Goal: Information Seeking & Learning: Find specific fact

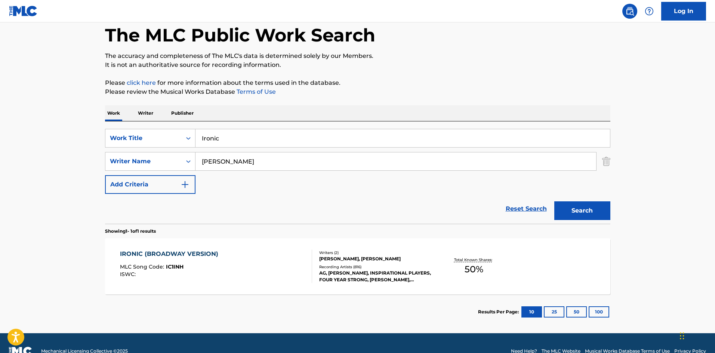
drag, startPoint x: 272, startPoint y: 154, endPoint x: 0, endPoint y: 159, distance: 272.2
click at [0, 159] on main "The MLC Public Work Search The accuracy and completeness of The MLC's data is d…" at bounding box center [357, 159] width 715 height 348
paste input "MORISSETTE"
type input "MORISSETTE"
drag, startPoint x: 606, startPoint y: 200, endPoint x: 590, endPoint y: 205, distance: 17.0
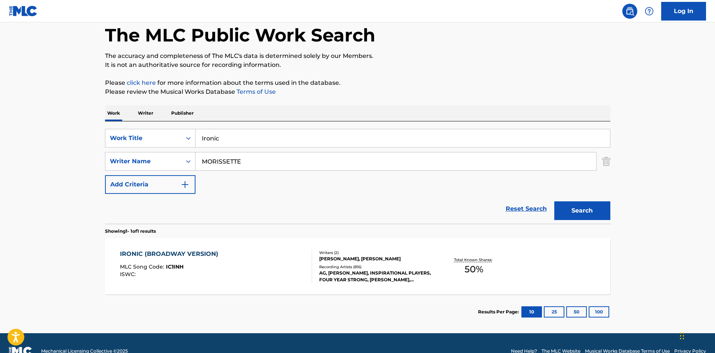
click at [595, 204] on div "Search" at bounding box center [581, 209] width 60 height 30
click at [590, 206] on button "Search" at bounding box center [582, 210] width 56 height 19
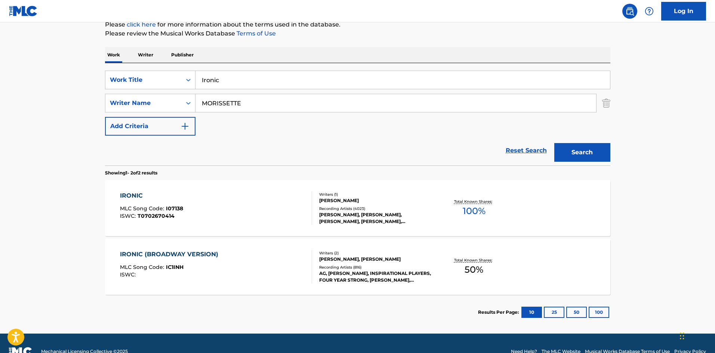
scroll to position [112, 0]
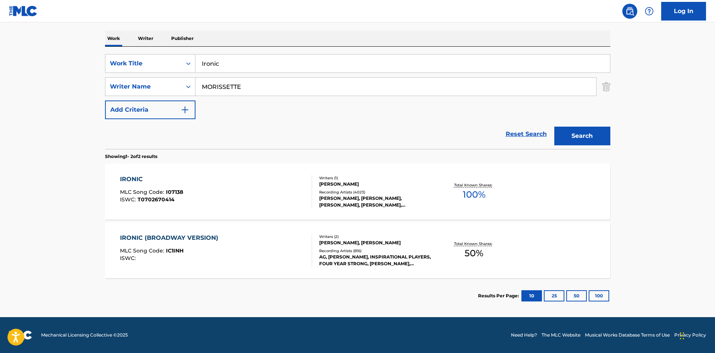
click at [126, 182] on div "IRONIC" at bounding box center [151, 179] width 63 height 9
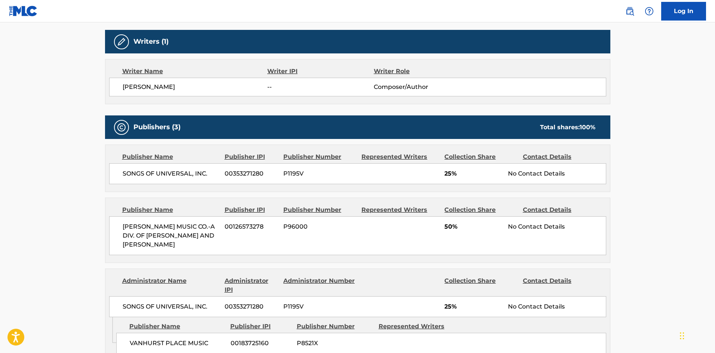
scroll to position [262, 0]
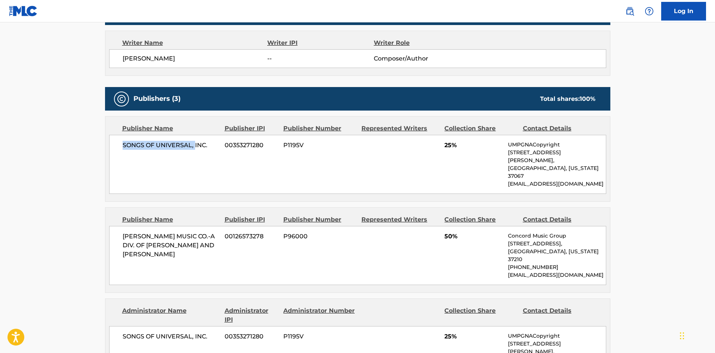
drag, startPoint x: 122, startPoint y: 147, endPoint x: 204, endPoint y: 135, distance: 83.2
click at [199, 141] on div "SONGS OF UNIVERSAL, INC. 00353271280 P1195V 25% UMPGNACopyright [STREET_ADDRESS…" at bounding box center [357, 164] width 497 height 59
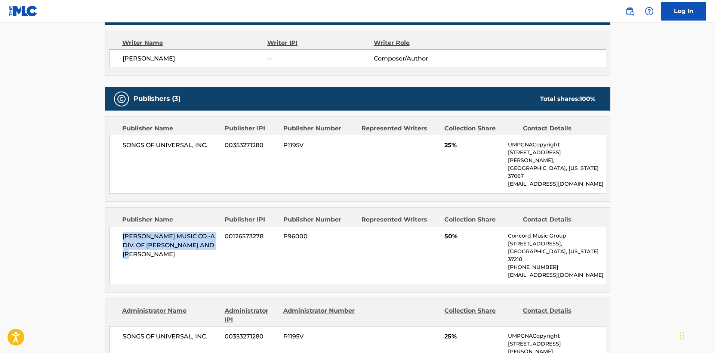
drag, startPoint x: 120, startPoint y: 223, endPoint x: 184, endPoint y: 236, distance: 65.6
click at [184, 236] on div "[PERSON_NAME] MUSIC CO.-A DIV. OF [PERSON_NAME] AND [PERSON_NAME] 00126573278 P…" at bounding box center [357, 255] width 497 height 59
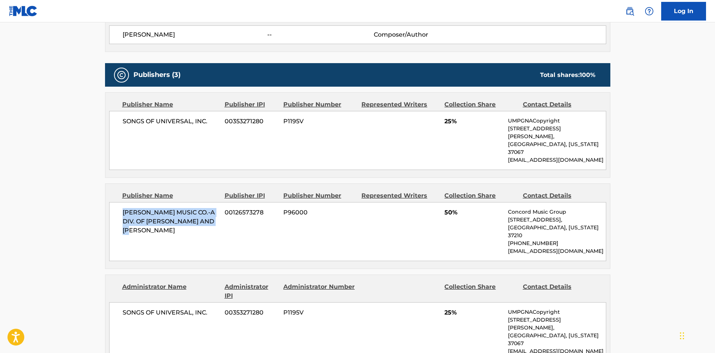
scroll to position [336, 0]
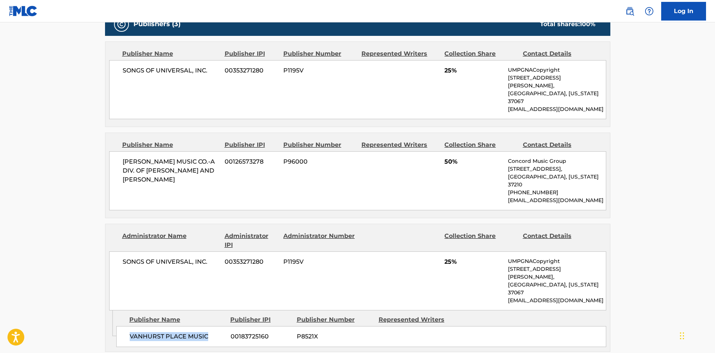
drag, startPoint x: 129, startPoint y: 295, endPoint x: 255, endPoint y: 153, distance: 189.6
click at [214, 326] on div "VANHURST PLACE MUSIC 00183725160 P8521X" at bounding box center [361, 336] width 490 height 21
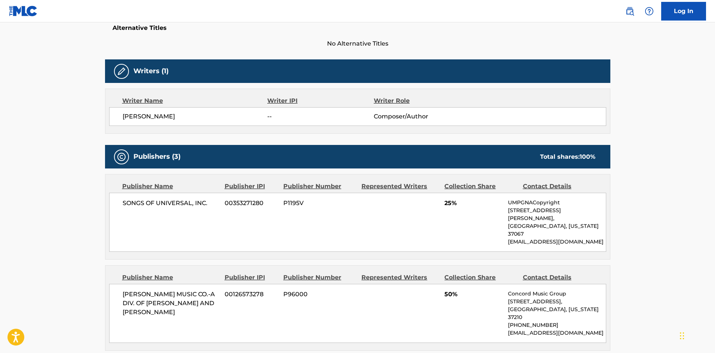
scroll to position [187, 0]
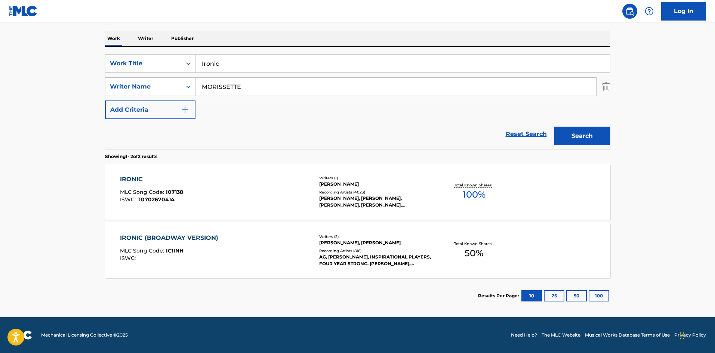
scroll to position [112, 0]
click at [161, 232] on div "IRONIC (BROADWAY VERSION) MLC Song Code : IC1INH ISWC : Writers ( 2 ) [PERSON_N…" at bounding box center [357, 250] width 505 height 56
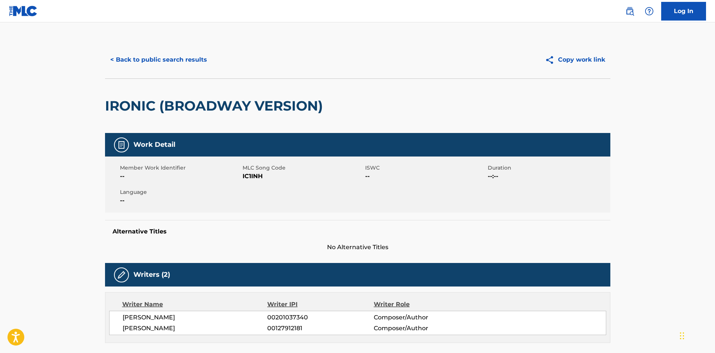
click at [179, 60] on button "< Back to public search results" at bounding box center [158, 59] width 107 height 19
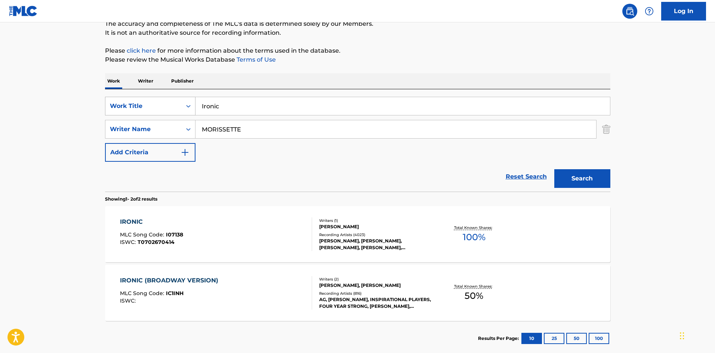
drag, startPoint x: 256, startPoint y: 101, endPoint x: 111, endPoint y: 110, distance: 144.6
click at [113, 112] on div "SearchWithCriteriad523628c-c0b6-4e8b-838c-85cd57530f70 Work Title Ironic" at bounding box center [357, 106] width 505 height 19
paste input "KING OF INTIMIDATION"
type input "KING OF INTIMIDATION"
drag, startPoint x: 313, startPoint y: 56, endPoint x: 280, endPoint y: 113, distance: 64.6
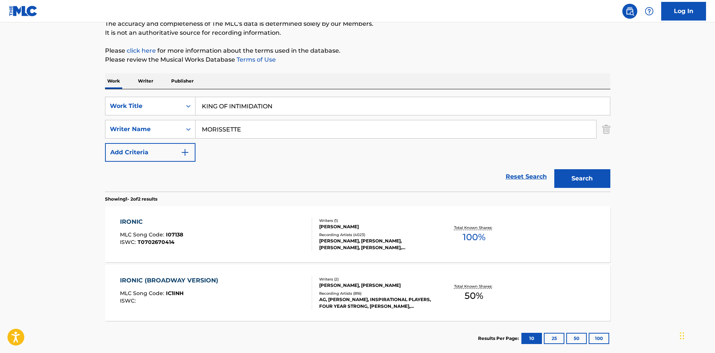
click at [312, 59] on p "Please review the Musical Works Database Terms of Use" at bounding box center [357, 59] width 505 height 9
drag, startPoint x: 267, startPoint y: 132, endPoint x: 122, endPoint y: 130, distance: 144.7
click at [123, 130] on div "SearchWithCriteria649414c8-b289-441a-93a3-286a3864a203 Writer Name [PERSON_NAME]" at bounding box center [357, 129] width 505 height 19
paste input "[PERSON_NAME]"
type input "[PERSON_NAME]"
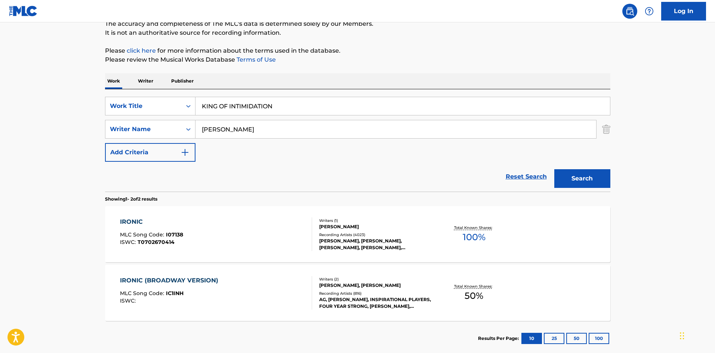
click at [590, 173] on button "Search" at bounding box center [582, 178] width 56 height 19
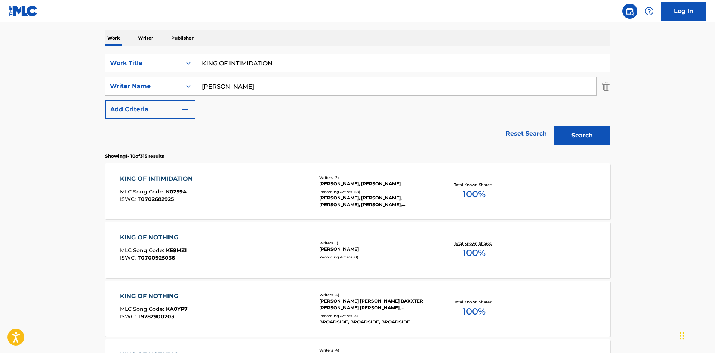
scroll to position [112, 0]
click at [181, 178] on div "KING OF INTIMIDATION" at bounding box center [158, 179] width 77 height 9
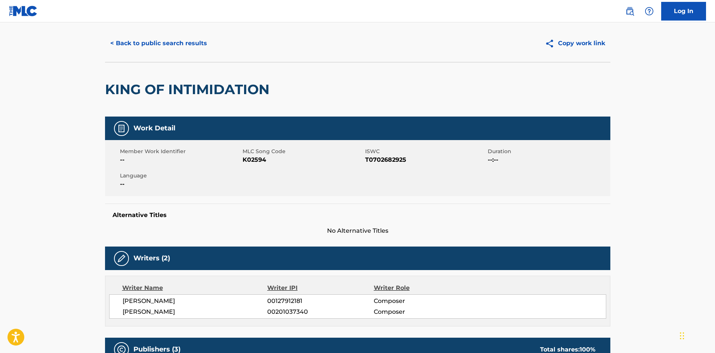
scroll to position [299, 0]
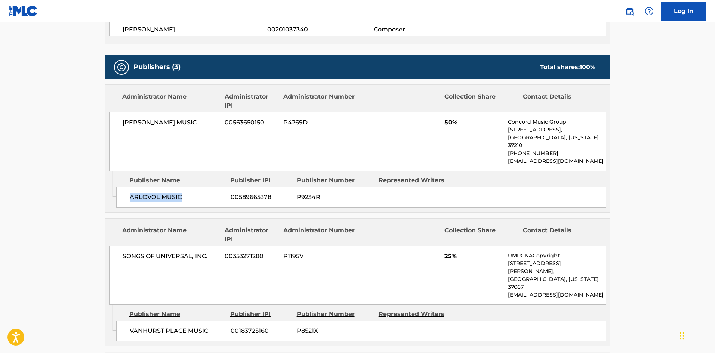
drag, startPoint x: 130, startPoint y: 188, endPoint x: 261, endPoint y: 0, distance: 228.5
click at [190, 193] on span "ARLOVOL MUSIC" at bounding box center [177, 197] width 95 height 9
copy span "ARLOVOL MUSIC"
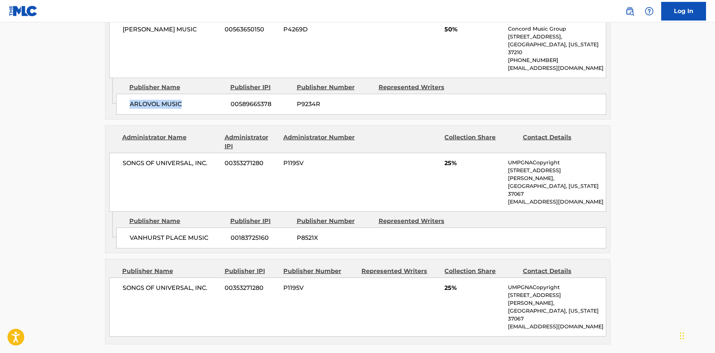
scroll to position [411, 0]
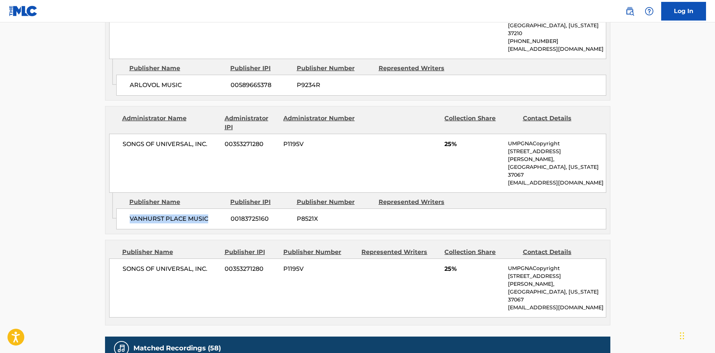
drag, startPoint x: 135, startPoint y: 197, endPoint x: 219, endPoint y: 196, distance: 84.1
click at [219, 215] on span "VANHURST PLACE MUSIC" at bounding box center [177, 219] width 95 height 9
copy span "VANHURST PLACE MUSIC"
drag, startPoint x: 443, startPoint y: 136, endPoint x: 453, endPoint y: 138, distance: 10.2
click at [453, 138] on div "SONGS OF UNIVERSAL, INC. 00353271280 P1195V 25% UMPGNACopyright [STREET_ADDRESS…" at bounding box center [357, 163] width 497 height 59
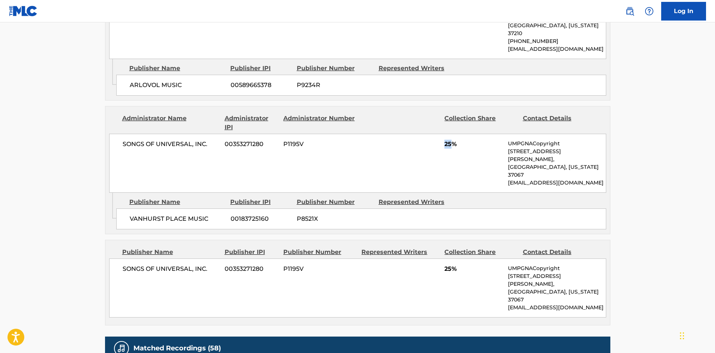
copy span "25"
drag, startPoint x: 123, startPoint y: 246, endPoint x: 220, endPoint y: 240, distance: 97.8
click at [220, 259] on div "SONGS OF UNIVERSAL, INC. 00353271280 P1195V 25% UMPGNACopyright [STREET_ADDRESS…" at bounding box center [357, 288] width 497 height 59
copy span "SONGS OF UNIVERSAL, INC."
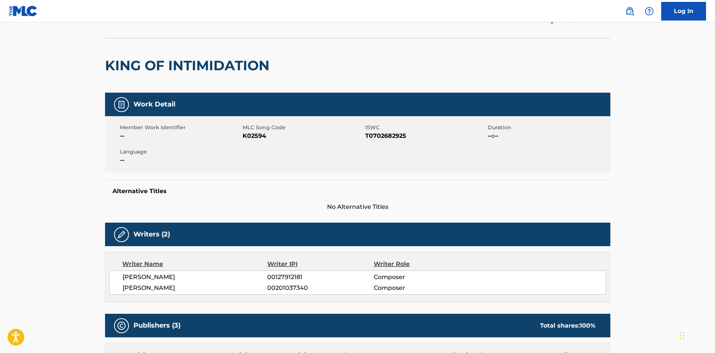
scroll to position [0, 0]
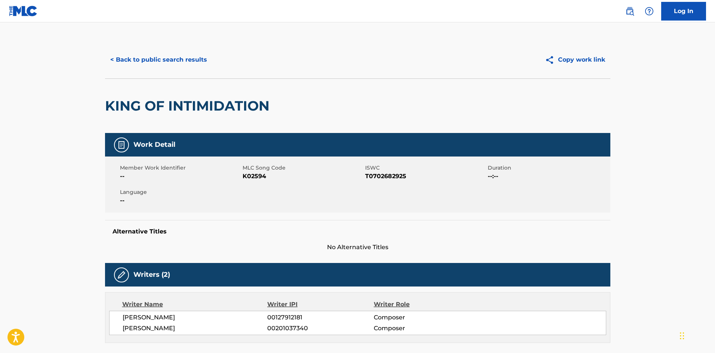
click at [177, 61] on button "< Back to public search results" at bounding box center [158, 59] width 107 height 19
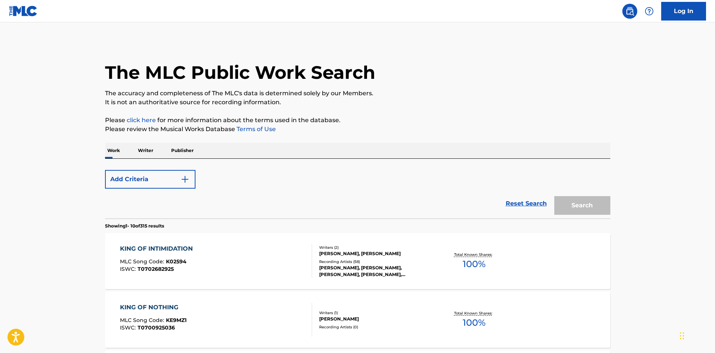
scroll to position [112, 0]
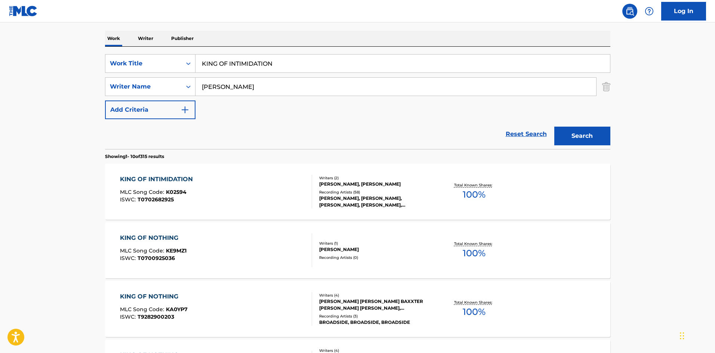
drag, startPoint x: 298, startPoint y: 65, endPoint x: 74, endPoint y: 48, distance: 224.5
click at [73, 50] on main "The MLC Public Work Search The accuracy and completeness of The MLC's data is d…" at bounding box center [357, 350] width 715 height 880
paste input "LENS"
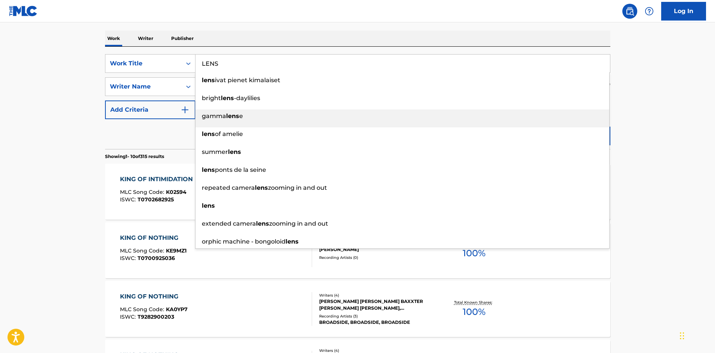
click at [259, 110] on div "gamma lens e" at bounding box center [403, 116] width 414 height 13
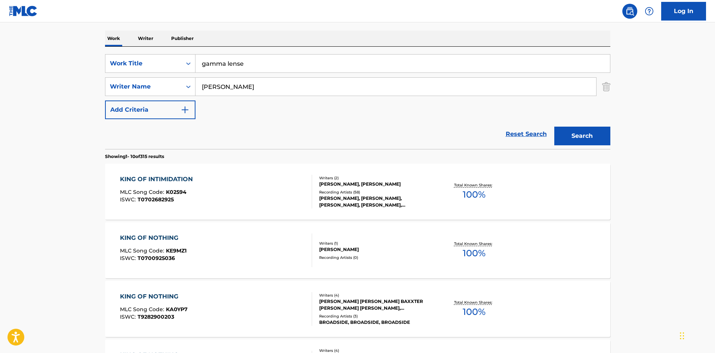
drag, startPoint x: 269, startPoint y: 61, endPoint x: 95, endPoint y: 61, distance: 173.8
click at [95, 61] on main "The MLC Public Work Search The accuracy and completeness of The MLC's data is d…" at bounding box center [357, 350] width 715 height 880
paste input "Lens"
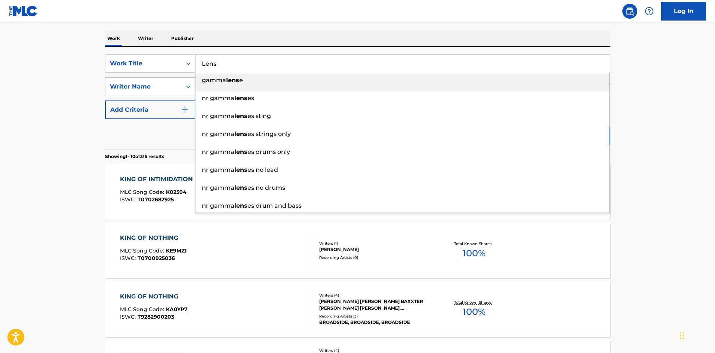
type input "Lens"
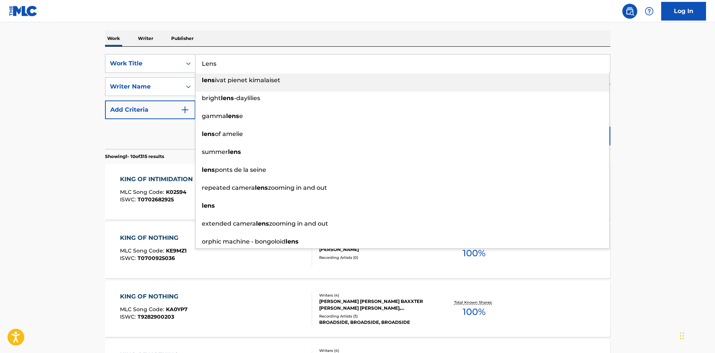
click at [353, 28] on div "The MLC Public Work Search The accuracy and completeness of The MLC's data is d…" at bounding box center [357, 358] width 523 height 858
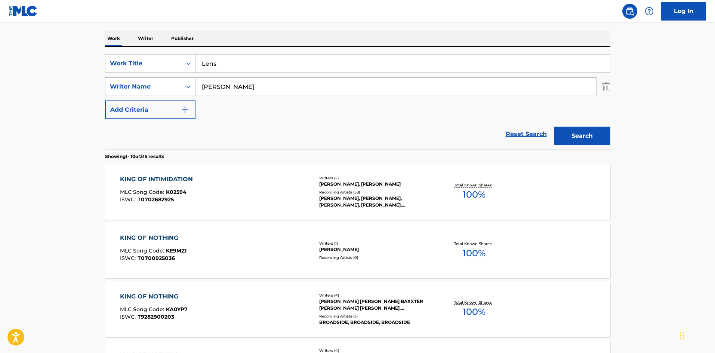
drag, startPoint x: 266, startPoint y: 95, endPoint x: 12, endPoint y: 97, distance: 253.8
click at [19, 97] on main "The MLC Public Work Search The accuracy and completeness of The MLC's data is d…" at bounding box center [357, 350] width 715 height 880
paste input "[PERSON_NAME]"
type input "[PERSON_NAME]"
click at [571, 130] on button "Search" at bounding box center [582, 136] width 56 height 19
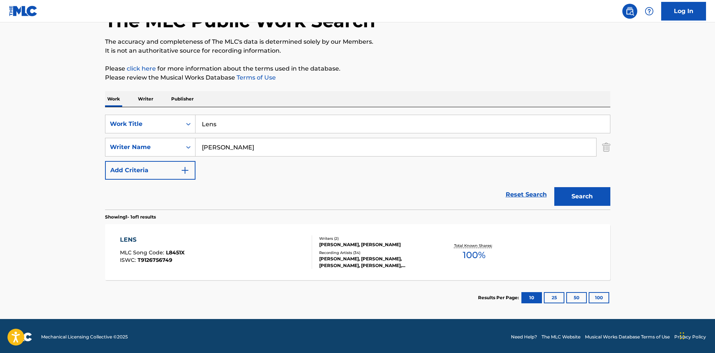
scroll to position [53, 0]
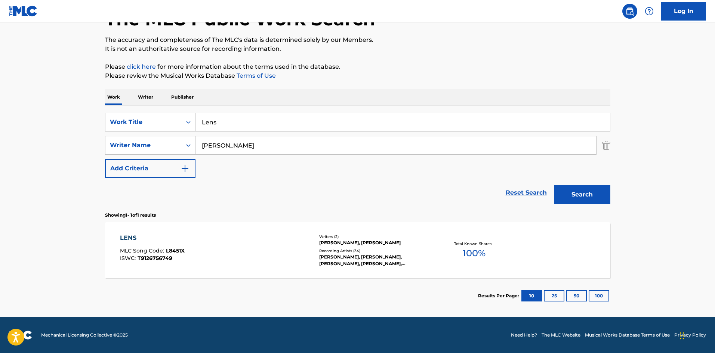
click at [133, 238] on div "LENS" at bounding box center [152, 238] width 65 height 9
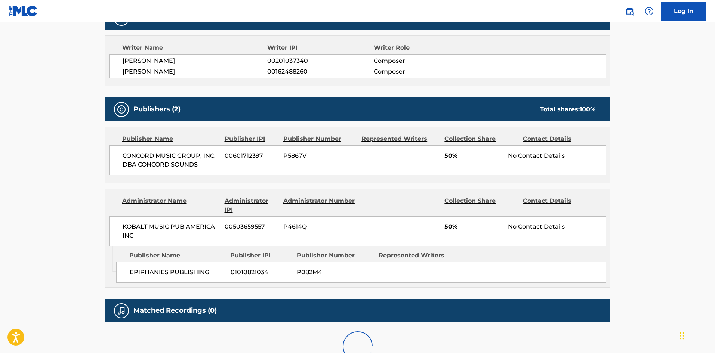
scroll to position [262, 0]
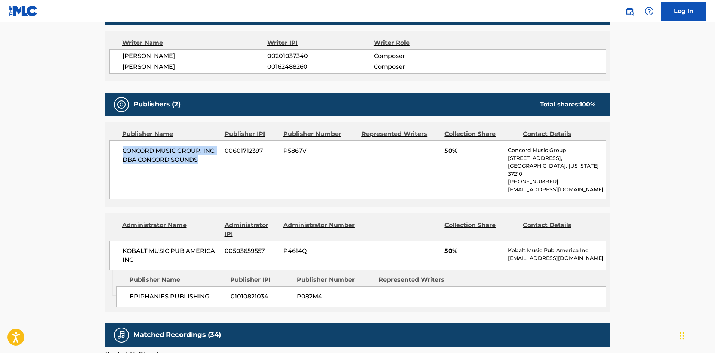
drag, startPoint x: 124, startPoint y: 149, endPoint x: 219, endPoint y: 164, distance: 96.2
click at [219, 164] on div "CONCORD MUSIC GROUP, INC. DBA CONCORD SOUNDS 00601712397 P5867V 50% Concord Mus…" at bounding box center [357, 170] width 497 height 59
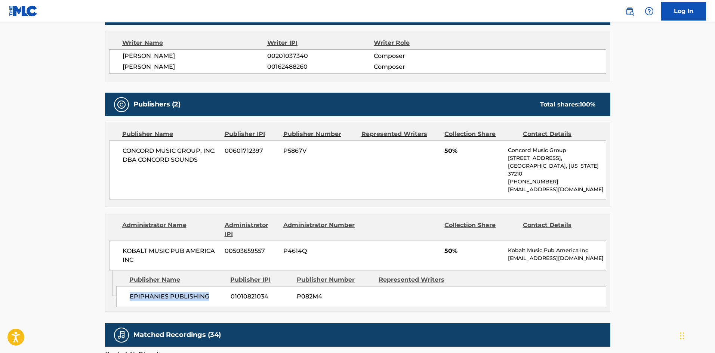
drag, startPoint x: 131, startPoint y: 291, endPoint x: 218, endPoint y: 291, distance: 86.7
click at [218, 292] on span "EPIPHANIES PUBLISHING" at bounding box center [177, 296] width 95 height 9
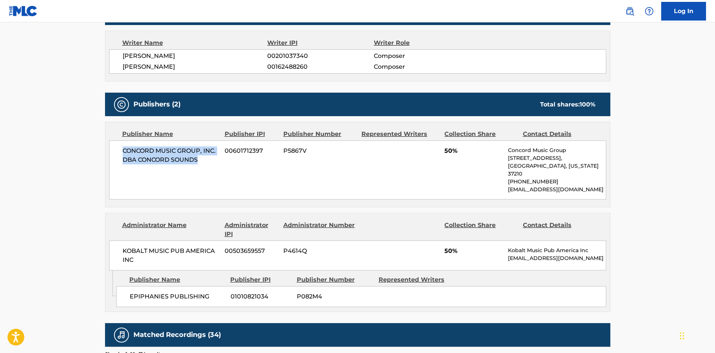
drag, startPoint x: 122, startPoint y: 152, endPoint x: 244, endPoint y: 112, distance: 128.1
click at [210, 167] on div "CONCORD MUSIC GROUP, INC. DBA CONCORD SOUNDS 00601712397 P5867V 50% Concord Mus…" at bounding box center [357, 170] width 497 height 59
copy span "CONCORD MUSIC GROUP, INC. DBA CONCORD SOUNDS"
drag, startPoint x: 445, startPoint y: 150, endPoint x: 450, endPoint y: 150, distance: 5.6
click at [450, 150] on span "50%" at bounding box center [473, 151] width 58 height 9
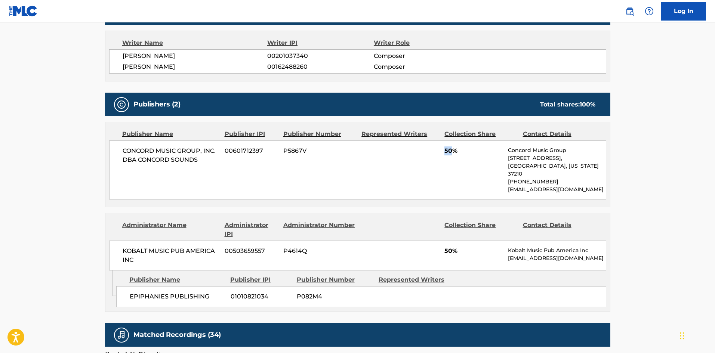
copy span "50"
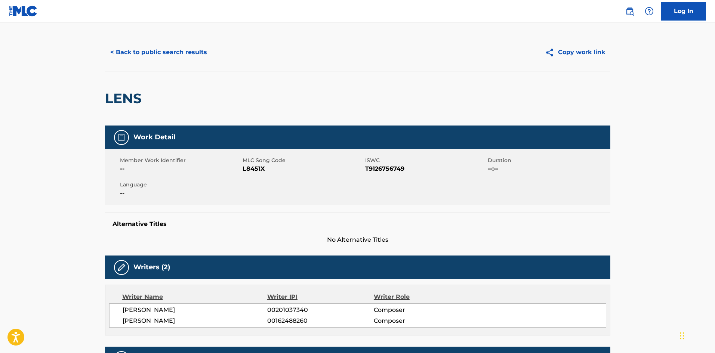
scroll to position [0, 0]
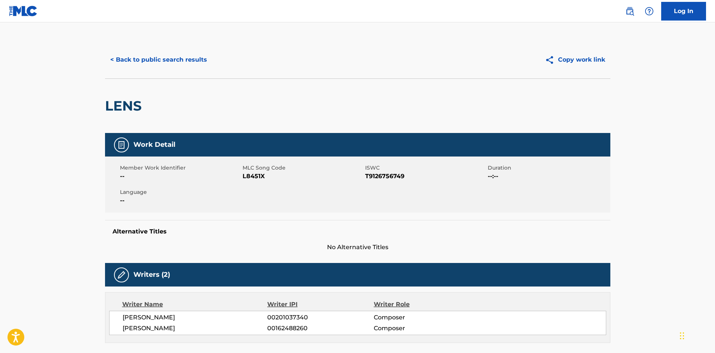
click at [156, 47] on div "< Back to public search results Copy work link" at bounding box center [357, 59] width 505 height 37
click at [154, 64] on button "< Back to public search results" at bounding box center [158, 59] width 107 height 19
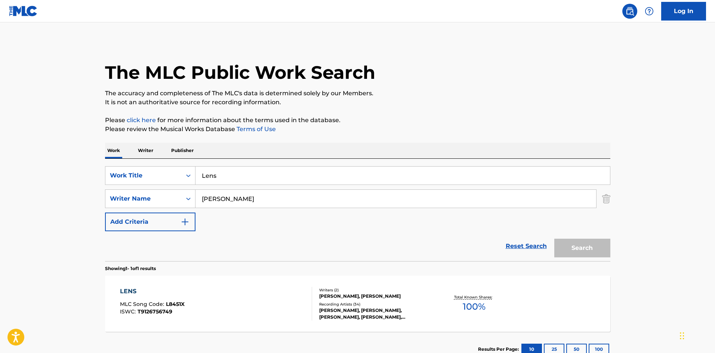
scroll to position [11, 0]
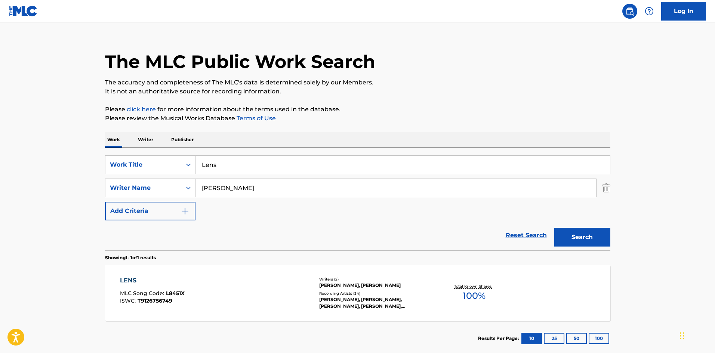
drag, startPoint x: 249, startPoint y: 160, endPoint x: 27, endPoint y: 140, distance: 223.0
click at [27, 140] on main "The MLC Public Work Search The accuracy and completeness of The MLC's data is d…" at bounding box center [357, 186] width 715 height 348
paste input "ONDON"
type input "[GEOGRAPHIC_DATA]"
drag, startPoint x: 305, startPoint y: 77, endPoint x: 228, endPoint y: 217, distance: 159.8
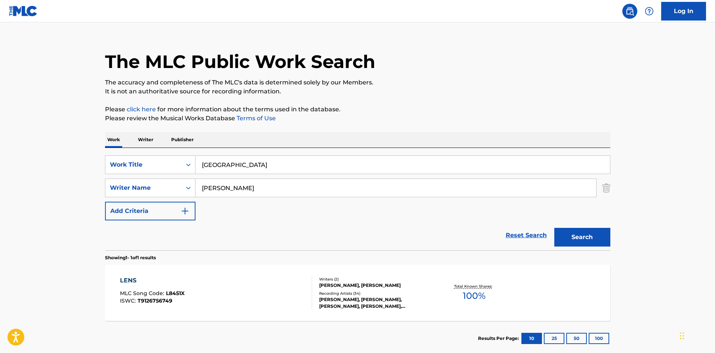
click at [305, 77] on div "The MLC Public Work Search" at bounding box center [357, 57] width 505 height 55
drag, startPoint x: 266, startPoint y: 187, endPoint x: 52, endPoint y: 174, distance: 213.8
click at [58, 174] on main "The MLC Public Work Search The accuracy and completeness of The MLC's data is d…" at bounding box center [357, 186] width 715 height 348
paste input "MORISSETTE"
type input "MORISSETTE"
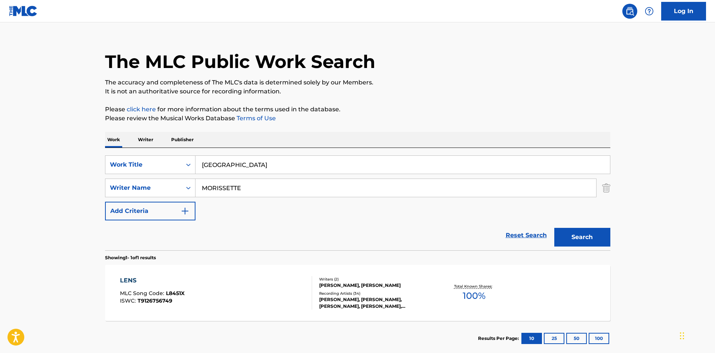
click at [579, 236] on button "Search" at bounding box center [582, 237] width 56 height 19
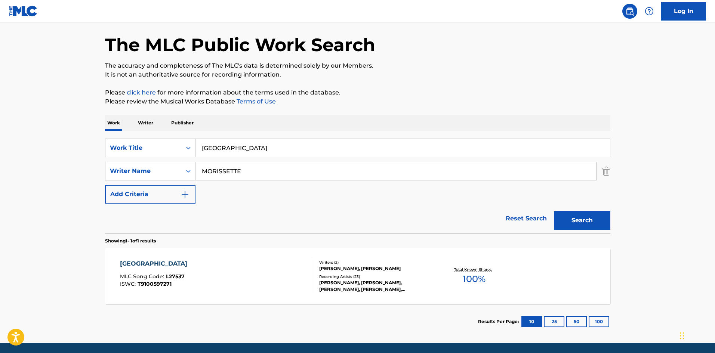
scroll to position [53, 0]
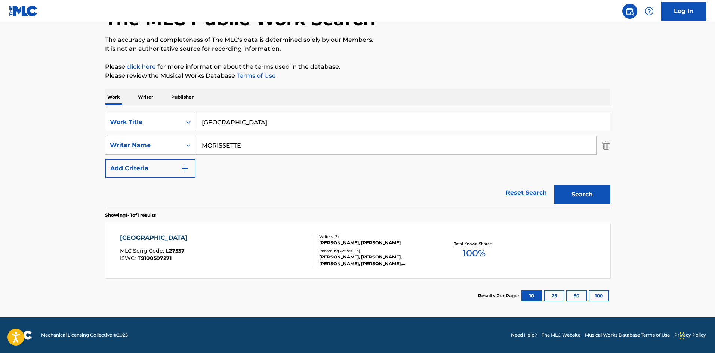
click at [130, 238] on div "[GEOGRAPHIC_DATA]" at bounding box center [155, 238] width 71 height 9
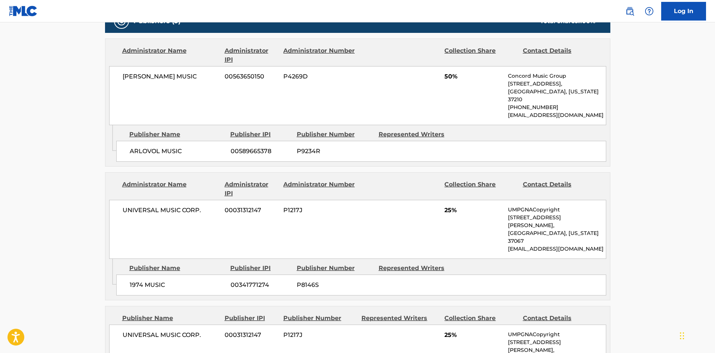
scroll to position [299, 0]
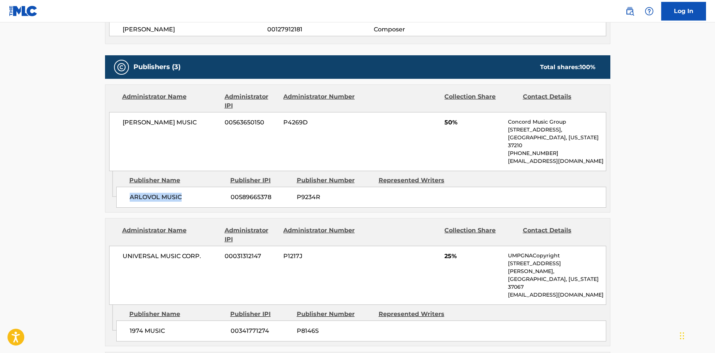
drag, startPoint x: 129, startPoint y: 190, endPoint x: 196, endPoint y: 190, distance: 67.3
click at [191, 192] on div "ARLOVOL MUSIC 00589665378 P9234R" at bounding box center [361, 197] width 490 height 21
copy span "ARLOVOL MUSIC"
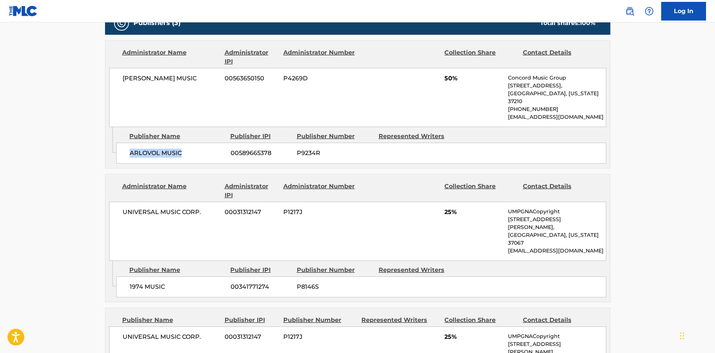
scroll to position [411, 0]
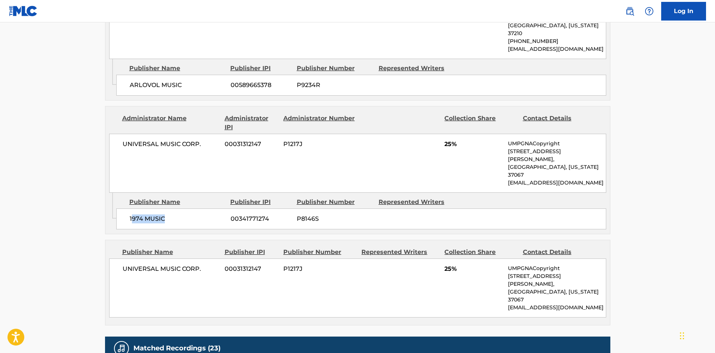
drag, startPoint x: 131, startPoint y: 196, endPoint x: 233, endPoint y: 18, distance: 205.8
click at [189, 209] on div "1974 MUSIC 00341771274 P8146S" at bounding box center [361, 219] width 490 height 21
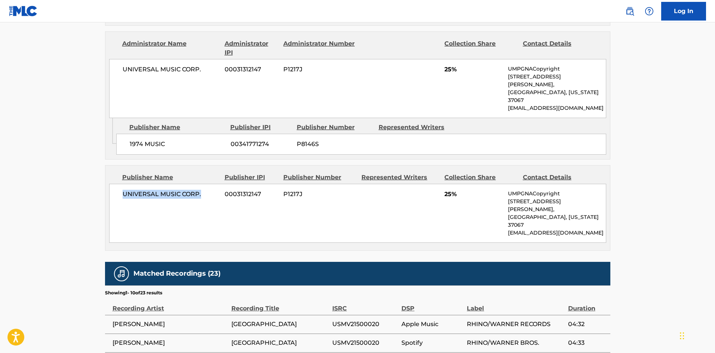
drag, startPoint x: 121, startPoint y: 170, endPoint x: 215, endPoint y: 169, distance: 94.2
click at [215, 184] on div "UNIVERSAL MUSIC CORP. 00031312147 P1217J 25% UMPGNACopyright [STREET_ADDRESS][P…" at bounding box center [357, 213] width 497 height 59
copy span "UNIVERSAL MUSIC CORP."
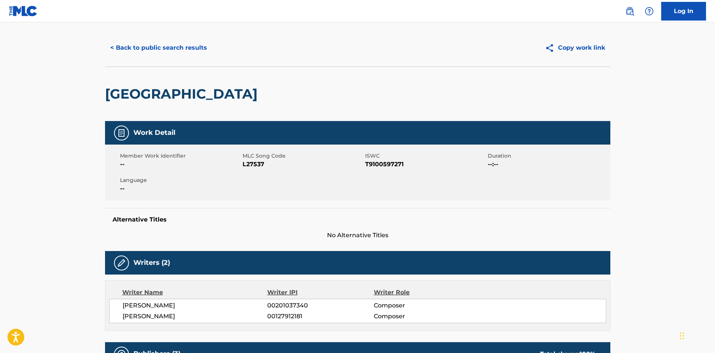
scroll to position [0, 0]
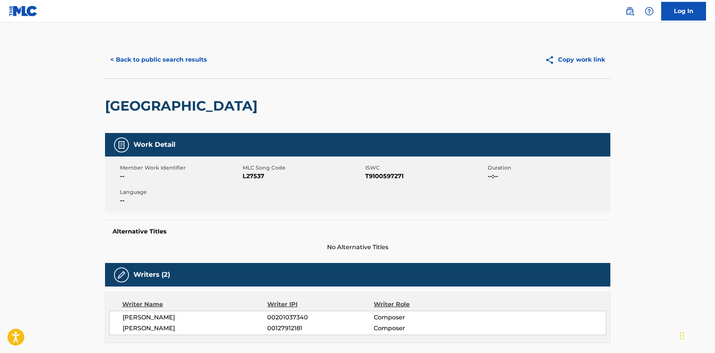
click at [201, 61] on button "< Back to public search results" at bounding box center [158, 59] width 107 height 19
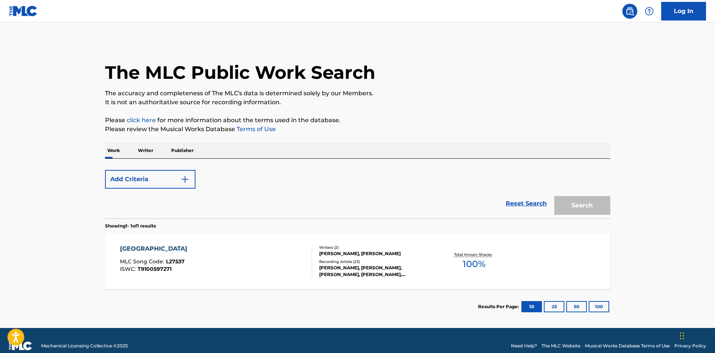
scroll to position [11, 0]
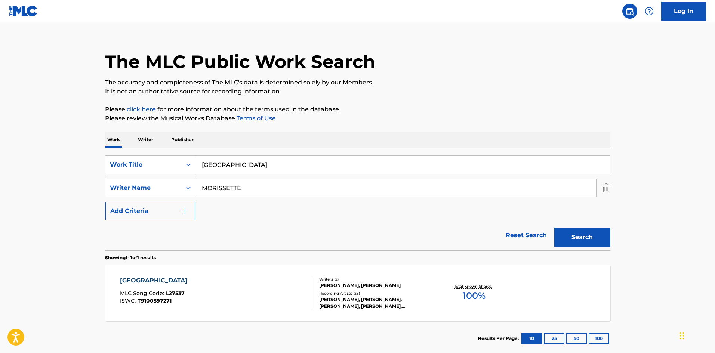
drag, startPoint x: 251, startPoint y: 159, endPoint x: 97, endPoint y: 143, distance: 154.9
click at [107, 147] on div "Work Writer Publisher SearchWithCriteriad523628c-c0b6-4e8b-838c-85cd57530f70 Wo…" at bounding box center [357, 244] width 505 height 224
paste input "[PERSON_NAME] [PERSON_NAME]"
type input "[PERSON_NAME] [PERSON_NAME]"
drag, startPoint x: 305, startPoint y: 68, endPoint x: 263, endPoint y: 195, distance: 134.2
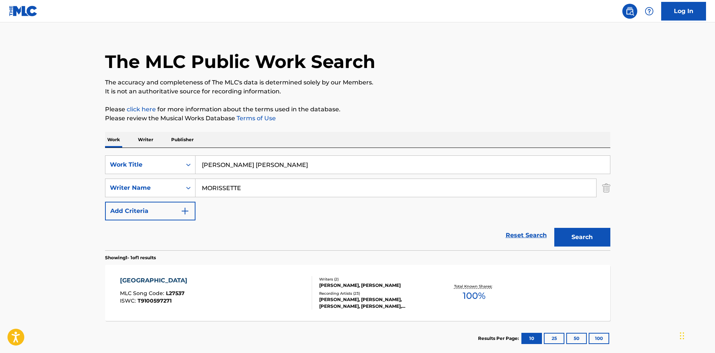
click at [304, 68] on h1 "The MLC Public Work Search" at bounding box center [240, 61] width 270 height 22
drag, startPoint x: 263, startPoint y: 182, endPoint x: 37, endPoint y: 181, distance: 225.8
click at [41, 182] on main "The MLC Public Work Search The accuracy and completeness of The MLC's data is d…" at bounding box center [357, 186] width 715 height 348
click at [580, 238] on button "Search" at bounding box center [582, 237] width 56 height 19
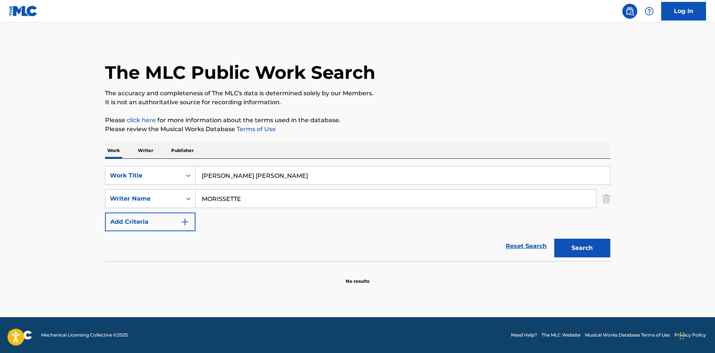
drag, startPoint x: 273, startPoint y: 199, endPoint x: 53, endPoint y: 154, distance: 224.7
click at [53, 154] on main "The MLC Public Work Search The accuracy and completeness of The MLC's data is d…" at bounding box center [357, 169] width 715 height 295
paste input "[PERSON_NAME]"
type input "[PERSON_NAME]"
click at [581, 245] on button "Search" at bounding box center [582, 248] width 56 height 19
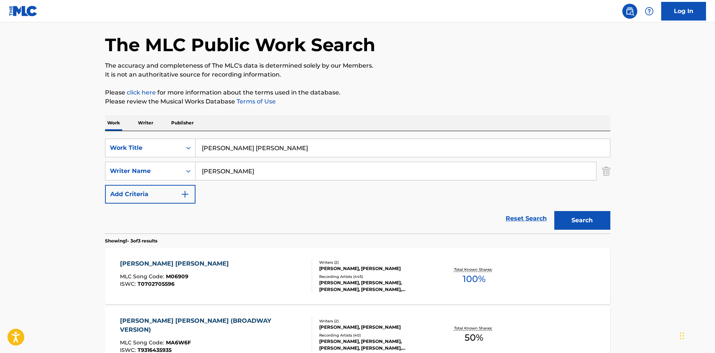
scroll to position [75, 0]
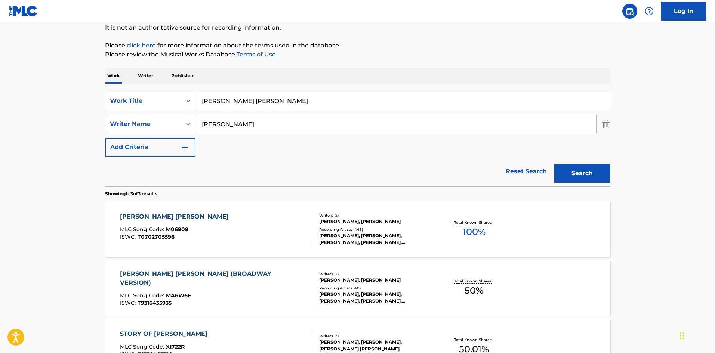
click at [145, 216] on div "[PERSON_NAME] [PERSON_NAME]" at bounding box center [176, 216] width 113 height 9
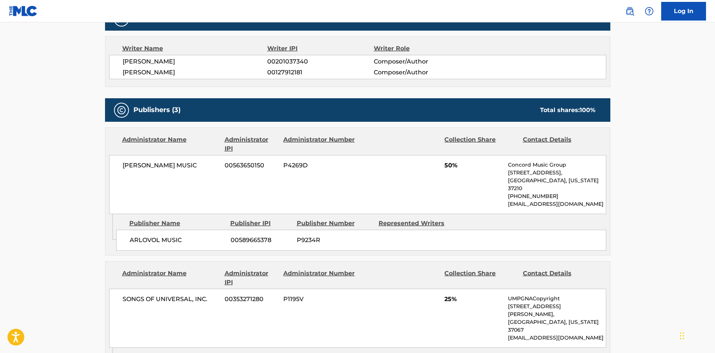
scroll to position [299, 0]
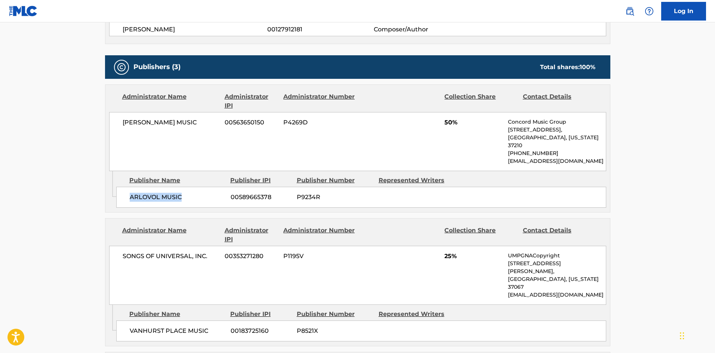
drag, startPoint x: 125, startPoint y: 189, endPoint x: 203, endPoint y: 195, distance: 78.0
click at [203, 195] on div "ARLOVOL MUSIC 00589665378 P9234R" at bounding box center [361, 197] width 490 height 21
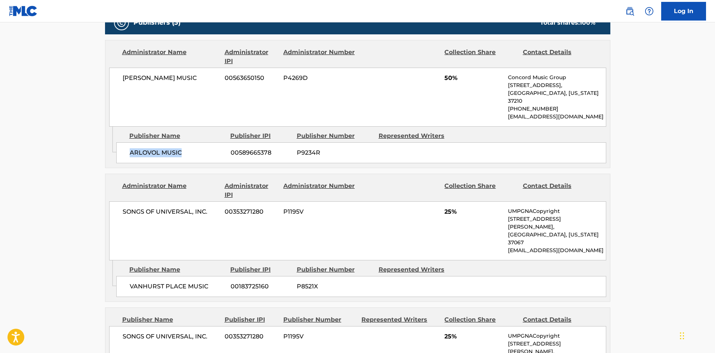
scroll to position [411, 0]
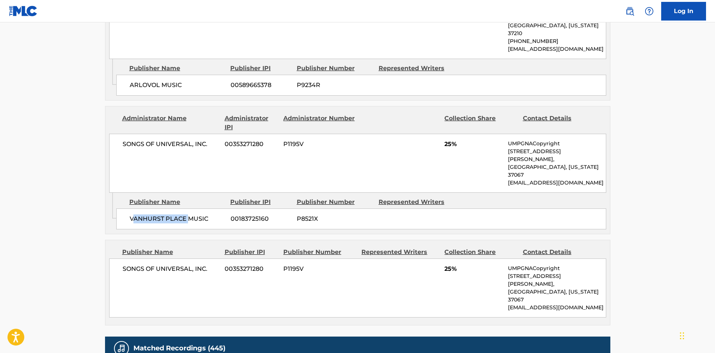
drag, startPoint x: 136, startPoint y: 187, endPoint x: 219, endPoint y: 148, distance: 91.5
click at [201, 209] on div "VANHURST PLACE MUSIC 00183725160 P8521X" at bounding box center [361, 219] width 490 height 21
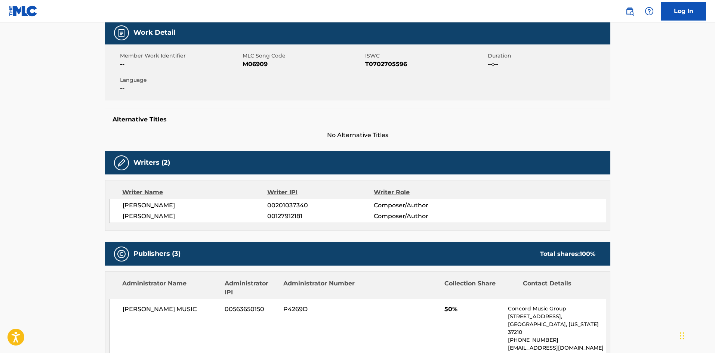
scroll to position [0, 0]
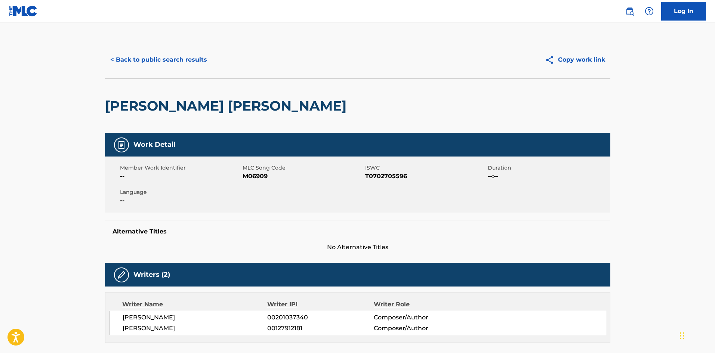
click at [171, 53] on button "< Back to public search results" at bounding box center [158, 59] width 107 height 19
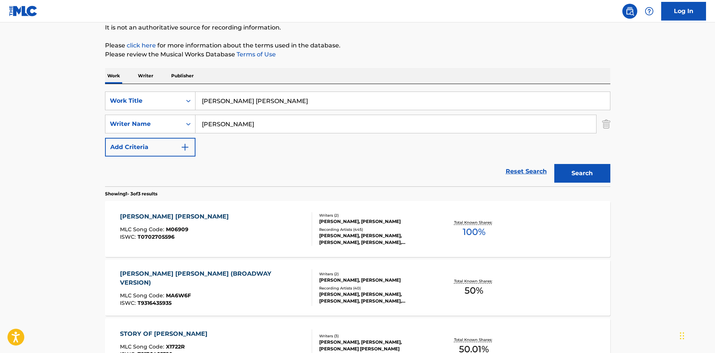
drag, startPoint x: 309, startPoint y: 105, endPoint x: 123, endPoint y: 87, distance: 187.0
click at [132, 96] on div "SearchWithCriteriad523628c-c0b6-4e8b-838c-85cd57530f70 Work Title [PERSON_NAME]…" at bounding box center [357, 101] width 505 height 19
paste input "NOT THE DOCTOR"
type input "NOT THE DOCTOR"
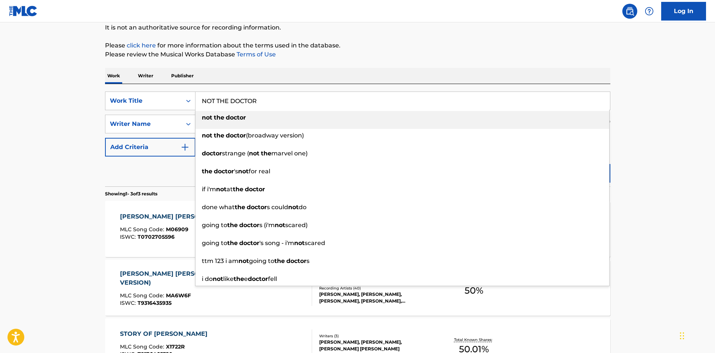
click at [302, 70] on div "Work Writer Publisher" at bounding box center [357, 76] width 505 height 16
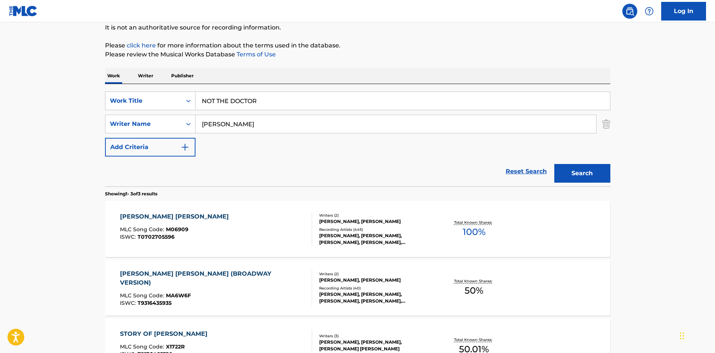
drag, startPoint x: 260, startPoint y: 124, endPoint x: 28, endPoint y: 120, distance: 231.8
click at [55, 124] on main "The MLC Public Work Search The accuracy and completeness of The MLC's data is d…" at bounding box center [357, 181] width 715 height 466
paste input "MORISSETTE"
type input "MORISSETTE"
click at [587, 177] on button "Search" at bounding box center [582, 173] width 56 height 19
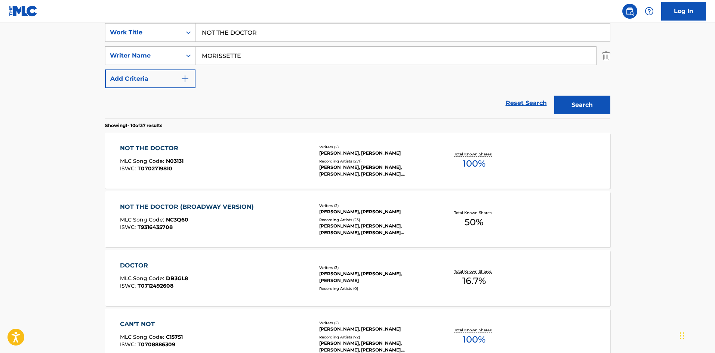
scroll to position [150, 0]
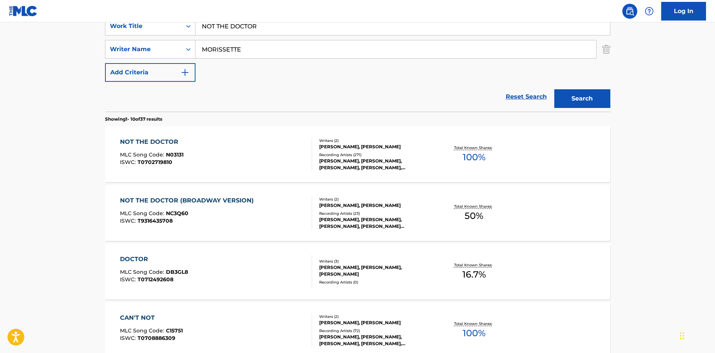
click at [164, 139] on div "NOT THE DOCTOR" at bounding box center [152, 142] width 64 height 9
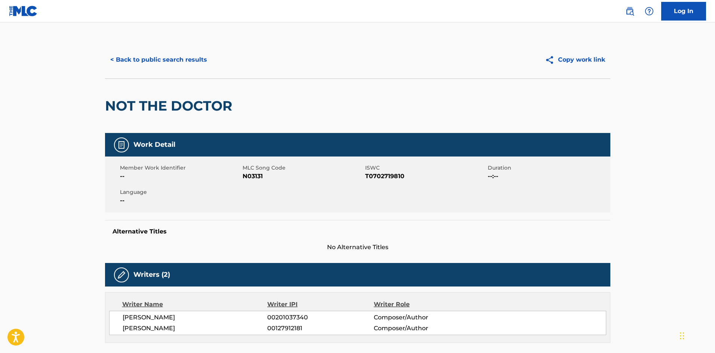
click at [170, 61] on button "< Back to public search results" at bounding box center [158, 59] width 107 height 19
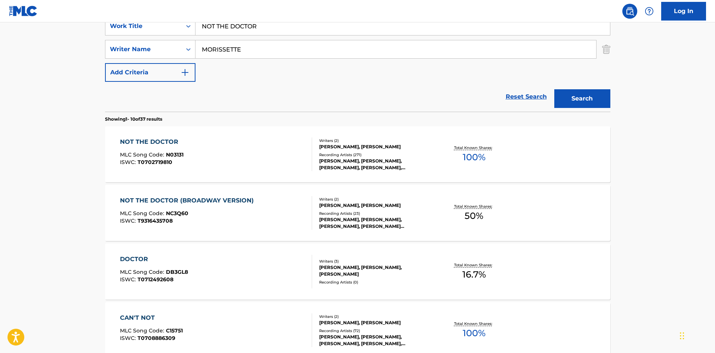
drag, startPoint x: 265, startPoint y: 31, endPoint x: 138, endPoint y: 14, distance: 129.0
click at [130, 22] on div "Log In The MLC Public Work Search The accuracy and completeness of The MLC's da…" at bounding box center [357, 319] width 715 height 938
paste input "UMB"
type input "NUMB"
click at [662, 88] on main "The MLC Public Work Search The accuracy and completeness of The MLC's data is d…" at bounding box center [357, 313] width 715 height 880
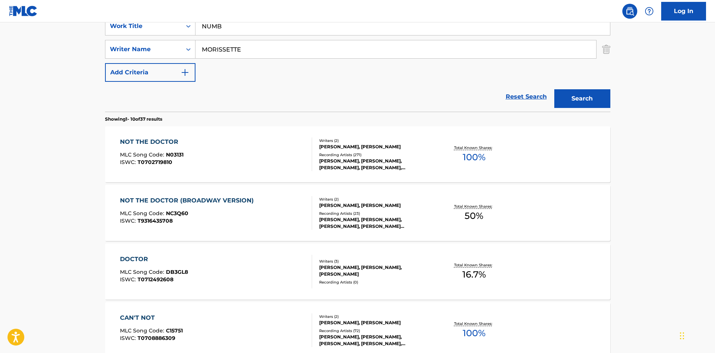
drag, startPoint x: 284, startPoint y: 48, endPoint x: 56, endPoint y: 49, distance: 228.8
click at [57, 49] on main "The MLC Public Work Search The accuracy and completeness of The MLC's data is d…" at bounding box center [357, 313] width 715 height 880
click at [594, 95] on button "Search" at bounding box center [582, 98] width 56 height 19
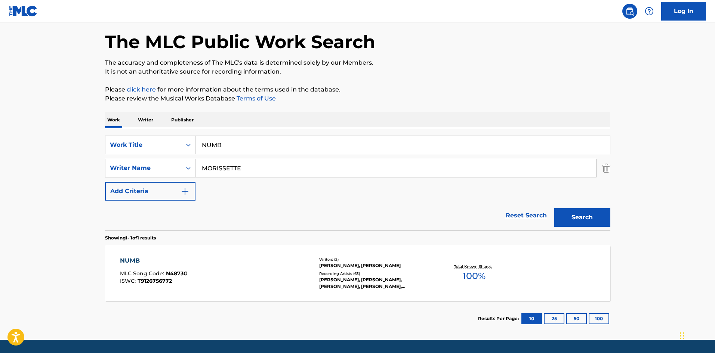
scroll to position [53, 0]
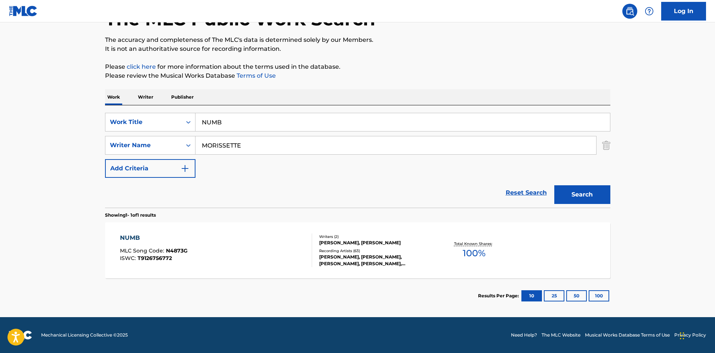
click at [128, 240] on div "NUMB" at bounding box center [154, 238] width 68 height 9
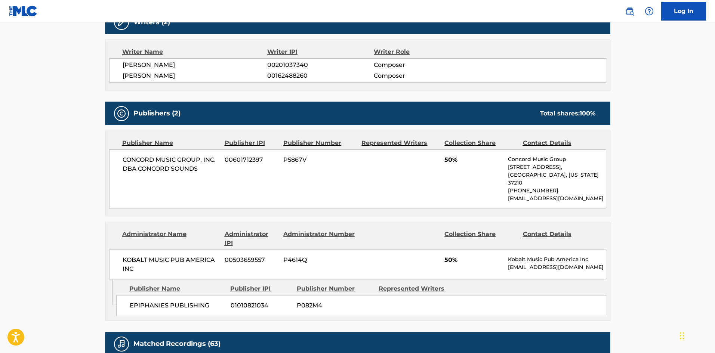
scroll to position [262, 0]
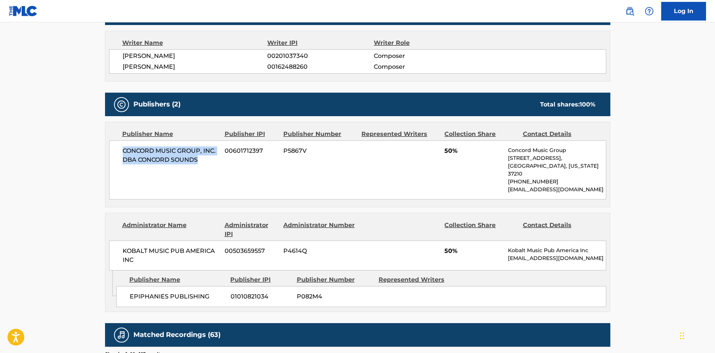
drag, startPoint x: 122, startPoint y: 149, endPoint x: 213, endPoint y: 167, distance: 92.2
click at [213, 167] on div "CONCORD MUSIC GROUP, INC. DBA CONCORD SOUNDS 00601712397 P5867V 50% Concord Mus…" at bounding box center [357, 170] width 497 height 59
copy span "CONCORD MUSIC GROUP, INC. DBA CONCORD SOUNDS"
click at [445, 150] on span "50%" at bounding box center [473, 151] width 58 height 9
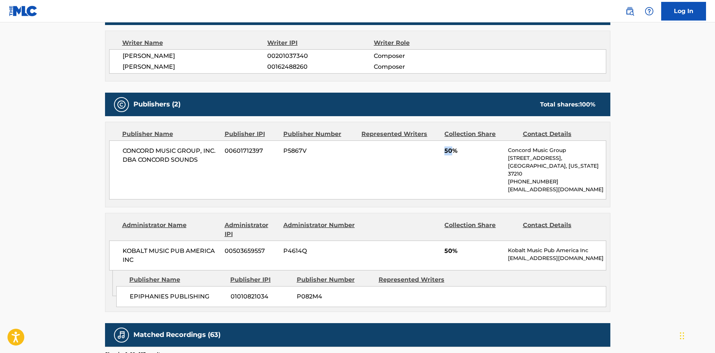
copy span "50"
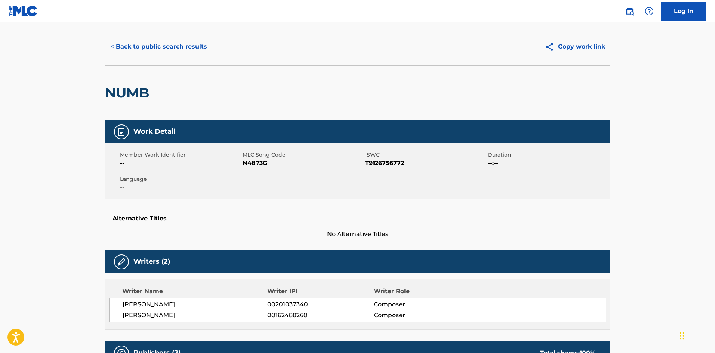
scroll to position [0, 0]
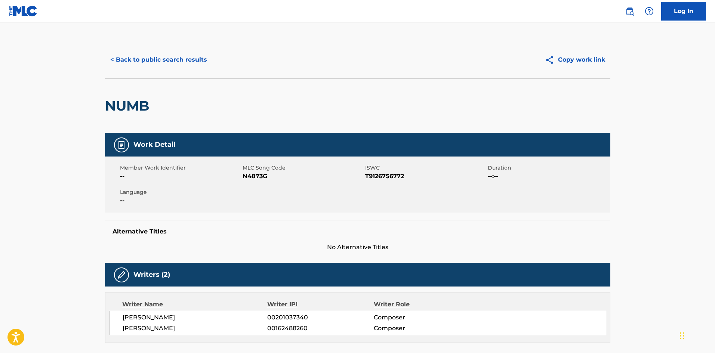
click at [181, 60] on button "< Back to public search results" at bounding box center [158, 59] width 107 height 19
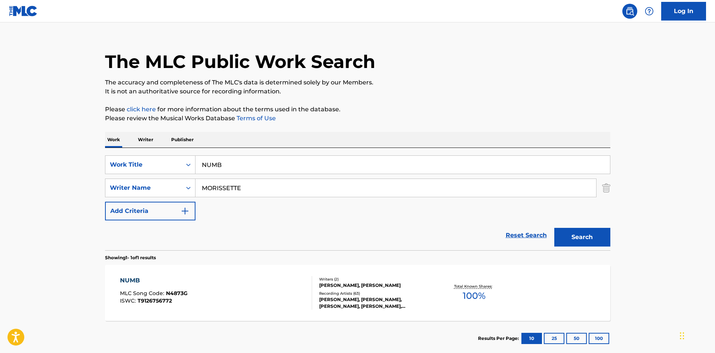
drag, startPoint x: 189, startPoint y: 163, endPoint x: 86, endPoint y: 125, distance: 109.8
click at [108, 148] on div "SearchWithCriteriad523628c-c0b6-4e8b-838c-85cd57530f70 Work Title NUMB SearchWi…" at bounding box center [357, 199] width 505 height 102
paste input "PERFECT"
type input "PERFECT"
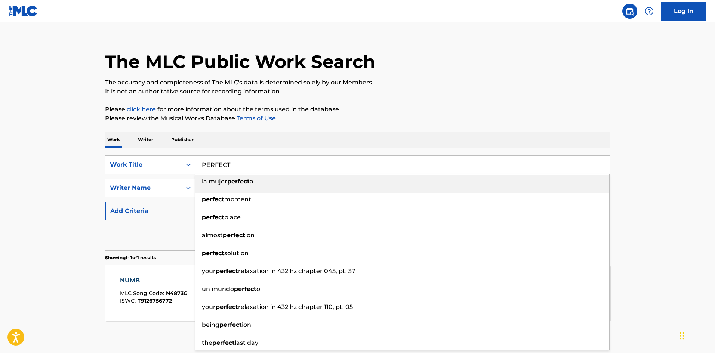
drag, startPoint x: 352, startPoint y: 129, endPoint x: 345, endPoint y: 135, distance: 9.9
click at [351, 129] on div "The MLC Public Work Search The accuracy and completeness of The MLC's data is d…" at bounding box center [357, 193] width 523 height 326
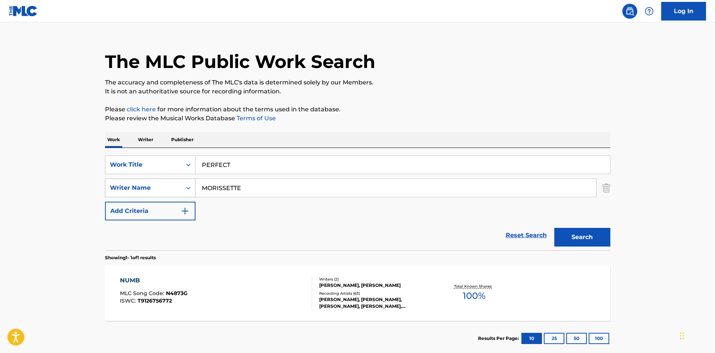
drag, startPoint x: 267, startPoint y: 187, endPoint x: 133, endPoint y: 185, distance: 134.6
click at [133, 185] on div "SearchWithCriteria649414c8-b289-441a-93a3-286a3864a203 Writer Name [PERSON_NAME]" at bounding box center [357, 188] width 505 height 19
click at [597, 235] on button "Search" at bounding box center [582, 237] width 56 height 19
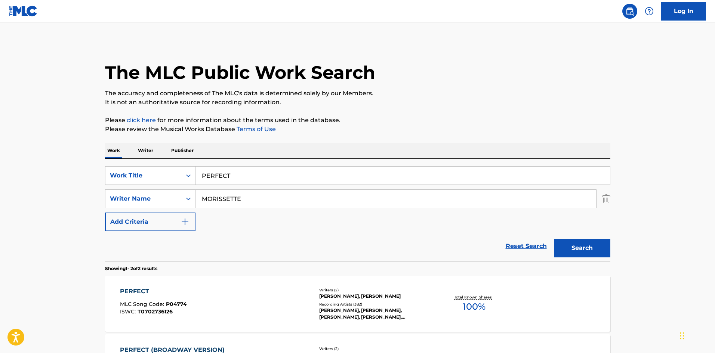
scroll to position [112, 0]
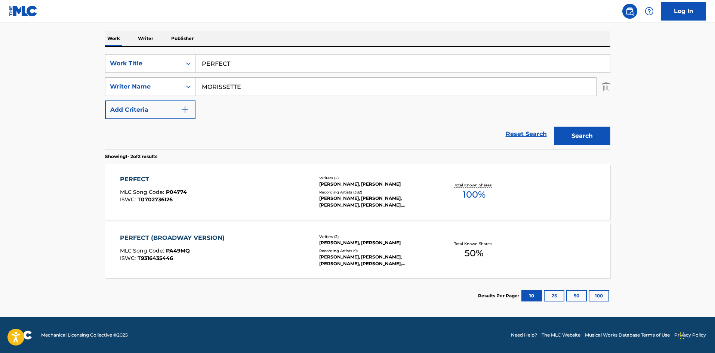
click at [140, 179] on div "PERFECT" at bounding box center [153, 179] width 67 height 9
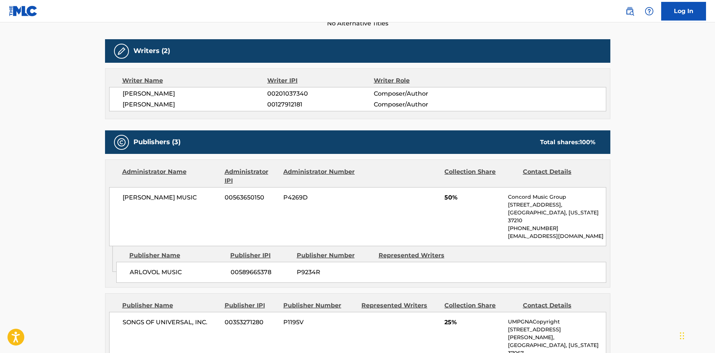
scroll to position [224, 0]
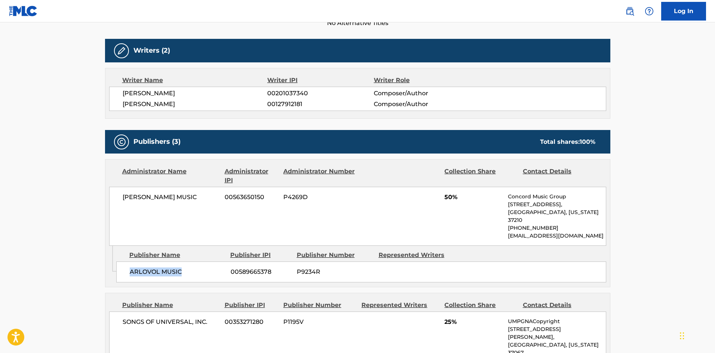
drag, startPoint x: 130, startPoint y: 265, endPoint x: 221, endPoint y: 275, distance: 91.4
click at [221, 275] on div "Admin Original Publisher Connecting Line Publisher Name Publisher IPI Publisher…" at bounding box center [357, 266] width 505 height 41
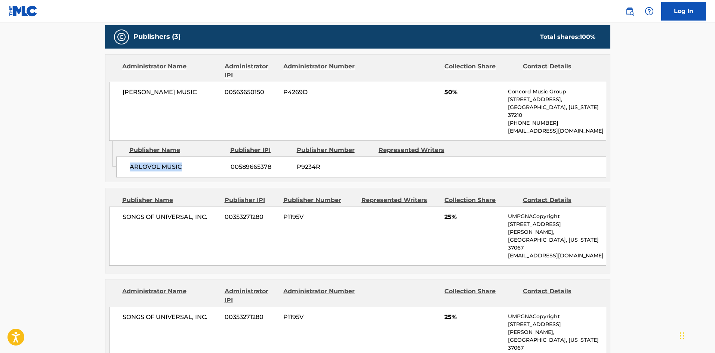
scroll to position [374, 0]
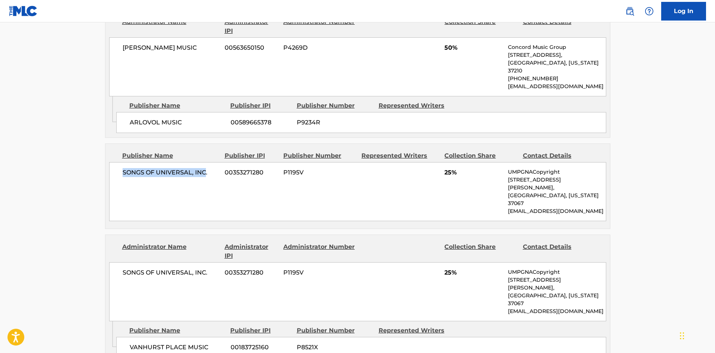
drag, startPoint x: 122, startPoint y: 165, endPoint x: 216, endPoint y: 158, distance: 94.0
click at [210, 168] on span "SONGS OF UNIVERSAL, INC." at bounding box center [171, 172] width 97 height 9
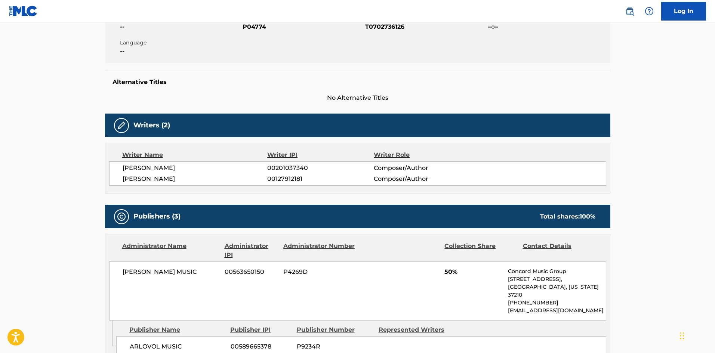
scroll to position [0, 0]
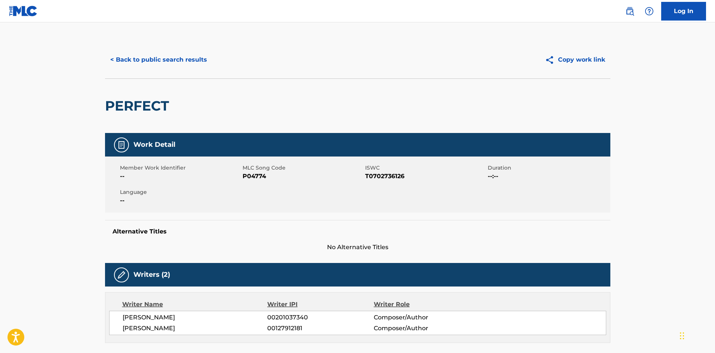
click at [162, 55] on button "< Back to public search results" at bounding box center [158, 59] width 107 height 19
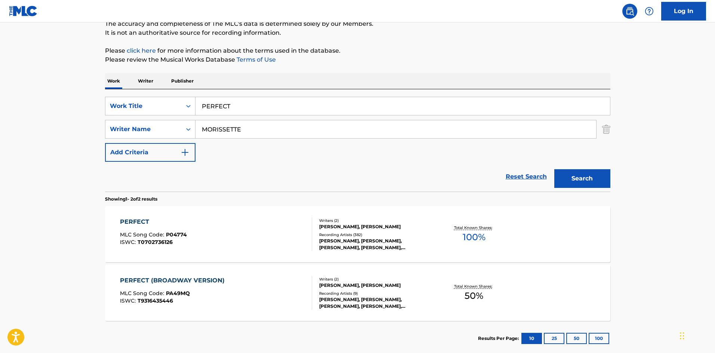
drag, startPoint x: 266, startPoint y: 102, endPoint x: 61, endPoint y: 71, distance: 208.0
click at [71, 90] on main "The MLC Public Work Search The accuracy and completeness of The MLC's data is d…" at bounding box center [357, 156] width 715 height 407
paste input "OLLYANNA FLOWER"
type input "[PERSON_NAME]"
click at [320, 59] on p "Please review the Musical Works Database Terms of Use" at bounding box center [357, 59] width 505 height 9
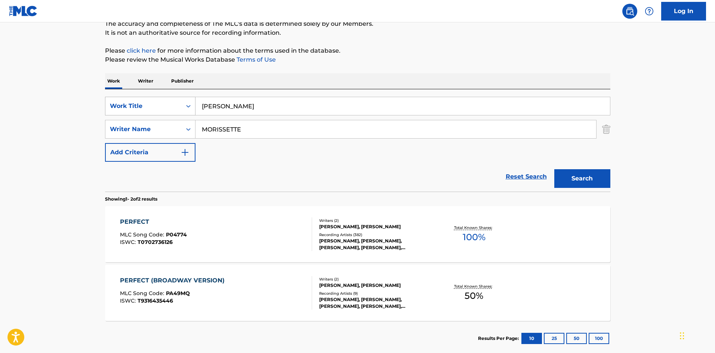
drag, startPoint x: 269, startPoint y: 134, endPoint x: 126, endPoint y: 111, distance: 145.0
click at [88, 118] on main "The MLC Public Work Search The accuracy and completeness of The MLC's data is d…" at bounding box center [357, 156] width 715 height 407
click at [605, 176] on button "Search" at bounding box center [582, 178] width 56 height 19
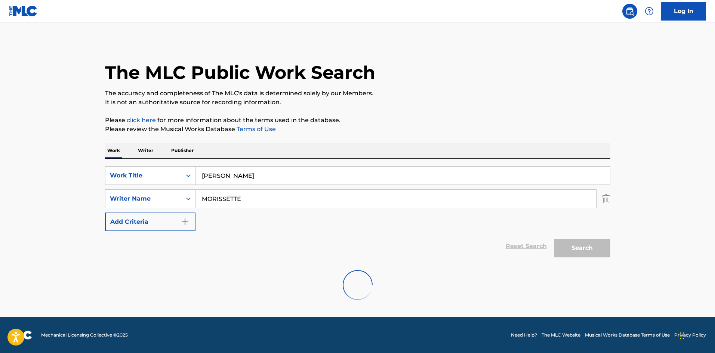
scroll to position [0, 0]
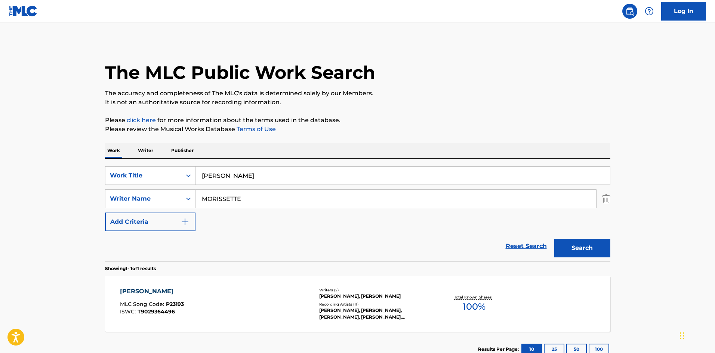
click at [448, 36] on main "The MLC Public Work Search The accuracy and completeness of The MLC's data is d…" at bounding box center [357, 196] width 715 height 348
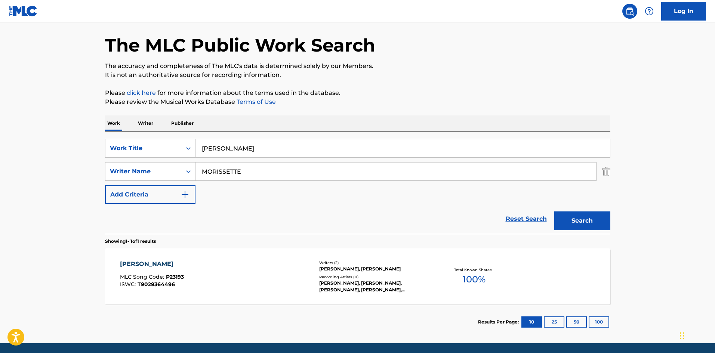
scroll to position [53, 0]
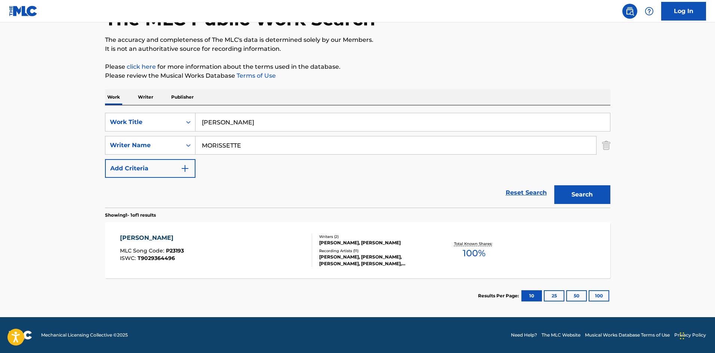
click at [152, 237] on div "[PERSON_NAME]" at bounding box center [152, 238] width 64 height 9
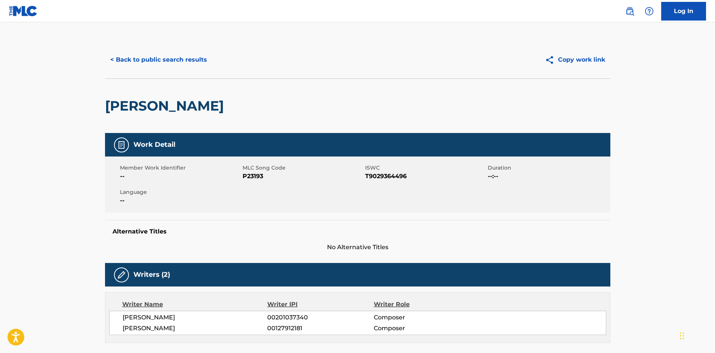
click at [170, 56] on button "< Back to public search results" at bounding box center [158, 59] width 107 height 19
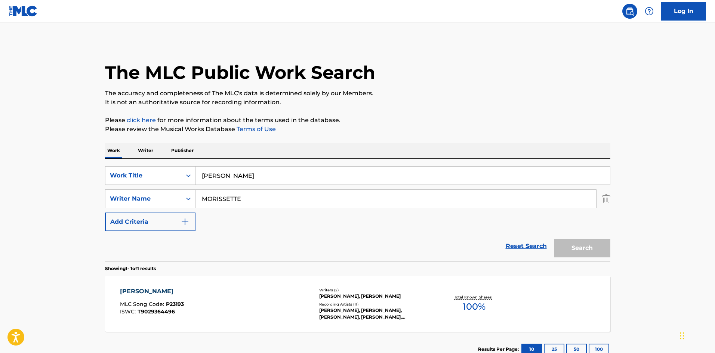
scroll to position [11, 0]
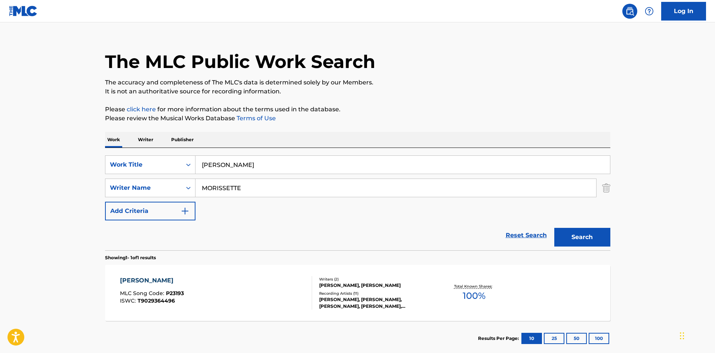
drag, startPoint x: 296, startPoint y: 171, endPoint x: 0, endPoint y: 161, distance: 296.2
click at [0, 162] on main "The MLC Public Work Search The accuracy and completeness of The MLC's data is d…" at bounding box center [357, 186] width 715 height 348
paste input "redator"
type input "Predator"
click at [252, 112] on p "Please click here for more information about the terms used in the database." at bounding box center [357, 109] width 505 height 9
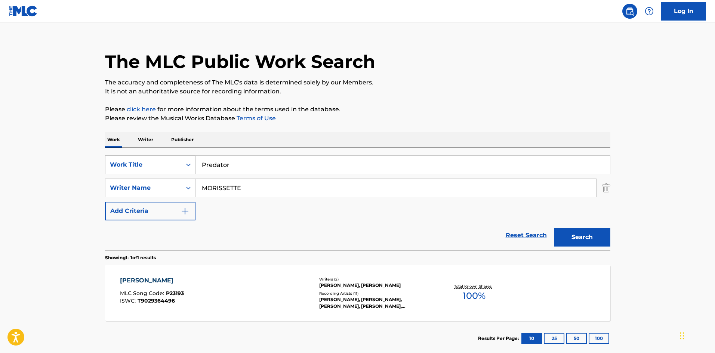
drag, startPoint x: 258, startPoint y: 189, endPoint x: 166, endPoint y: 173, distance: 92.6
click at [116, 179] on div "SearchWithCriteria649414c8-b289-441a-93a3-286a3864a203 Writer Name [PERSON_NAME]" at bounding box center [357, 188] width 505 height 19
drag, startPoint x: 597, startPoint y: 226, endPoint x: 589, endPoint y: 235, distance: 12.4
click at [596, 227] on div "Search" at bounding box center [581, 236] width 60 height 30
click at [589, 235] on button "Search" at bounding box center [582, 237] width 56 height 19
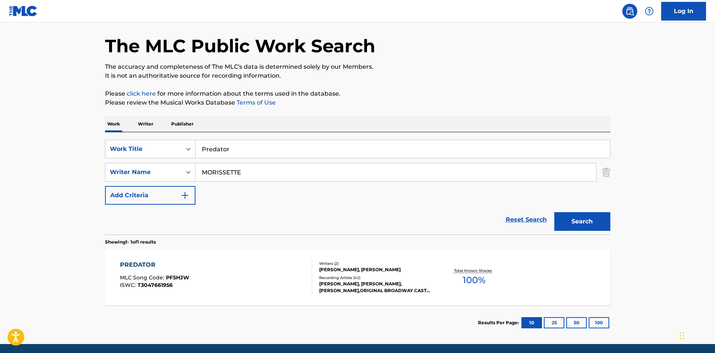
scroll to position [53, 0]
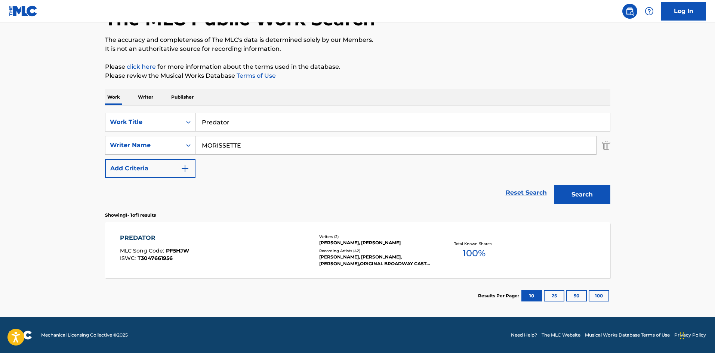
click at [144, 237] on div "PREDATOR" at bounding box center [154, 238] width 69 height 9
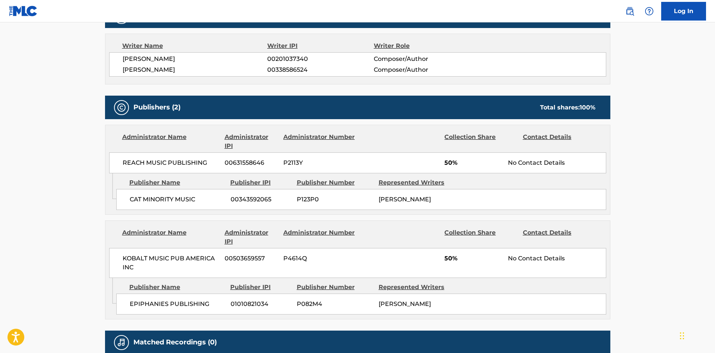
scroll to position [262, 0]
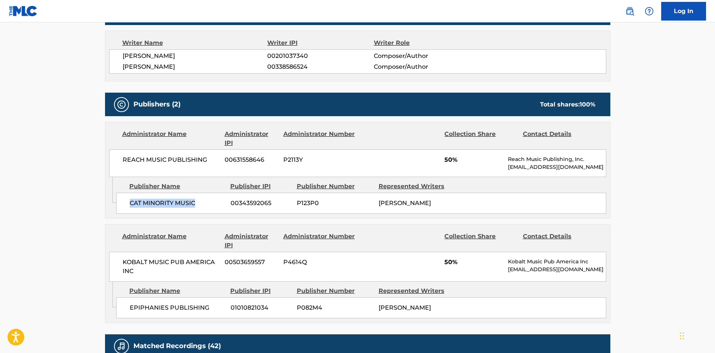
drag, startPoint x: 129, startPoint y: 203, endPoint x: 200, endPoint y: 204, distance: 70.7
click at [200, 204] on div "CAT MINORITY MUSIC 00343592065 P123P0 [PERSON_NAME]" at bounding box center [361, 203] width 490 height 21
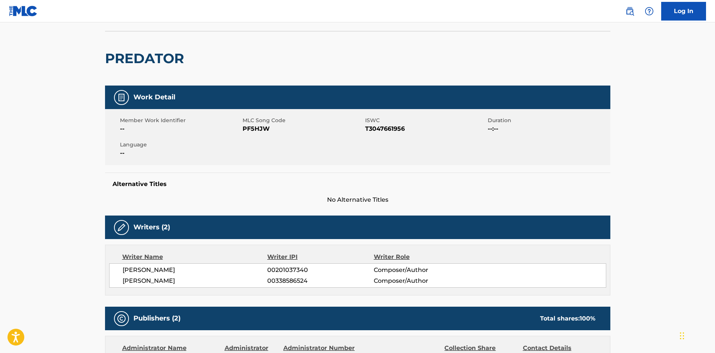
scroll to position [0, 0]
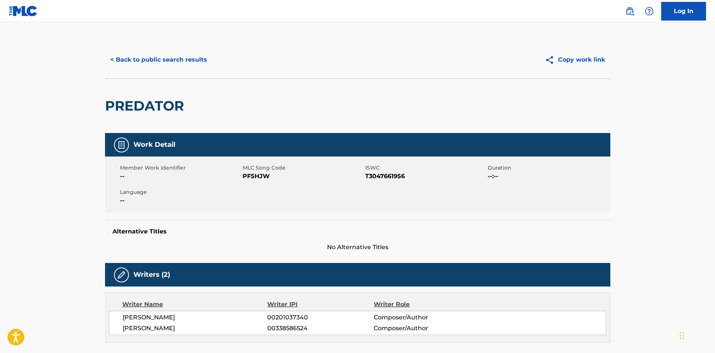
click at [180, 61] on button "< Back to public search results" at bounding box center [158, 59] width 107 height 19
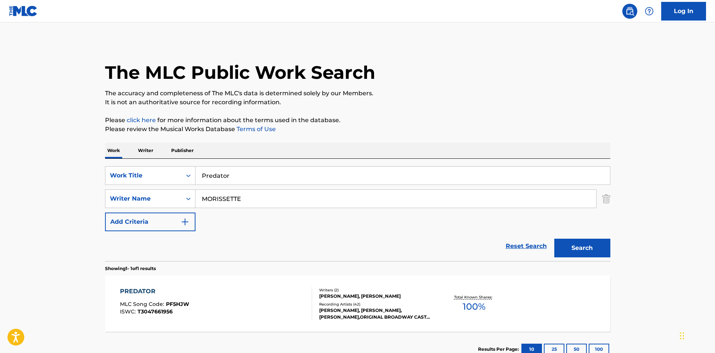
scroll to position [11, 0]
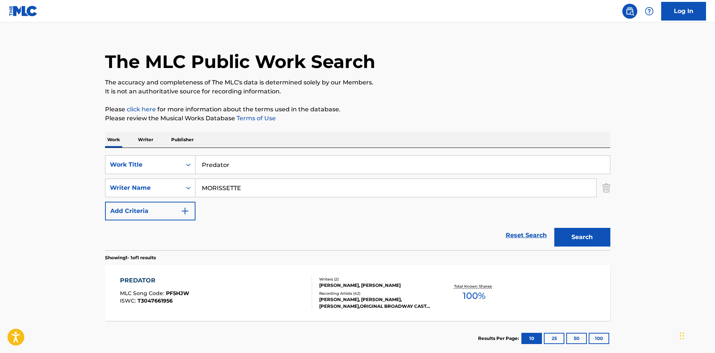
drag, startPoint x: 241, startPoint y: 156, endPoint x: 107, endPoint y: 122, distance: 138.9
click at [88, 145] on main "The MLC Public Work Search The accuracy and completeness of The MLC's data is d…" at bounding box center [357, 186] width 715 height 348
paste input "RECEIVE"
type input "RECEIVE"
click at [312, 79] on p "The accuracy and completeness of The MLC's data is determined solely by our Mem…" at bounding box center [357, 82] width 505 height 9
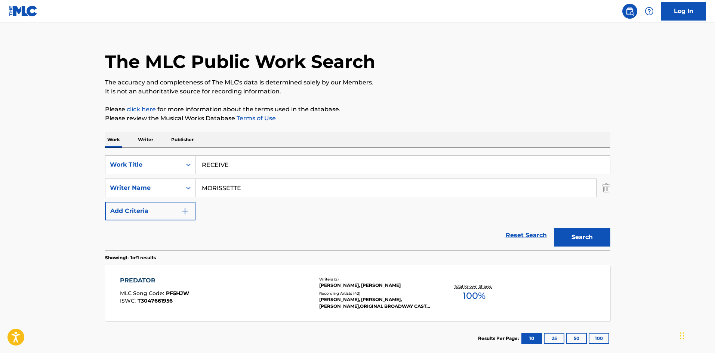
drag, startPoint x: 179, startPoint y: 188, endPoint x: 42, endPoint y: 181, distance: 137.4
click at [63, 188] on main "The MLC Public Work Search The accuracy and completeness of The MLC's data is d…" at bounding box center [357, 186] width 715 height 348
paste input "[PERSON_NAME]"
type input "[PERSON_NAME]"
drag, startPoint x: 621, startPoint y: 246, endPoint x: 610, endPoint y: 240, distance: 12.2
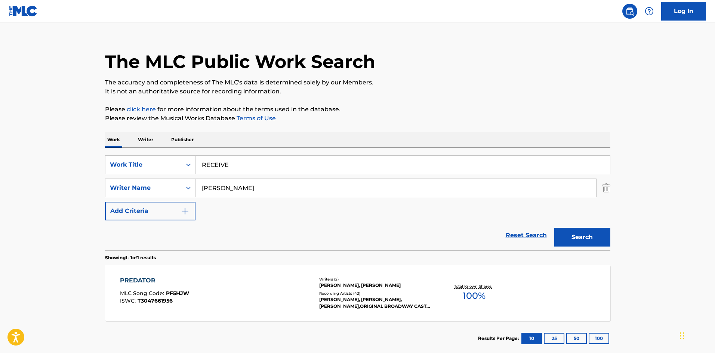
click at [618, 245] on main "The MLC Public Work Search The accuracy and completeness of The MLC's data is d…" at bounding box center [357, 186] width 715 height 348
click at [587, 234] on button "Search" at bounding box center [582, 237] width 56 height 19
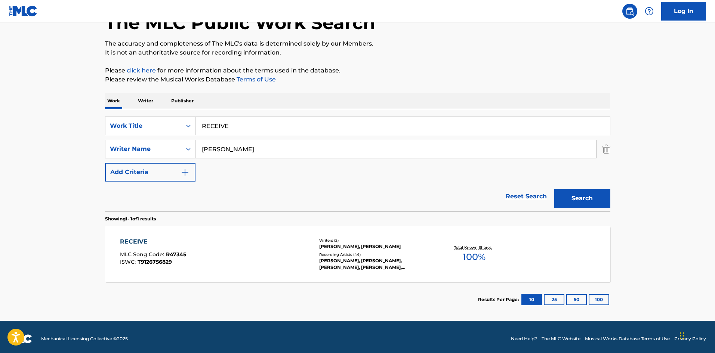
scroll to position [53, 0]
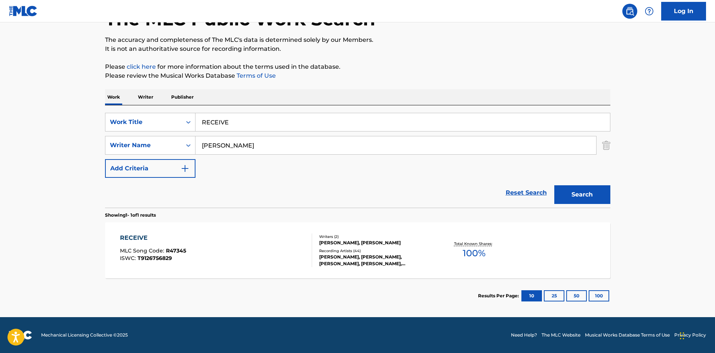
click at [133, 237] on div "RECEIVE" at bounding box center [153, 238] width 66 height 9
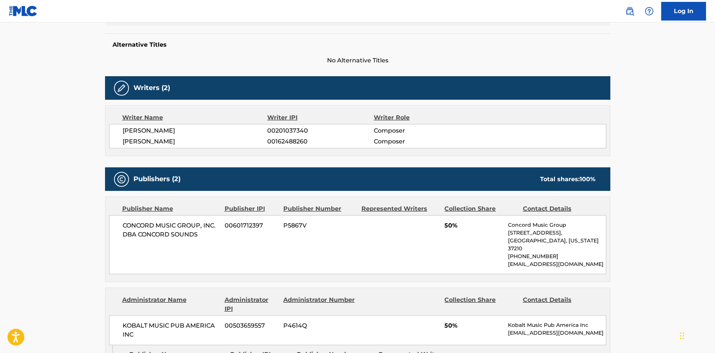
scroll to position [262, 0]
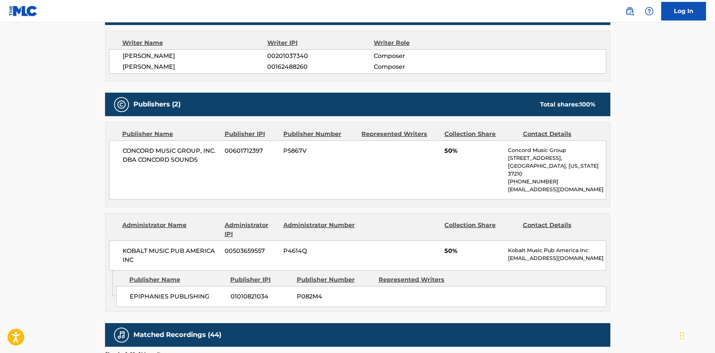
drag, startPoint x: 121, startPoint y: 148, endPoint x: 181, endPoint y: 11, distance: 149.8
click at [121, 147] on div "CONCORD MUSIC GROUP, INC. DBA CONCORD SOUNDS 00601712397 P5867V 50% Concord Mus…" at bounding box center [357, 170] width 497 height 59
drag, startPoint x: 123, startPoint y: 155, endPoint x: 217, endPoint y: 167, distance: 95.1
click at [217, 167] on div "CONCORD MUSIC GROUP, INC. DBA CONCORD SOUNDS 00601712397 P5867V 50% Concord Mus…" at bounding box center [357, 170] width 497 height 59
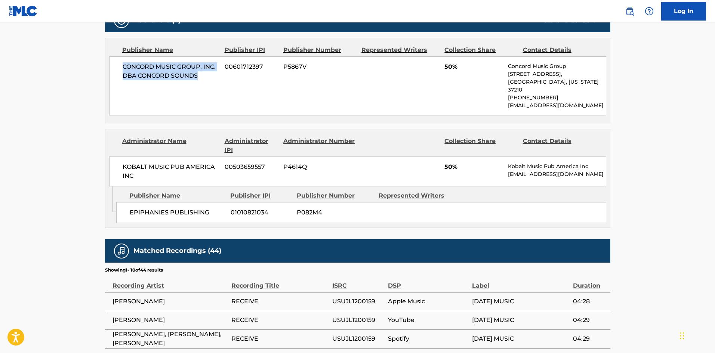
scroll to position [374, 0]
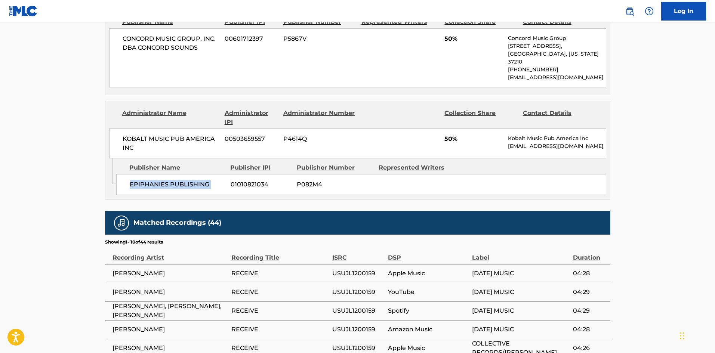
drag, startPoint x: 129, startPoint y: 177, endPoint x: 231, endPoint y: 176, distance: 101.7
click at [231, 176] on div "EPIPHANIES PUBLISHING 01010821034 P082M4" at bounding box center [361, 184] width 490 height 21
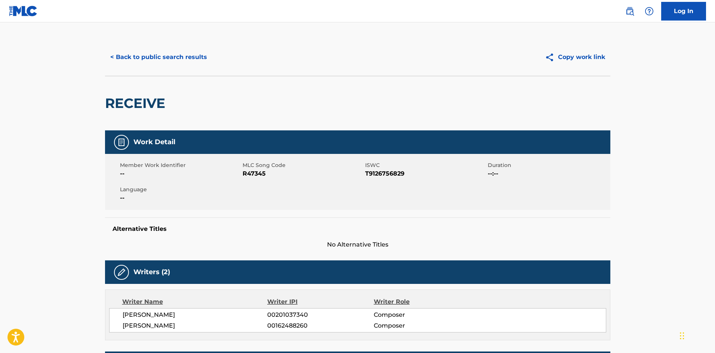
scroll to position [0, 0]
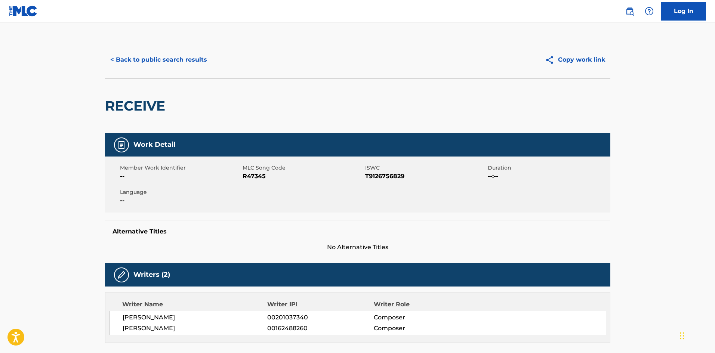
click at [182, 53] on button "< Back to public search results" at bounding box center [158, 59] width 107 height 19
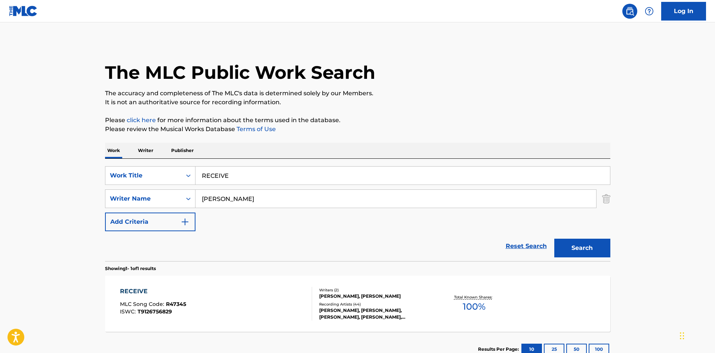
scroll to position [11, 0]
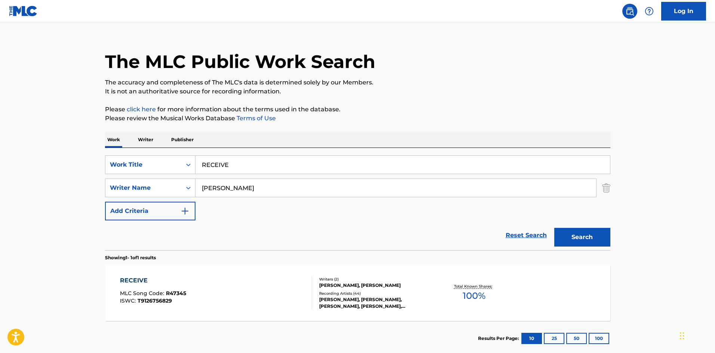
drag, startPoint x: 250, startPoint y: 159, endPoint x: 243, endPoint y: 64, distance: 95.5
click at [151, 156] on div "SearchWithCriteriad523628c-c0b6-4e8b-838c-85cd57530f70 Work Title RECEIVE" at bounding box center [357, 165] width 505 height 19
paste input "IGHT THROUGH YOU"
type input "RIGHT THROUGH YOU"
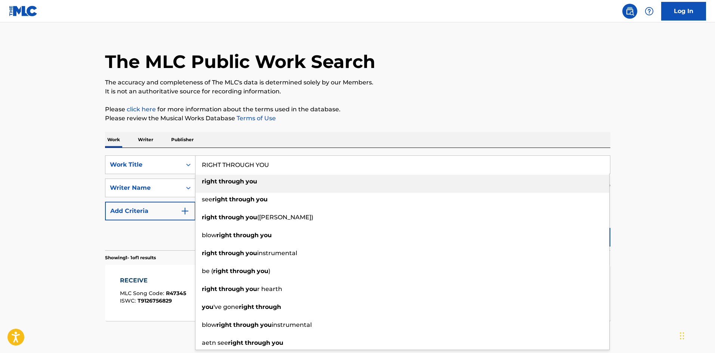
click at [312, 95] on p "It is not an authoritative source for recording information." at bounding box center [357, 91] width 505 height 9
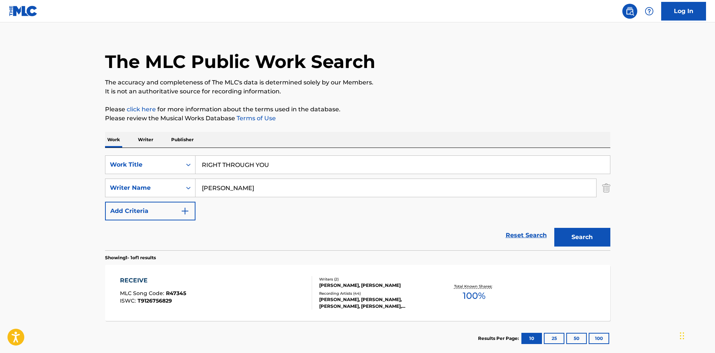
drag, startPoint x: 286, startPoint y: 188, endPoint x: 99, endPoint y: 184, distance: 187.3
click at [109, 184] on div "SearchWithCriteria649414c8-b289-441a-93a3-286a3864a203 Writer Name [PERSON_NAME]" at bounding box center [357, 188] width 505 height 19
paste input "[PERSON_NAME]"
type input "[PERSON_NAME]"
click at [578, 243] on button "Search" at bounding box center [582, 237] width 56 height 19
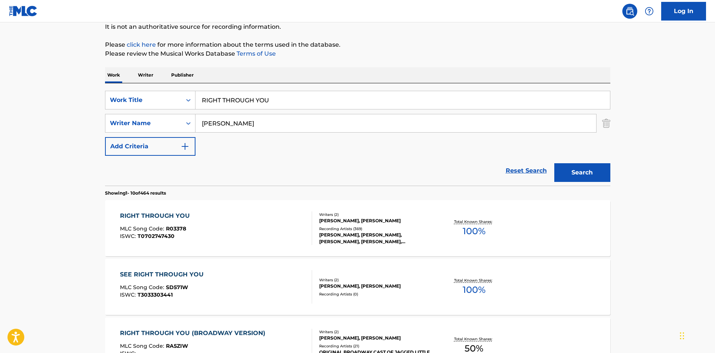
scroll to position [75, 0]
click at [170, 216] on div "RIGHT THROUGH YOU" at bounding box center [157, 216] width 74 height 9
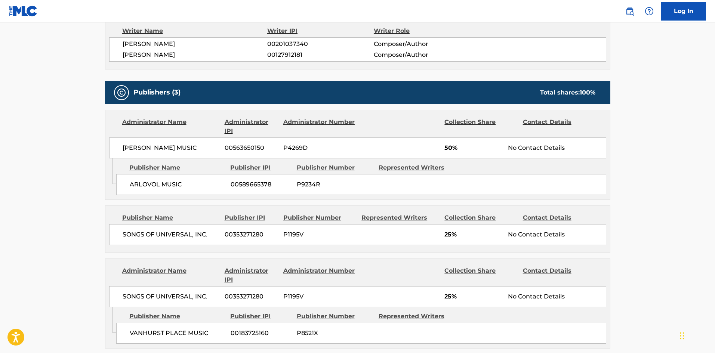
scroll to position [299, 0]
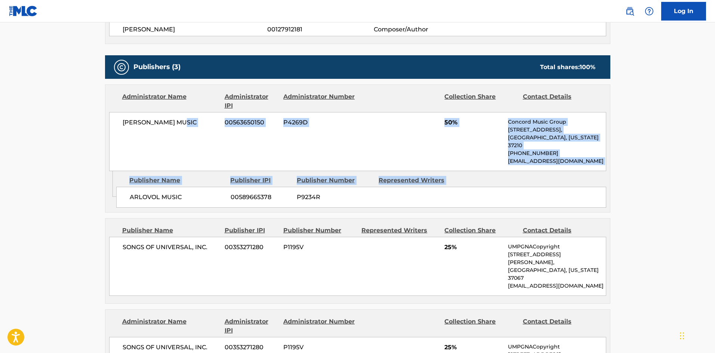
drag, startPoint x: 124, startPoint y: 160, endPoint x: 187, endPoint y: 160, distance: 62.8
click at [187, 160] on div "Administrator Name Administrator IPI Administrator Number Collection Share Cont…" at bounding box center [357, 148] width 505 height 128
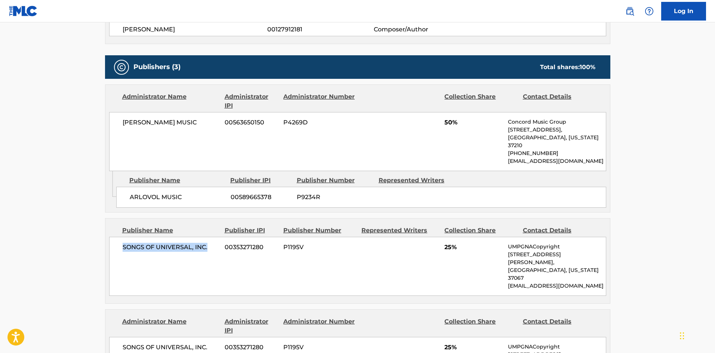
drag, startPoint x: 125, startPoint y: 237, endPoint x: 210, endPoint y: 235, distance: 85.2
click at [210, 243] on span "SONGS OF UNIVERSAL, INC." at bounding box center [171, 247] width 97 height 9
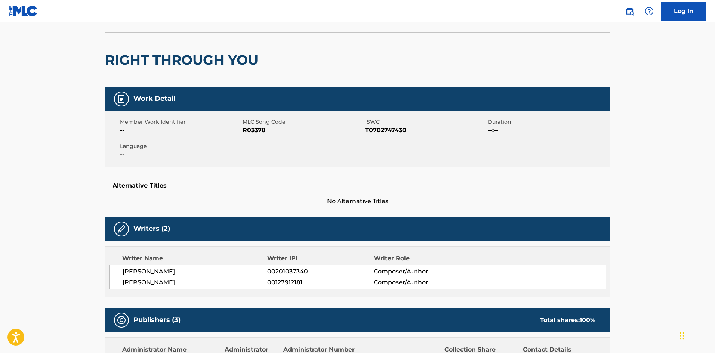
scroll to position [0, 0]
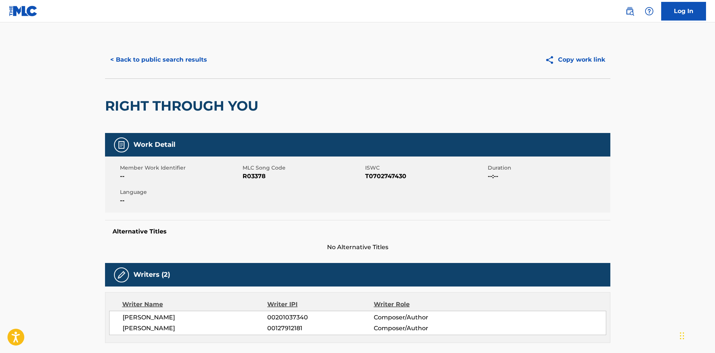
click at [187, 55] on button "< Back to public search results" at bounding box center [158, 59] width 107 height 19
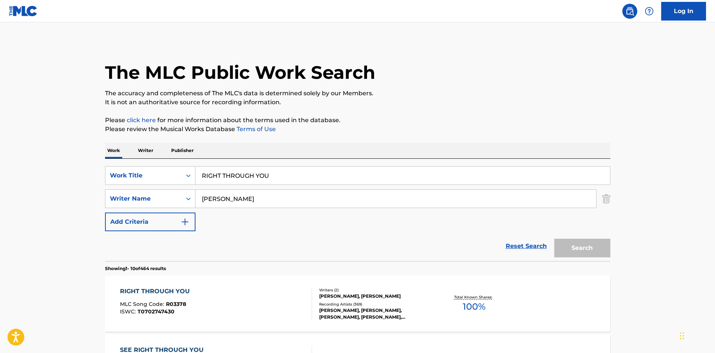
scroll to position [75, 0]
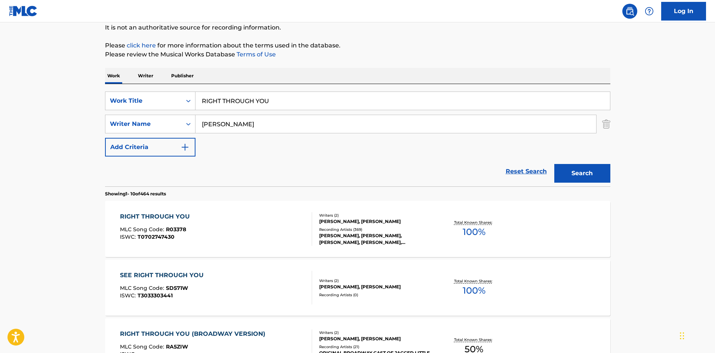
drag, startPoint x: 295, startPoint y: 100, endPoint x: 59, endPoint y: 64, distance: 238.2
paste input "SUPERSTAR WONDERFUL WEIRDOS"
type input "SUPERSTAR WONDERFUL WEIRDOS"
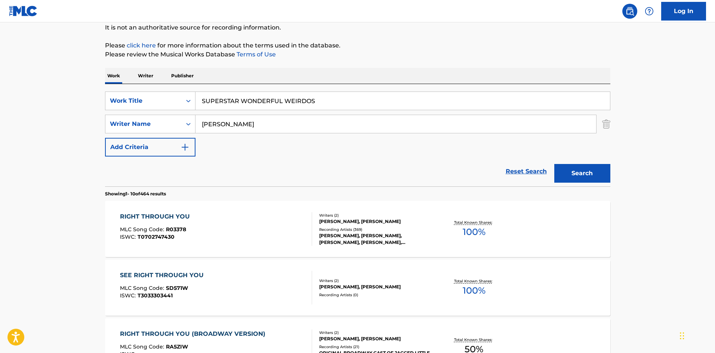
drag, startPoint x: 271, startPoint y: 123, endPoint x: 35, endPoint y: 130, distance: 236.0
paste input "MORISSETTE"
click at [566, 173] on button "Search" at bounding box center [582, 173] width 56 height 19
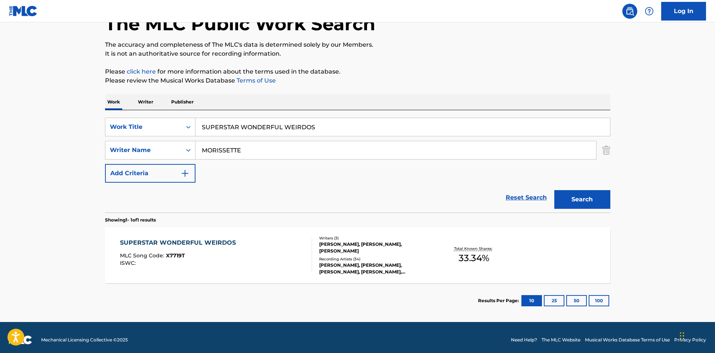
scroll to position [53, 0]
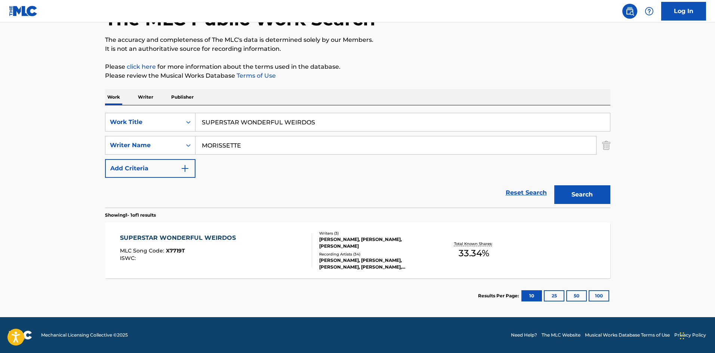
drag, startPoint x: 281, startPoint y: 142, endPoint x: 25, endPoint y: 139, distance: 255.7
click at [25, 139] on main "The MLC Public Work Search The accuracy and completeness of The MLC's data is d…" at bounding box center [357, 143] width 715 height 348
paste input "[PERSON_NAME]"
click at [580, 197] on button "Search" at bounding box center [582, 194] width 56 height 19
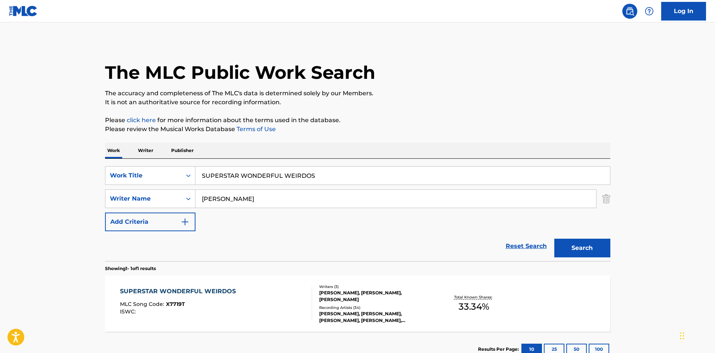
drag, startPoint x: 266, startPoint y: 197, endPoint x: 0, endPoint y: 214, distance: 266.7
click at [0, 212] on main "The MLC Public Work Search The accuracy and completeness of The MLC's data is d…" at bounding box center [357, 196] width 715 height 348
paste input "[PERSON_NAME]"
type input "[PERSON_NAME]"
click at [595, 243] on button "Search" at bounding box center [582, 248] width 56 height 19
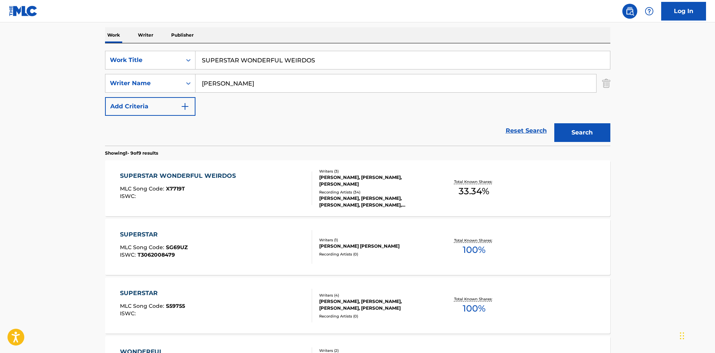
scroll to position [75, 0]
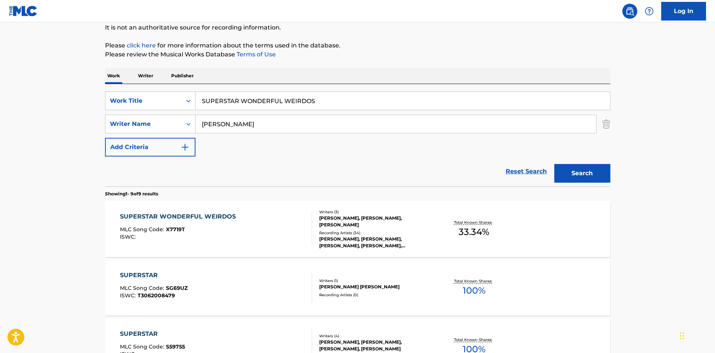
click at [203, 218] on div "SUPERSTAR WONDERFUL WEIRDOS" at bounding box center [180, 216] width 120 height 9
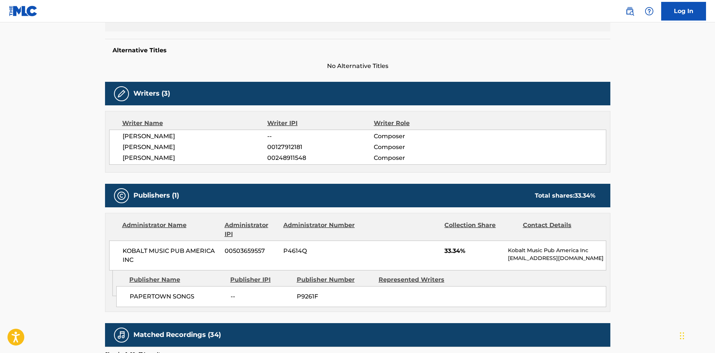
scroll to position [224, 0]
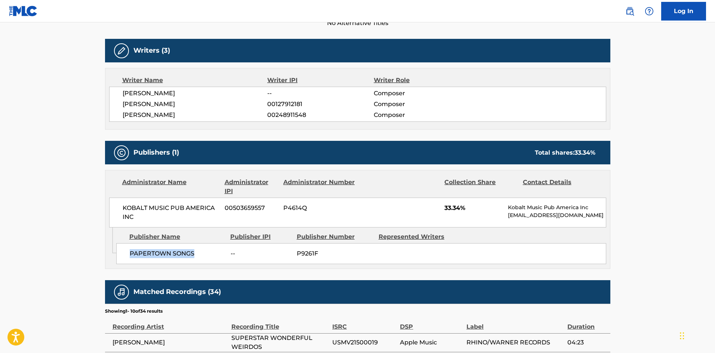
drag, startPoint x: 173, startPoint y: 250, endPoint x: 197, endPoint y: 250, distance: 23.9
click at [197, 250] on span "PAPERTOWN SONGS" at bounding box center [177, 253] width 95 height 9
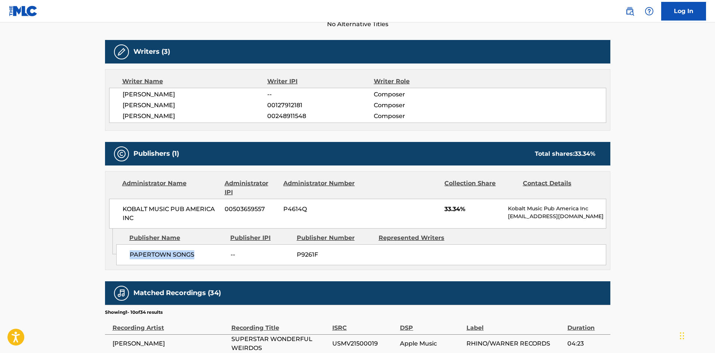
scroll to position [299, 0]
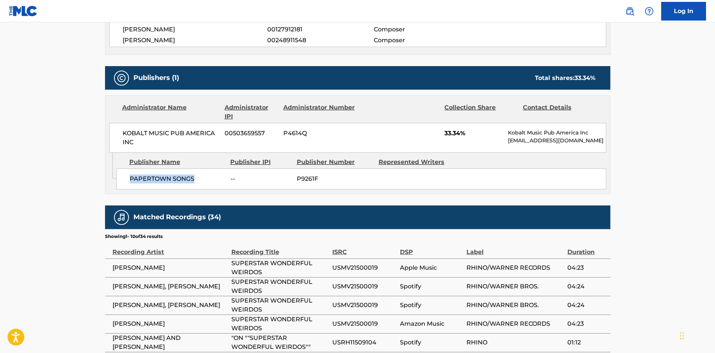
click at [124, 184] on div "PAPERTOWN SONGS -- P9261F" at bounding box center [361, 179] width 490 height 21
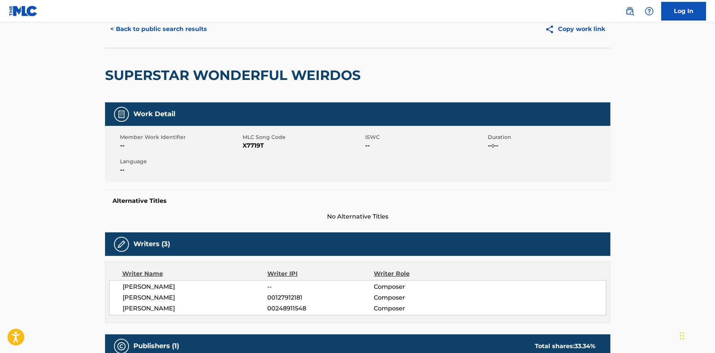
scroll to position [0, 0]
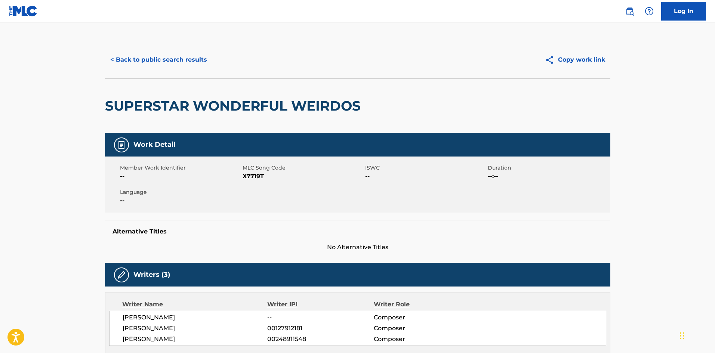
click at [164, 62] on button "< Back to public search results" at bounding box center [158, 59] width 107 height 19
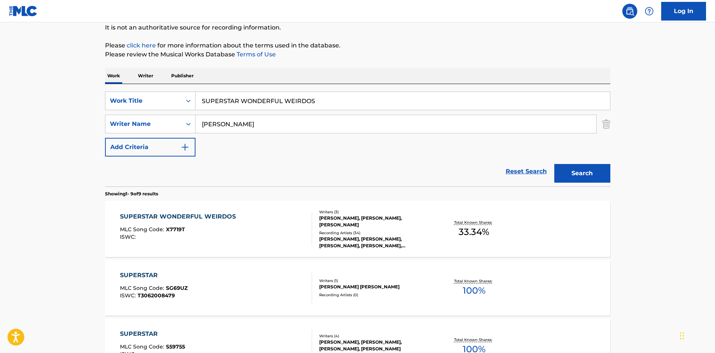
drag, startPoint x: 332, startPoint y: 109, endPoint x: 105, endPoint y: 71, distance: 229.3
click at [34, 89] on main "The MLC Public Work Search The accuracy and completeness of The MLC's data is d…" at bounding box center [357, 357] width 715 height 818
paste input "THE BOTTOM LINE"
type input "THE BOTTOM LINE"
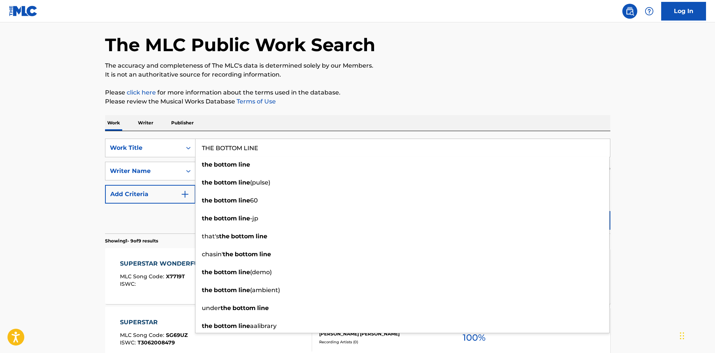
scroll to position [0, 0]
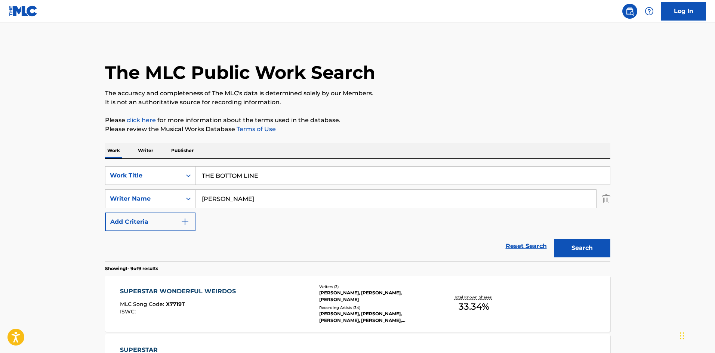
click at [607, 251] on button "Search" at bounding box center [582, 248] width 56 height 19
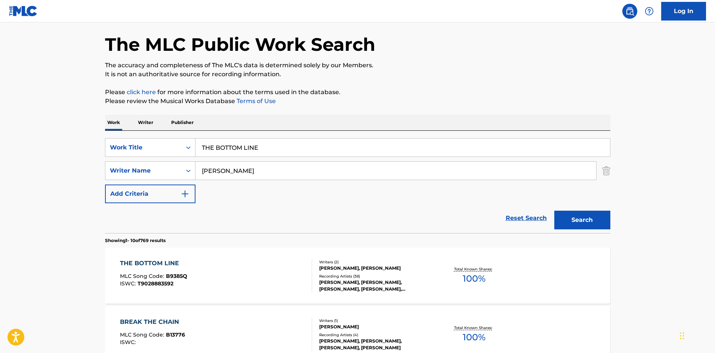
scroll to position [75, 0]
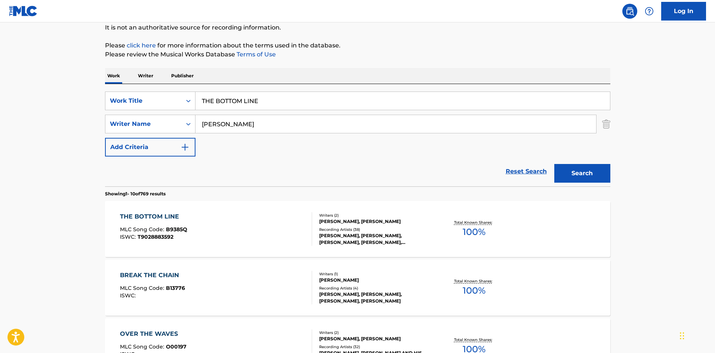
click at [161, 216] on div "THE BOTTOM LINE" at bounding box center [153, 216] width 67 height 9
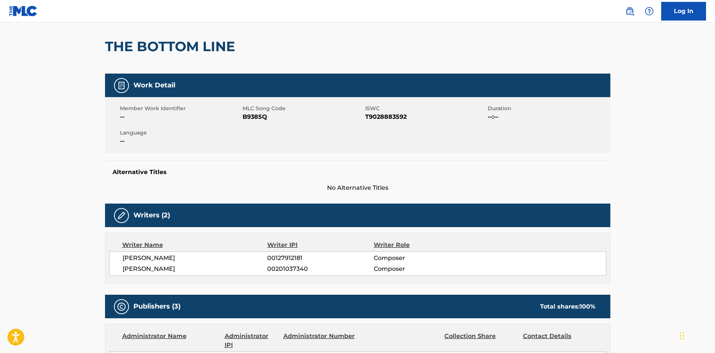
scroll to position [262, 0]
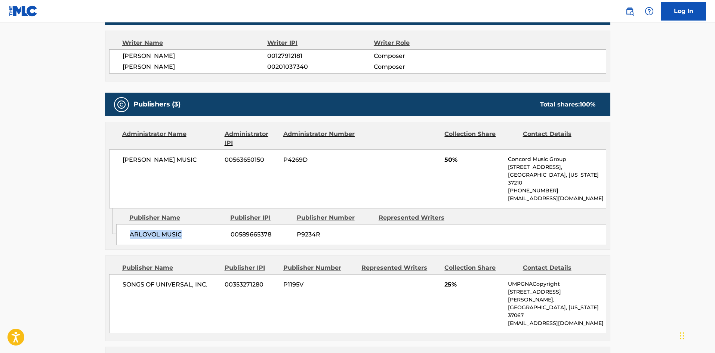
drag, startPoint x: 128, startPoint y: 195, endPoint x: 192, endPoint y: 224, distance: 70.6
click at [192, 224] on div "ARLOVOL MUSIC 00589665378 P9234R" at bounding box center [361, 234] width 490 height 21
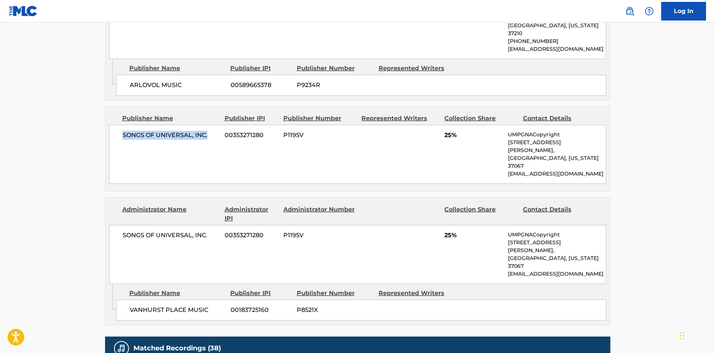
drag, startPoint x: 121, startPoint y: 127, endPoint x: 218, endPoint y: 127, distance: 96.8
click at [218, 127] on div "SONGS OF UNIVERSAL, INC. 00353271280 P1195V 25% UMPGNACopyright [STREET_ADDRESS…" at bounding box center [357, 154] width 497 height 59
drag, startPoint x: 445, startPoint y: 126, endPoint x: 453, endPoint y: 125, distance: 8.4
click at [453, 131] on span "25%" at bounding box center [473, 135] width 58 height 9
drag, startPoint x: 131, startPoint y: 269, endPoint x: 213, endPoint y: 271, distance: 81.9
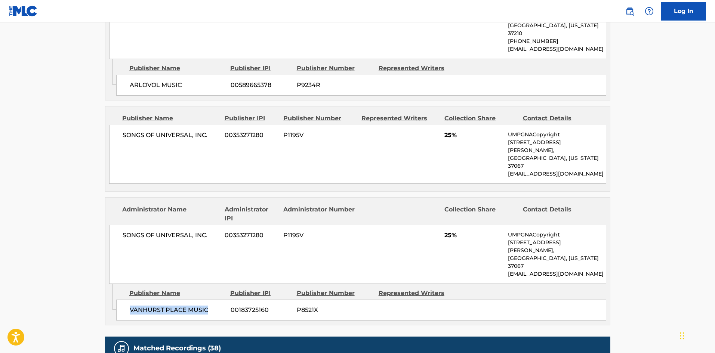
click at [213, 306] on span "VANHURST PLACE MUSIC" at bounding box center [177, 310] width 95 height 9
drag, startPoint x: 443, startPoint y: 214, endPoint x: 450, endPoint y: 214, distance: 7.8
click at [450, 225] on div "SONGS OF UNIVERSAL, INC. 00353271280 P1195V 25% UMPGNACopyright [STREET_ADDRESS…" at bounding box center [357, 254] width 497 height 59
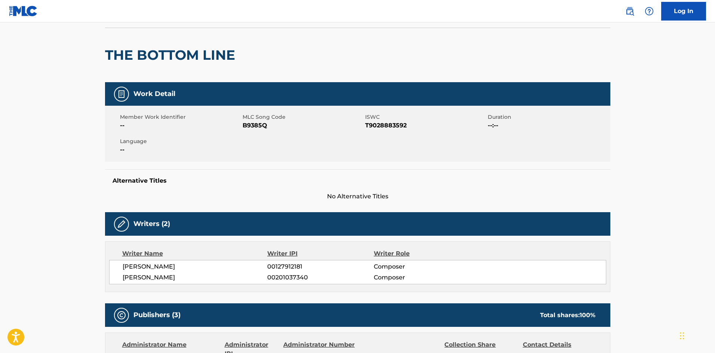
scroll to position [0, 0]
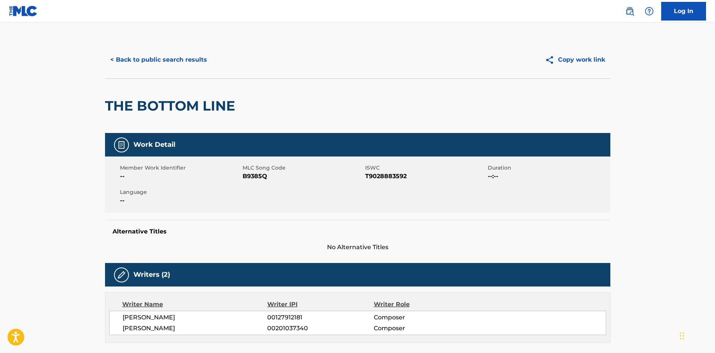
click at [186, 64] on button "< Back to public search results" at bounding box center [158, 59] width 107 height 19
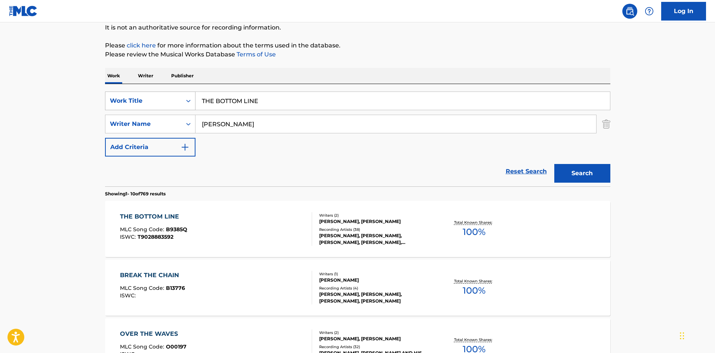
drag, startPoint x: 293, startPoint y: 97, endPoint x: 112, endPoint y: 96, distance: 180.9
click at [126, 100] on div "SearchWithCriteriad523628c-c0b6-4e8b-838c-85cd57530f70 Work Title THE BOTTOM LI…" at bounding box center [357, 101] width 505 height 19
paste input "he Morning (From The Film "A Small Section Of The World")"
type input "The Morning (From The Film "A Small Section Of The World")"
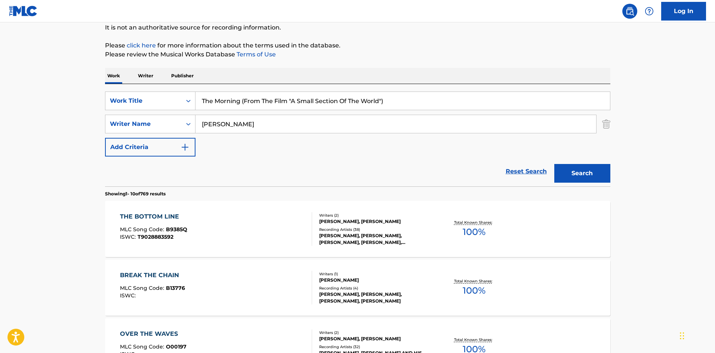
drag, startPoint x: 253, startPoint y: 132, endPoint x: 226, endPoint y: 86, distance: 53.5
paste input "MORISSETTE"
type input "MORISSETTE"
click at [573, 169] on button "Search" at bounding box center [582, 173] width 56 height 19
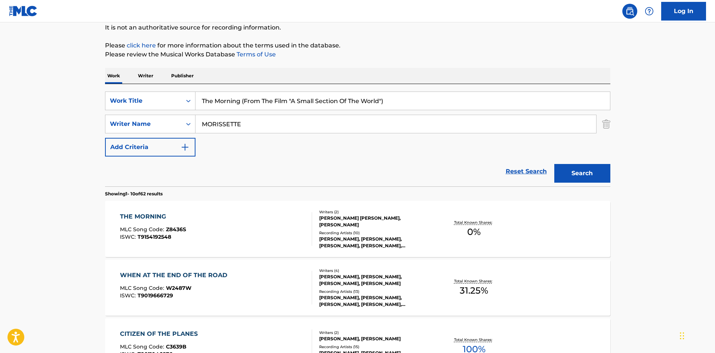
drag, startPoint x: 239, startPoint y: 101, endPoint x: 411, endPoint y: 97, distance: 172.0
click at [411, 97] on input "The Morning (From The Film "A Small Section Of The World")" at bounding box center [403, 101] width 415 height 18
type input "The Morning"
click at [554, 164] on button "Search" at bounding box center [582, 173] width 56 height 19
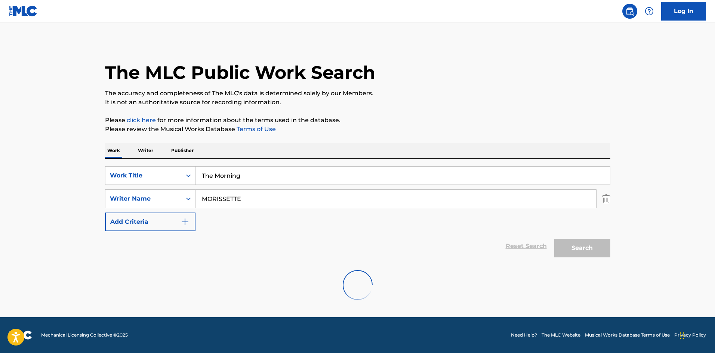
scroll to position [0, 0]
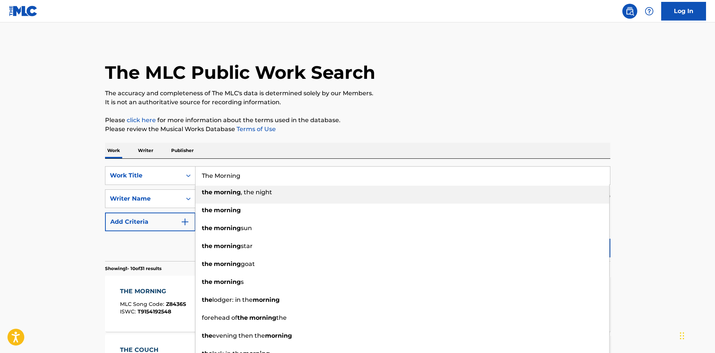
click at [267, 133] on p "Please review the Musical Works Database Terms of Use" at bounding box center [357, 129] width 505 height 9
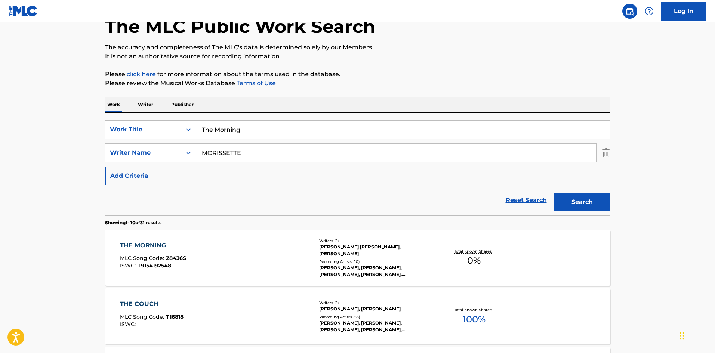
scroll to position [112, 0]
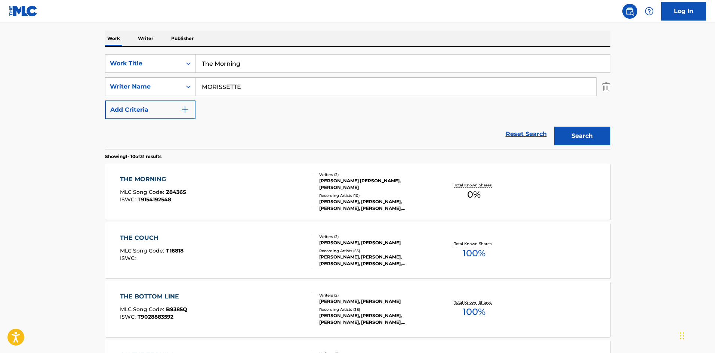
drag, startPoint x: 261, startPoint y: 82, endPoint x: 29, endPoint y: 94, distance: 232.8
click at [23, 94] on main "The MLC Public Work Search The accuracy and completeness of The MLC's data is d…" at bounding box center [357, 350] width 715 height 880
paste input "[PERSON_NAME]"
type input "[PERSON_NAME]"
click at [579, 136] on button "Search" at bounding box center [582, 136] width 56 height 19
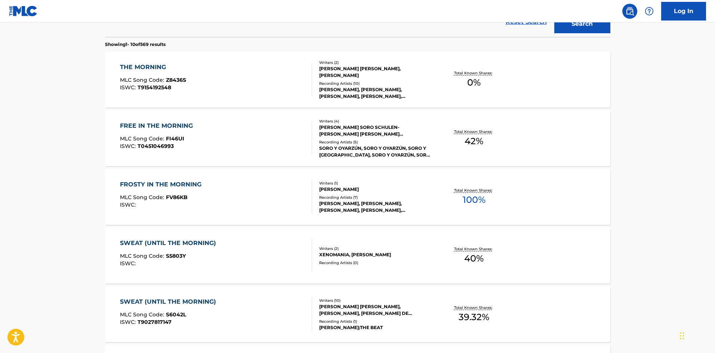
scroll to position [0, 0]
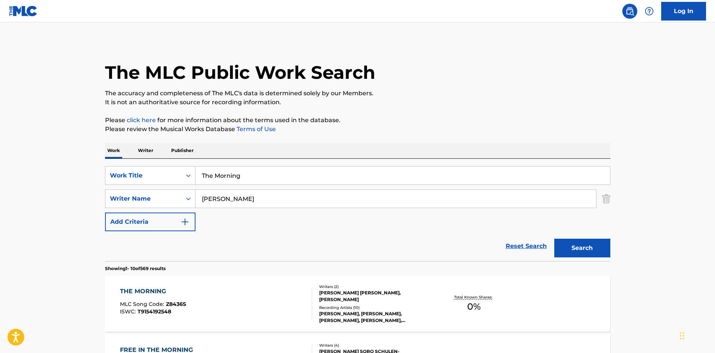
drag, startPoint x: 281, startPoint y: 177, endPoint x: 92, endPoint y: 164, distance: 190.4
click at [106, 172] on div "SearchWithCriteriad523628c-c0b6-4e8b-838c-85cd57530f70 Work Title The Morning" at bounding box center [357, 175] width 505 height 19
paste input "'TIL YOU"
type input "'TIL YOU"
click at [291, 117] on p "Please click here for more information about the terms used in the database." at bounding box center [357, 120] width 505 height 9
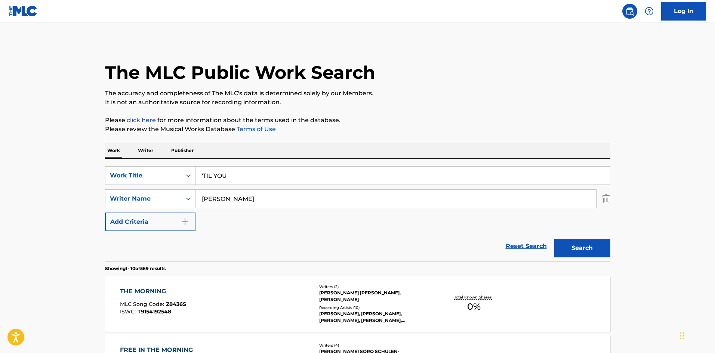
drag, startPoint x: 252, startPoint y: 202, endPoint x: 91, endPoint y: 203, distance: 160.7
paste input "MORISSETTE"
type input "MORISSETTE"
click at [589, 249] on button "Search" at bounding box center [582, 248] width 56 height 19
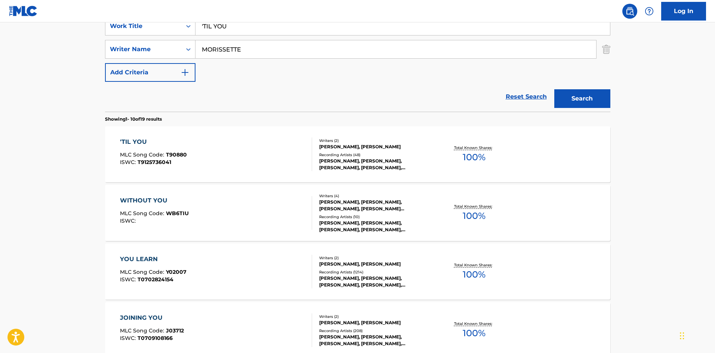
scroll to position [112, 0]
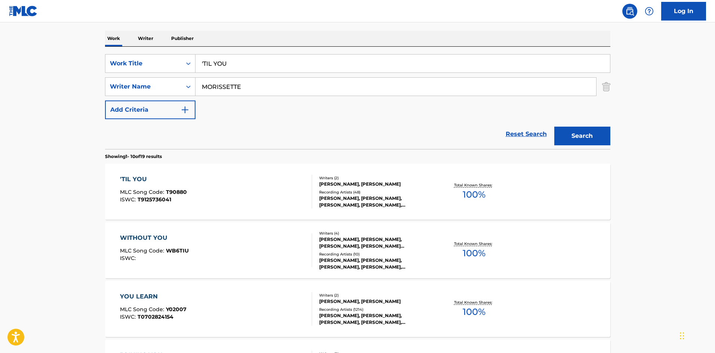
click at [134, 181] on div "'TIL YOU" at bounding box center [153, 179] width 67 height 9
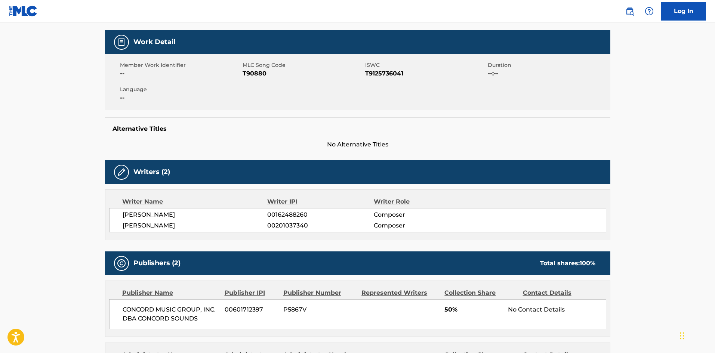
scroll to position [224, 0]
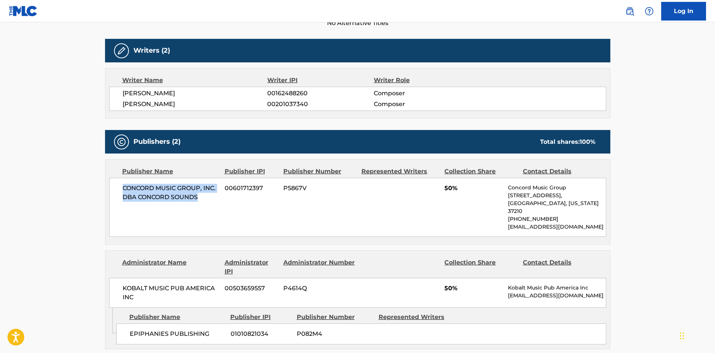
drag, startPoint x: 123, startPoint y: 190, endPoint x: 252, endPoint y: 71, distance: 174.9
click at [214, 201] on span "CONCORD MUSIC GROUP, INC. DBA CONCORD SOUNDS" at bounding box center [171, 193] width 97 height 18
drag, startPoint x: 446, startPoint y: 191, endPoint x: 452, endPoint y: 191, distance: 6.4
click at [452, 191] on div "CONCORD MUSIC GROUP, INC. DBA CONCORD SOUNDS 00601712397 P5867V 50% Concord Mus…" at bounding box center [357, 207] width 497 height 59
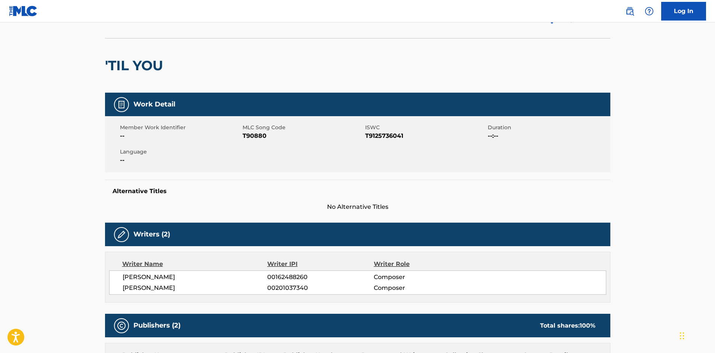
scroll to position [0, 0]
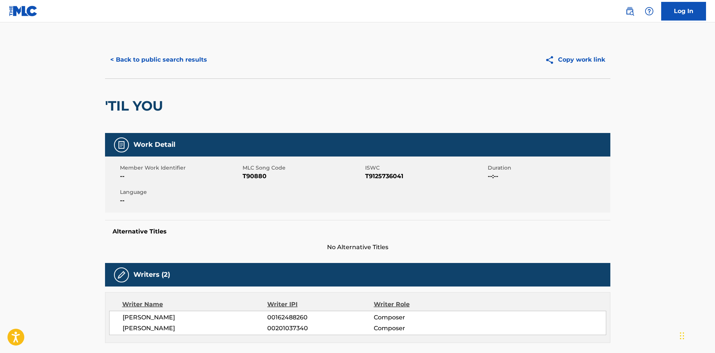
click at [170, 53] on button "< Back to public search results" at bounding box center [158, 59] width 107 height 19
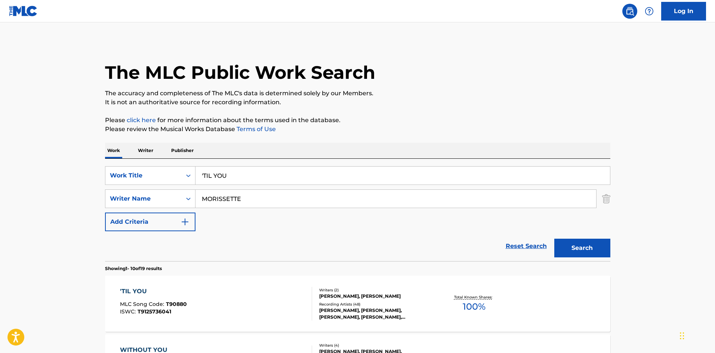
scroll to position [112, 0]
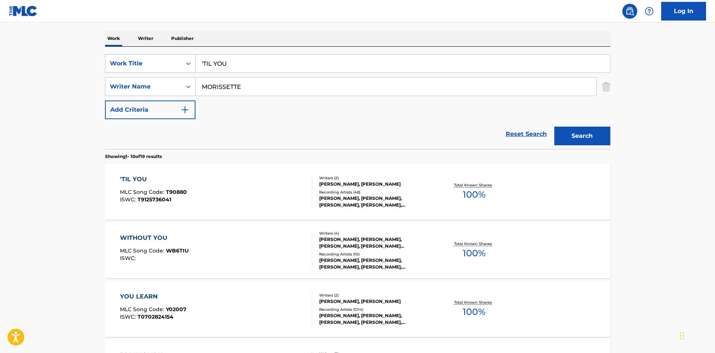
drag, startPoint x: 270, startPoint y: 65, endPoint x: 168, endPoint y: 61, distance: 101.8
click at [169, 62] on div "SearchWithCriteriad523628c-c0b6-4e8b-838c-85cd57530f70 Work Title 'TIL YOU" at bounding box center [357, 63] width 505 height 19
paste input "WAKE UP"
type input "WAKE UP"
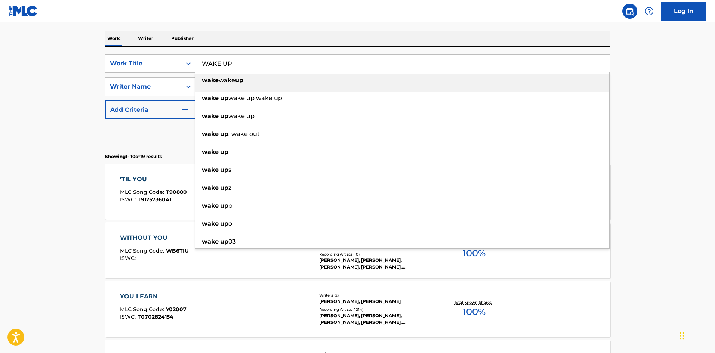
click at [326, 21] on nav "Log In" at bounding box center [357, 11] width 715 height 22
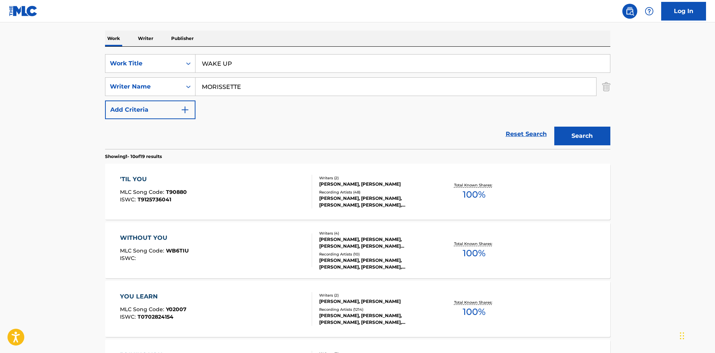
drag, startPoint x: 275, startPoint y: 79, endPoint x: 39, endPoint y: 81, distance: 236.6
click at [39, 83] on main "The MLC Public Work Search The accuracy and completeness of The MLC's data is d…" at bounding box center [357, 350] width 715 height 880
click at [585, 136] on button "Search" at bounding box center [582, 136] width 56 height 19
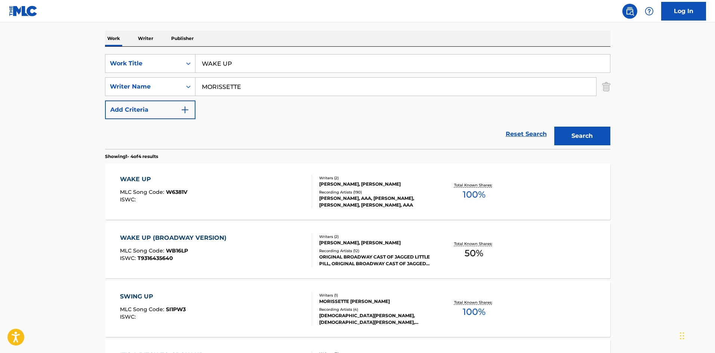
click at [133, 179] on div "WAKE UP" at bounding box center [153, 179] width 67 height 9
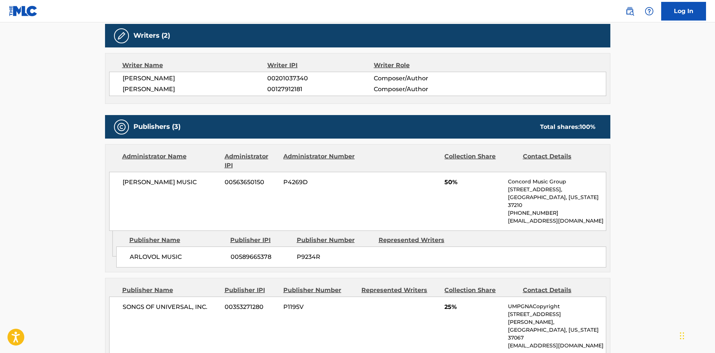
scroll to position [299, 0]
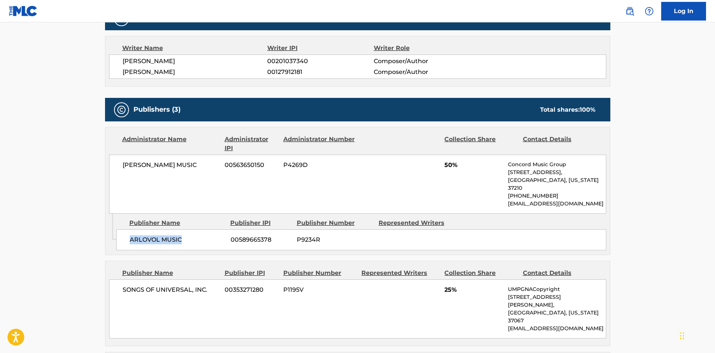
drag, startPoint x: 128, startPoint y: 230, endPoint x: 194, endPoint y: 230, distance: 65.8
click at [194, 230] on div "ARLOVOL MUSIC 00589665378 P9234R" at bounding box center [361, 240] width 490 height 21
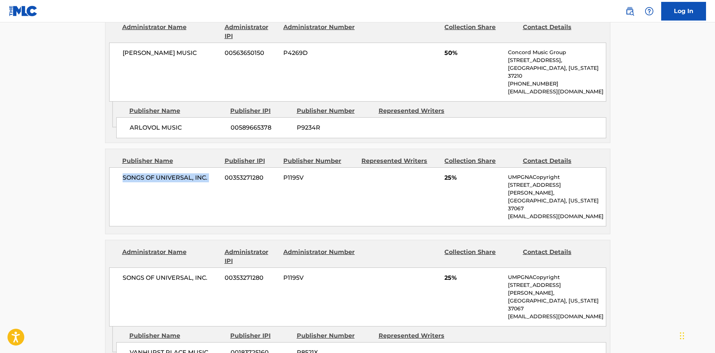
drag, startPoint x: 123, startPoint y: 170, endPoint x: 226, endPoint y: 169, distance: 103.2
click at [226, 169] on div "SONGS OF UNIVERSAL, INC. 00353271280 P1195V 25% UMPGNACopyright [STREET_ADDRESS…" at bounding box center [357, 196] width 497 height 59
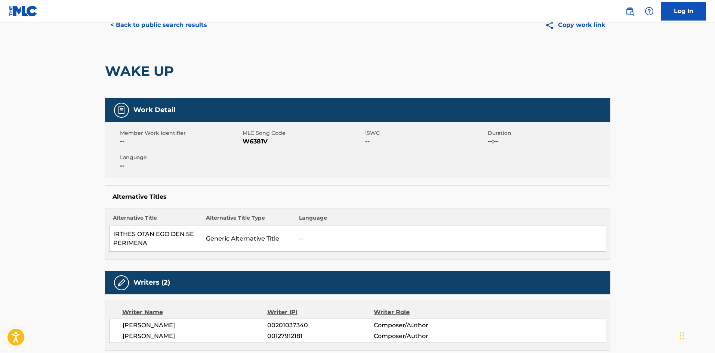
scroll to position [0, 0]
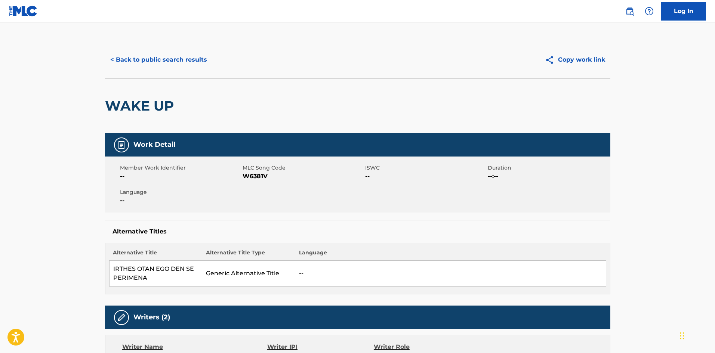
click at [184, 56] on button "< Back to public search results" at bounding box center [158, 59] width 107 height 19
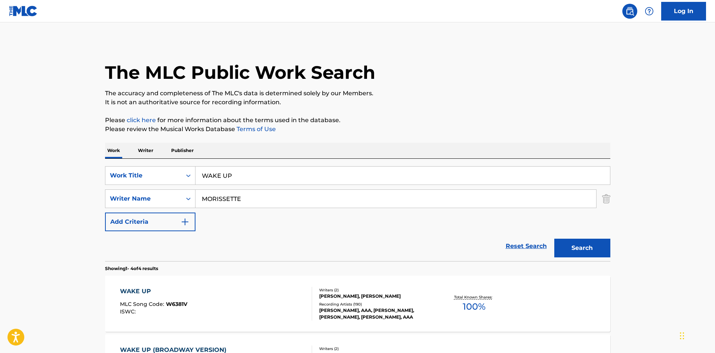
scroll to position [112, 0]
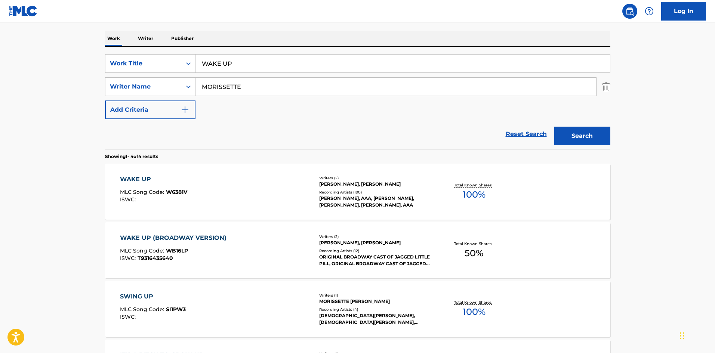
drag, startPoint x: 263, startPoint y: 56, endPoint x: 92, endPoint y: 71, distance: 171.4
click at [107, 71] on div "SearchWithCriteriad523628c-c0b6-4e8b-838c-85cd57530f70 Work Title WAKE UP" at bounding box center [357, 63] width 505 height 19
paste input "oman Down"
type input "Woman Down"
click at [290, 38] on div "Work Writer Publisher" at bounding box center [357, 39] width 505 height 16
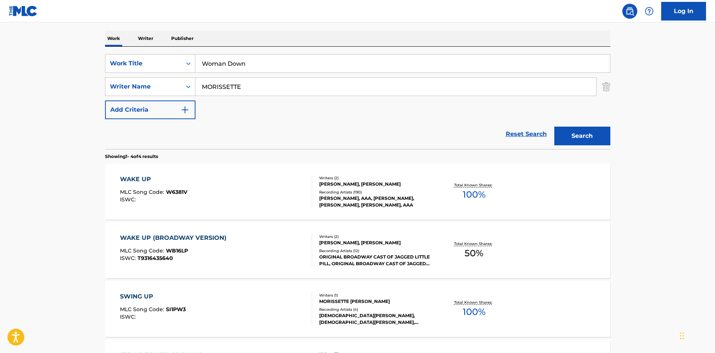
drag, startPoint x: 246, startPoint y: 92, endPoint x: 46, endPoint y: 81, distance: 201.0
click at [72, 93] on main "The MLC Public Work Search The accuracy and completeness of The MLC's data is d…" at bounding box center [357, 172] width 715 height 524
paste input "[PERSON_NAME]"
type input "[PERSON_NAME]"
click at [586, 135] on button "Search" at bounding box center [582, 136] width 56 height 19
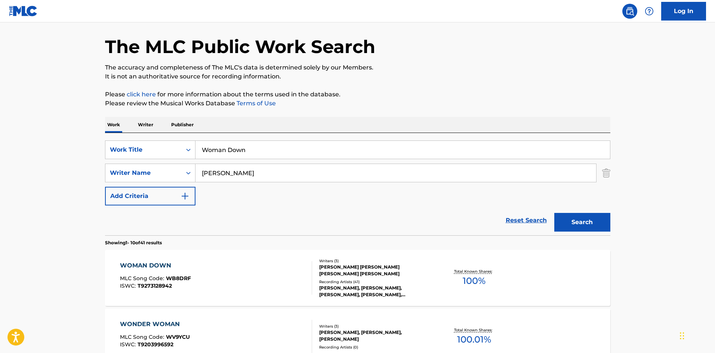
scroll to position [75, 0]
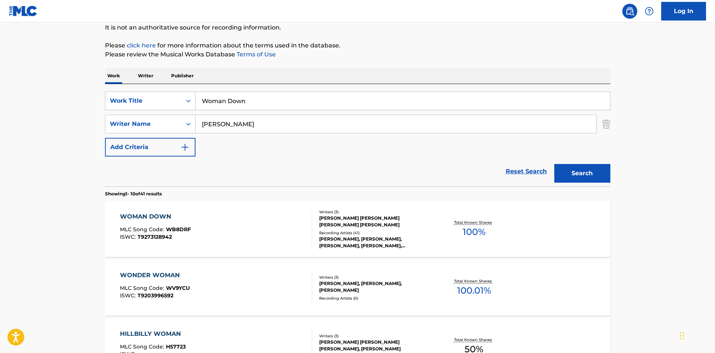
click at [155, 216] on div "WOMAN DOWN" at bounding box center [155, 216] width 71 height 9
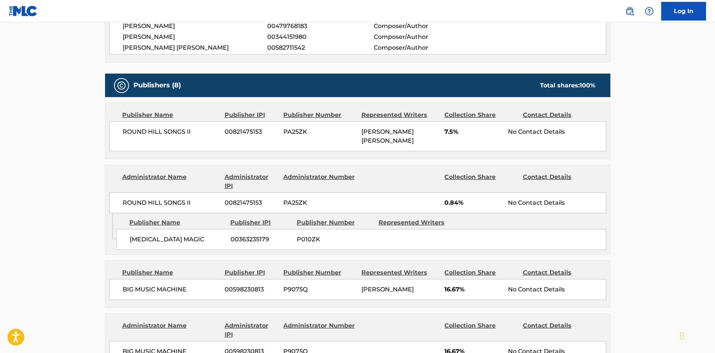
scroll to position [299, 0]
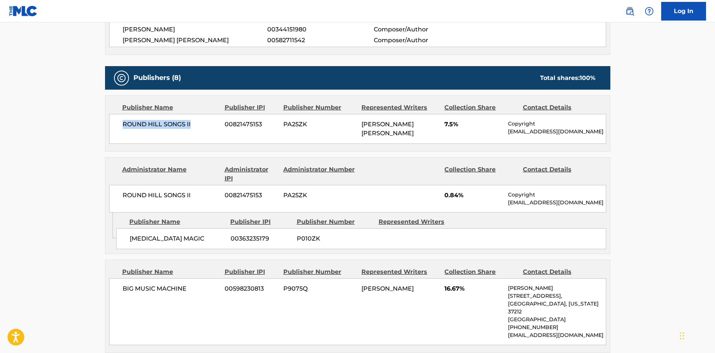
drag, startPoint x: 121, startPoint y: 124, endPoint x: 218, endPoint y: 123, distance: 96.4
click at [218, 125] on div "ROUND HILL SONGS II 00821475153 PA25ZK [PERSON_NAME] [PERSON_NAME] 7.5% Copyrig…" at bounding box center [357, 129] width 497 height 30
drag, startPoint x: 132, startPoint y: 240, endPoint x: 216, endPoint y: 148, distance: 124.9
click at [189, 237] on span "[MEDICAL_DATA] MAGIC" at bounding box center [177, 238] width 95 height 9
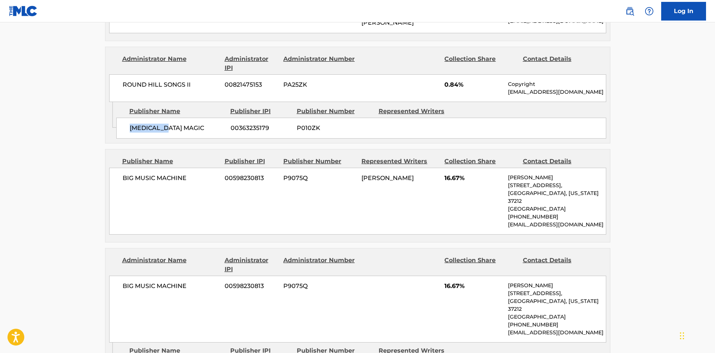
scroll to position [411, 0]
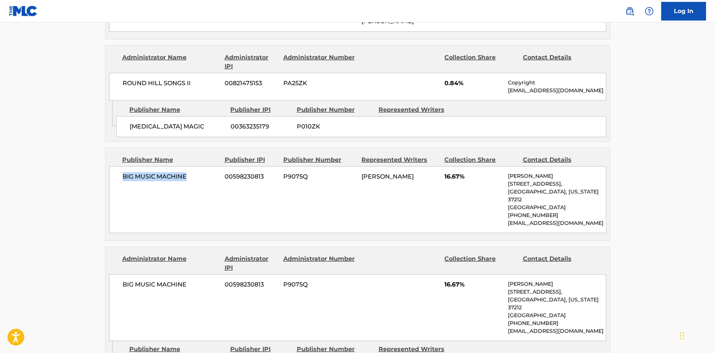
drag, startPoint x: 123, startPoint y: 175, endPoint x: 199, endPoint y: 177, distance: 76.7
click at [199, 177] on span "BIG MUSIC MACHINE" at bounding box center [171, 176] width 97 height 9
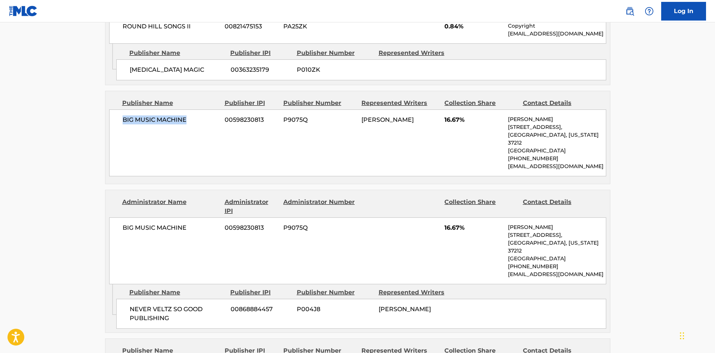
scroll to position [561, 0]
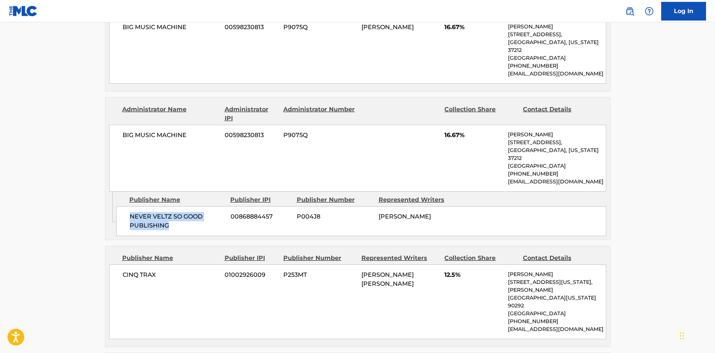
drag, startPoint x: 129, startPoint y: 202, endPoint x: 198, endPoint y: 212, distance: 69.0
click at [198, 212] on span "NEVER VELTZ SO GOOD PUBLISHING" at bounding box center [177, 221] width 95 height 18
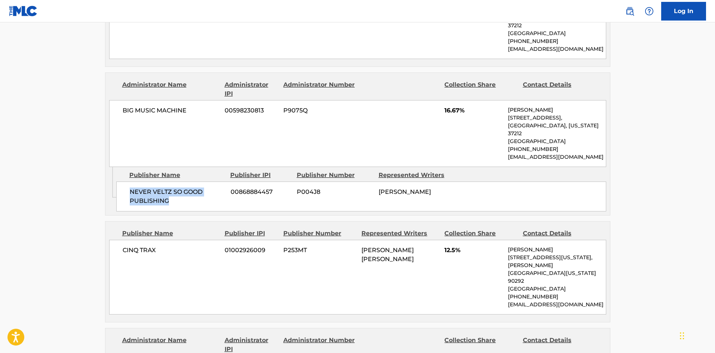
scroll to position [673, 0]
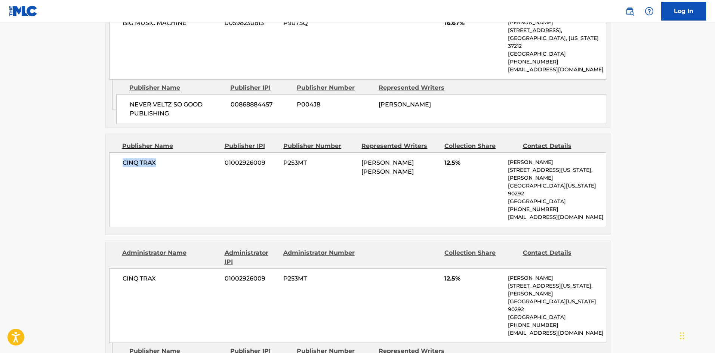
drag, startPoint x: 123, startPoint y: 148, endPoint x: 219, endPoint y: 12, distance: 166.6
click at [171, 158] on span "CINQ TRAX" at bounding box center [171, 162] width 97 height 9
drag, startPoint x: 444, startPoint y: 147, endPoint x: 454, endPoint y: 147, distance: 10.5
click at [454, 153] on div "CINQ TRAX 01002926009 P253MT [PERSON_NAME] [PERSON_NAME] 12.5% [PERSON_NAME] [S…" at bounding box center [357, 190] width 497 height 75
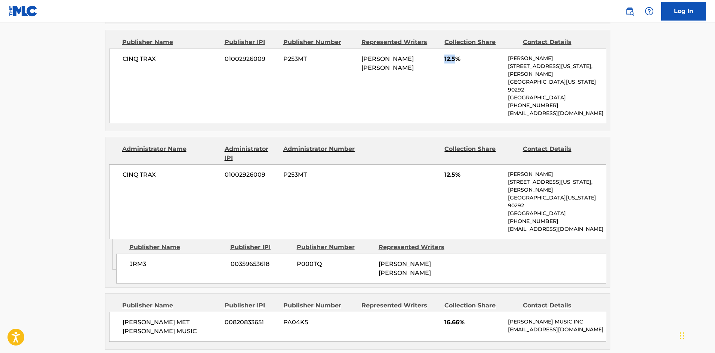
scroll to position [785, 0]
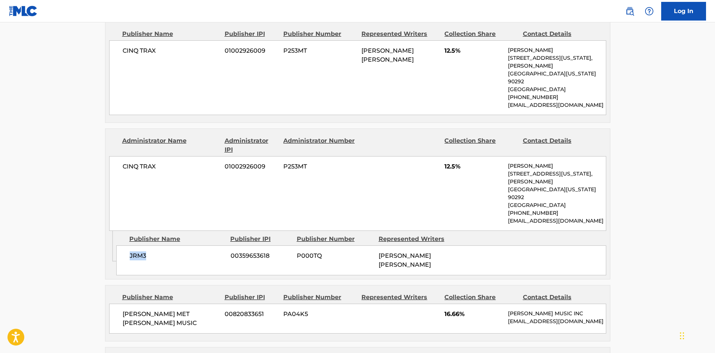
drag, startPoint x: 129, startPoint y: 210, endPoint x: 202, endPoint y: 160, distance: 88.5
click at [178, 246] on div "JRM3 00359653618 P000TQ [PERSON_NAME] [PERSON_NAME]" at bounding box center [361, 261] width 490 height 30
drag, startPoint x: 443, startPoint y: 137, endPoint x: 457, endPoint y: 137, distance: 14.2
click at [457, 156] on div "CINQ TRAX 01002926009 P253MT 12.5% [PERSON_NAME] [STREET_ADDRESS][US_STATE][PER…" at bounding box center [357, 193] width 497 height 75
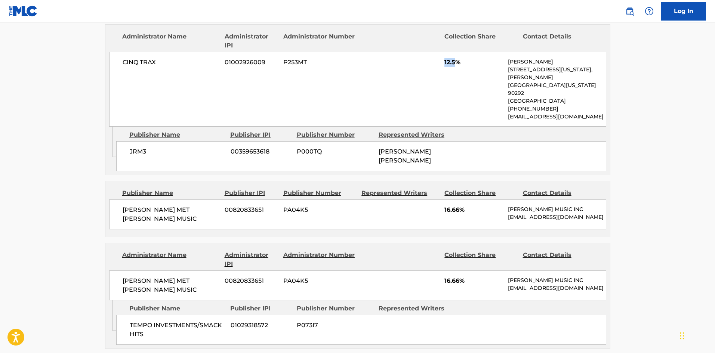
scroll to position [897, 0]
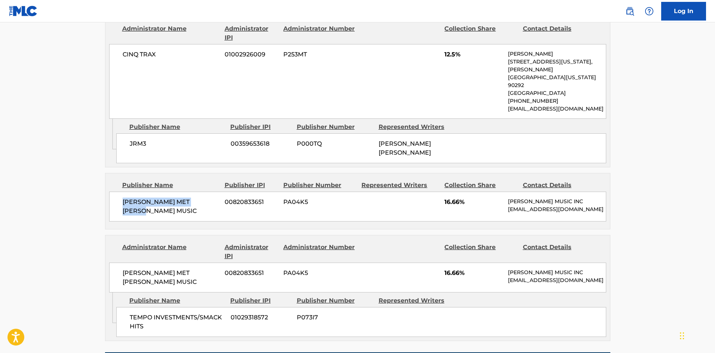
drag, startPoint x: 123, startPoint y: 155, endPoint x: 216, endPoint y: 154, distance: 93.8
click at [216, 198] on span "[PERSON_NAME] MET [PERSON_NAME] MUSIC" at bounding box center [171, 207] width 97 height 18
drag, startPoint x: 444, startPoint y: 157, endPoint x: 461, endPoint y: 157, distance: 16.8
click at [461, 192] on div "[PERSON_NAME] MET [PERSON_NAME] MUSIC 00820833651 PA04K5 16.66% [PERSON_NAME] M…" at bounding box center [357, 207] width 497 height 30
drag, startPoint x: 129, startPoint y: 284, endPoint x: 160, endPoint y: 288, distance: 31.7
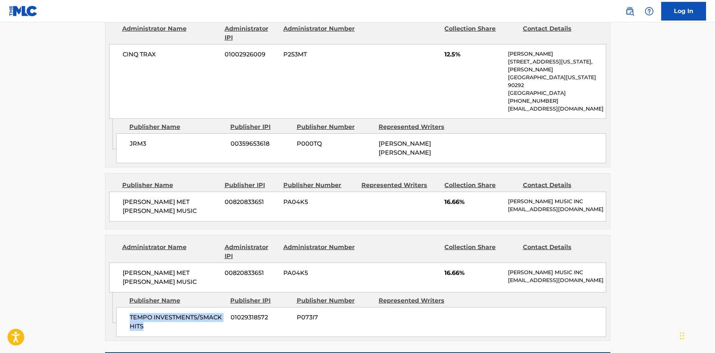
click at [160, 307] on div "TEMPO INVESTMENTS/SMACK HITS 01029318572 P073I7" at bounding box center [361, 322] width 490 height 30
drag, startPoint x: 444, startPoint y: 233, endPoint x: 461, endPoint y: 230, distance: 17.0
click at [461, 269] on span "16.66%" at bounding box center [473, 273] width 58 height 9
drag, startPoint x: 127, startPoint y: 290, endPoint x: 141, endPoint y: 206, distance: 85.2
click at [154, 307] on div "TEMPO INVESTMENTS/SMACK HITS 01029318572 P073I7" at bounding box center [361, 322] width 490 height 30
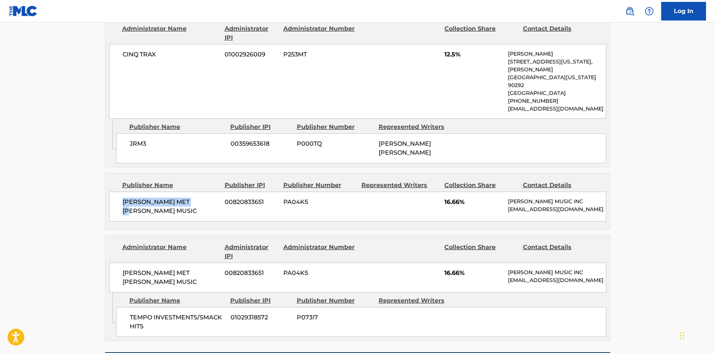
drag, startPoint x: 123, startPoint y: 158, endPoint x: 202, endPoint y: 157, distance: 78.9
click at [202, 198] on span "[PERSON_NAME] MET [PERSON_NAME] MUSIC" at bounding box center [171, 207] width 97 height 18
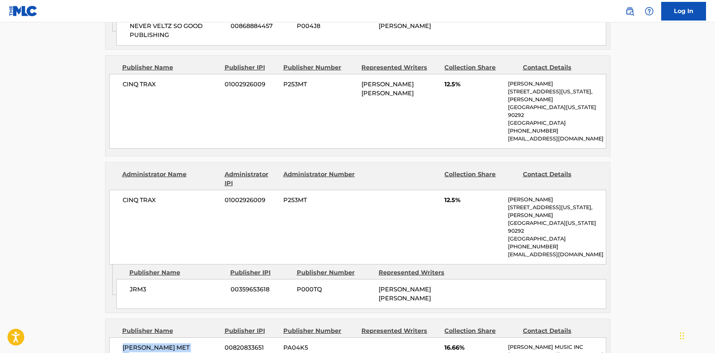
scroll to position [748, 0]
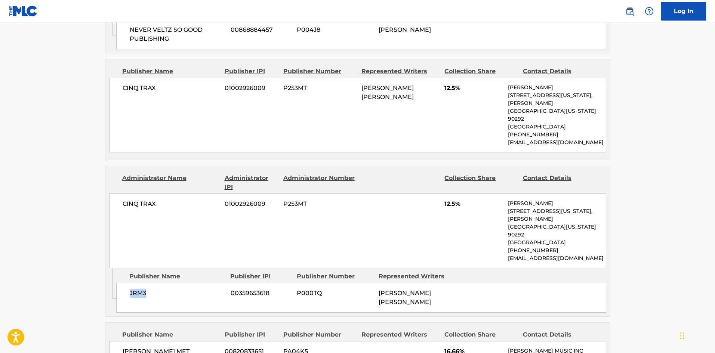
drag, startPoint x: 129, startPoint y: 241, endPoint x: 169, endPoint y: 247, distance: 41.2
click at [169, 283] on div "JRM3 00359653618 P000TQ [PERSON_NAME] [PERSON_NAME]" at bounding box center [361, 298] width 490 height 30
drag, startPoint x: 135, startPoint y: 75, endPoint x: 169, endPoint y: 77, distance: 33.7
click at [169, 78] on div "CINQ TRAX 01002926009 P253MT [PERSON_NAME] [PERSON_NAME] 12.5% [PERSON_NAME] [S…" at bounding box center [357, 115] width 497 height 75
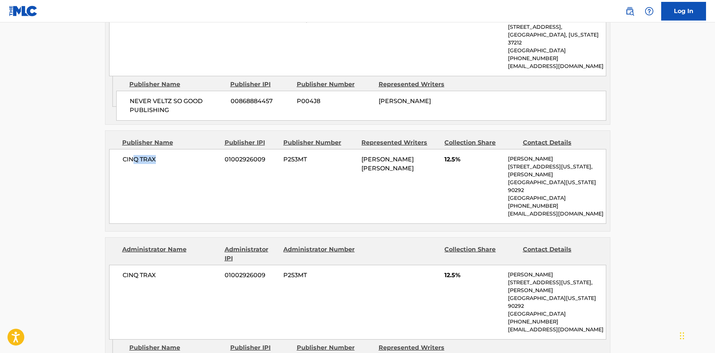
scroll to position [673, 0]
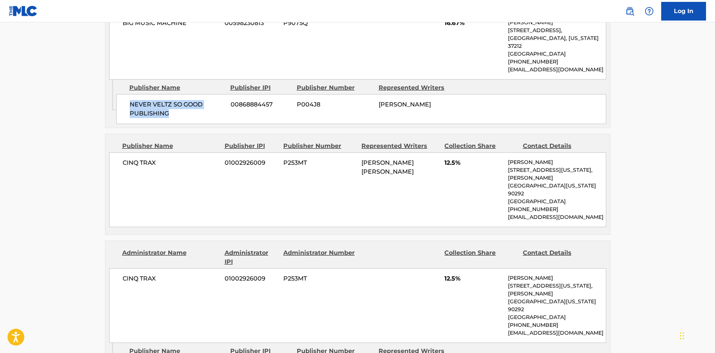
drag, startPoint x: 136, startPoint y: 85, endPoint x: 185, endPoint y: 105, distance: 52.7
click at [185, 105] on div "NEVER VELTZ SO GOOD PUBLISHING 00868884457 P004J8 [PERSON_NAME]" at bounding box center [361, 109] width 490 height 30
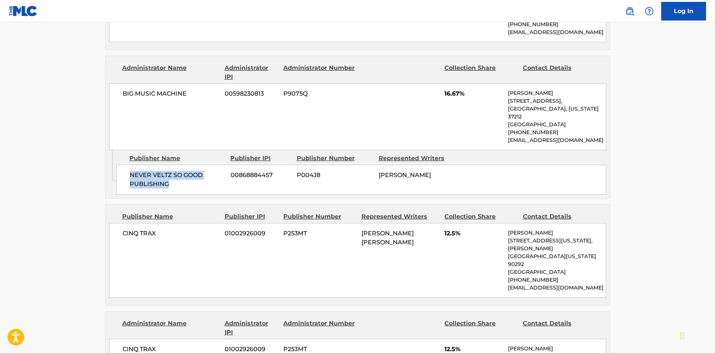
scroll to position [523, 0]
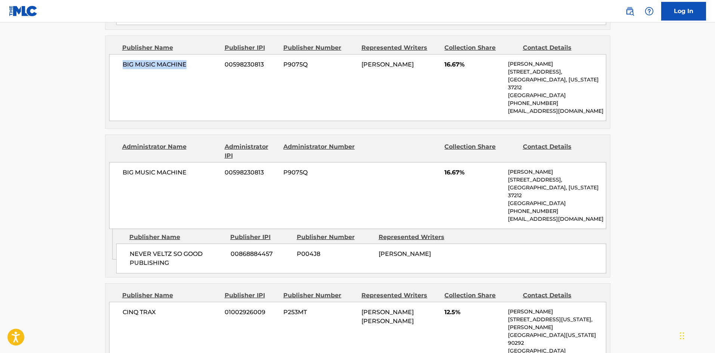
drag, startPoint x: 123, startPoint y: 63, endPoint x: 210, endPoint y: 69, distance: 87.7
click at [210, 69] on span "BIG MUSIC MACHINE" at bounding box center [171, 64] width 97 height 9
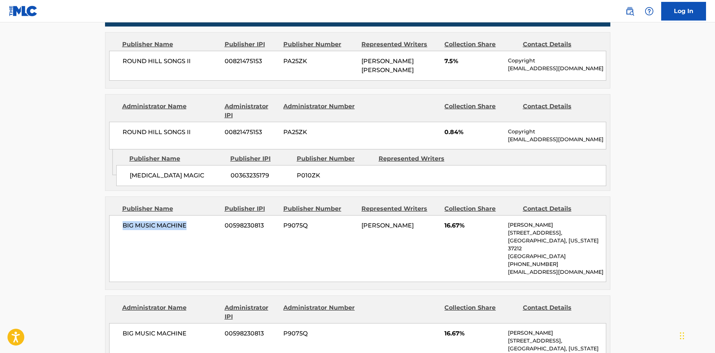
scroll to position [336, 0]
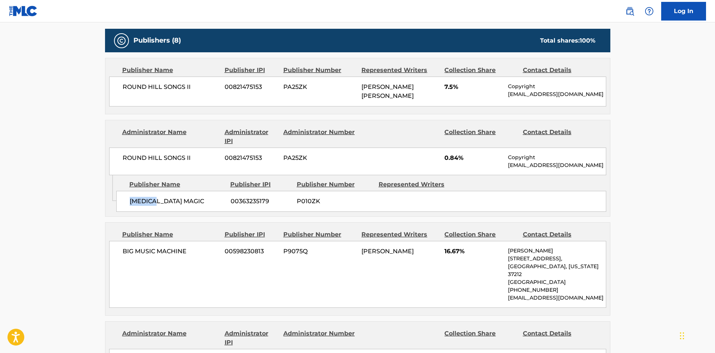
drag, startPoint x: 128, startPoint y: 198, endPoint x: 161, endPoint y: 198, distance: 33.3
click at [161, 198] on div "[MEDICAL_DATA] MAGIC 00363235179 P010ZK" at bounding box center [361, 201] width 490 height 21
drag, startPoint x: 118, startPoint y: 83, endPoint x: 188, endPoint y: 87, distance: 70.0
click at [186, 92] on div "ROUND HILL SONGS II 00821475153 PA25ZK [PERSON_NAME] [PERSON_NAME] 7.5% Copyrig…" at bounding box center [357, 92] width 497 height 30
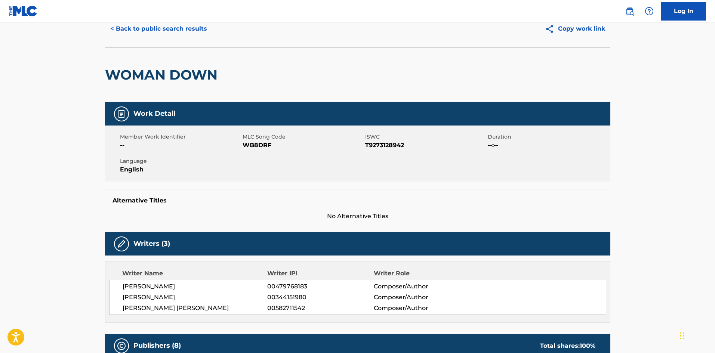
scroll to position [0, 0]
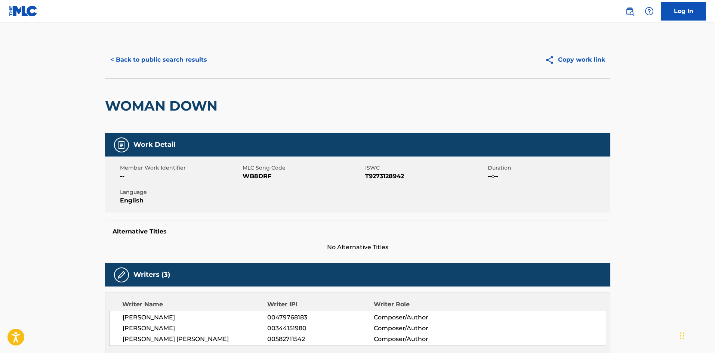
click at [187, 68] on button "< Back to public search results" at bounding box center [158, 59] width 107 height 19
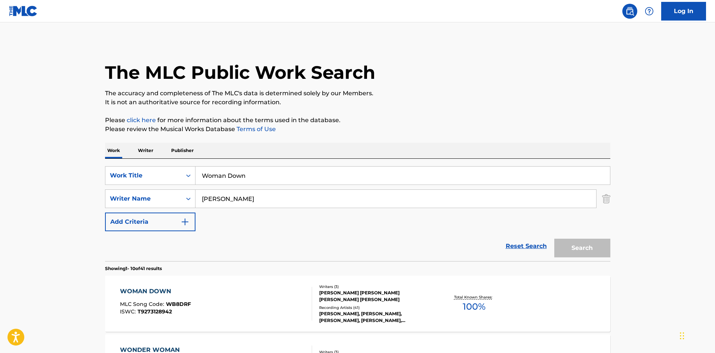
scroll to position [75, 0]
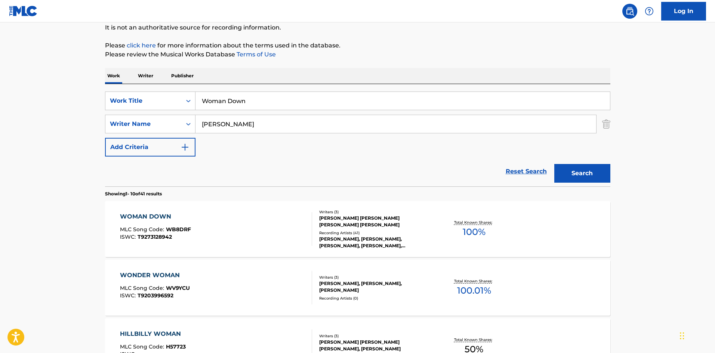
drag, startPoint x: 278, startPoint y: 102, endPoint x: 102, endPoint y: 86, distance: 176.8
click at [127, 92] on div "SearchWithCriteriad523628c-c0b6-4e8b-838c-85cd57530f70 Work Title Woman Down" at bounding box center [357, 101] width 505 height 19
paste input "OMAN DOWN"
type input "WOMAN DOWN"
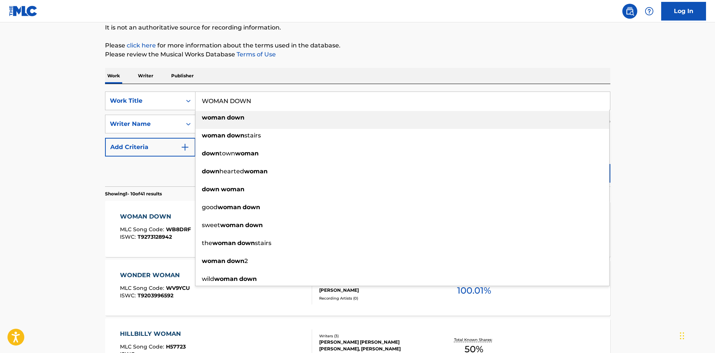
click at [326, 46] on p "Please click here for more information about the terms used in the database." at bounding box center [357, 45] width 505 height 9
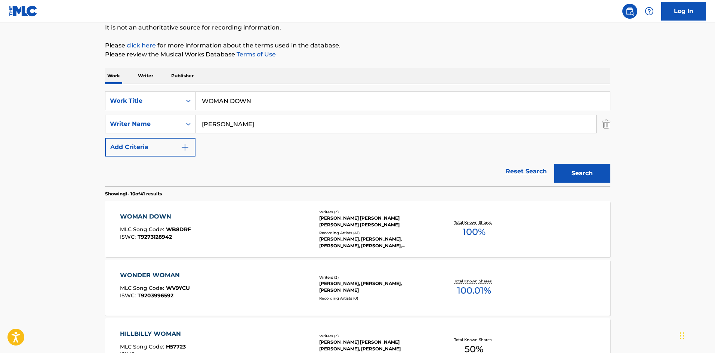
drag, startPoint x: 248, startPoint y: 125, endPoint x: 43, endPoint y: 119, distance: 204.5
paste input "[PERSON_NAME]"
type input "[PERSON_NAME]"
click at [578, 171] on button "Search" at bounding box center [582, 173] width 56 height 19
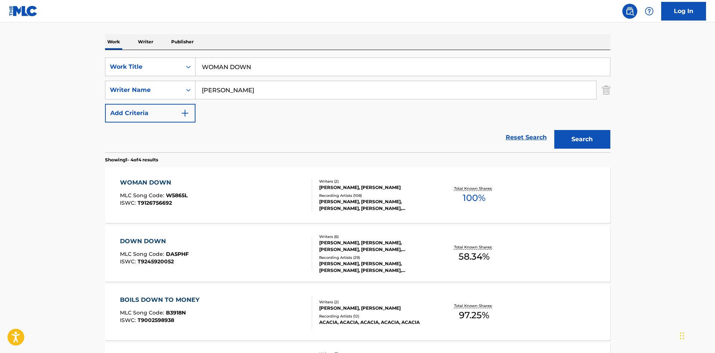
scroll to position [112, 0]
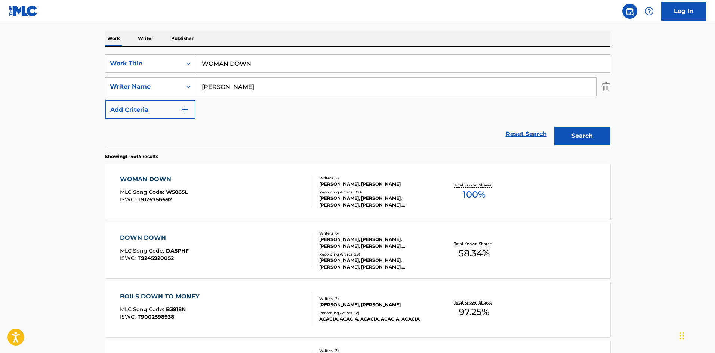
click at [156, 185] on div "WOMAN DOWN MLC Song Code : W5865L ISWC : T9126756692" at bounding box center [154, 192] width 68 height 34
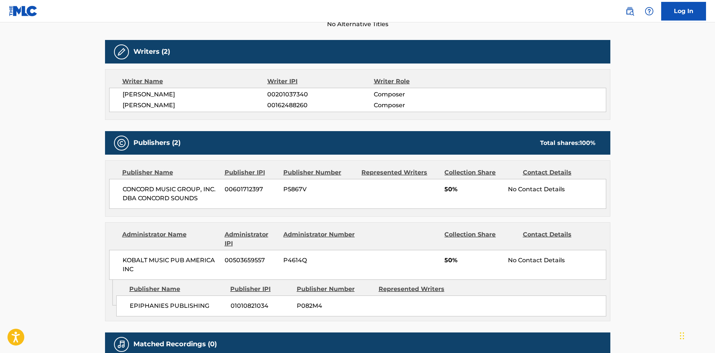
scroll to position [224, 0]
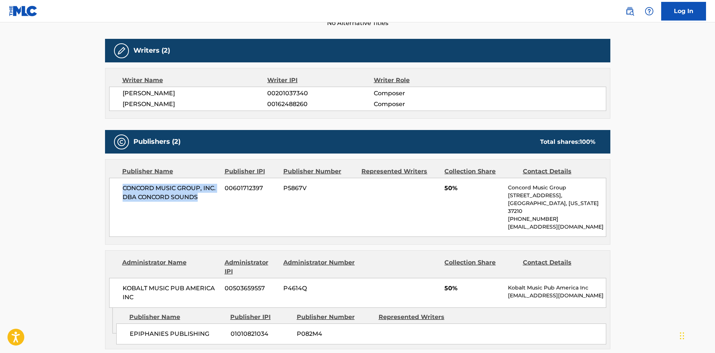
drag, startPoint x: 123, startPoint y: 186, endPoint x: 214, endPoint y: 200, distance: 92.6
click at [214, 200] on span "CONCORD MUSIC GROUP, INC. DBA CONCORD SOUNDS" at bounding box center [171, 193] width 97 height 18
drag, startPoint x: 443, startPoint y: 190, endPoint x: 452, endPoint y: 188, distance: 8.4
click at [452, 188] on div "CONCORD MUSIC GROUP, INC. DBA CONCORD SOUNDS 00601712397 P5867V 50% Concord Mus…" at bounding box center [357, 207] width 497 height 59
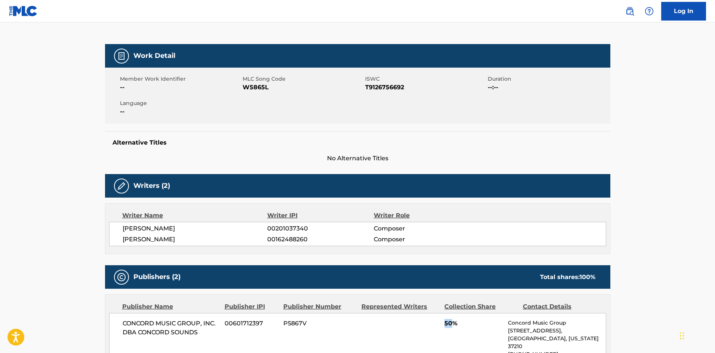
scroll to position [0, 0]
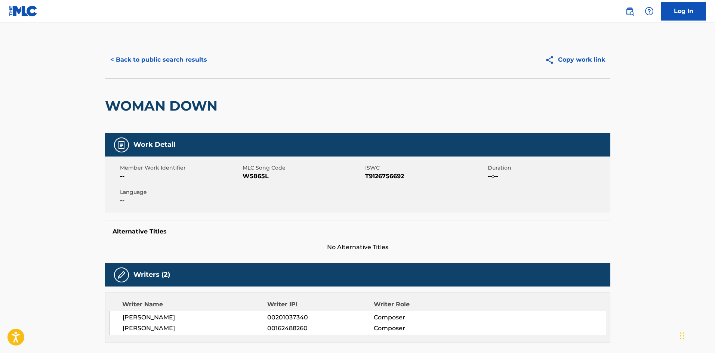
click at [173, 50] on div "< Back to public search results Copy work link" at bounding box center [357, 59] width 505 height 37
click at [171, 53] on button "< Back to public search results" at bounding box center [158, 59] width 107 height 19
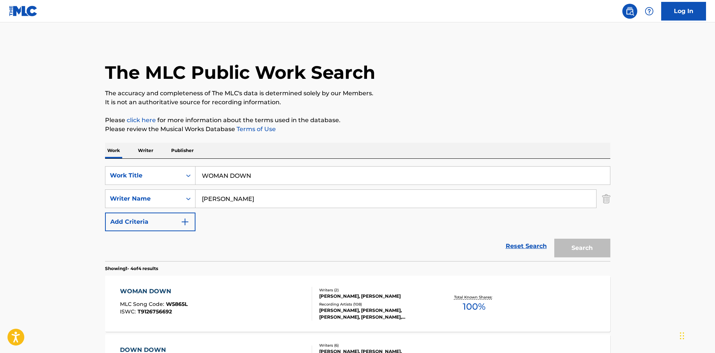
scroll to position [112, 0]
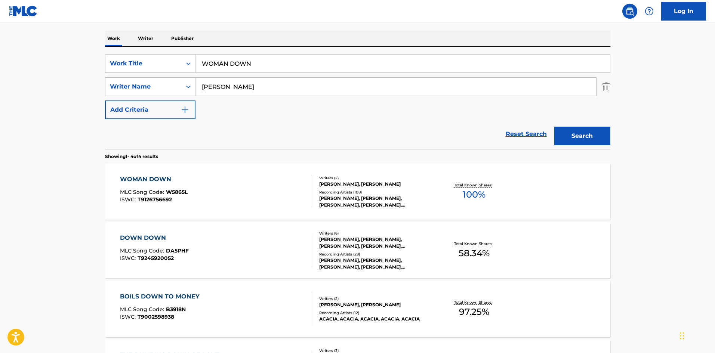
drag, startPoint x: 266, startPoint y: 71, endPoint x: 160, endPoint y: 50, distance: 107.9
click at [166, 54] on div "SearchWithCriteriad523628c-c0b6-4e8b-838c-85cd57530f70 Work Title WOMAN DOWN Se…" at bounding box center [357, 98] width 505 height 102
paste input "YOU [PERSON_NAME]"
type input "YOU LEARN"
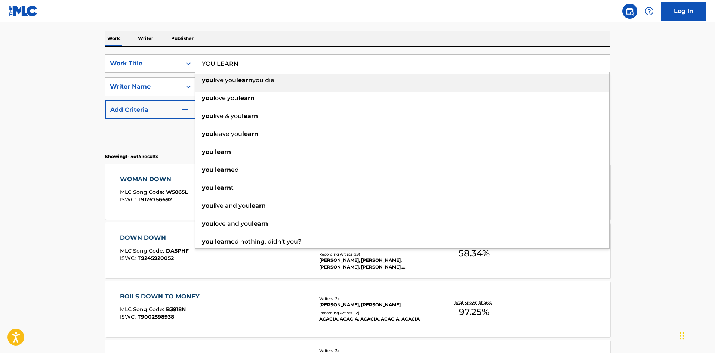
click at [314, 45] on div "Work Writer Publisher" at bounding box center [357, 39] width 505 height 16
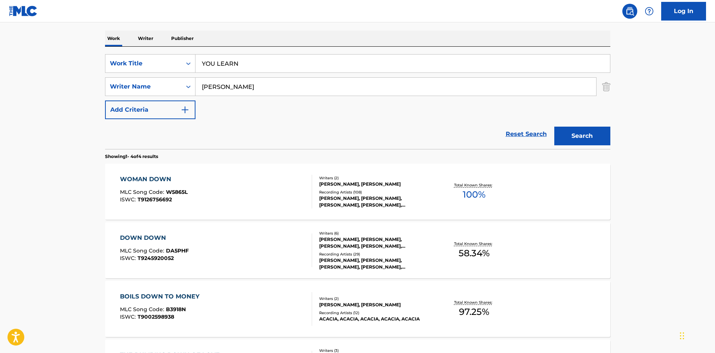
drag, startPoint x: 281, startPoint y: 96, endPoint x: 283, endPoint y: 92, distance: 4.0
click at [283, 92] on div "[PERSON_NAME]" at bounding box center [396, 86] width 401 height 19
drag, startPoint x: 283, startPoint y: 87, endPoint x: 133, endPoint y: 87, distance: 149.1
click at [137, 87] on div "SearchWithCriteria649414c8-b289-441a-93a3-286a3864a203 Writer Name [PERSON_NAME]" at bounding box center [357, 86] width 505 height 19
paste input "MORISSETTE"
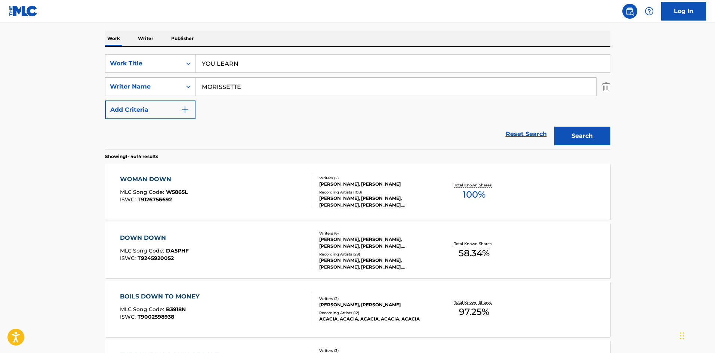
type input "MORISSETTE"
click at [578, 127] on button "Search" at bounding box center [582, 136] width 56 height 19
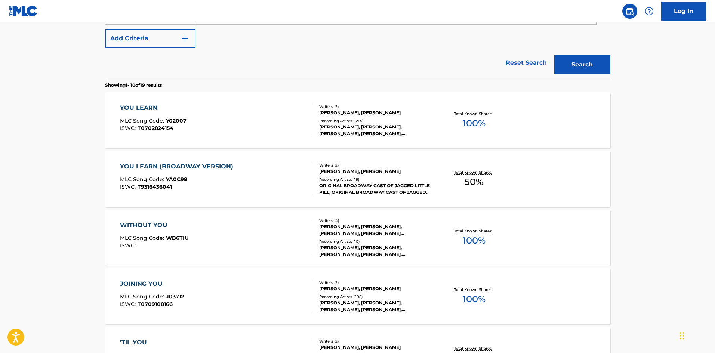
scroll to position [187, 0]
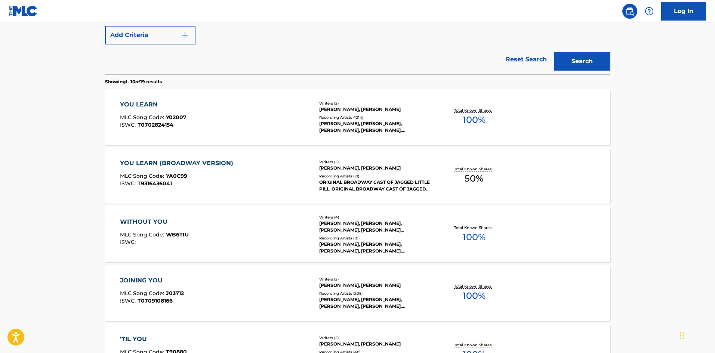
click at [134, 109] on div "YOU LEARN" at bounding box center [153, 104] width 67 height 9
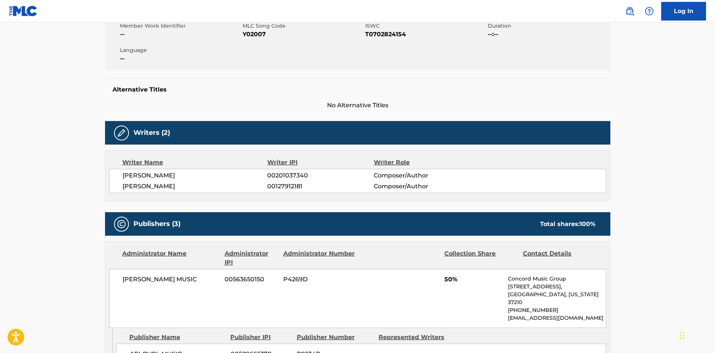
scroll to position [299, 0]
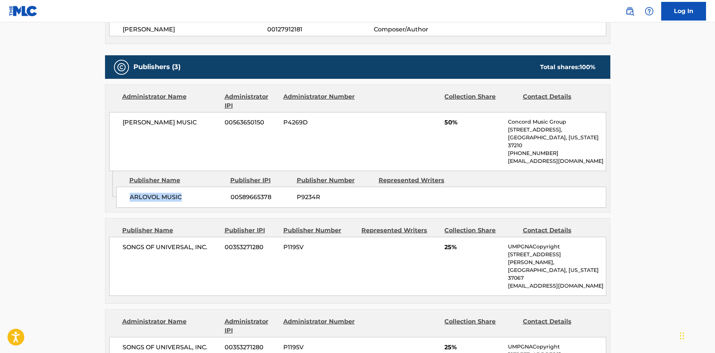
drag, startPoint x: 131, startPoint y: 192, endPoint x: 195, endPoint y: 189, distance: 64.0
click at [195, 193] on span "ARLOVOL MUSIC" at bounding box center [177, 197] width 95 height 9
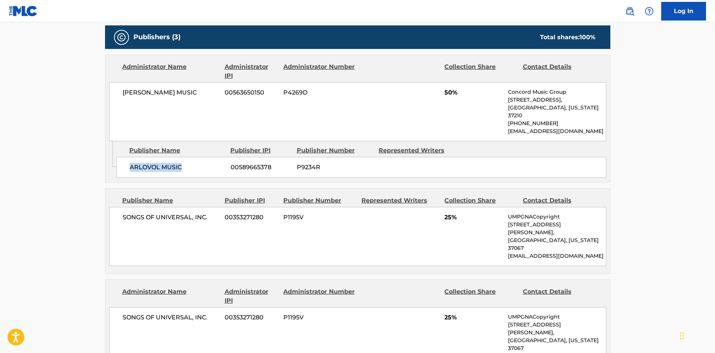
scroll to position [374, 0]
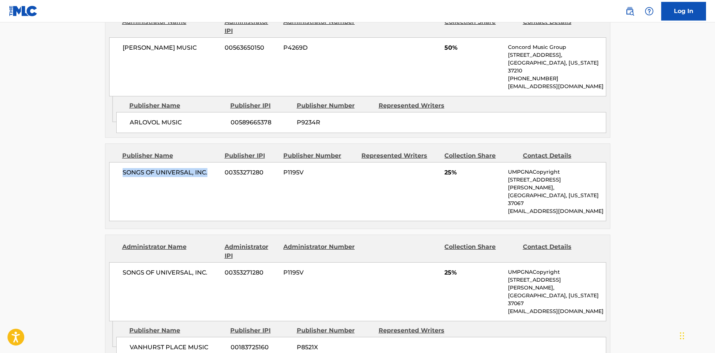
drag, startPoint x: 120, startPoint y: 166, endPoint x: 222, endPoint y: 161, distance: 101.4
click at [222, 162] on div "SONGS OF UNIVERSAL, INC. 00353271280 P1195V 25% UMPGNACopyright [STREET_ADDRESS…" at bounding box center [357, 191] width 497 height 59
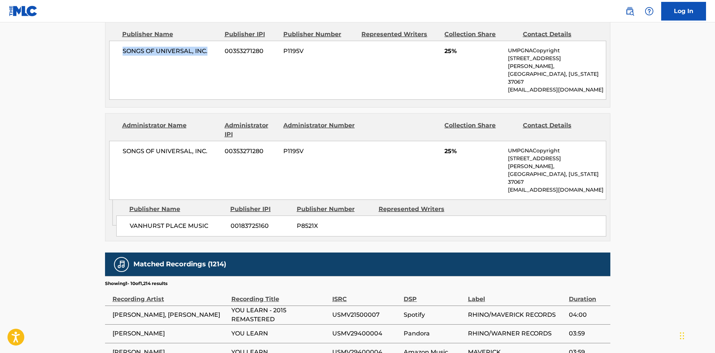
scroll to position [523, 0]
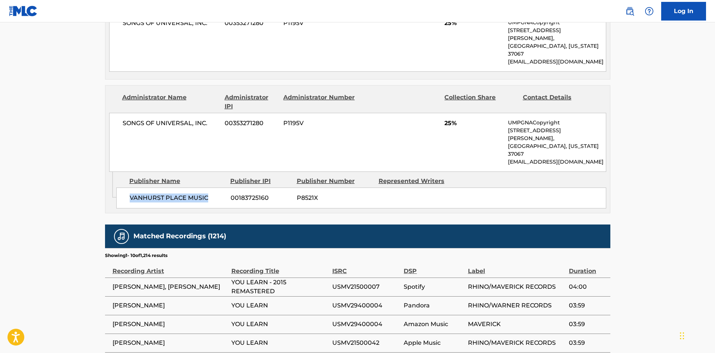
drag, startPoint x: 127, startPoint y: 154, endPoint x: 224, endPoint y: 150, distance: 96.5
click at [224, 188] on div "VANHURST PLACE MUSIC 00183725160 P8521X" at bounding box center [361, 198] width 490 height 21
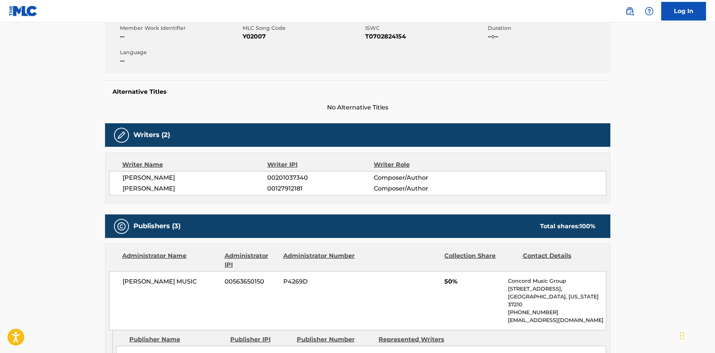
scroll to position [0, 0]
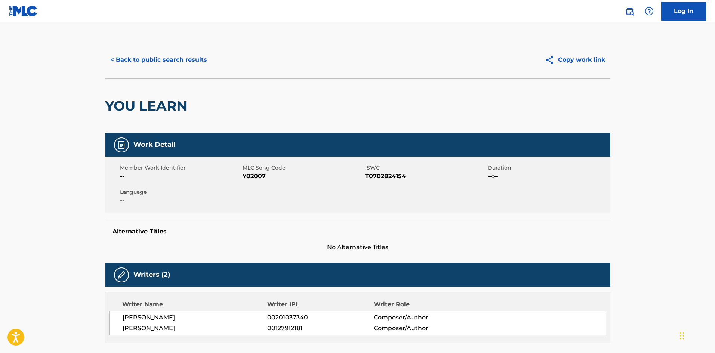
click at [188, 52] on button "< Back to public search results" at bounding box center [158, 59] width 107 height 19
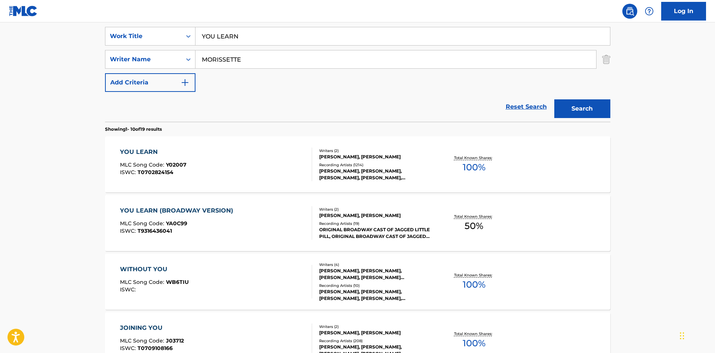
scroll to position [43, 0]
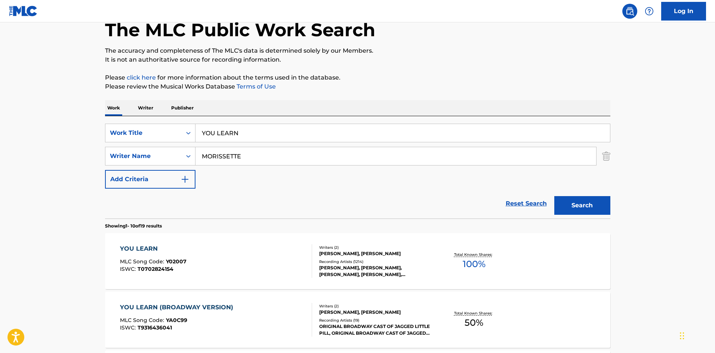
drag, startPoint x: 264, startPoint y: 135, endPoint x: 101, endPoint y: 16, distance: 201.3
paste input "OUGHTA KNOW"
type input "YOU OUGHTA KNOW"
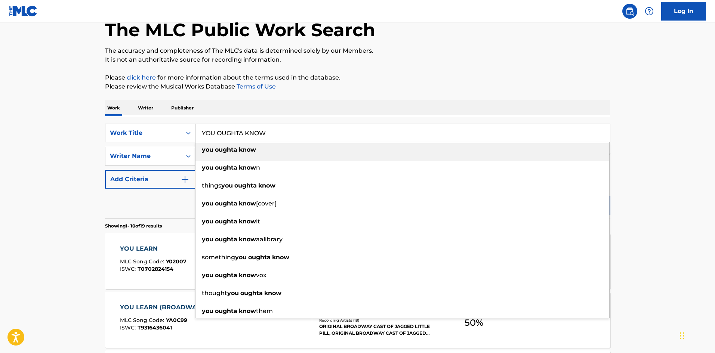
click at [295, 117] on div "SearchWithCriteriad523628c-c0b6-4e8b-838c-85cd57530f70 Work Title YOU OUGHTA KN…" at bounding box center [357, 167] width 505 height 102
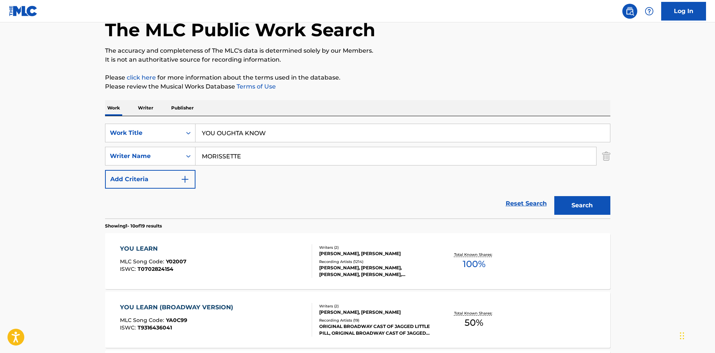
drag, startPoint x: 268, startPoint y: 159, endPoint x: 77, endPoint y: 154, distance: 191.1
click at [591, 209] on button "Search" at bounding box center [582, 205] width 56 height 19
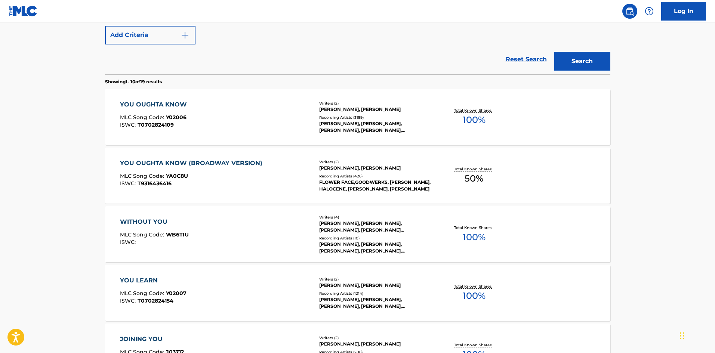
scroll to position [75, 0]
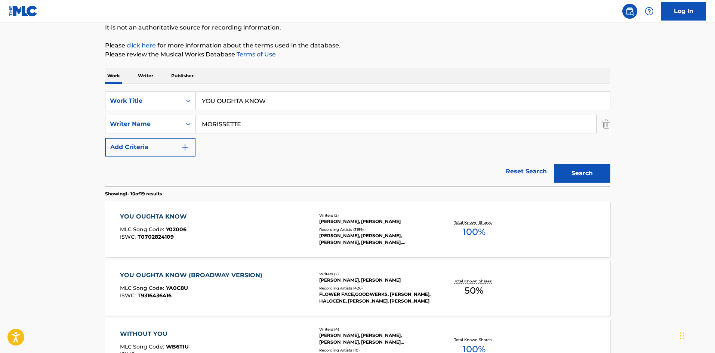
click at [147, 214] on div "YOU OUGHTA KNOW" at bounding box center [155, 216] width 71 height 9
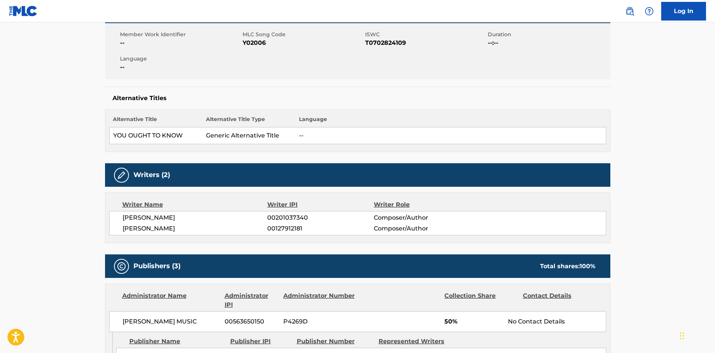
scroll to position [299, 0]
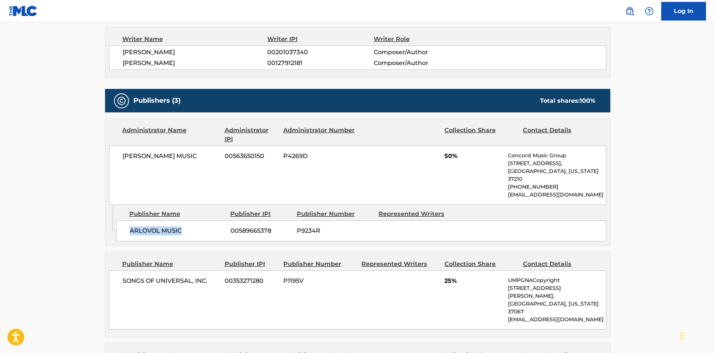
drag, startPoint x: 132, startPoint y: 225, endPoint x: 205, endPoint y: 98, distance: 146.4
click at [209, 221] on div "ARLOVOL MUSIC 00589665378 P9234R" at bounding box center [361, 231] width 490 height 21
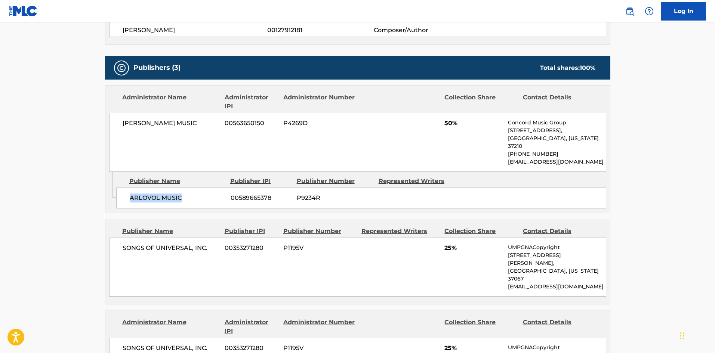
scroll to position [411, 0]
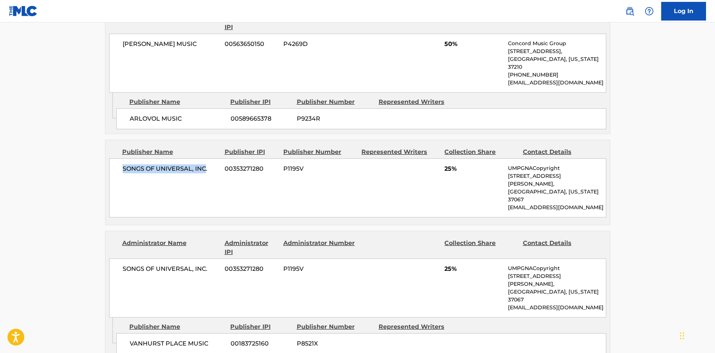
drag, startPoint x: 120, startPoint y: 168, endPoint x: 205, endPoint y: 163, distance: 85.0
click at [205, 163] on div "SONGS OF UNIVERSAL, INC. 00353271280 P1195V 25% UMPGNACopyright [STREET_ADDRESS…" at bounding box center [357, 187] width 497 height 59
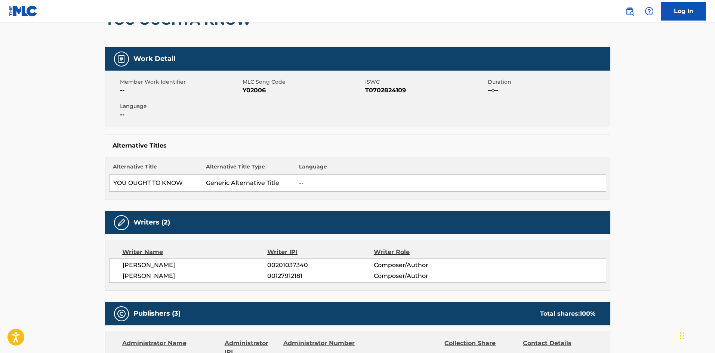
scroll to position [0, 0]
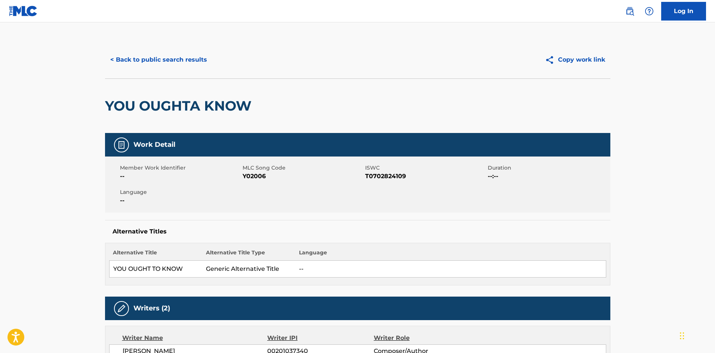
click at [185, 58] on button "< Back to public search results" at bounding box center [158, 59] width 107 height 19
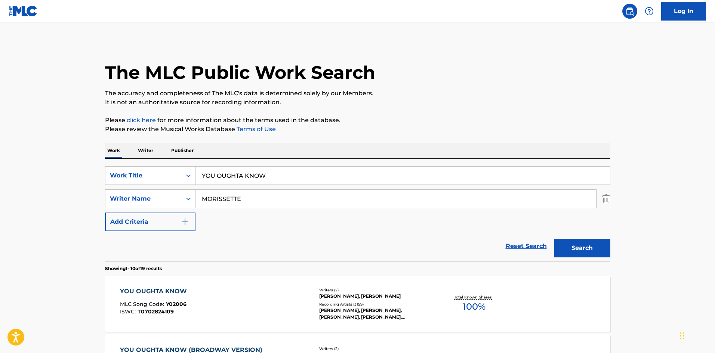
scroll to position [75, 0]
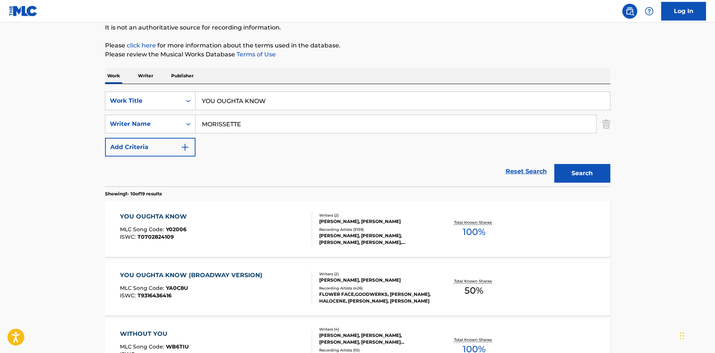
drag, startPoint x: 286, startPoint y: 96, endPoint x: 90, endPoint y: 86, distance: 196.2
type input "sdsds"
drag, startPoint x: 272, startPoint y: 124, endPoint x: 0, endPoint y: 125, distance: 272.1
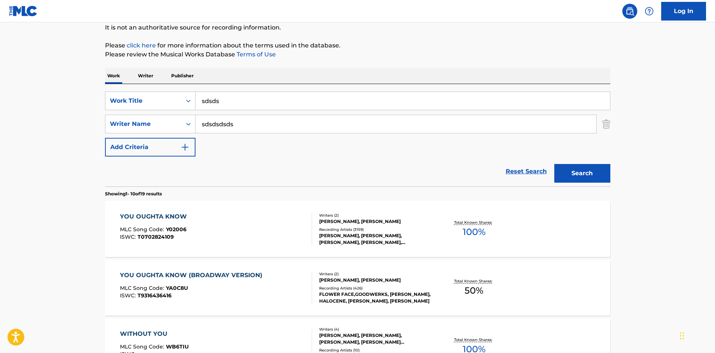
type input "sdsdsdsds"
click at [554, 164] on button "Search" at bounding box center [582, 173] width 56 height 19
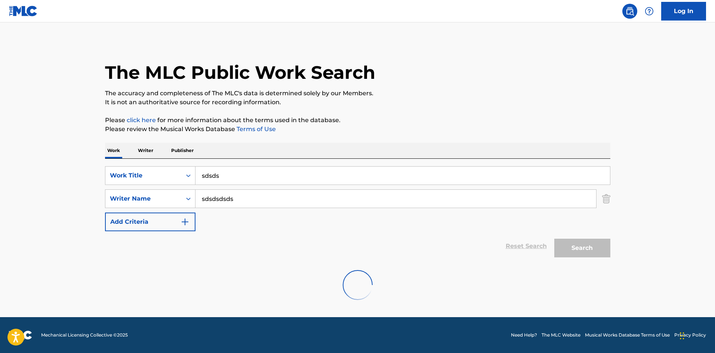
scroll to position [0, 0]
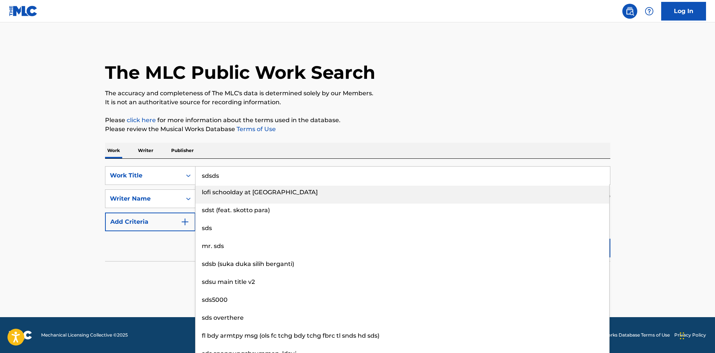
drag, startPoint x: 248, startPoint y: 169, endPoint x: 46, endPoint y: 177, distance: 202.4
click at [108, 177] on div "SearchWithCriteriad523628c-c0b6-4e8b-838c-85cd57530f70 Work Title sdsds lofi sc…" at bounding box center [357, 175] width 505 height 19
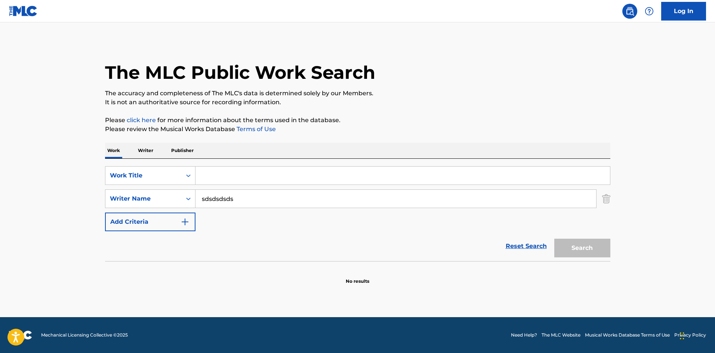
drag, startPoint x: 145, startPoint y: 188, endPoint x: 336, endPoint y: 111, distance: 206.5
click at [98, 183] on div "The MLC Public Work Search The accuracy and completeness of The MLC's data is d…" at bounding box center [357, 163] width 523 height 244
click at [437, 103] on p "It is not an authoritative source for recording information." at bounding box center [357, 102] width 505 height 9
click at [420, 114] on div "The MLC Public Work Search The accuracy and completeness of The MLC's data is d…" at bounding box center [357, 163] width 523 height 244
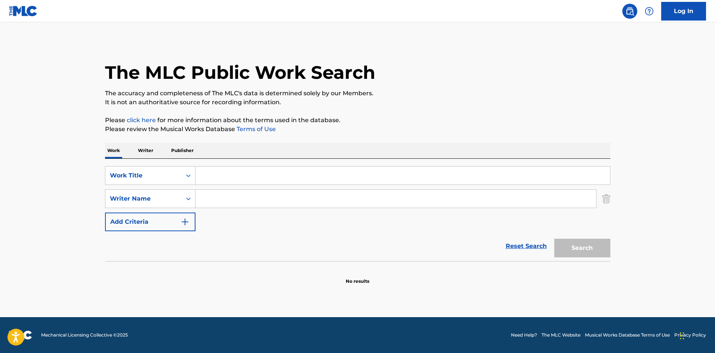
click at [420, 114] on div "The MLC Public Work Search The accuracy and completeness of The MLC's data is d…" at bounding box center [357, 163] width 523 height 244
drag, startPoint x: 210, startPoint y: 167, endPoint x: 215, endPoint y: 171, distance: 6.4
click at [214, 171] on div "SearchWithCriteriad523628c-c0b6-4e8b-838c-85cd57530f70 Work Title SearchWithCri…" at bounding box center [357, 210] width 505 height 102
click at [215, 171] on input "Search Form" at bounding box center [403, 176] width 415 height 18
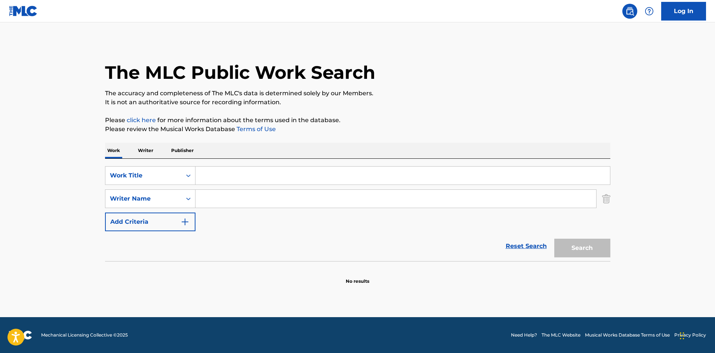
paste input "BEST DAYS"
type input "BEST DAYS"
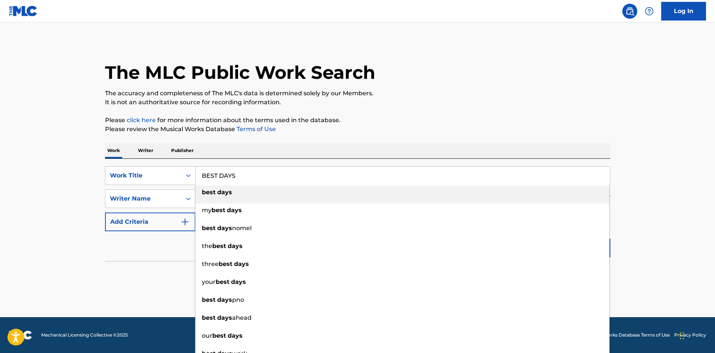
click at [248, 114] on div "The MLC Public Work Search The accuracy and completeness of The MLC's data is d…" at bounding box center [357, 163] width 523 height 244
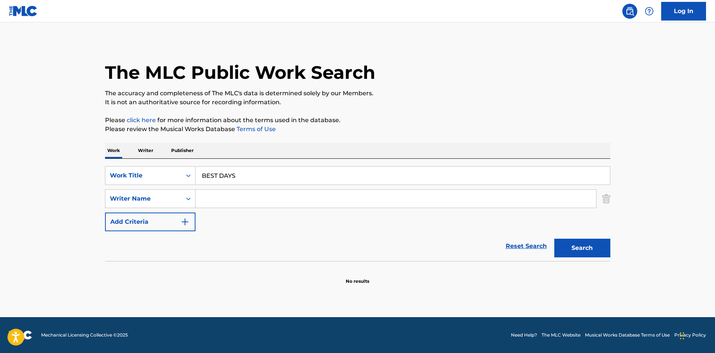
click at [239, 194] on input "Search Form" at bounding box center [396, 199] width 401 height 18
paste input "[PERSON_NAME]"
type input "[PERSON_NAME]"
click at [595, 246] on button "Search" at bounding box center [582, 248] width 56 height 19
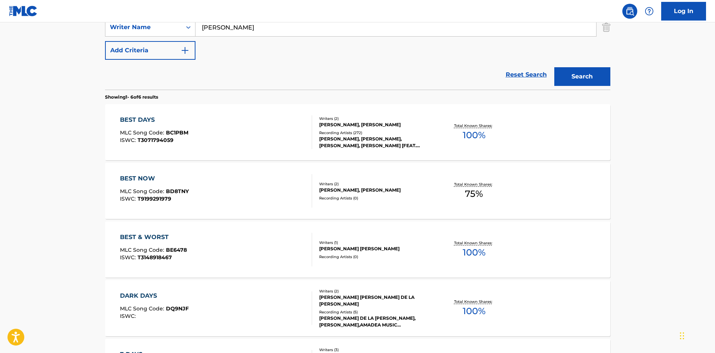
scroll to position [187, 0]
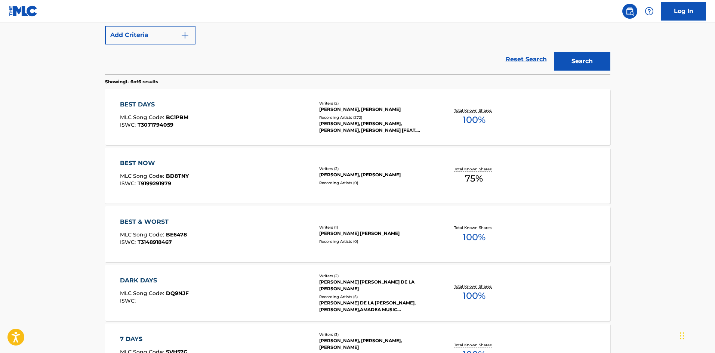
click at [135, 106] on div "BEST DAYS" at bounding box center [154, 104] width 68 height 9
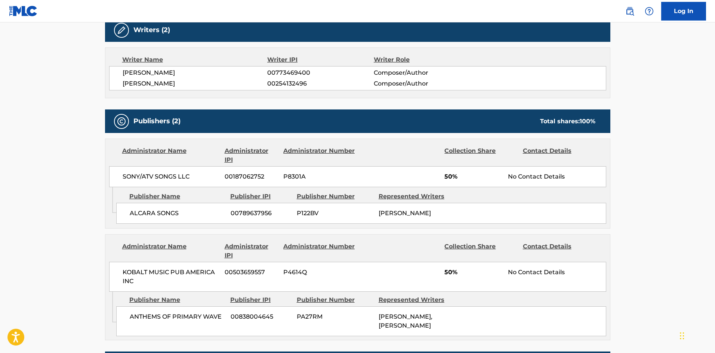
scroll to position [262, 0]
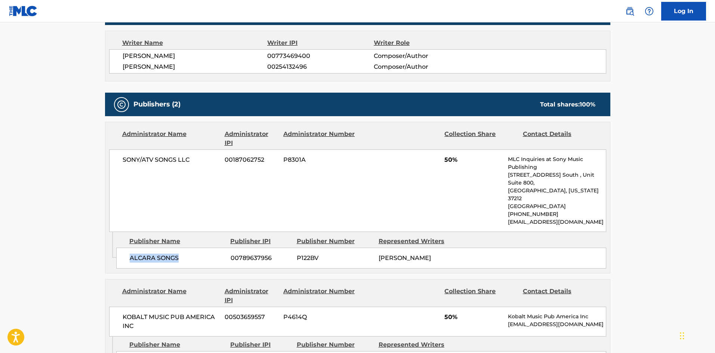
drag, startPoint x: 130, startPoint y: 198, endPoint x: 188, endPoint y: 239, distance: 70.7
click at [188, 254] on span "ALCARA SONGS" at bounding box center [177, 258] width 95 height 9
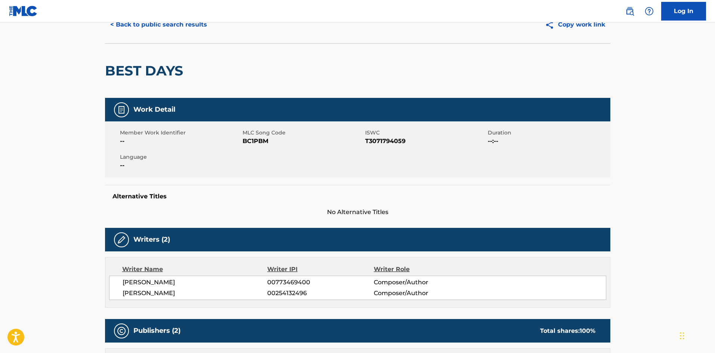
scroll to position [0, 0]
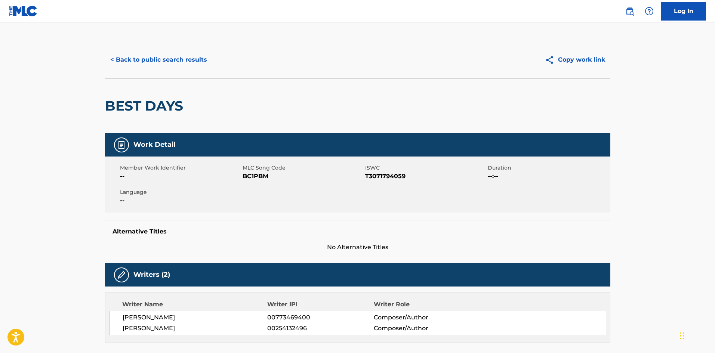
click at [185, 58] on button "< Back to public search results" at bounding box center [158, 59] width 107 height 19
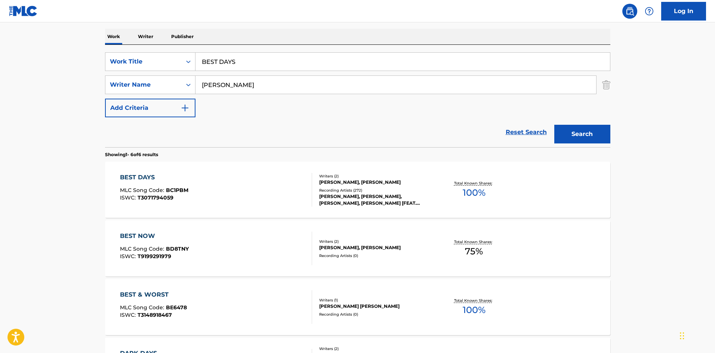
scroll to position [43, 0]
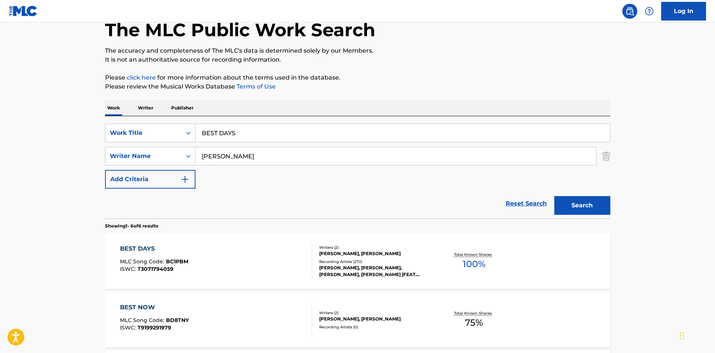
drag, startPoint x: 257, startPoint y: 129, endPoint x: 109, endPoint y: 120, distance: 147.9
click at [112, 123] on div "SearchWithCriteriad523628c-c0b6-4e8b-838c-85cd57530f70 Work Title BEST DAYS Sea…" at bounding box center [357, 167] width 505 height 102
paste input "OX IN THE OCEAN"
type input "BOX IN THE OCEAN"
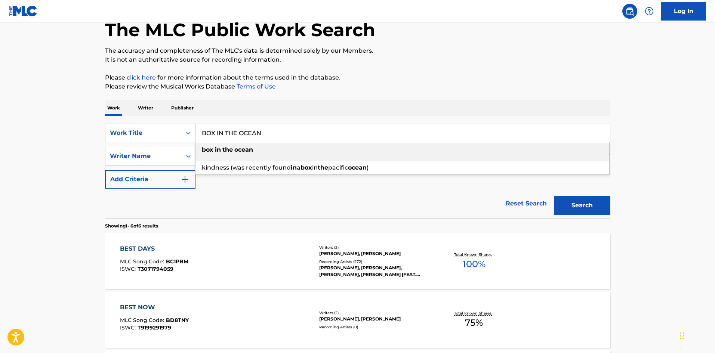
click at [261, 107] on div "Work Writer Publisher" at bounding box center [357, 108] width 505 height 16
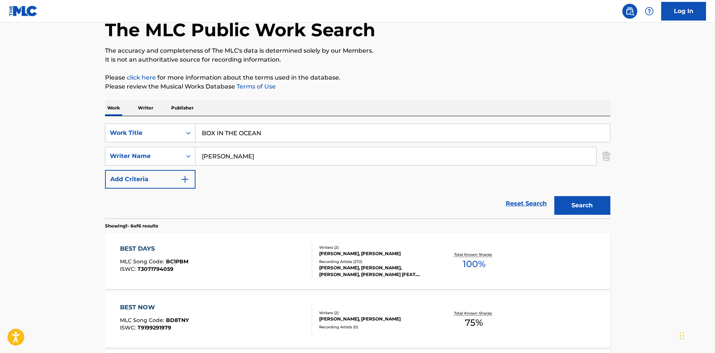
drag, startPoint x: 273, startPoint y: 152, endPoint x: 65, endPoint y: 153, distance: 208.2
click at [61, 153] on main "The MLC Public Work Search The accuracy and completeness of The MLC's data is d…" at bounding box center [357, 301] width 715 height 642
click at [572, 205] on button "Search" at bounding box center [582, 205] width 56 height 19
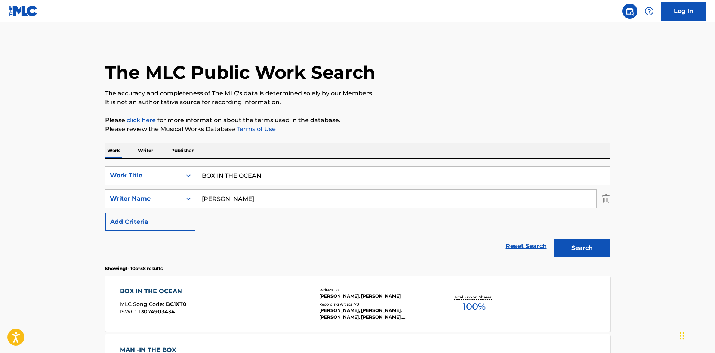
click at [146, 292] on div "BOX IN THE OCEAN" at bounding box center [153, 291] width 67 height 9
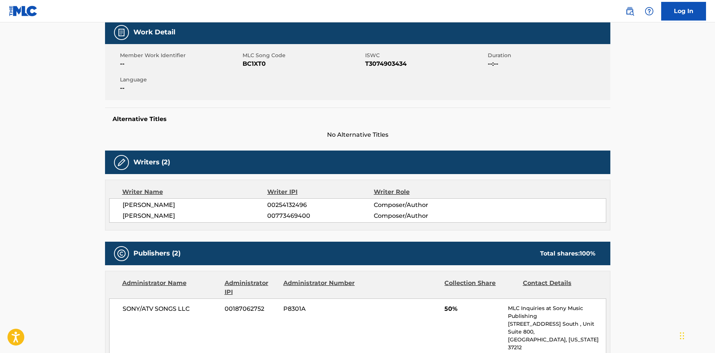
scroll to position [299, 0]
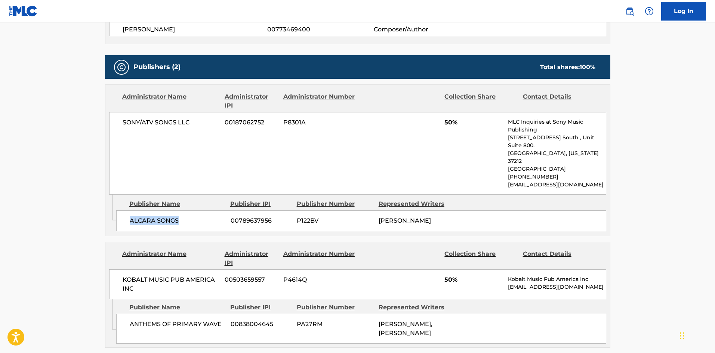
drag, startPoint x: 128, startPoint y: 211, endPoint x: 193, endPoint y: 201, distance: 65.1
click at [193, 210] on div "ALCARA SONGS 00789637956 P122BV [PERSON_NAME]" at bounding box center [361, 220] width 490 height 21
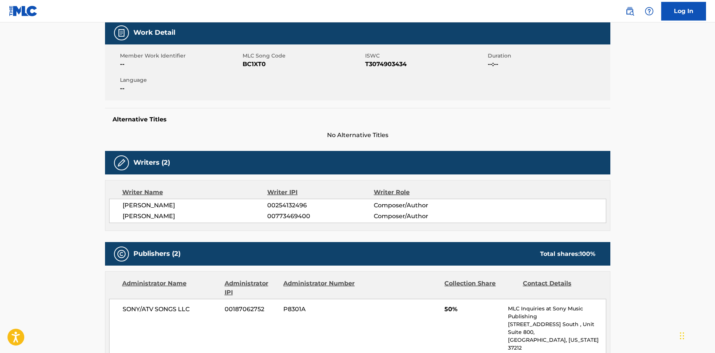
scroll to position [0, 0]
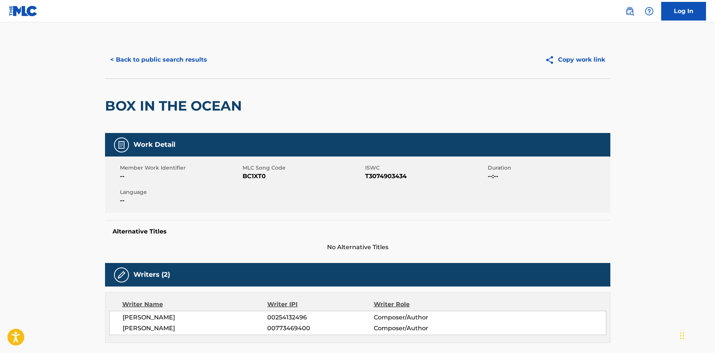
click at [171, 43] on div "< Back to public search results Copy work link" at bounding box center [357, 59] width 505 height 37
click at [170, 55] on button "< Back to public search results" at bounding box center [158, 59] width 107 height 19
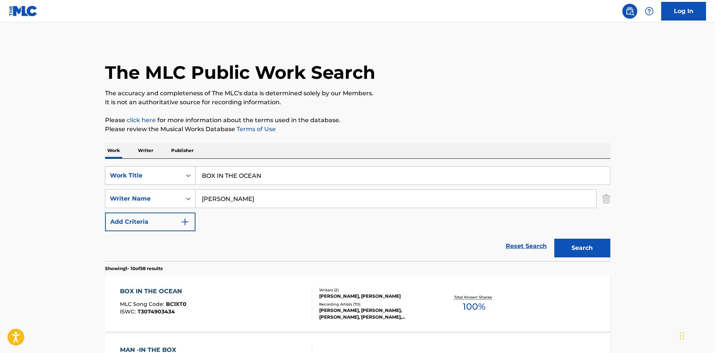
drag, startPoint x: 286, startPoint y: 177, endPoint x: 138, endPoint y: 173, distance: 147.3
click at [141, 173] on div "SearchWithCriteriad523628c-c0b6-4e8b-838c-85cd57530f70 Work Title BOX IN THE OC…" at bounding box center [357, 175] width 505 height 19
paste input "HERE"
type input "HERE"
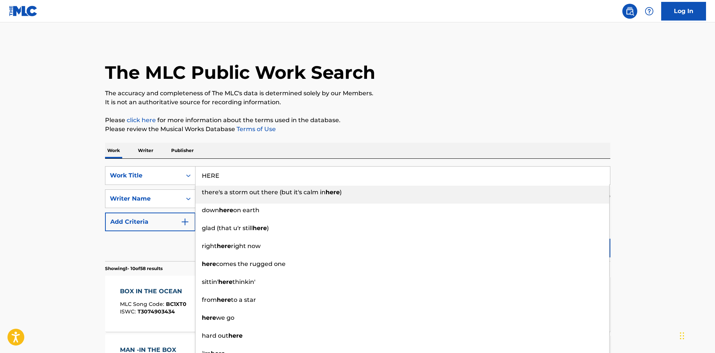
drag, startPoint x: 250, startPoint y: 119, endPoint x: 250, endPoint y: 145, distance: 26.5
click at [250, 119] on p "Please click here for more information about the terms used in the database." at bounding box center [357, 120] width 505 height 9
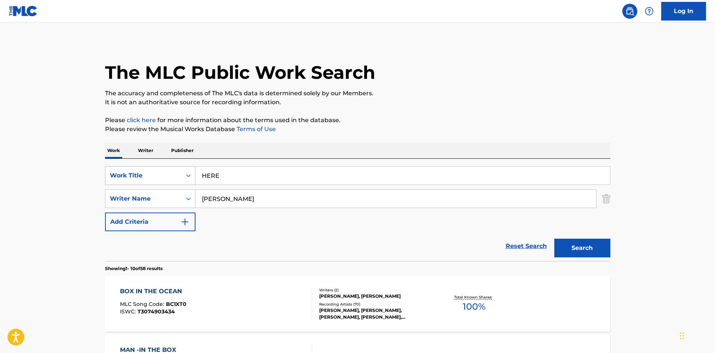
drag, startPoint x: 256, startPoint y: 196, endPoint x: 168, endPoint y: 178, distance: 90.0
paste input "GERONGC"
type input "GERONGCO"
click at [590, 243] on button "Search" at bounding box center [582, 248] width 56 height 19
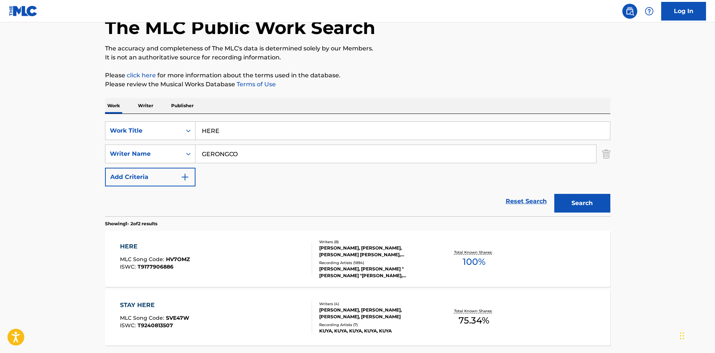
scroll to position [112, 0]
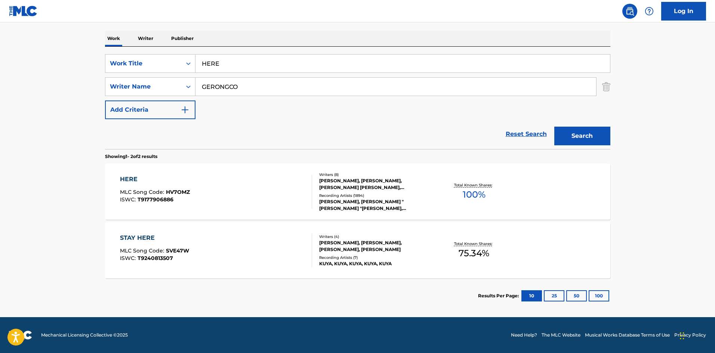
click at [127, 181] on div "HERE" at bounding box center [155, 179] width 70 height 9
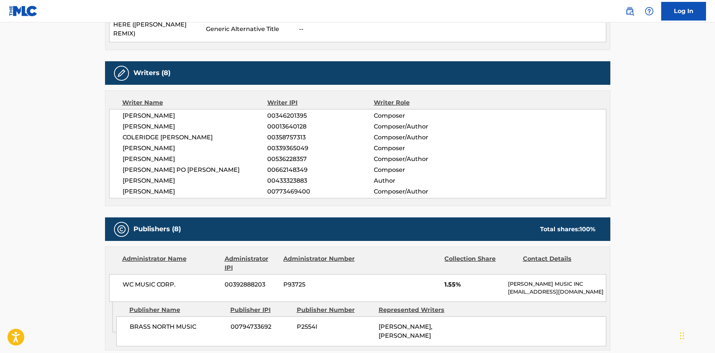
scroll to position [411, 0]
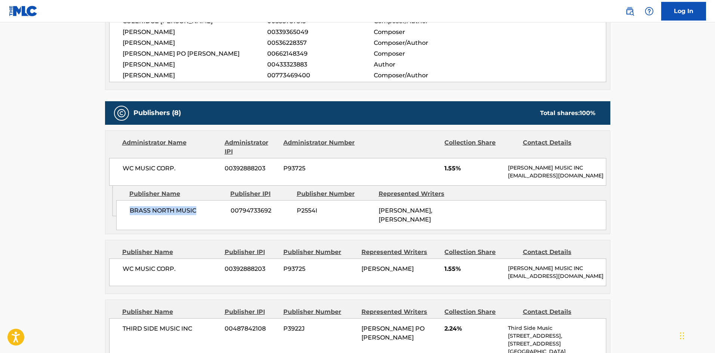
drag, startPoint x: 129, startPoint y: 212, endPoint x: 213, endPoint y: 212, distance: 84.1
click at [213, 212] on span "BRASS NORTH MUSIC" at bounding box center [177, 210] width 95 height 9
drag, startPoint x: 445, startPoint y: 157, endPoint x: 455, endPoint y: 157, distance: 9.7
click at [455, 164] on span "1.55%" at bounding box center [473, 168] width 58 height 9
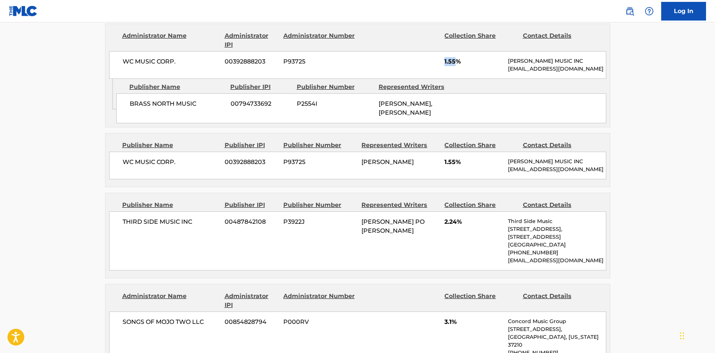
scroll to position [523, 0]
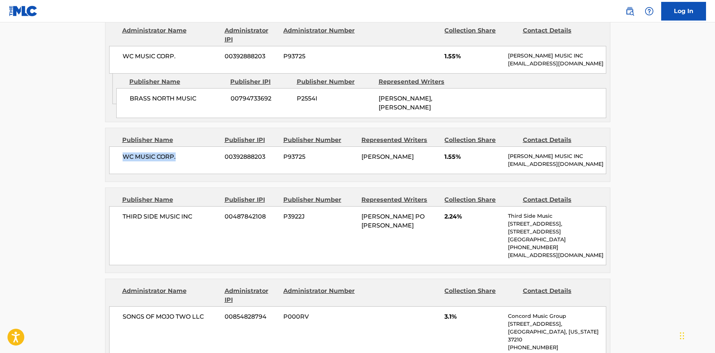
drag, startPoint x: 120, startPoint y: 165, endPoint x: 188, endPoint y: 164, distance: 68.0
click at [188, 164] on div "WC MUSIC CORP. 00392888203 P93725 [PERSON_NAME] GERONGCO 1.55% [PERSON_NAME] MU…" at bounding box center [357, 161] width 497 height 28
drag, startPoint x: 444, startPoint y: 166, endPoint x: 458, endPoint y: 166, distance: 13.5
click at [458, 161] on span "1.55%" at bounding box center [473, 157] width 58 height 9
drag, startPoint x: 123, startPoint y: 233, endPoint x: 204, endPoint y: 230, distance: 81.5
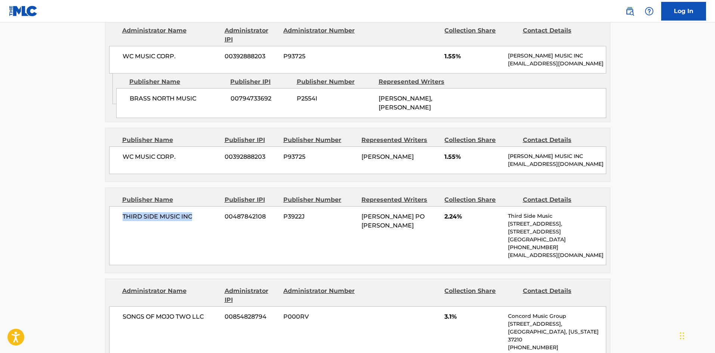
click at [204, 221] on span "THIRD SIDE MUSIC INC" at bounding box center [171, 216] width 97 height 9
click at [443, 231] on div "THIRD SIDE MUSIC INC 00487842108 P3922J [PERSON_NAME] PO [PERSON_NAME] 2.24% Th…" at bounding box center [357, 235] width 497 height 59
drag, startPoint x: 443, startPoint y: 231, endPoint x: 458, endPoint y: 233, distance: 14.6
click at [458, 233] on div "THIRD SIDE MUSIC INC 00487842108 P3922J [PERSON_NAME] PO [PERSON_NAME] 2.24% Th…" at bounding box center [357, 235] width 497 height 59
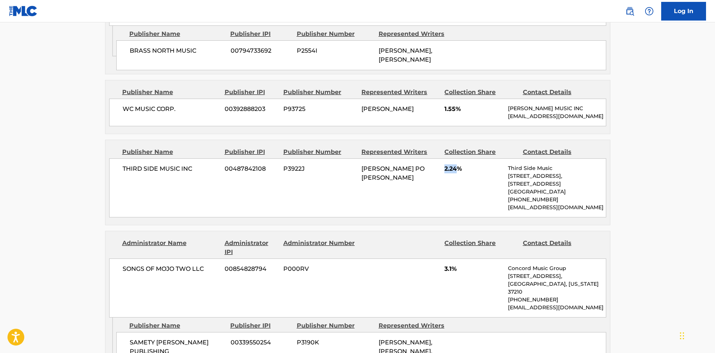
scroll to position [673, 0]
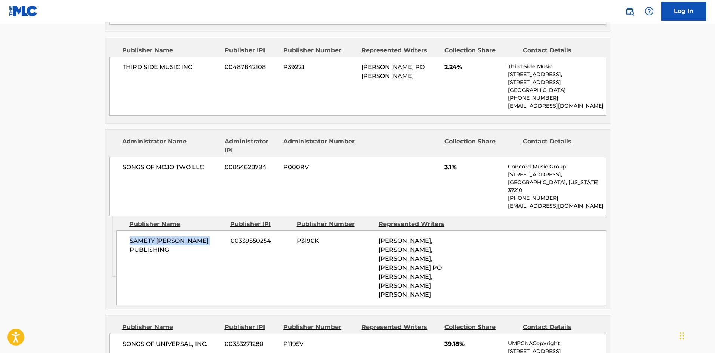
drag, startPoint x: 127, startPoint y: 252, endPoint x: 209, endPoint y: 249, distance: 82.3
click at [209, 249] on div "SAMETY [PERSON_NAME] PUBLISHING 00339550254 P3190K [PERSON_NAME], [PERSON_NAME]…" at bounding box center [361, 268] width 490 height 75
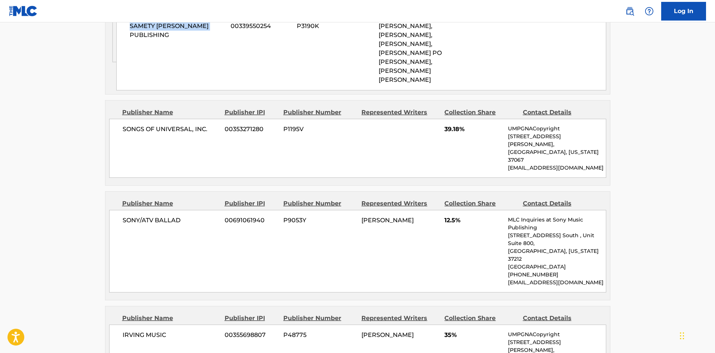
scroll to position [897, 0]
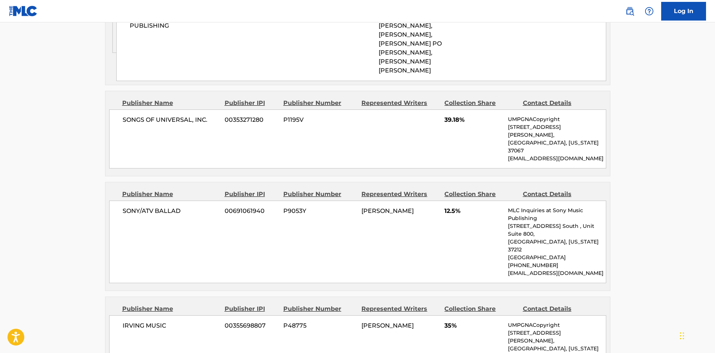
click at [124, 124] on span "SONGS OF UNIVERSAL, INC." at bounding box center [171, 120] width 97 height 9
drag, startPoint x: 121, startPoint y: 127, endPoint x: 210, endPoint y: 121, distance: 89.2
click at [210, 121] on div "SONGS OF UNIVERSAL, INC. 00353271280 P1195V 39.18% UMPGNACopyright [STREET_ADDR…" at bounding box center [357, 139] width 497 height 59
drag, startPoint x: 122, startPoint y: 198, endPoint x: 197, endPoint y: 200, distance: 74.4
click at [197, 201] on div "SONY/ATV BALLAD 00691061940 P9053Y [PERSON_NAME] 12.5% MLC Inquiries at Sony Mu…" at bounding box center [357, 242] width 497 height 83
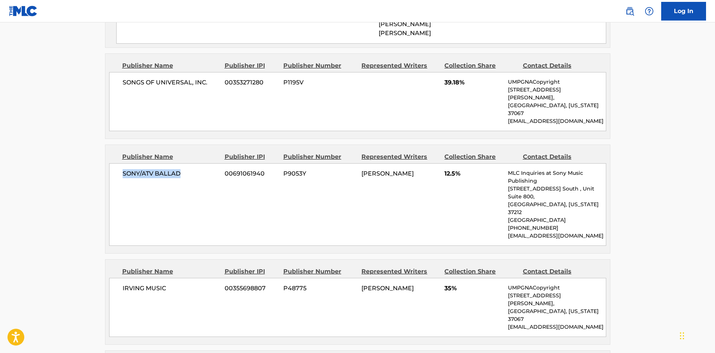
scroll to position [1009, 0]
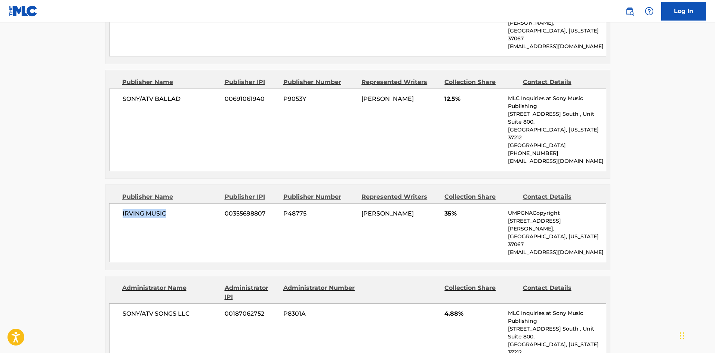
drag, startPoint x: 121, startPoint y: 195, endPoint x: 185, endPoint y: 179, distance: 65.5
click at [180, 203] on div "IRVING MUSIC 00355698807 P48775 [PERSON_NAME] 35% UMPGNACopyright [STREET_ADDRE…" at bounding box center [357, 232] width 497 height 59
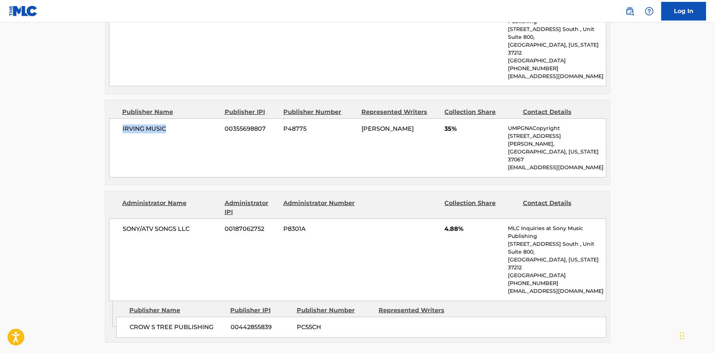
scroll to position [1196, 0]
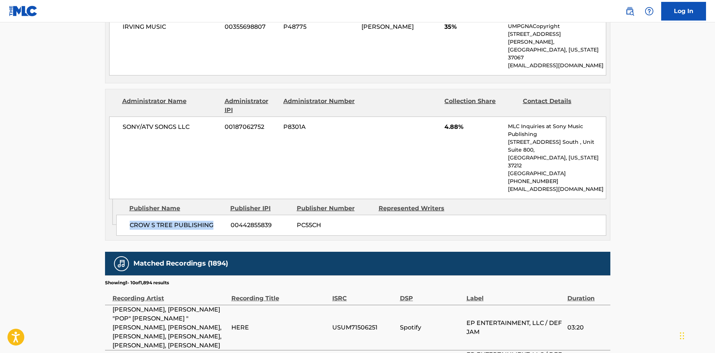
drag, startPoint x: 126, startPoint y: 173, endPoint x: 224, endPoint y: 161, distance: 98.2
click at [224, 215] on div "CROW S TREE PUBLISHING 00442855839 PC55CH" at bounding box center [361, 225] width 490 height 21
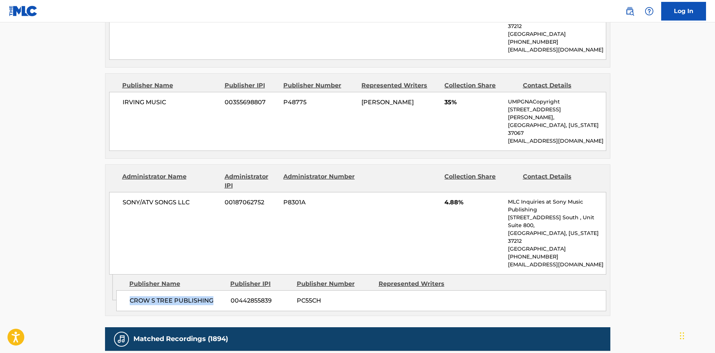
scroll to position [1159, 0]
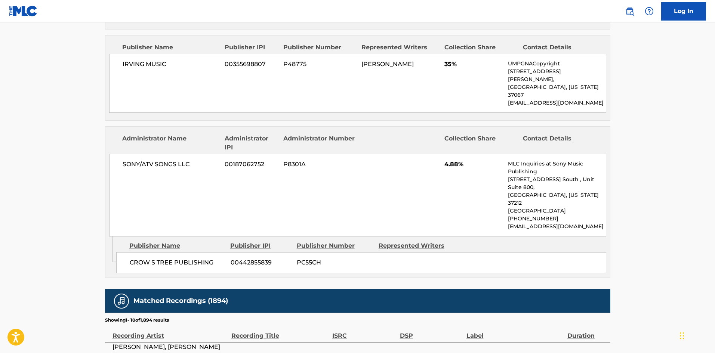
click at [133, 237] on div "Publisher Name Publisher IPI Publisher Number Represented Writers CROW S TREE P…" at bounding box center [363, 255] width 494 height 37
drag, startPoint x: 128, startPoint y: 207, endPoint x: 211, endPoint y: 205, distance: 83.0
click at [211, 252] on div "CROW S TREE PUBLISHING 00442855839 PC55CH" at bounding box center [361, 262] width 490 height 21
drag, startPoint x: 444, startPoint y: 126, endPoint x: 458, endPoint y: 122, distance: 14.4
click at [458, 154] on div "SONY/ATV SONGS LLC 00187062752 P8301A 4.88% MLC Inquiries at Sony Music Publish…" at bounding box center [357, 195] width 497 height 83
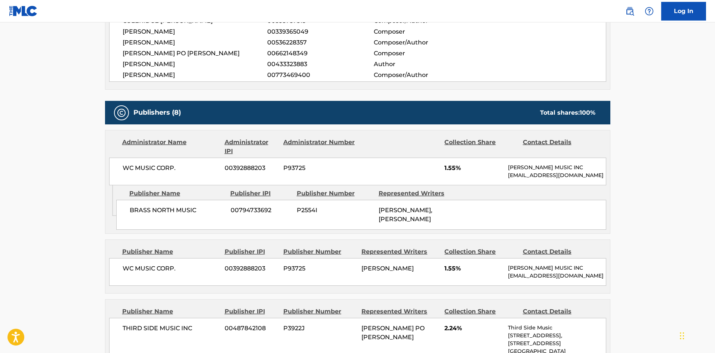
scroll to position [411, 0]
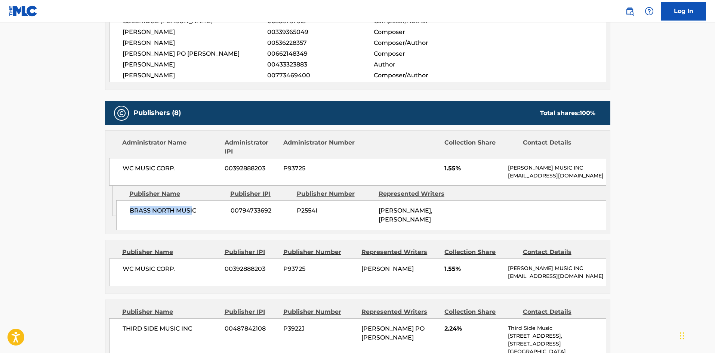
drag, startPoint x: 130, startPoint y: 207, endPoint x: 191, endPoint y: 217, distance: 61.8
click at [193, 214] on div "BRASS NORTH MUSIC 00794733692 P2554I [PERSON_NAME], [PERSON_NAME]" at bounding box center [361, 215] width 490 height 30
drag, startPoint x: 133, startPoint y: 280, endPoint x: 207, endPoint y: 280, distance: 74.0
click at [207, 274] on span "WC MUSIC CORP." at bounding box center [171, 269] width 97 height 9
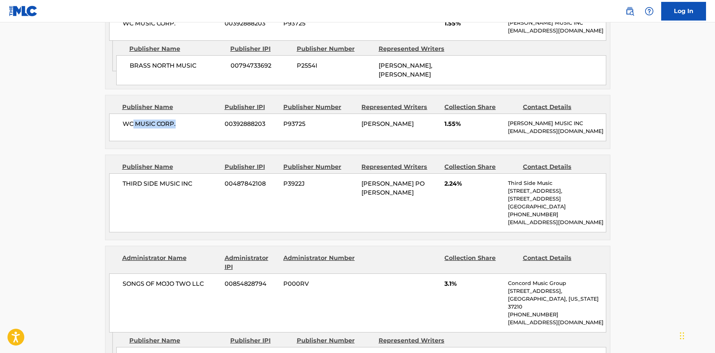
scroll to position [561, 0]
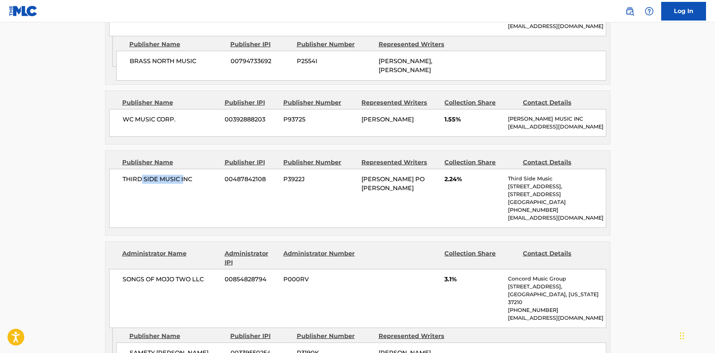
drag, startPoint x: 140, startPoint y: 197, endPoint x: 184, endPoint y: 196, distance: 44.5
click at [184, 184] on span "THIRD SIDE MUSIC INC" at bounding box center [171, 179] width 97 height 9
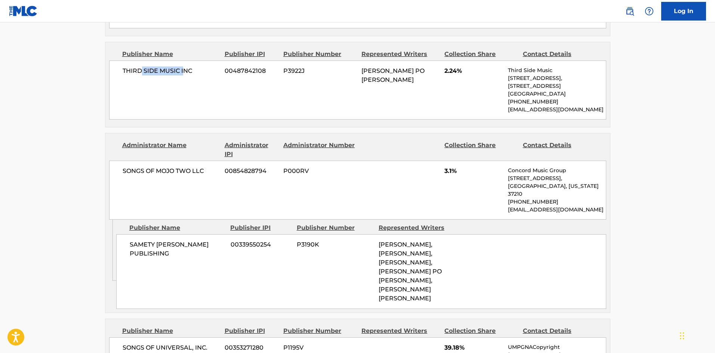
scroll to position [673, 0]
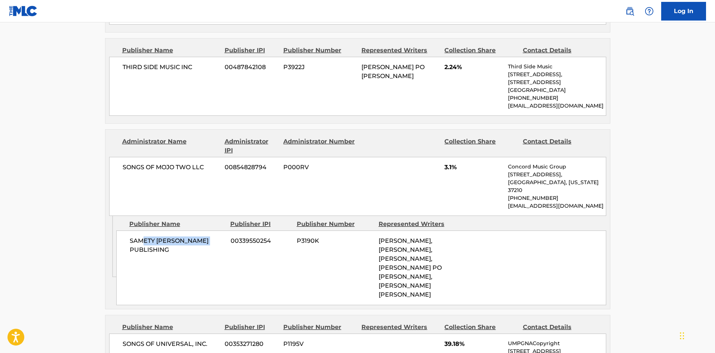
drag, startPoint x: 153, startPoint y: 250, endPoint x: 218, endPoint y: 255, distance: 64.8
click at [218, 255] on div "SAMETY [PERSON_NAME] PUBLISHING 00339550254 P3190K [PERSON_NAME], [PERSON_NAME]…" at bounding box center [361, 268] width 490 height 75
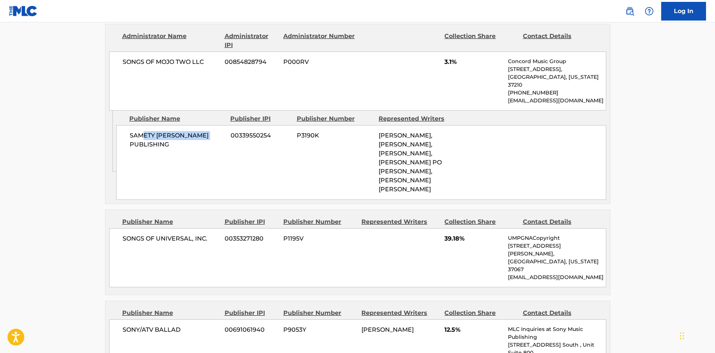
scroll to position [785, 0]
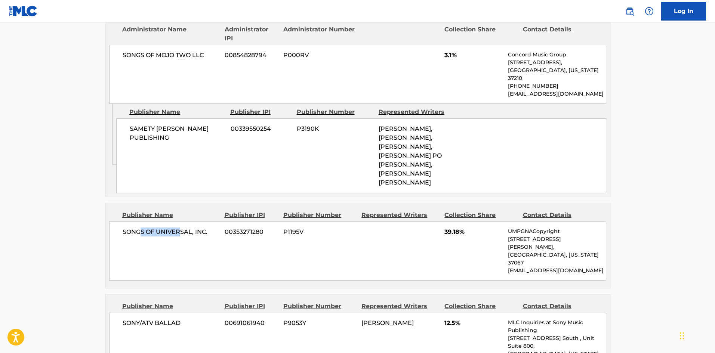
drag, startPoint x: 141, startPoint y: 239, endPoint x: 181, endPoint y: 244, distance: 39.5
click at [181, 237] on span "SONGS OF UNIVERSAL, INC." at bounding box center [171, 232] width 97 height 9
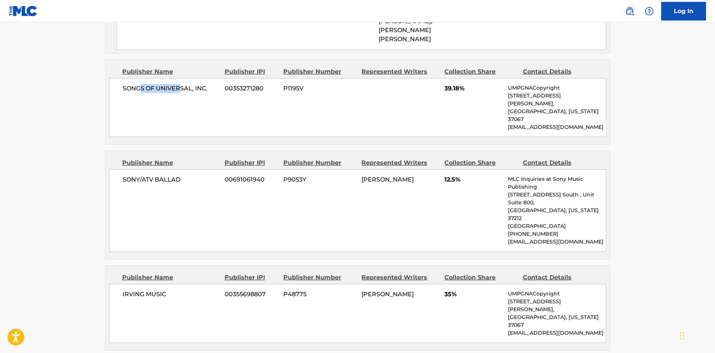
scroll to position [935, 0]
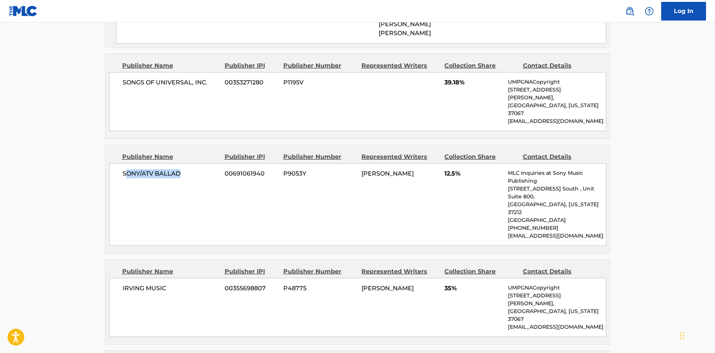
drag, startPoint x: 148, startPoint y: 168, endPoint x: 169, endPoint y: 187, distance: 28.1
click at [185, 170] on span "SONY/ATV BALLAD" at bounding box center [171, 173] width 97 height 9
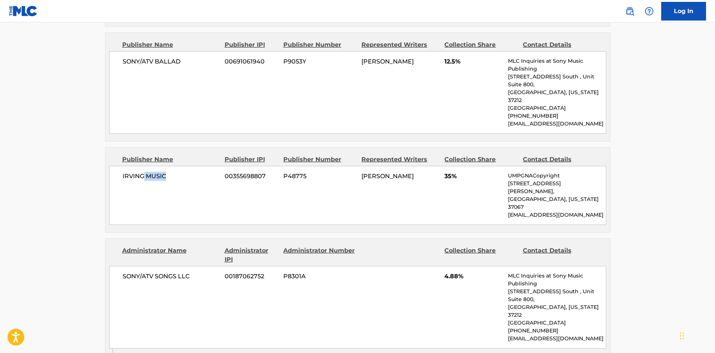
drag, startPoint x: 142, startPoint y: 160, endPoint x: 188, endPoint y: 168, distance: 46.7
click at [188, 168] on div "IRVING MUSIC 00355698807 P48775 [PERSON_NAME] 35% UMPGNACopyright [STREET_ADDRE…" at bounding box center [357, 195] width 497 height 59
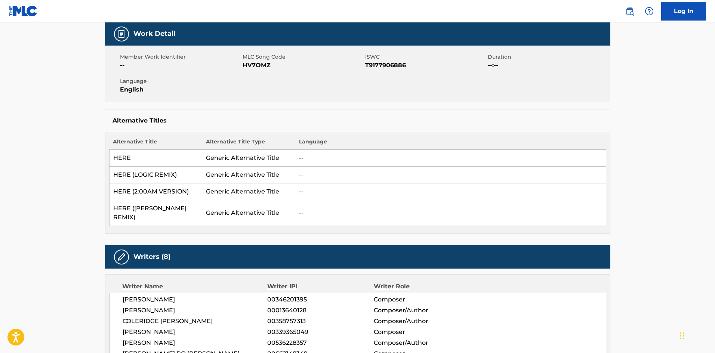
scroll to position [0, 0]
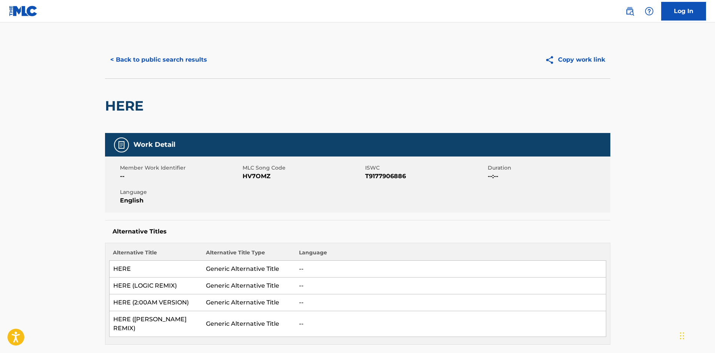
click at [172, 59] on button "< Back to public search results" at bounding box center [158, 59] width 107 height 19
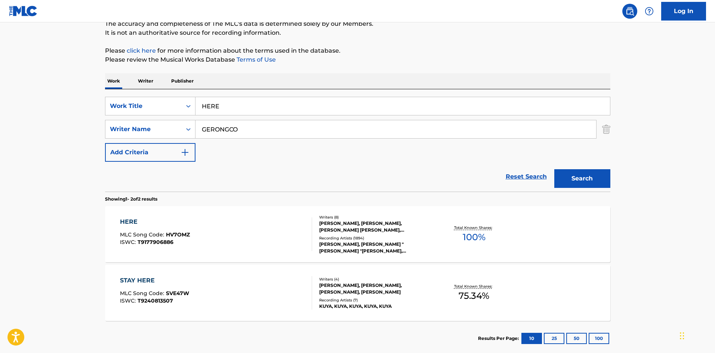
drag, startPoint x: 256, startPoint y: 104, endPoint x: 37, endPoint y: 81, distance: 219.9
click at [57, 86] on main "The MLC Public Work Search The accuracy and completeness of The MLC's data is d…" at bounding box center [357, 156] width 715 height 407
paste input "I MISS YOU DON T CALL M"
type input "I MISS YOU DON T CALL ME"
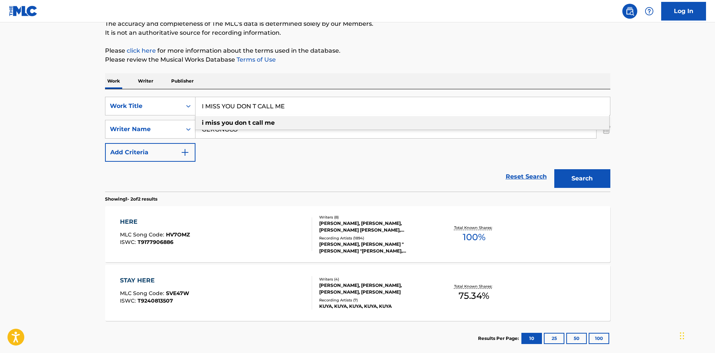
click at [327, 74] on div "The MLC Public Work Search The accuracy and completeness of The MLC's data is d…" at bounding box center [357, 164] width 523 height 385
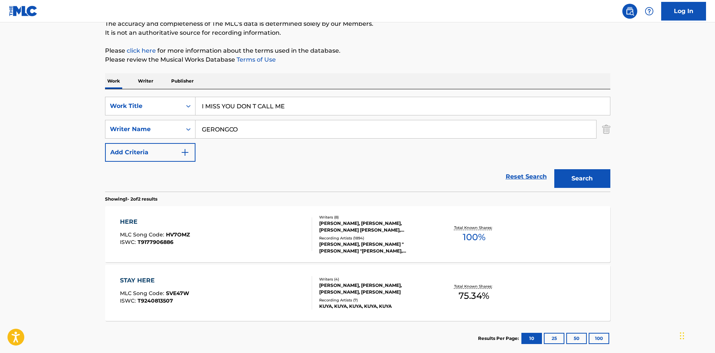
drag, startPoint x: 281, startPoint y: 132, endPoint x: 60, endPoint y: 125, distance: 221.4
click at [109, 129] on div "SearchWithCriteria649414c8-b289-441a-93a3-286a3864a203 Writer Name [PERSON_NAME]" at bounding box center [357, 129] width 505 height 19
paste input "CARACCIOL"
type input "[PERSON_NAME]"
click at [594, 182] on button "Search" at bounding box center [582, 178] width 56 height 19
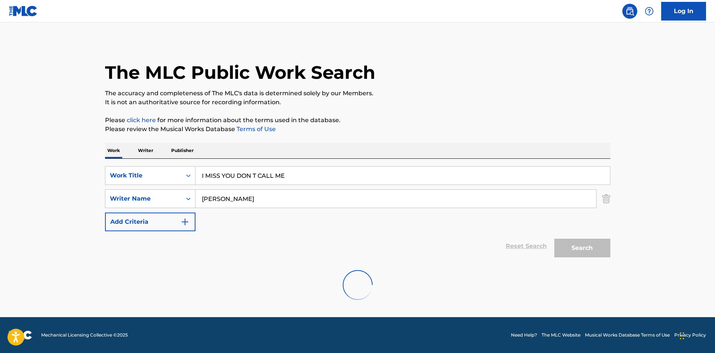
scroll to position [0, 0]
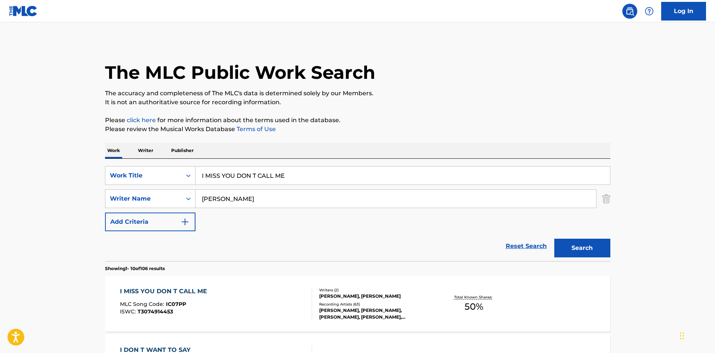
drag, startPoint x: 201, startPoint y: 229, endPoint x: 196, endPoint y: 245, distance: 17.4
drag, startPoint x: 196, startPoint y: 245, endPoint x: 188, endPoint y: 289, distance: 44.1
click at [188, 289] on div "I MISS YOU DON T CALL ME" at bounding box center [165, 291] width 91 height 9
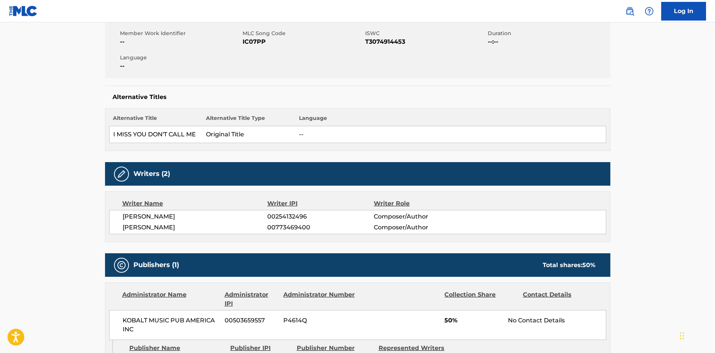
scroll to position [262, 0]
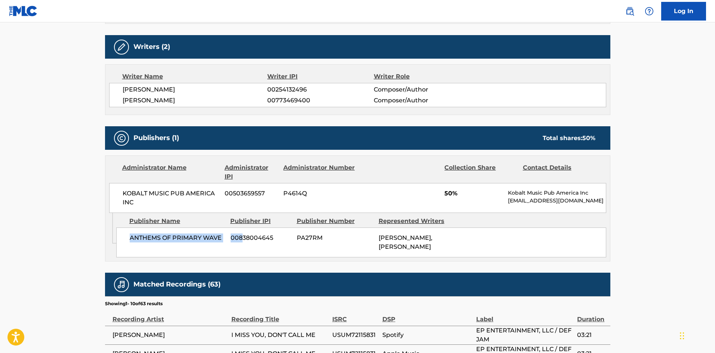
drag, startPoint x: 131, startPoint y: 240, endPoint x: 241, endPoint y: 238, distance: 110.7
click at [241, 238] on div "ANTHEMS OF PRIMARY WAVE 00838004645 PA27RM [PERSON_NAME], [PERSON_NAME]" at bounding box center [361, 243] width 490 height 30
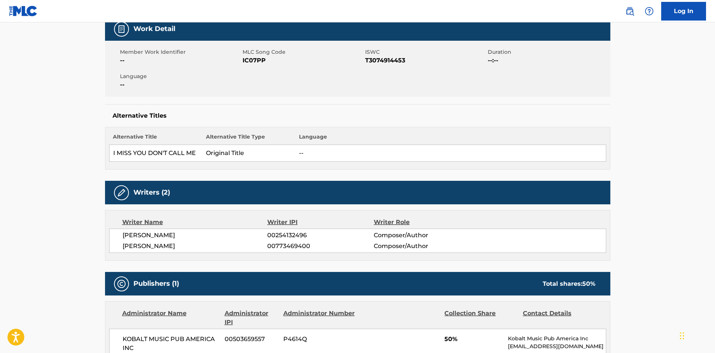
scroll to position [0, 0]
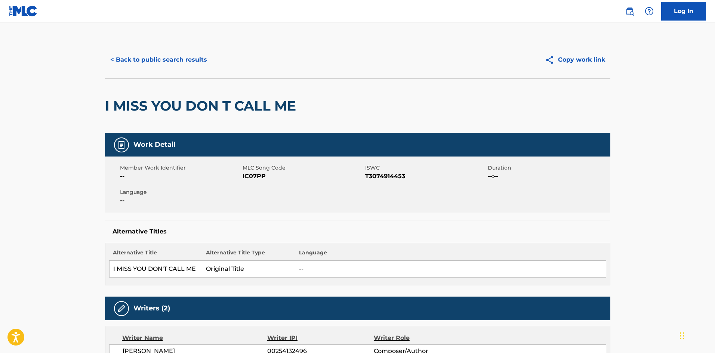
click at [173, 53] on button "< Back to public search results" at bounding box center [158, 59] width 107 height 19
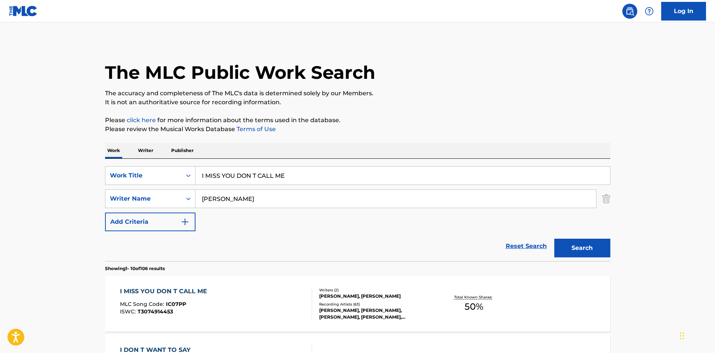
drag, startPoint x: 313, startPoint y: 173, endPoint x: 117, endPoint y: 117, distance: 203.3
paste input "MAKE IT TO CHRISTMAS"
type input "MAKE IT TO CHRISTMAS"
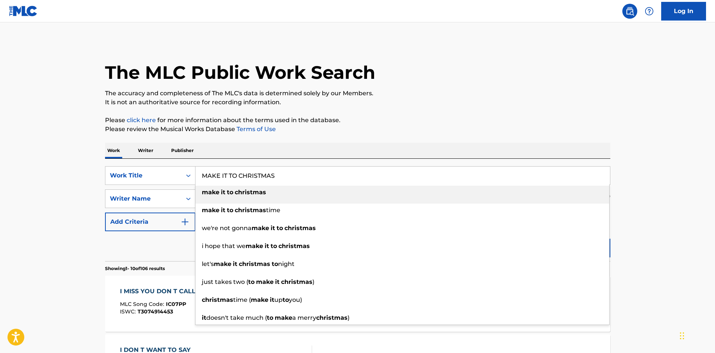
drag, startPoint x: 303, startPoint y: 75, endPoint x: 302, endPoint y: 131, distance: 55.7
click at [303, 77] on h1 "The MLC Public Work Search" at bounding box center [240, 72] width 270 height 22
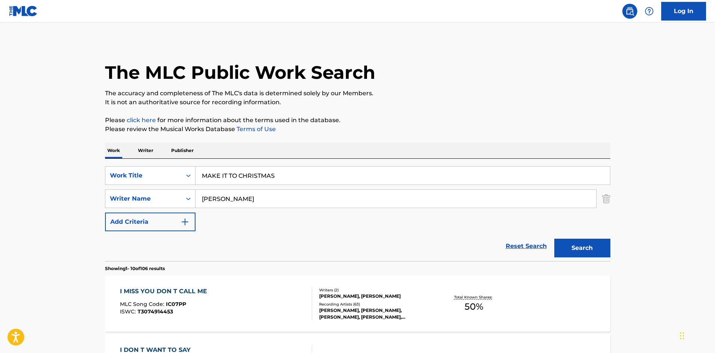
drag, startPoint x: 271, startPoint y: 206, endPoint x: 45, endPoint y: 200, distance: 226.2
click at [579, 242] on button "Search" at bounding box center [582, 248] width 56 height 19
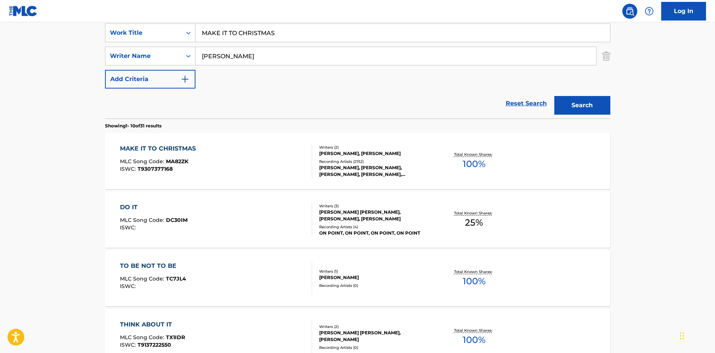
scroll to position [112, 0]
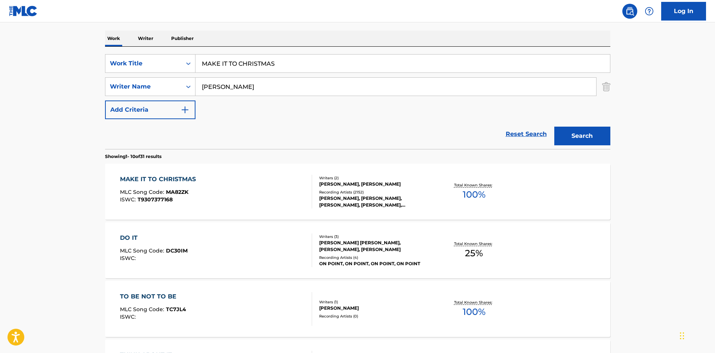
click at [164, 174] on div "MAKE IT TO CHRISTMAS MLC Song Code : MA82ZK ISWC : T9307377168 Writers ( 2 ) [P…" at bounding box center [357, 192] width 505 height 56
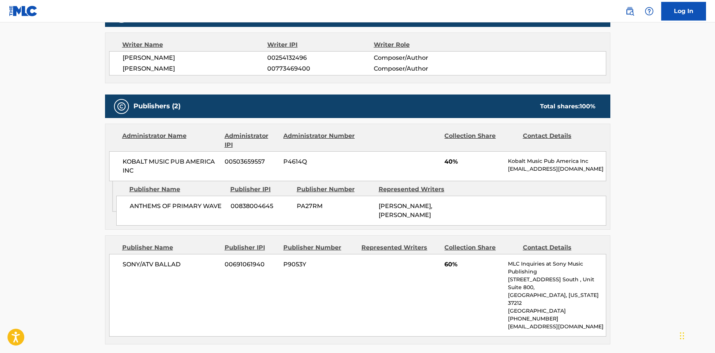
scroll to position [262, 0]
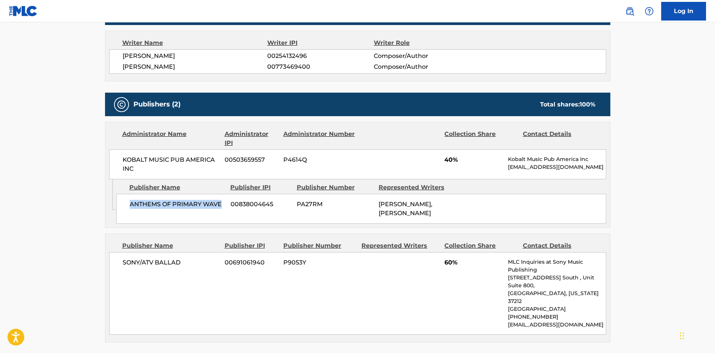
drag, startPoint x: 130, startPoint y: 208, endPoint x: 223, endPoint y: 203, distance: 93.2
click at [223, 203] on span "ANTHEMS OF PRIMARY WAVE" at bounding box center [177, 204] width 95 height 9
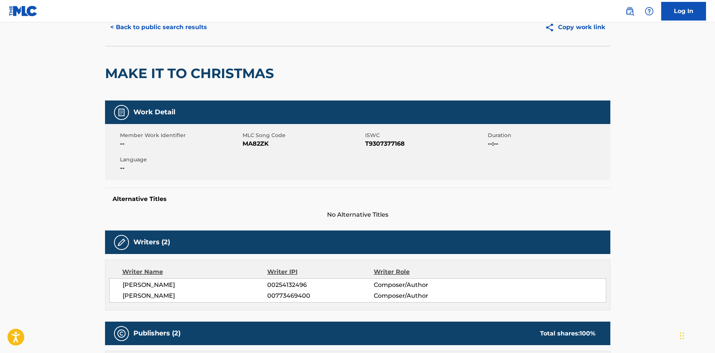
scroll to position [0, 0]
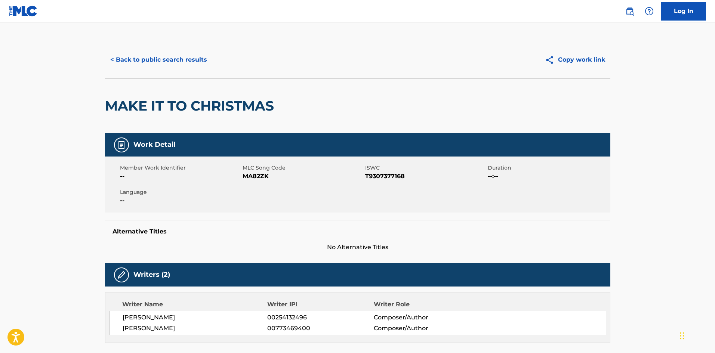
click at [177, 59] on button "< Back to public search results" at bounding box center [158, 59] width 107 height 19
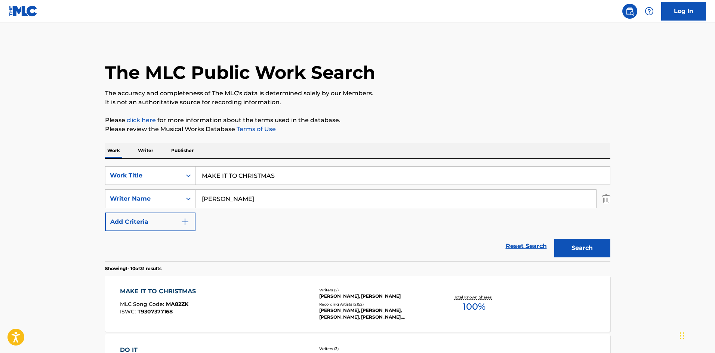
scroll to position [112, 0]
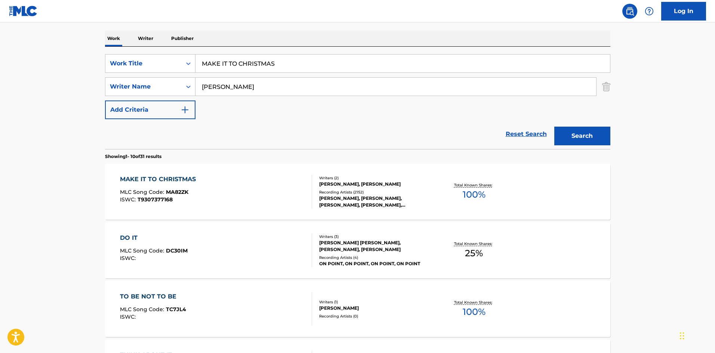
drag, startPoint x: 296, startPoint y: 67, endPoint x: 114, endPoint y: 39, distance: 184.8
click at [95, 54] on main "The MLC Public Work Search The accuracy and completeness of The MLC's data is d…" at bounding box center [357, 350] width 715 height 880
paste input "y Song"
type input "My Song"
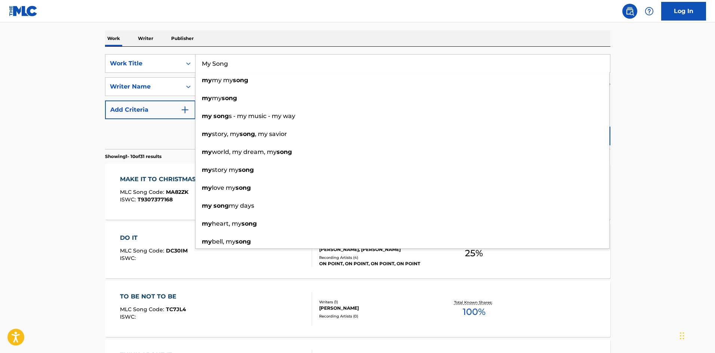
click at [279, 41] on div "Work Writer Publisher" at bounding box center [357, 39] width 505 height 16
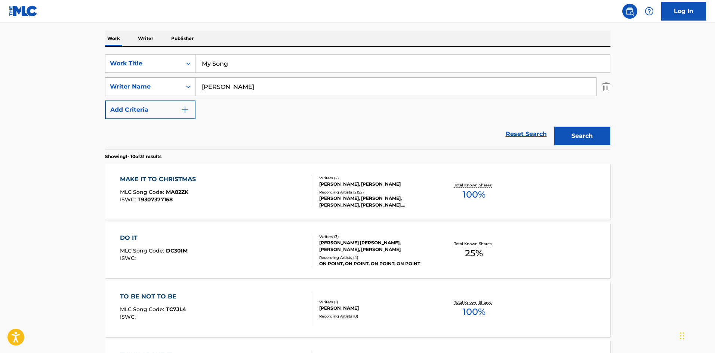
drag, startPoint x: 269, startPoint y: 88, endPoint x: 149, endPoint y: 93, distance: 120.1
click at [151, 93] on div "SearchWithCriteria649414c8-b289-441a-93a3-286a3864a203 Writer Name [PERSON_NAME]" at bounding box center [357, 86] width 505 height 19
click at [585, 132] on button "Search" at bounding box center [582, 136] width 56 height 19
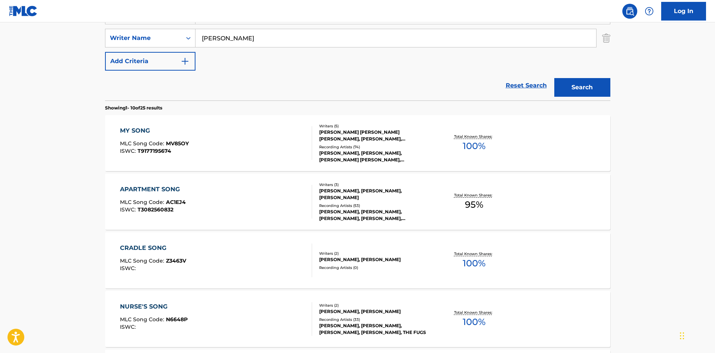
scroll to position [150, 0]
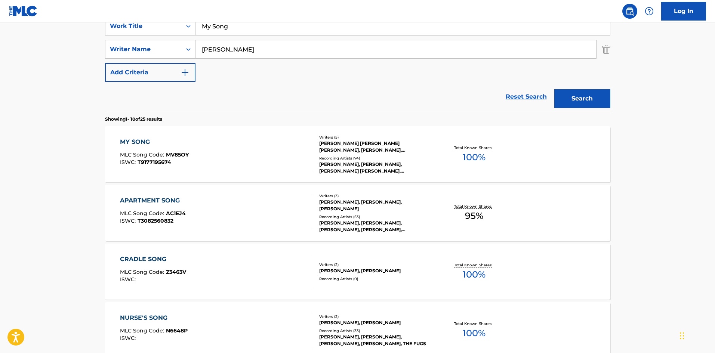
click at [140, 144] on div "MY SONG" at bounding box center [154, 142] width 69 height 9
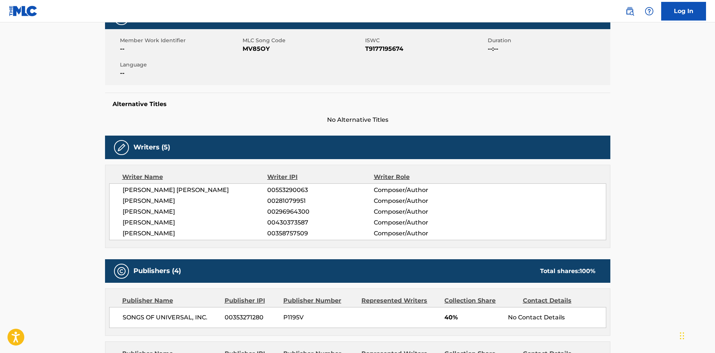
scroll to position [262, 0]
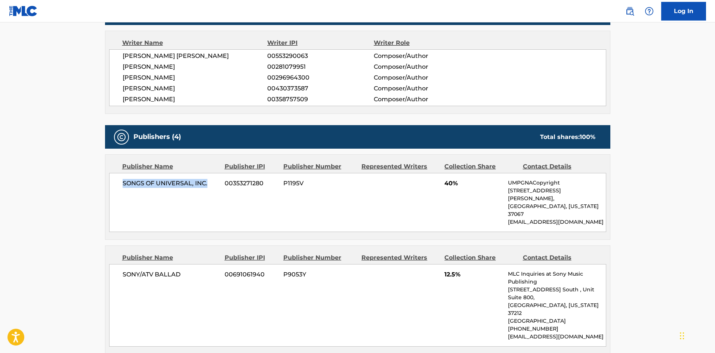
drag, startPoint x: 121, startPoint y: 184, endPoint x: 209, endPoint y: 180, distance: 88.3
click at [209, 180] on div "SONGS OF UNIVERSAL, INC. 00353271280 P1195V 40% UMPGNACopyright [STREET_ADDRESS…" at bounding box center [357, 202] width 497 height 59
drag, startPoint x: 447, startPoint y: 184, endPoint x: 452, endPoint y: 184, distance: 4.5
click at [452, 184] on span "40%" at bounding box center [473, 183] width 58 height 9
drag, startPoint x: 445, startPoint y: 185, endPoint x: 452, endPoint y: 184, distance: 7.2
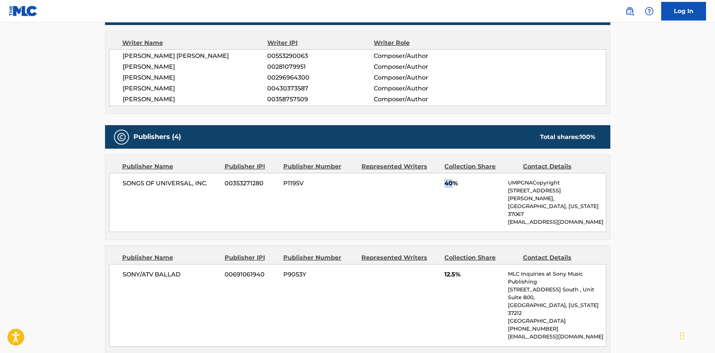
click at [452, 184] on span "40%" at bounding box center [473, 183] width 58 height 9
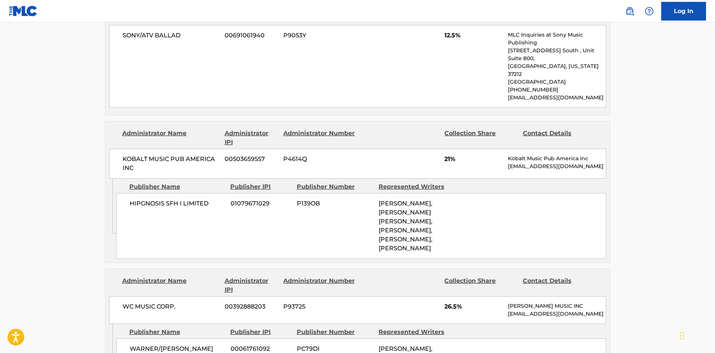
scroll to position [523, 0]
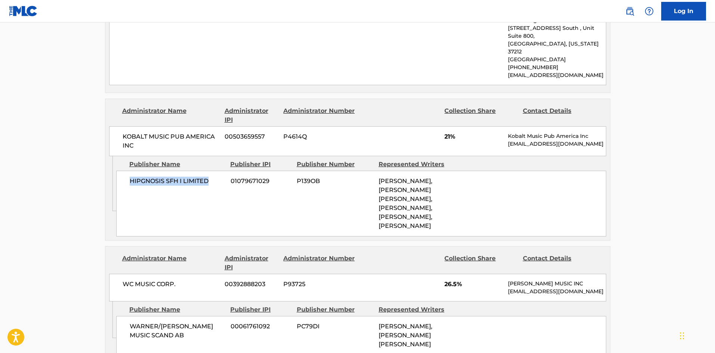
drag, startPoint x: 129, startPoint y: 150, endPoint x: 213, endPoint y: 153, distance: 84.2
click at [213, 177] on span "HIPGNOSIS SFH I LIMITED" at bounding box center [177, 181] width 95 height 9
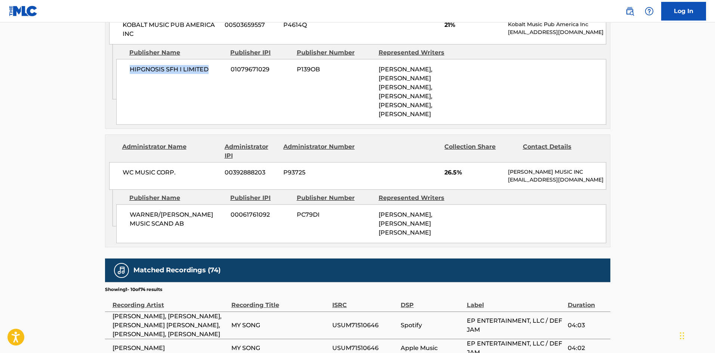
scroll to position [635, 0]
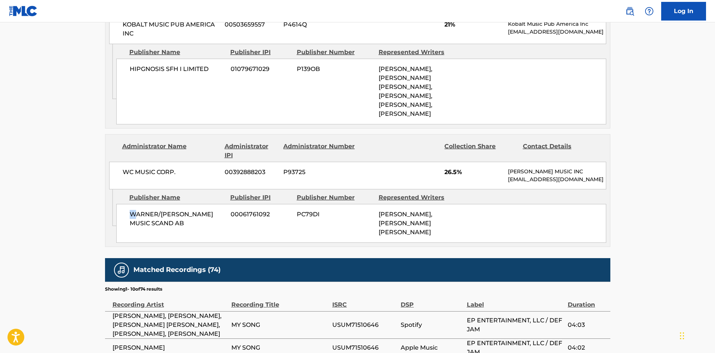
click at [131, 210] on span "WARNER/[PERSON_NAME] MUSIC SCAND AB" at bounding box center [177, 219] width 95 height 18
click at [130, 210] on span "WARNER/[PERSON_NAME] MUSIC SCAND AB" at bounding box center [177, 219] width 95 height 18
drag, startPoint x: 129, startPoint y: 190, endPoint x: 292, endPoint y: 9, distance: 244.0
click at [197, 204] on div "WARNER/[PERSON_NAME] MUSIC SCAND AB 00061761092 PC79DI [PERSON_NAME], [PERSON_N…" at bounding box center [361, 223] width 490 height 39
drag, startPoint x: 446, startPoint y: 138, endPoint x: 457, endPoint y: 138, distance: 11.6
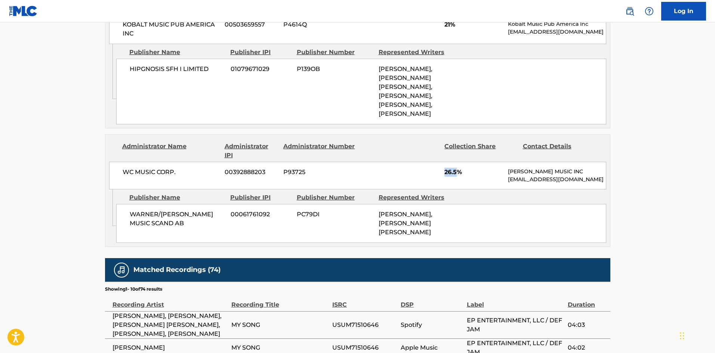
click at [457, 168] on span "26.5%" at bounding box center [473, 172] width 58 height 9
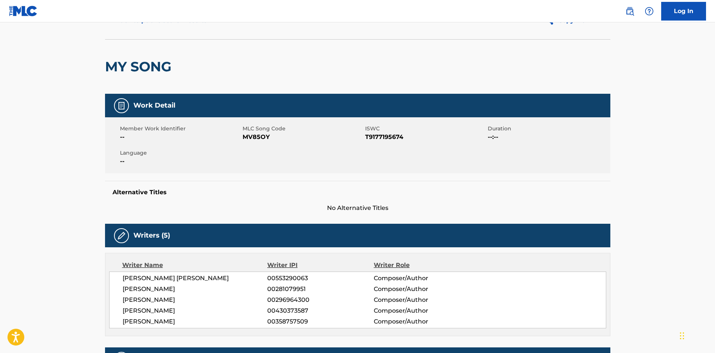
scroll to position [0, 0]
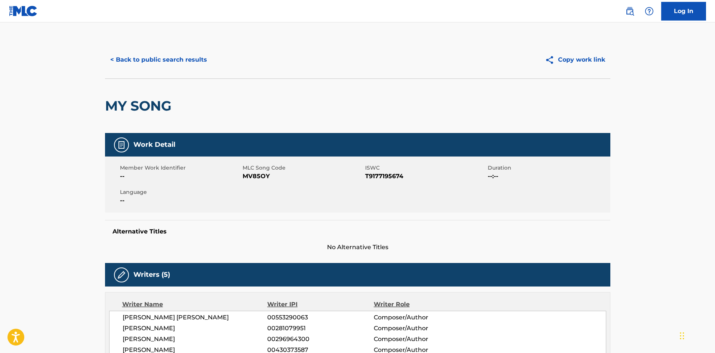
click at [167, 51] on button "< Back to public search results" at bounding box center [158, 59] width 107 height 19
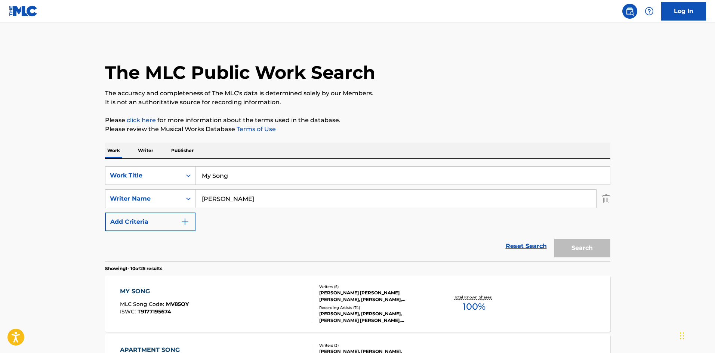
scroll to position [150, 0]
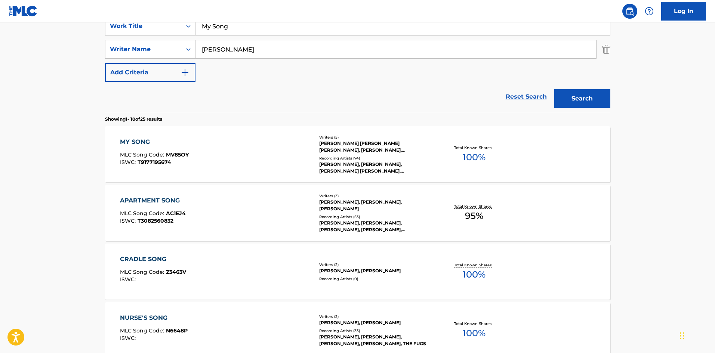
drag, startPoint x: 247, startPoint y: 22, endPoint x: 246, endPoint y: 28, distance: 6.4
click at [247, 26] on div "Log In The MLC Public Work Search The accuracy and completeness of The MLC's da…" at bounding box center [357, 319] width 715 height 938
drag, startPoint x: 246, startPoint y: 28, endPoint x: 57, endPoint y: 22, distance: 189.6
click at [68, 28] on main "The MLC Public Work Search The accuracy and completeness of The MLC's data is d…" at bounding box center [357, 313] width 715 height 880
paste input "OCTOBER"
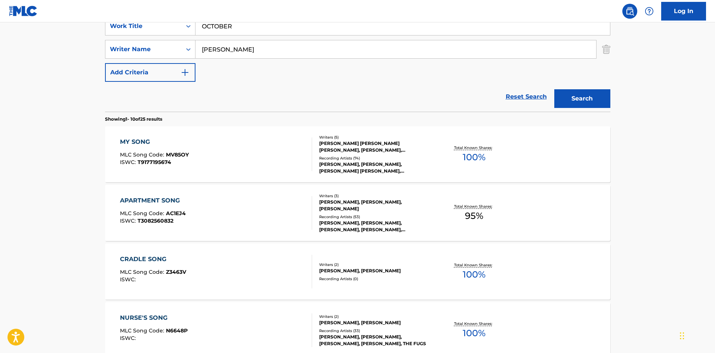
type input "OCTOBER"
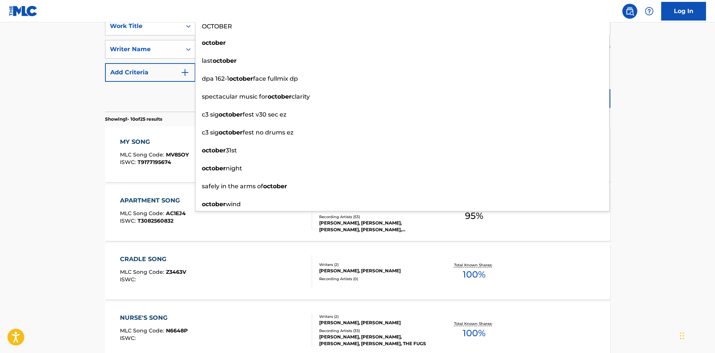
click at [295, 9] on nav "Log In" at bounding box center [357, 11] width 715 height 22
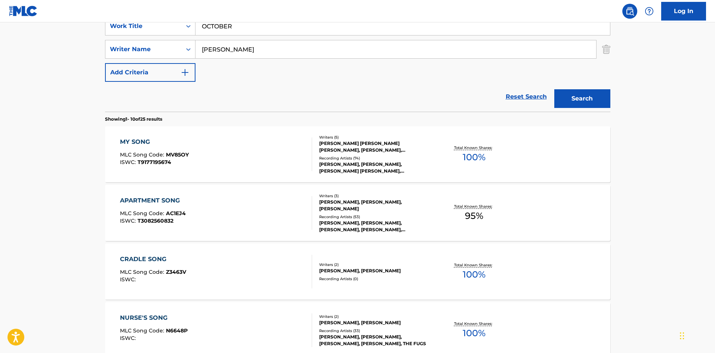
drag, startPoint x: 276, startPoint y: 54, endPoint x: 19, endPoint y: 60, distance: 256.9
click at [54, 60] on main "The MLC Public Work Search The accuracy and completeness of The MLC's data is d…" at bounding box center [357, 313] width 715 height 880
click at [585, 95] on button "Search" at bounding box center [582, 98] width 56 height 19
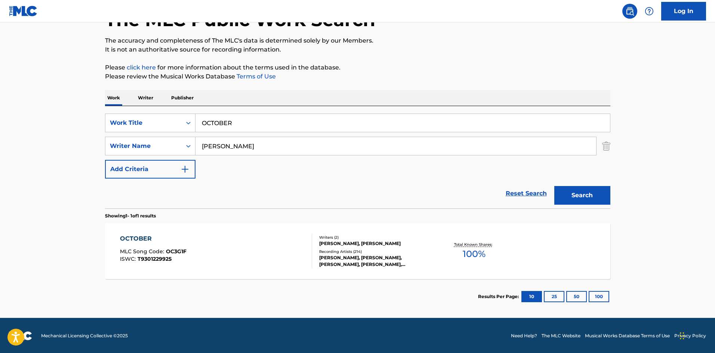
scroll to position [53, 0]
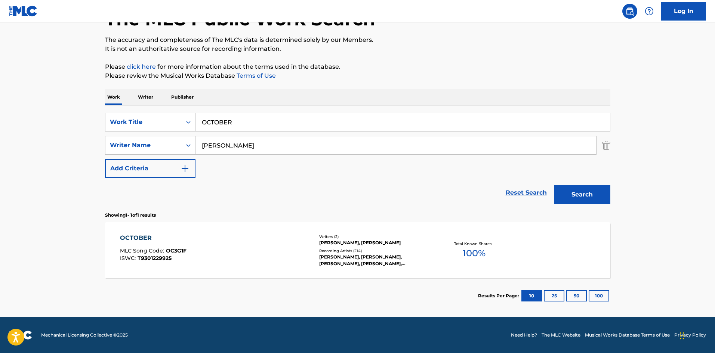
click at [134, 237] on div "OCTOBER" at bounding box center [153, 238] width 67 height 9
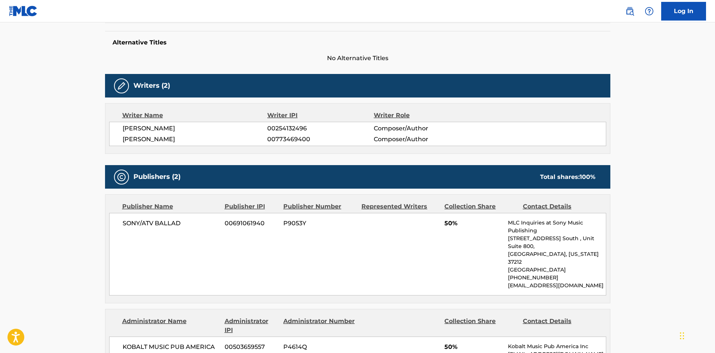
scroll to position [262, 0]
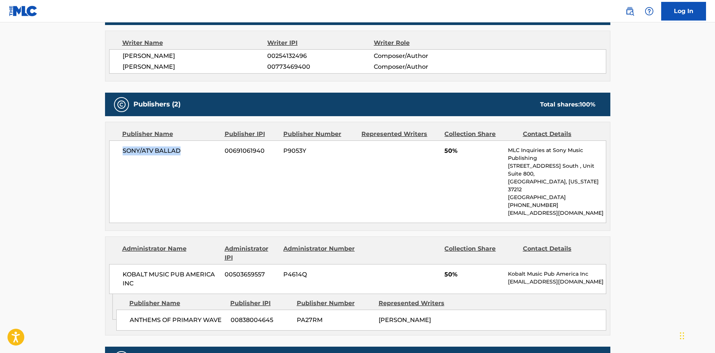
drag, startPoint x: 123, startPoint y: 146, endPoint x: 191, endPoint y: 151, distance: 68.6
click at [191, 151] on div "SONY/ATV BALLAD 00691061940 P9053Y 50% MLC Inquiries at Sony Music Publishing […" at bounding box center [357, 182] width 497 height 83
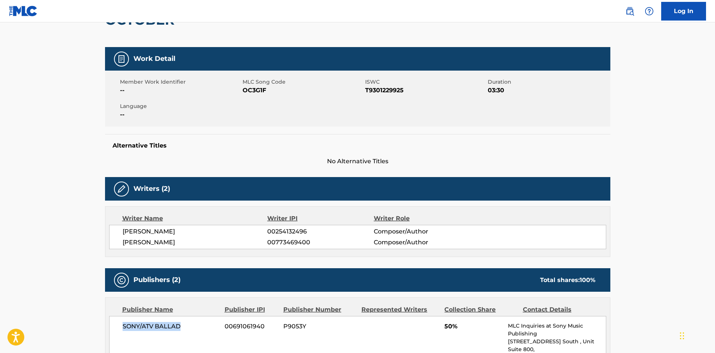
scroll to position [0, 0]
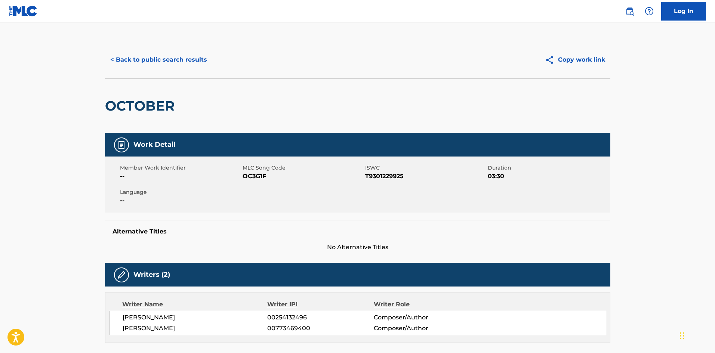
click at [182, 55] on button "< Back to public search results" at bounding box center [158, 59] width 107 height 19
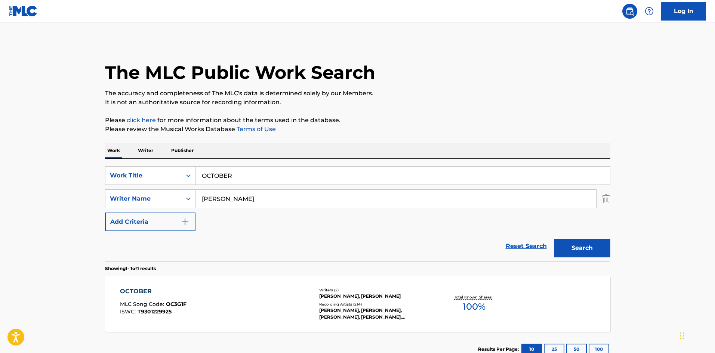
drag, startPoint x: 250, startPoint y: 175, endPoint x: 57, endPoint y: 141, distance: 195.9
click at [39, 168] on main "The MLC Public Work Search The accuracy and completeness of The MLC's data is d…" at bounding box center [357, 196] width 715 height 348
paste input "[PERSON_NAME]"
type input "Okay Okay"
drag, startPoint x: 225, startPoint y: 121, endPoint x: 227, endPoint y: 134, distance: 13.6
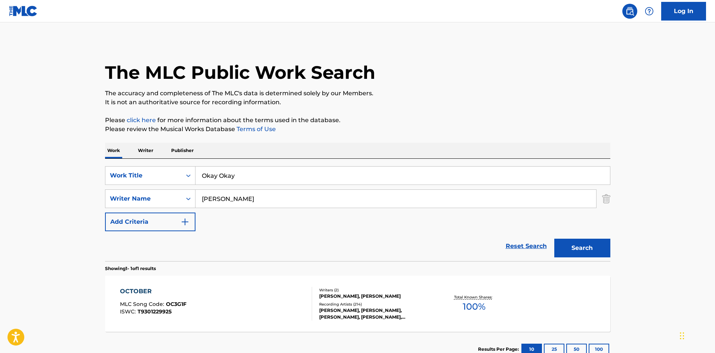
click at [226, 120] on p "Please click here for more information about the terms used in the database." at bounding box center [357, 120] width 505 height 9
drag, startPoint x: 262, startPoint y: 202, endPoint x: 244, endPoint y: 179, distance: 28.6
click at [20, 191] on main "The MLC Public Work Search The accuracy and completeness of The MLC's data is d…" at bounding box center [357, 196] width 715 height 348
paste input "ALESSIA"
type input "ALESSIA"
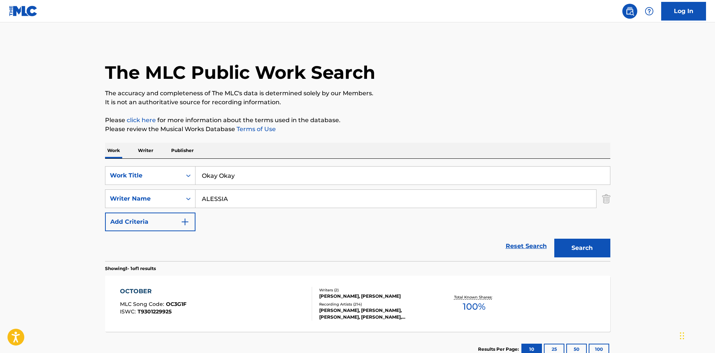
click at [587, 246] on button "Search" at bounding box center [582, 248] width 56 height 19
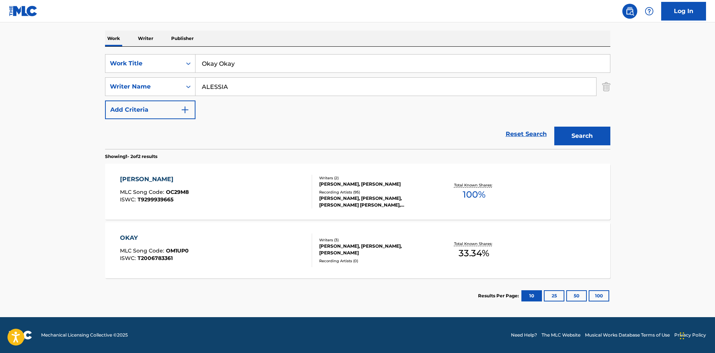
click at [147, 180] on div "[PERSON_NAME]" at bounding box center [154, 179] width 69 height 9
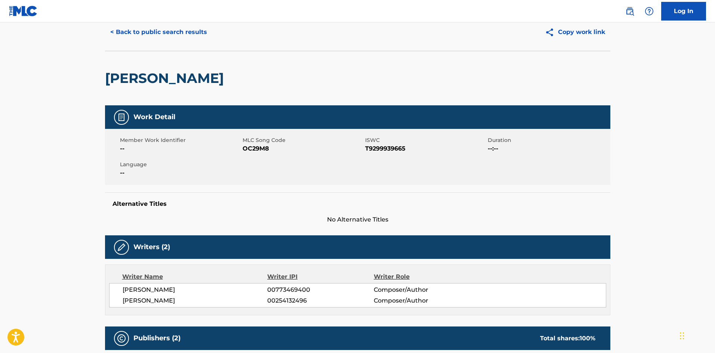
scroll to position [224, 0]
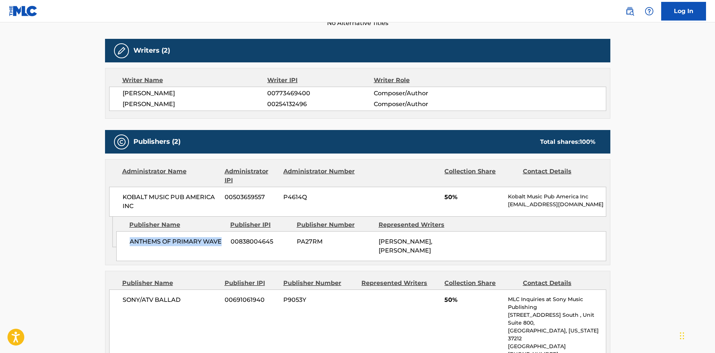
drag, startPoint x: 130, startPoint y: 241, endPoint x: 221, endPoint y: 241, distance: 90.8
click at [221, 241] on div "ANTHEMS OF PRIMARY WAVE 00838004645 PA27RM [PERSON_NAME], [PERSON_NAME]" at bounding box center [361, 246] width 490 height 30
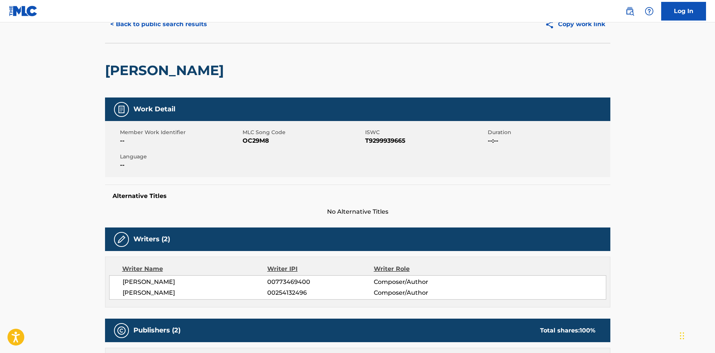
scroll to position [0, 0]
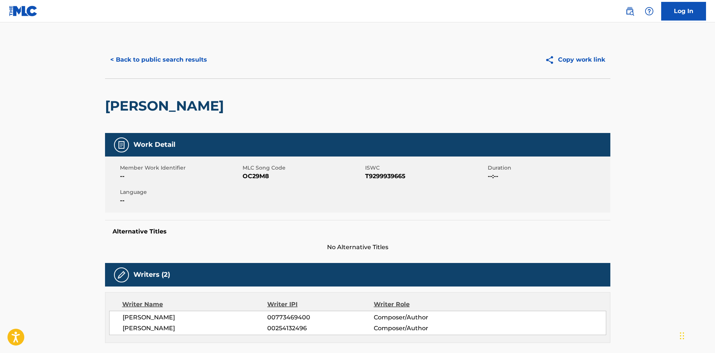
click at [166, 56] on button "< Back to public search results" at bounding box center [158, 59] width 107 height 19
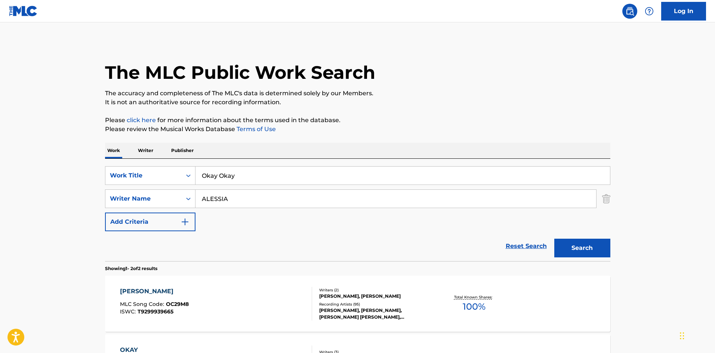
scroll to position [70, 0]
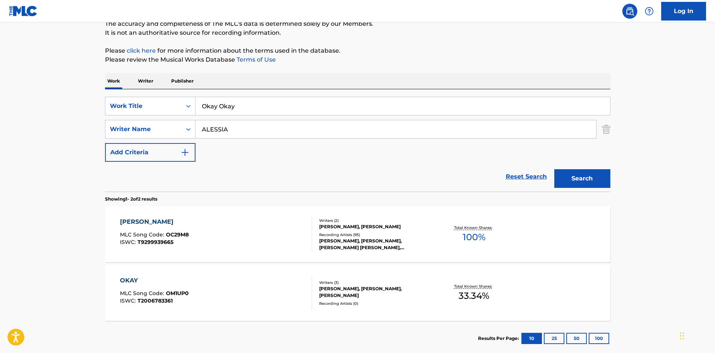
drag, startPoint x: 273, startPoint y: 109, endPoint x: 49, endPoint y: 88, distance: 225.2
click at [49, 88] on main "The MLC Public Work Search The accuracy and completeness of The MLC's data is d…" at bounding box center [357, 156] width 715 height 407
paste input "utlaws"
type input "Outlaws"
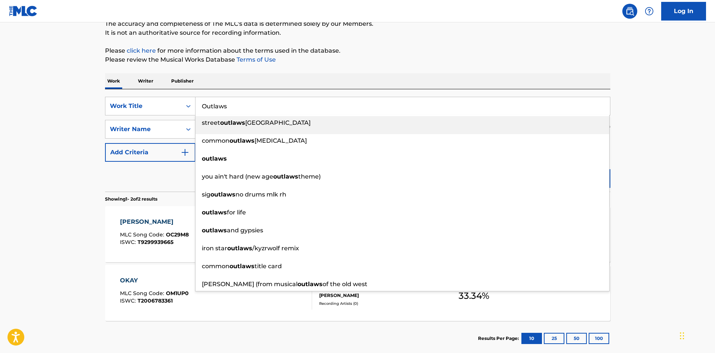
click at [280, 59] on p "Please review the Musical Works Database Terms of Use" at bounding box center [357, 59] width 505 height 9
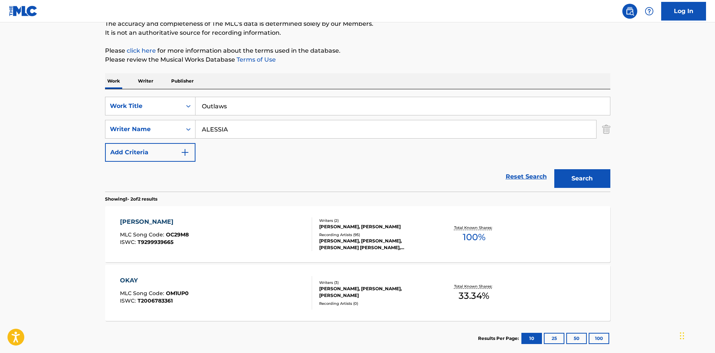
drag, startPoint x: 244, startPoint y: 126, endPoint x: 64, endPoint y: 124, distance: 180.6
click at [66, 125] on main "The MLC Public Work Search The accuracy and completeness of The MLC's data is d…" at bounding box center [357, 156] width 715 height 407
paste input "[PERSON_NAME]"
type input "[PERSON_NAME]"
click at [580, 179] on button "Search" at bounding box center [582, 178] width 56 height 19
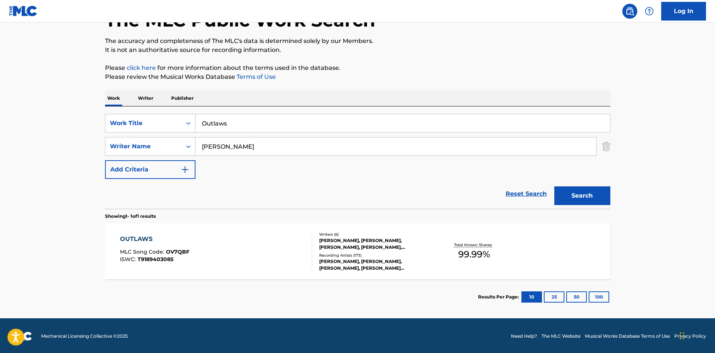
scroll to position [53, 0]
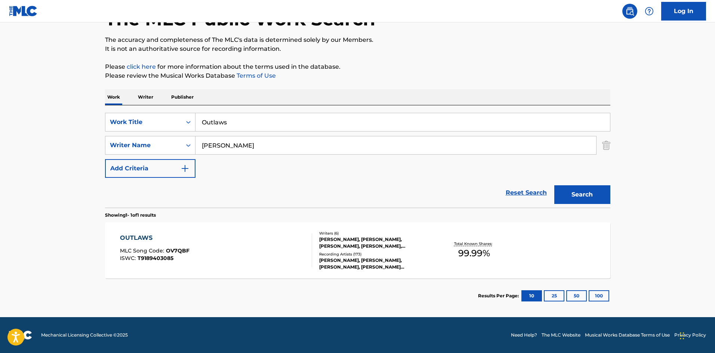
click at [130, 237] on div "OUTLAWS" at bounding box center [155, 238] width 70 height 9
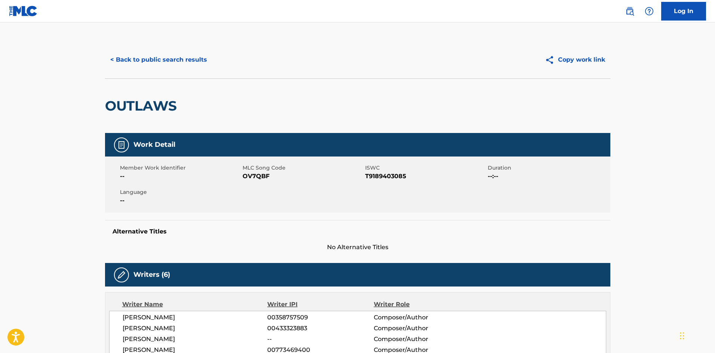
scroll to position [299, 0]
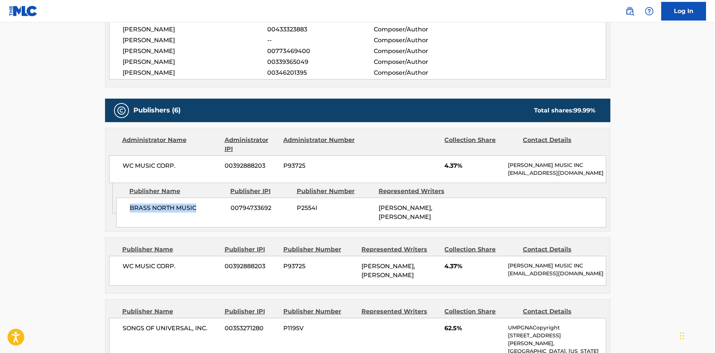
drag, startPoint x: 127, startPoint y: 217, endPoint x: 197, endPoint y: 217, distance: 69.9
click at [197, 217] on div "BRASS NORTH MUSIC 00794733692 P2554I [PERSON_NAME], [PERSON_NAME]" at bounding box center [361, 213] width 490 height 30
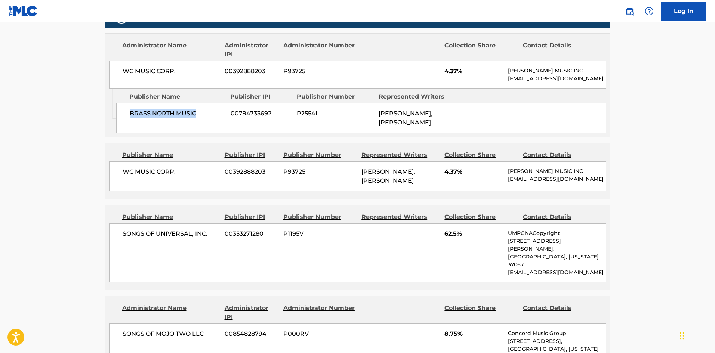
scroll to position [486, 0]
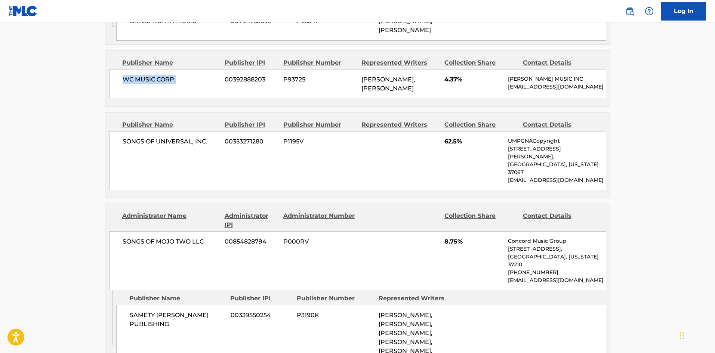
drag, startPoint x: 123, startPoint y: 96, endPoint x: 202, endPoint y: 0, distance: 124.2
click at [186, 84] on span "WC MUSIC CORP." at bounding box center [171, 79] width 97 height 9
drag, startPoint x: 445, startPoint y: 99, endPoint x: 458, endPoint y: 94, distance: 13.3
click at [458, 84] on span "4.37%" at bounding box center [473, 79] width 58 height 9
drag, startPoint x: 122, startPoint y: 167, endPoint x: 214, endPoint y: 169, distance: 92.0
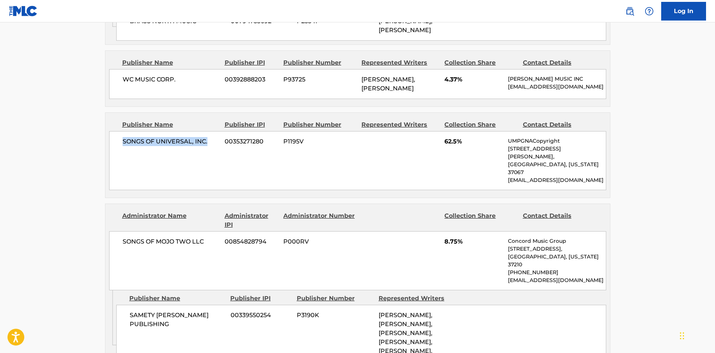
click at [214, 146] on span "SONGS OF UNIVERSAL, INC." at bounding box center [171, 141] width 97 height 9
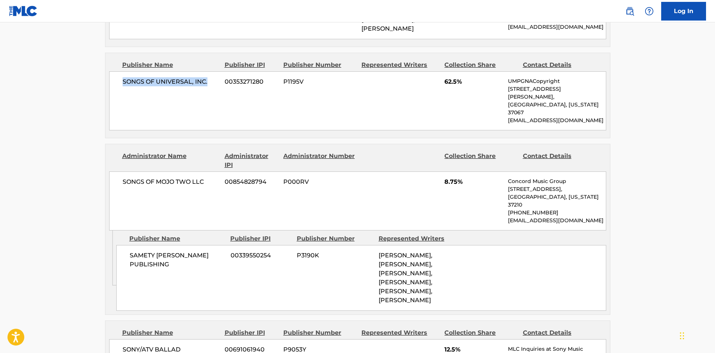
scroll to position [598, 0]
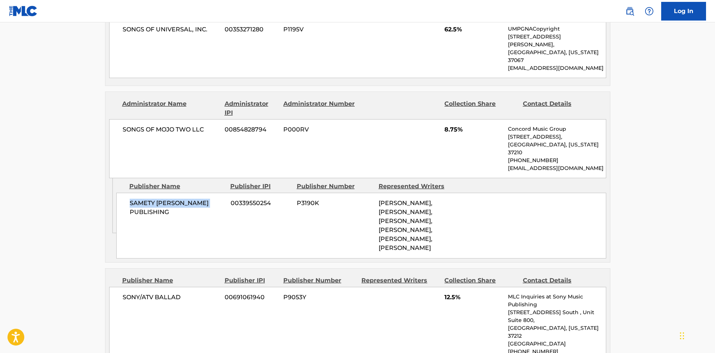
drag, startPoint x: 129, startPoint y: 207, endPoint x: 216, endPoint y: 202, distance: 88.0
click at [216, 202] on div "SAMETY [PERSON_NAME] PUBLISHING 00339550254 P3190K [PERSON_NAME], [PERSON_NAME]…" at bounding box center [361, 226] width 490 height 66
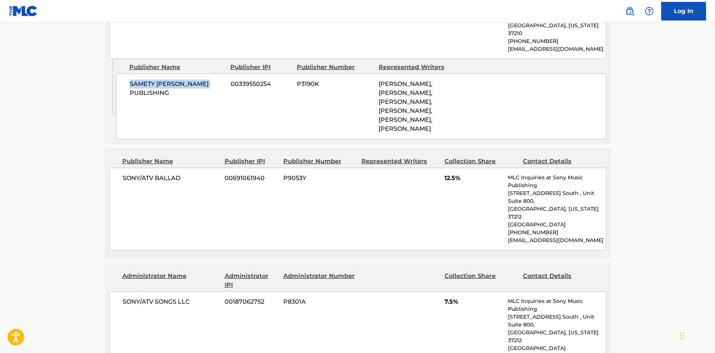
scroll to position [748, 0]
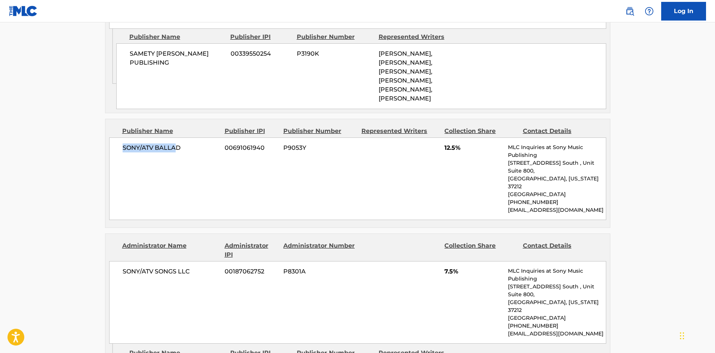
drag, startPoint x: 121, startPoint y: 163, endPoint x: 174, endPoint y: 163, distance: 53.5
click at [174, 163] on div "SONY/ATV BALLAD 00691061940 P9053Y 12.5% MLC Inquiries at Sony Music Publishing…" at bounding box center [357, 179] width 497 height 83
click at [175, 185] on div "SONY/ATV BALLAD 00691061940 P9053Y 12.5% MLC Inquiries at Sony Music Publishing…" at bounding box center [357, 179] width 497 height 83
drag, startPoint x: 124, startPoint y: 157, endPoint x: 193, endPoint y: 155, distance: 68.8
click at [193, 153] on span "SONY/ATV BALLAD" at bounding box center [171, 148] width 97 height 9
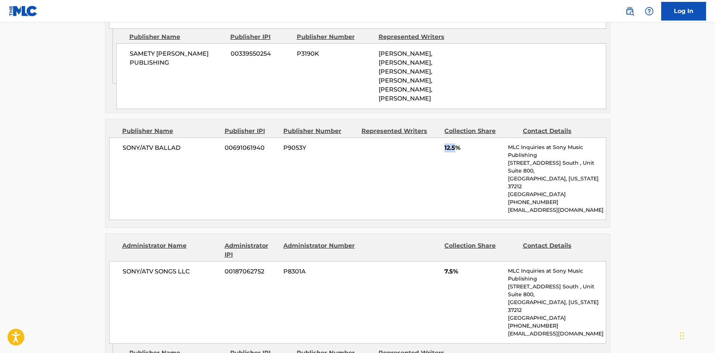
drag, startPoint x: 442, startPoint y: 157, endPoint x: 457, endPoint y: 158, distance: 15.0
click at [457, 158] on div "SONY/ATV BALLAD 00691061940 P9053Y 12.5% MLC Inquiries at Sony Music Publishing…" at bounding box center [357, 179] width 497 height 83
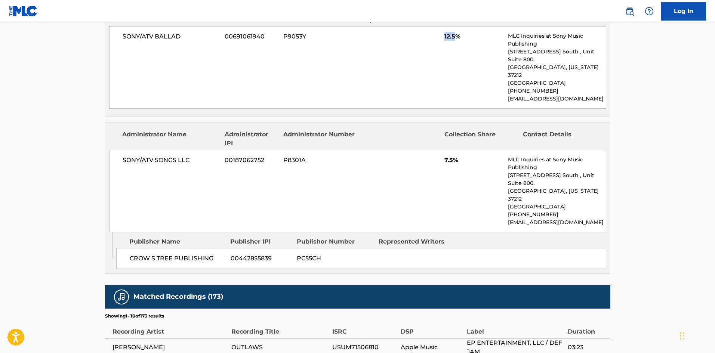
scroll to position [860, 0]
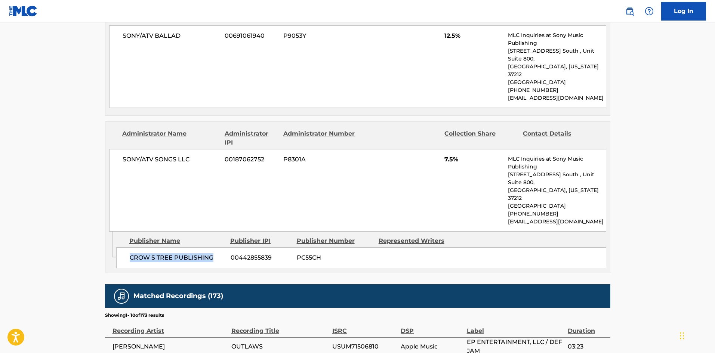
drag, startPoint x: 131, startPoint y: 240, endPoint x: 224, endPoint y: 236, distance: 93.5
click at [224, 253] on span "CROW S TREE PUBLISHING" at bounding box center [177, 257] width 95 height 9
drag, startPoint x: 443, startPoint y: 151, endPoint x: 455, endPoint y: 156, distance: 12.7
click at [455, 156] on div "SONY/ATV SONGS LLC 00187062752 P8301A 7.5% MLC Inquiries at Sony Music Publishi…" at bounding box center [357, 190] width 497 height 83
drag, startPoint x: 131, startPoint y: 231, endPoint x: 199, endPoint y: 217, distance: 69.5
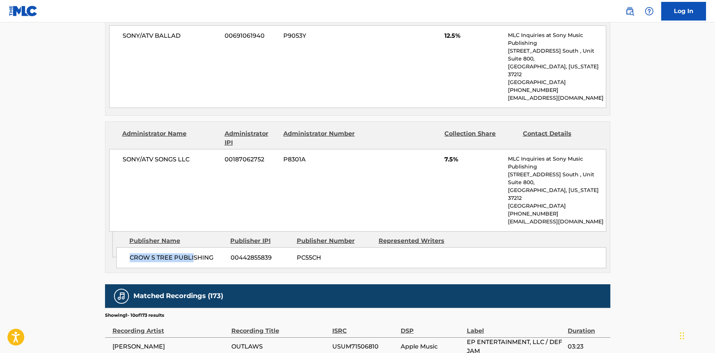
click at [195, 247] on div "CROW S TREE PUBLISHING 00442855839 PC55CH" at bounding box center [361, 257] width 490 height 21
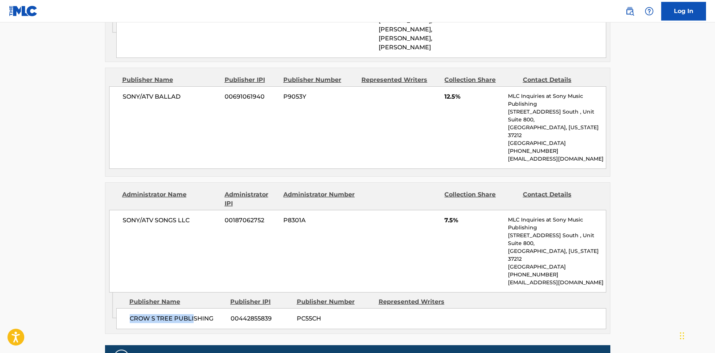
scroll to position [785, 0]
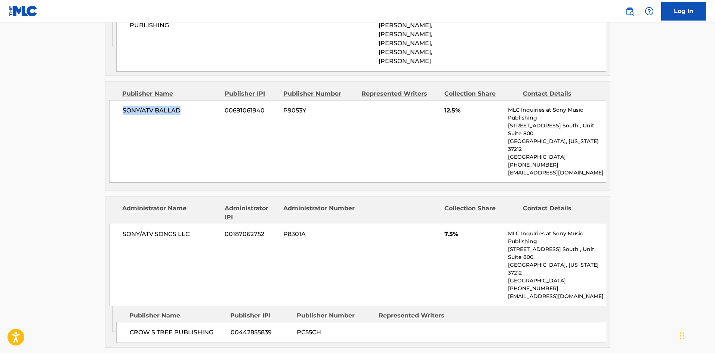
drag, startPoint x: 124, startPoint y: 124, endPoint x: 197, endPoint y: 119, distance: 73.4
click at [197, 115] on span "SONY/ATV BALLAD" at bounding box center [171, 110] width 97 height 9
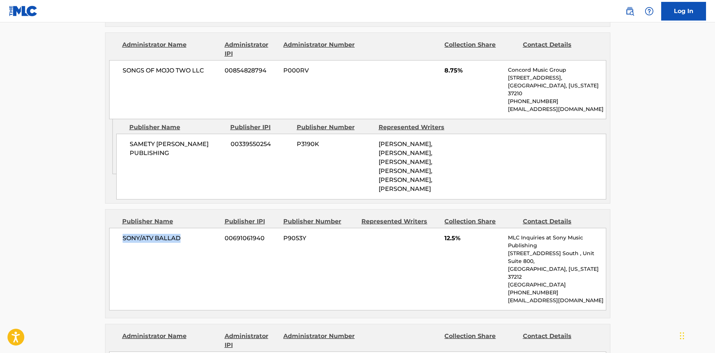
scroll to position [635, 0]
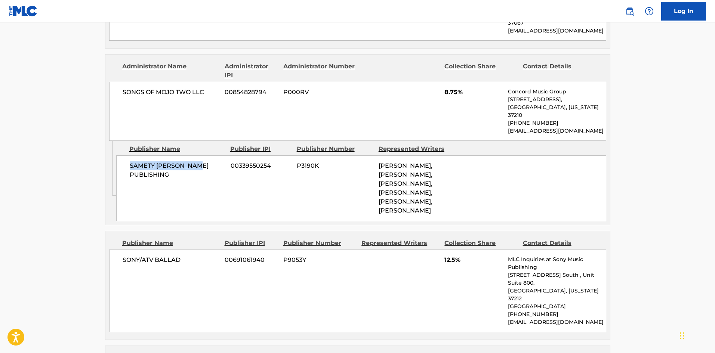
drag, startPoint x: 122, startPoint y: 169, endPoint x: 199, endPoint y: 170, distance: 77.0
click at [199, 170] on div "SAMETY [PERSON_NAME] PUBLISHING 00339550254 P3190K [PERSON_NAME], [PERSON_NAME]…" at bounding box center [361, 189] width 490 height 66
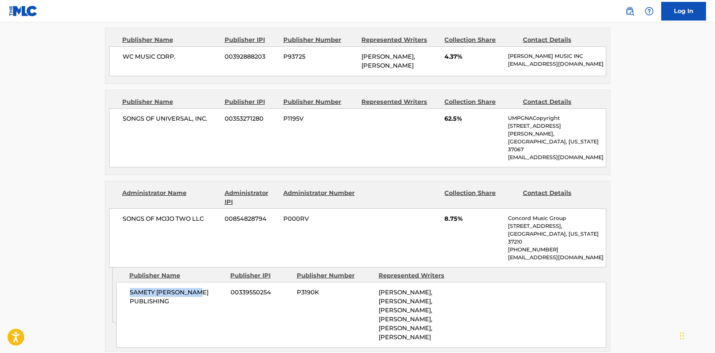
scroll to position [486, 0]
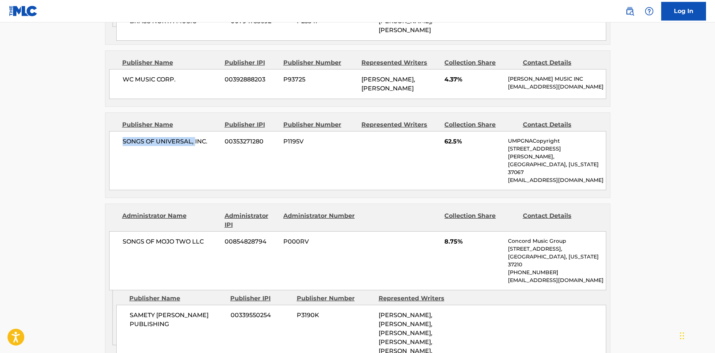
drag, startPoint x: 121, startPoint y: 166, endPoint x: 201, endPoint y: 169, distance: 80.4
click at [196, 170] on div "SONGS OF UNIVERSAL, INC. 00353271280 P1195V 62.5% UMPGNACopyright [STREET_ADDRE…" at bounding box center [357, 160] width 497 height 59
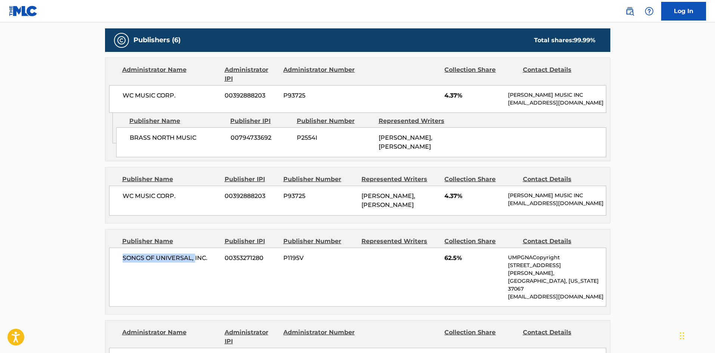
scroll to position [336, 0]
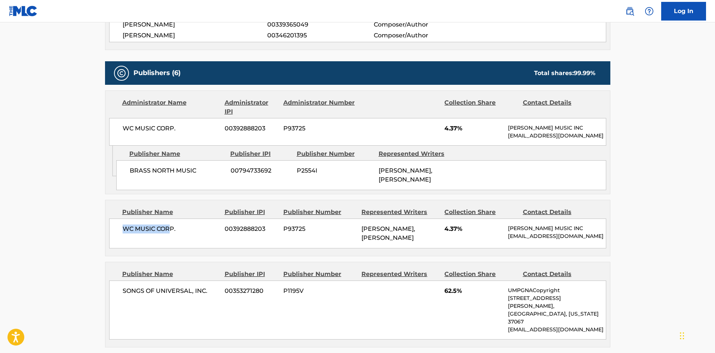
drag, startPoint x: 125, startPoint y: 247, endPoint x: 172, endPoint y: 232, distance: 49.1
click at [170, 234] on span "WC MUSIC CORP." at bounding box center [171, 229] width 97 height 9
drag, startPoint x: 126, startPoint y: 177, endPoint x: 215, endPoint y: 175, distance: 89.4
click at [213, 176] on div "BRASS NORTH MUSIC 00794733692 P2554I [PERSON_NAME], [PERSON_NAME]" at bounding box center [361, 175] width 490 height 30
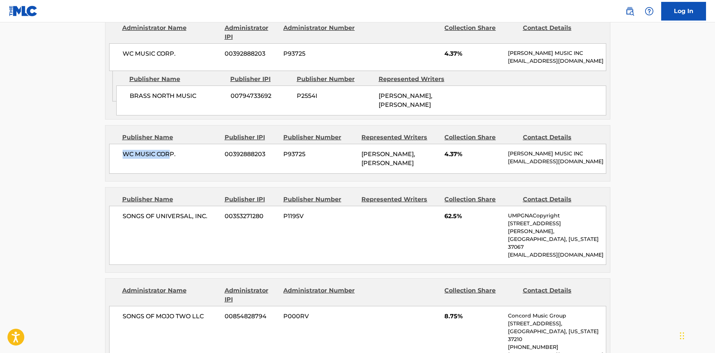
drag, startPoint x: 154, startPoint y: 177, endPoint x: 170, endPoint y: 180, distance: 15.9
click at [169, 174] on div "WC MUSIC CORP. 00392888203 P93725 [PERSON_NAME], [PERSON_NAME] GERONGCO 4.37% […" at bounding box center [357, 159] width 497 height 30
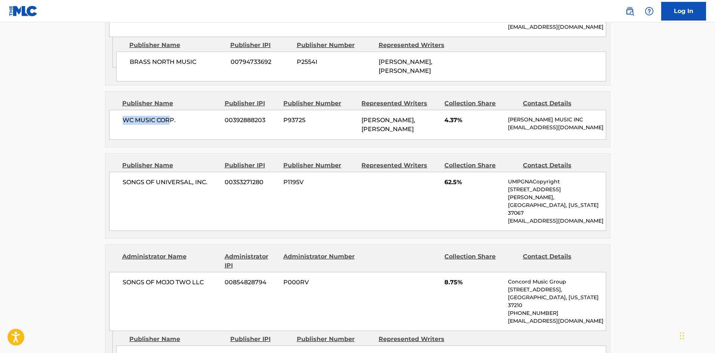
scroll to position [486, 0]
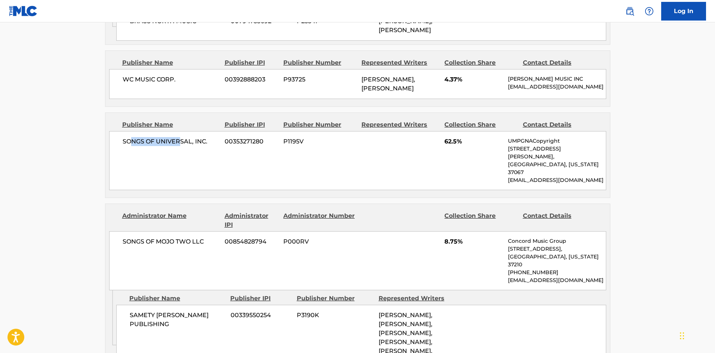
drag, startPoint x: 130, startPoint y: 159, endPoint x: 179, endPoint y: 169, distance: 49.1
click at [179, 169] on div "SONGS OF UNIVERSAL, INC. 00353271280 P1195V 62.5% UMPGNACopyright [STREET_ADDRE…" at bounding box center [357, 160] width 497 height 59
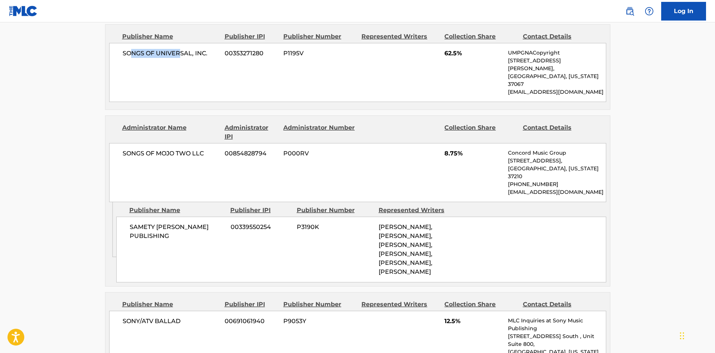
scroll to position [598, 0]
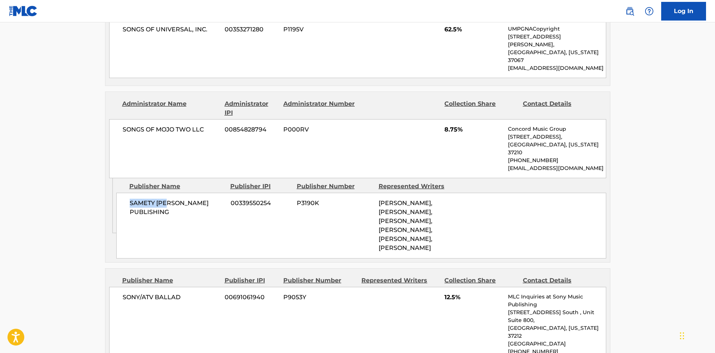
drag, startPoint x: 127, startPoint y: 206, endPoint x: 170, endPoint y: 209, distance: 42.4
click at [170, 209] on div "SAMETY [PERSON_NAME] PUBLISHING 00339550254 P3190K [PERSON_NAME], [PERSON_NAME]…" at bounding box center [361, 226] width 490 height 66
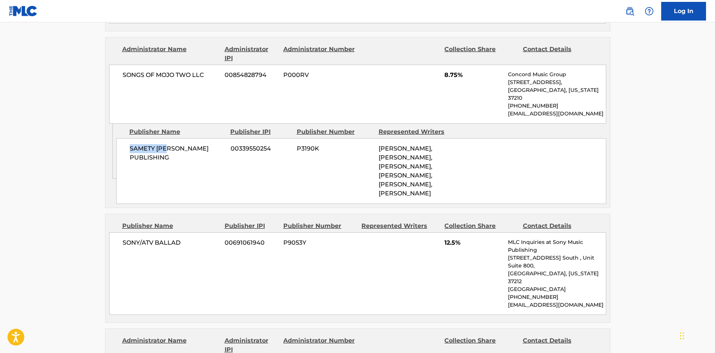
scroll to position [710, 0]
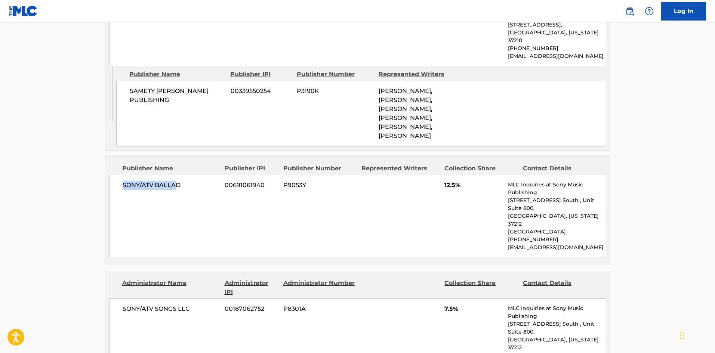
drag, startPoint x: 114, startPoint y: 195, endPoint x: 175, endPoint y: 203, distance: 61.4
click at [175, 203] on div "SONY/ATV BALLAD 00691061940 P9053Y 12.5% MLC Inquiries at Sony Music Publishing…" at bounding box center [357, 216] width 497 height 83
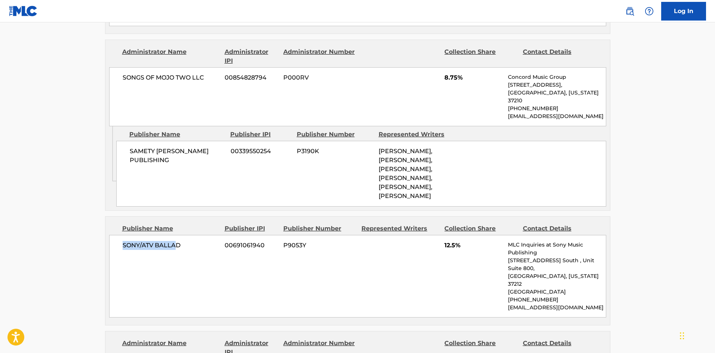
scroll to position [635, 0]
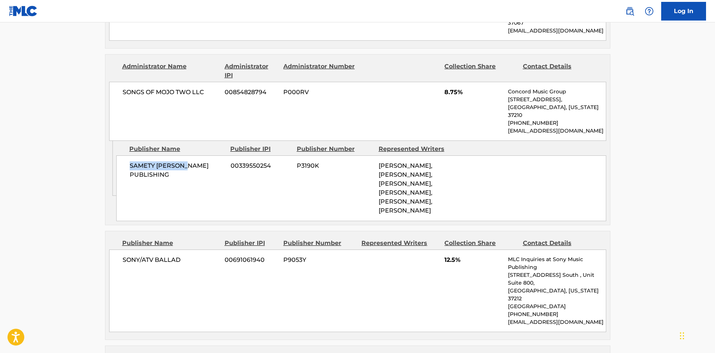
drag, startPoint x: 132, startPoint y: 172, endPoint x: 202, endPoint y: 169, distance: 70.3
click at [201, 169] on span "SAMETY [PERSON_NAME] PUBLISHING" at bounding box center [177, 170] width 95 height 18
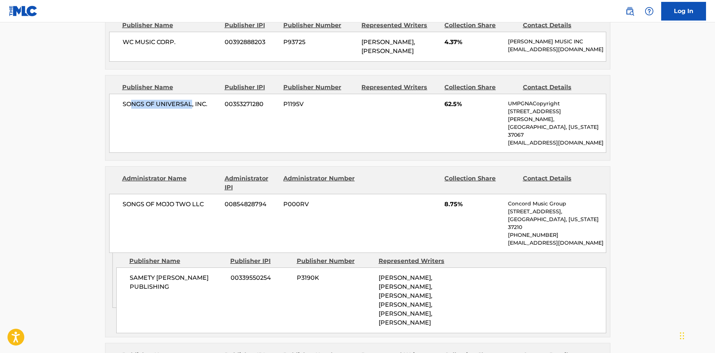
drag, startPoint x: 133, startPoint y: 129, endPoint x: 191, endPoint y: 133, distance: 58.8
click at [191, 109] on span "SONGS OF UNIVERSAL, INC." at bounding box center [171, 104] width 97 height 9
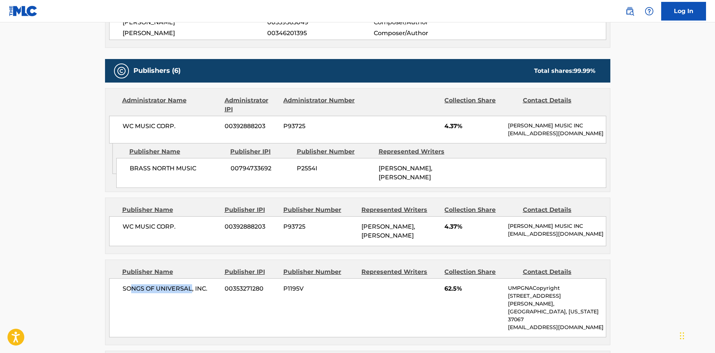
scroll to position [299, 0]
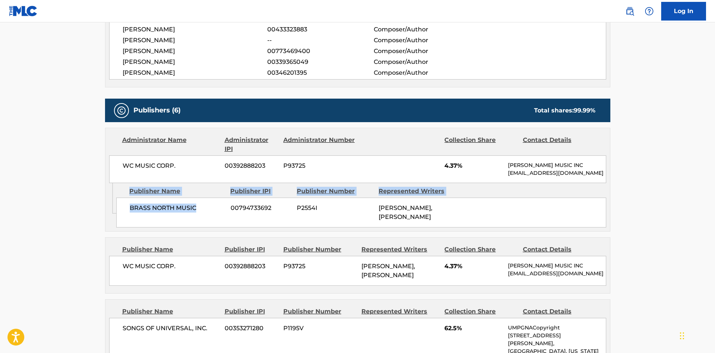
drag, startPoint x: 125, startPoint y: 202, endPoint x: 217, endPoint y: 219, distance: 93.5
click at [217, 219] on div "Publisher Name Publisher IPI Publisher Number Represented Writers BRASS NORTH M…" at bounding box center [363, 205] width 494 height 44
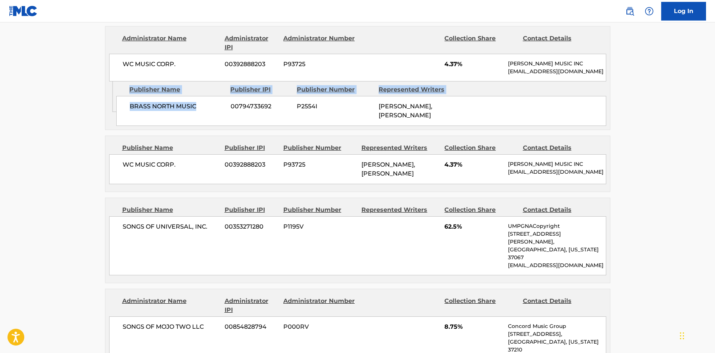
scroll to position [411, 0]
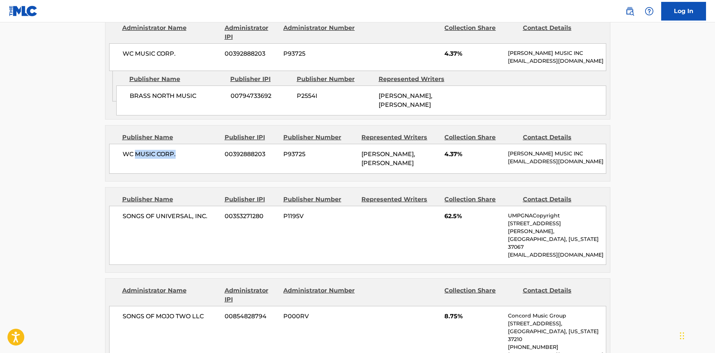
drag, startPoint x: 136, startPoint y: 182, endPoint x: 176, endPoint y: 176, distance: 40.6
click at [176, 174] on div "WC MUSIC CORP. 00392888203 P93725 [PERSON_NAME], [PERSON_NAME] GERONGCO 4.37% […" at bounding box center [357, 159] width 497 height 30
drag, startPoint x: 142, startPoint y: 234, endPoint x: 211, endPoint y: 236, distance: 68.4
click at [210, 237] on div "SONGS OF UNIVERSAL, INC. 00353271280 P1195V 62.5% UMPGNACopyright [STREET_ADDRE…" at bounding box center [357, 235] width 497 height 59
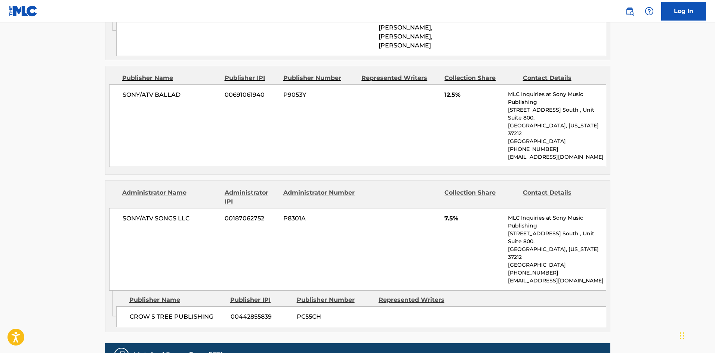
scroll to position [822, 0]
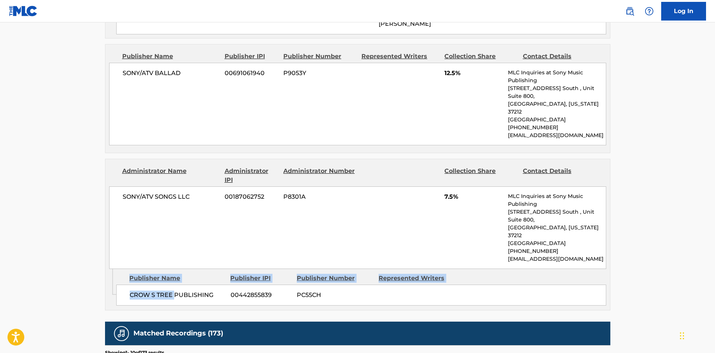
drag, startPoint x: 130, startPoint y: 262, endPoint x: 174, endPoint y: 271, distance: 45.1
click at [174, 271] on div "Publisher Name Publisher IPI Publisher Number Represented Writers CROW S TREE P…" at bounding box center [363, 287] width 494 height 37
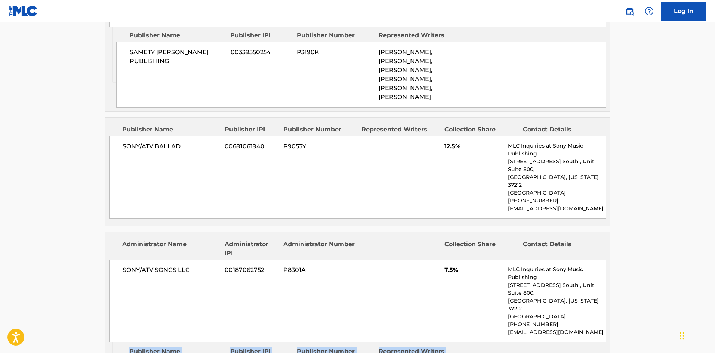
scroll to position [748, 0]
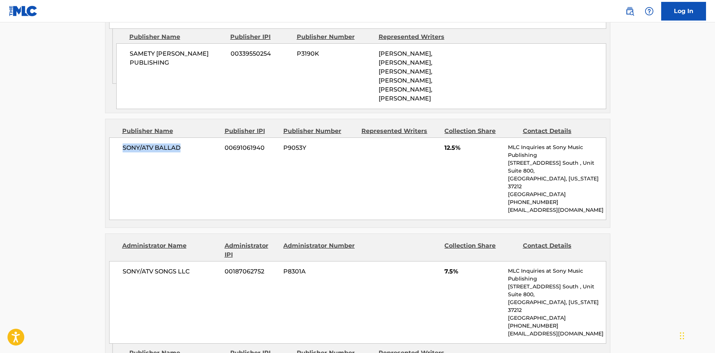
drag, startPoint x: 142, startPoint y: 165, endPoint x: 194, endPoint y: 164, distance: 52.0
click at [194, 164] on div "SONY/ATV BALLAD 00691061940 P9053Y 12.5% MLC Inquiries at Sony Music Publishing…" at bounding box center [357, 179] width 497 height 83
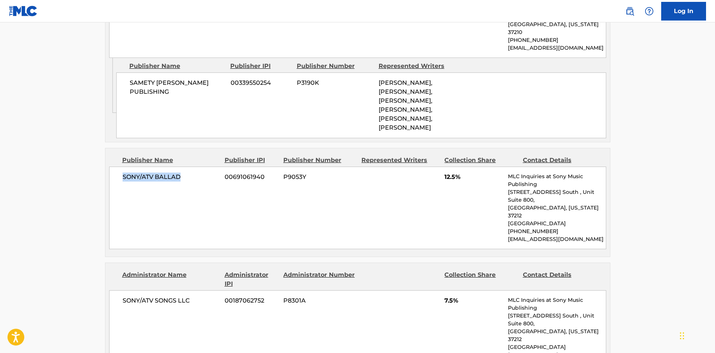
scroll to position [673, 0]
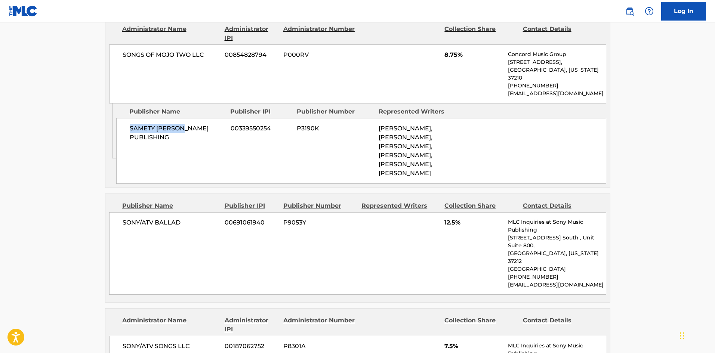
drag, startPoint x: 130, startPoint y: 133, endPoint x: 188, endPoint y: 140, distance: 58.3
click at [188, 140] on div "SAMETY [PERSON_NAME] PUBLISHING 00339550254 P3190K [PERSON_NAME], [PERSON_NAME]…" at bounding box center [361, 151] width 490 height 66
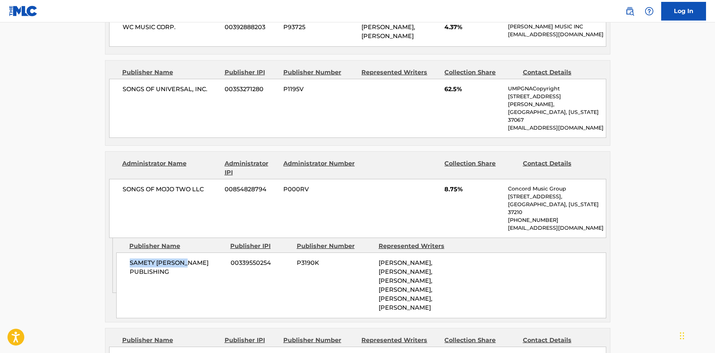
scroll to position [523, 0]
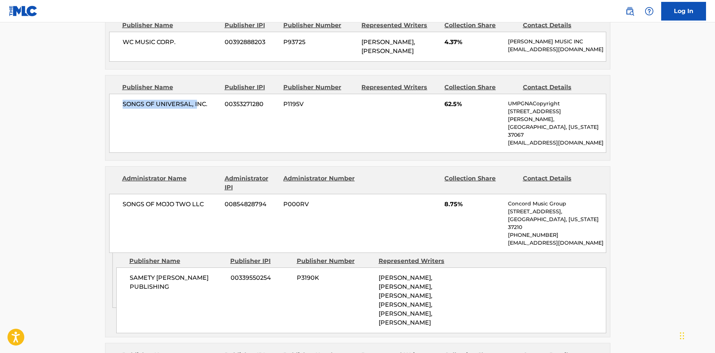
drag, startPoint x: 124, startPoint y: 130, endPoint x: 197, endPoint y: 132, distance: 72.9
click at [197, 109] on span "SONGS OF UNIVERSAL, INC." at bounding box center [171, 104] width 97 height 9
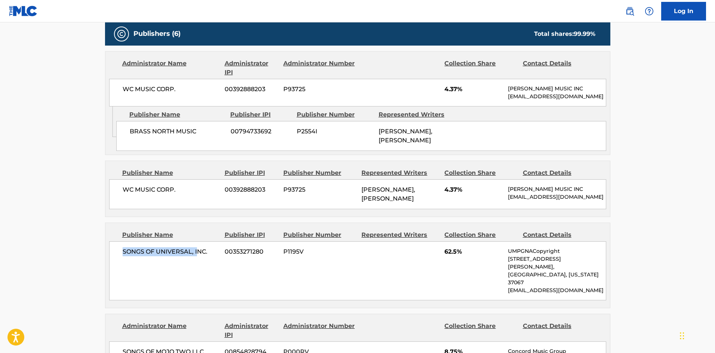
scroll to position [374, 0]
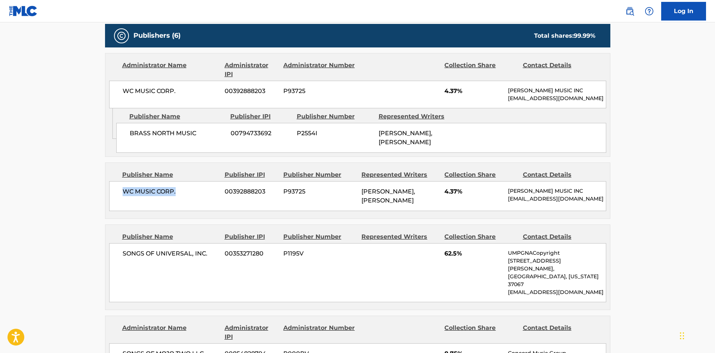
drag, startPoint x: 118, startPoint y: 206, endPoint x: 177, endPoint y: 183, distance: 63.1
click at [190, 210] on div "WC MUSIC CORP. 00392888203 P93725 [PERSON_NAME], [PERSON_NAME] GERONGCO 4.37% […" at bounding box center [357, 196] width 497 height 30
drag, startPoint x: 126, startPoint y: 149, endPoint x: 211, endPoint y: 118, distance: 90.6
click at [201, 147] on div "BRASS NORTH MUSIC 00794733692 P2554I [PERSON_NAME], [PERSON_NAME]" at bounding box center [361, 138] width 490 height 30
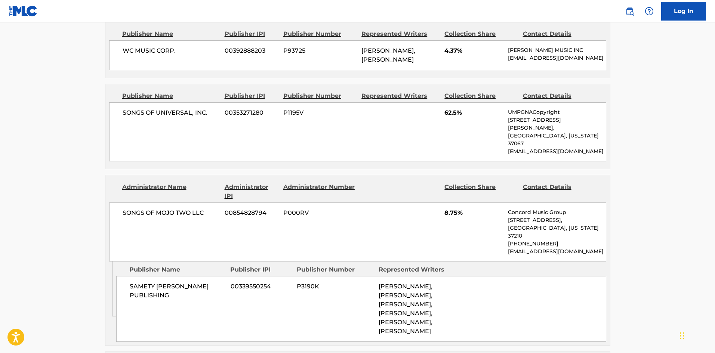
scroll to position [523, 0]
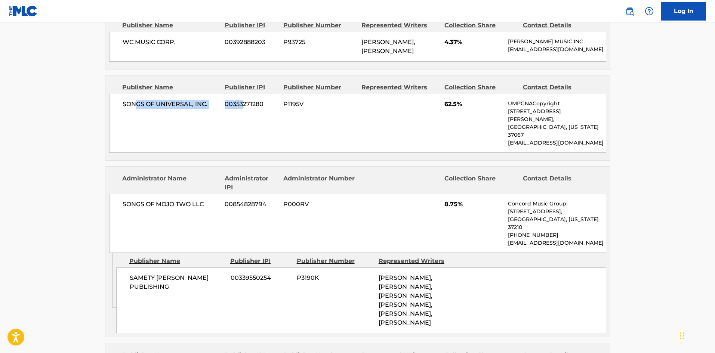
drag, startPoint x: 138, startPoint y: 130, endPoint x: 220, endPoint y: 154, distance: 85.4
click at [237, 147] on div "SONGS OF UNIVERSAL, INC. 00353271280 P1195V 62.5% UMPGNACopyright [STREET_ADDRE…" at bounding box center [357, 123] width 497 height 59
drag, startPoint x: 147, startPoint y: 288, endPoint x: 191, endPoint y: 271, distance: 47.6
click at [186, 287] on div "SAMETY [PERSON_NAME] PUBLISHING 00339550254 P3190K [PERSON_NAME], [PERSON_NAME]…" at bounding box center [361, 301] width 490 height 66
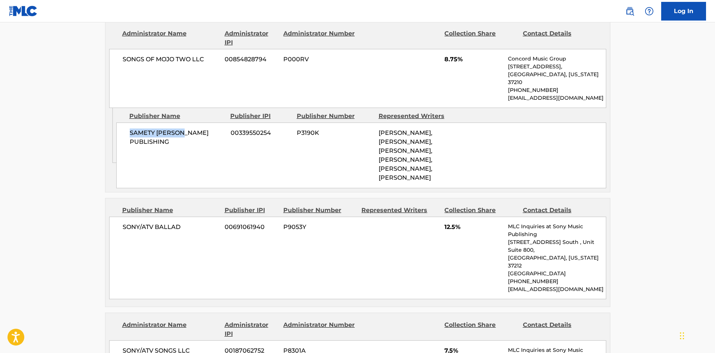
scroll to position [673, 0]
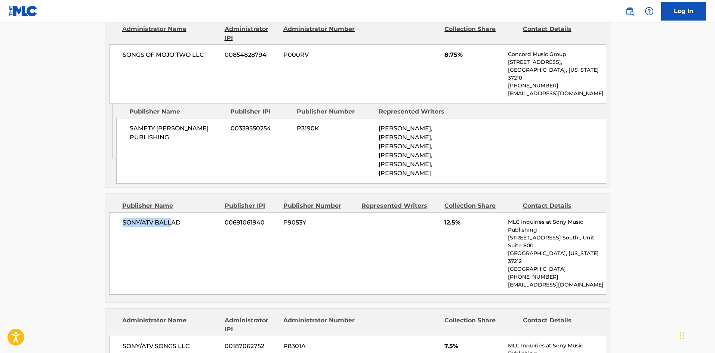
drag, startPoint x: 134, startPoint y: 237, endPoint x: 173, endPoint y: 240, distance: 38.6
click at [173, 240] on div "SONY/ATV BALLAD 00691061940 P9053Y 12.5% MLC Inquiries at Sony Music Publishing…" at bounding box center [357, 253] width 497 height 83
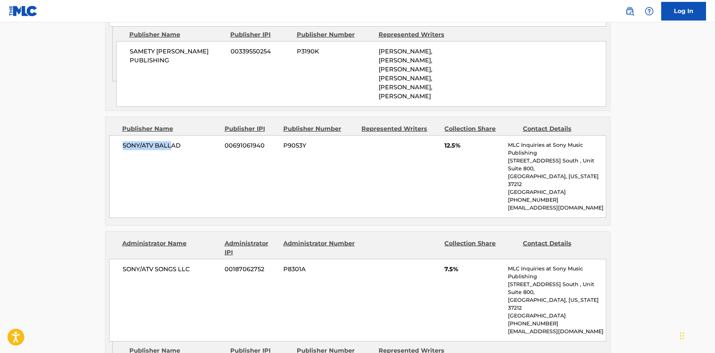
scroll to position [822, 0]
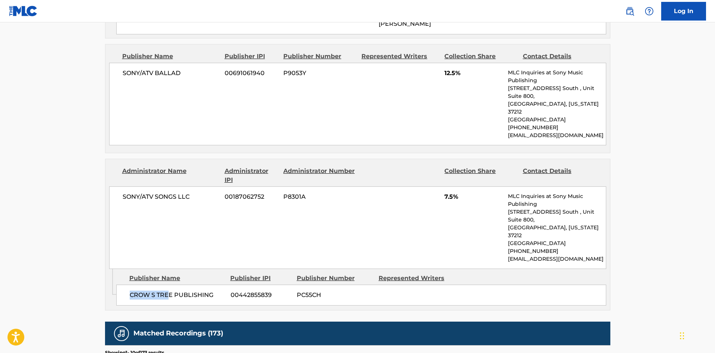
drag, startPoint x: 135, startPoint y: 275, endPoint x: 190, endPoint y: 252, distance: 59.4
click at [181, 269] on div "Publisher Name Publisher IPI Publisher Number Represented Writers CROW S TREE P…" at bounding box center [363, 287] width 494 height 37
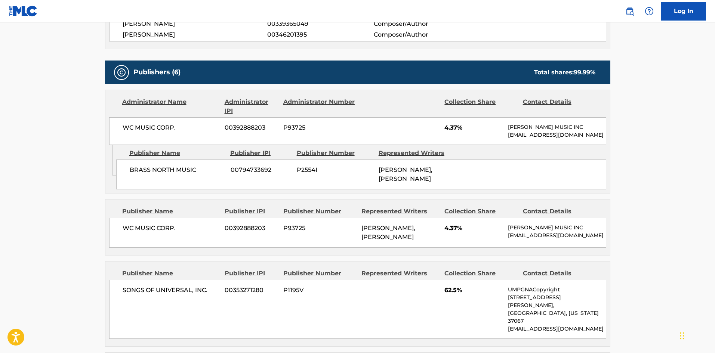
scroll to position [374, 0]
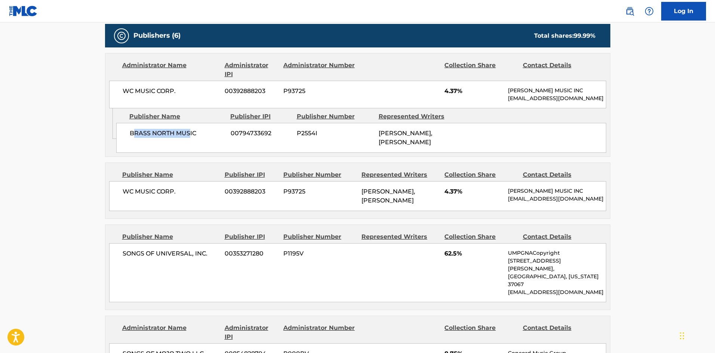
drag, startPoint x: 133, startPoint y: 136, endPoint x: 171, endPoint y: 181, distance: 59.2
click at [189, 148] on div "BRASS NORTH MUSIC 00794733692 P2554I [PERSON_NAME], [PERSON_NAME]" at bounding box center [361, 138] width 490 height 30
drag, startPoint x: 117, startPoint y: 207, endPoint x: 174, endPoint y: 213, distance: 56.8
click at [174, 211] on div "WC MUSIC CORP. 00392888203 P93725 [PERSON_NAME], [PERSON_NAME] GERONGCO 4.37% […" at bounding box center [357, 196] width 497 height 30
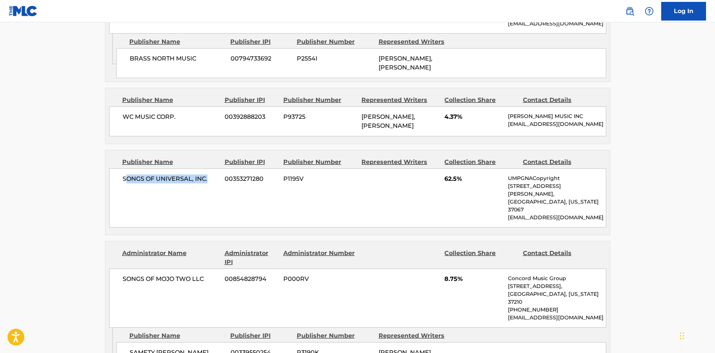
drag, startPoint x: 125, startPoint y: 206, endPoint x: 212, endPoint y: 209, distance: 87.5
click at [212, 184] on span "SONGS OF UNIVERSAL, INC." at bounding box center [171, 179] width 97 height 9
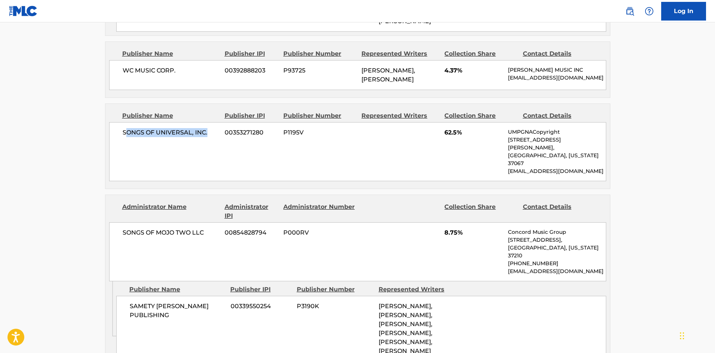
scroll to position [598, 0]
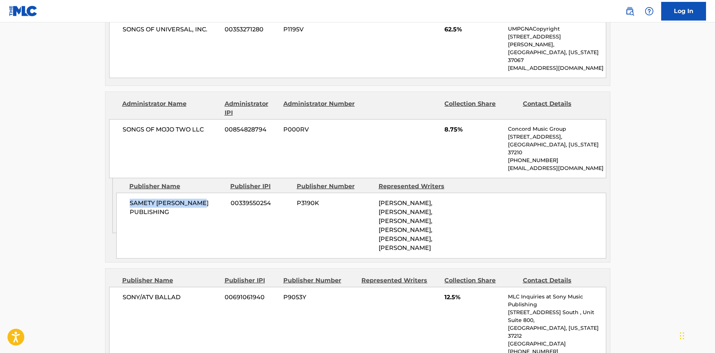
drag, startPoint x: 130, startPoint y: 207, endPoint x: 201, endPoint y: 209, distance: 71.0
click at [201, 209] on span "SAMETY [PERSON_NAME] PUBLISHING" at bounding box center [177, 208] width 95 height 18
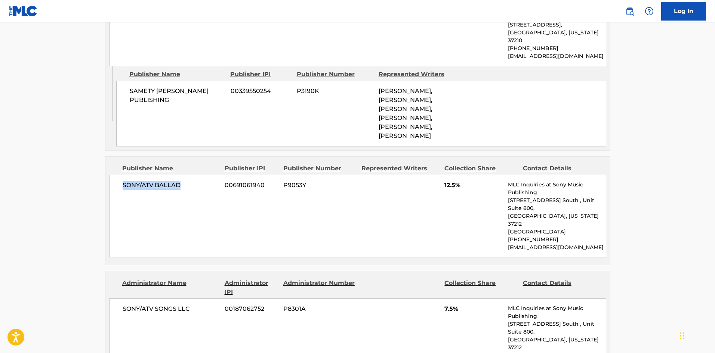
drag, startPoint x: 121, startPoint y: 197, endPoint x: 194, endPoint y: 203, distance: 72.7
click at [194, 203] on div "SONY/ATV BALLAD 00691061940 P9053Y 12.5% MLC Inquiries at Sony Music Publishing…" at bounding box center [357, 216] width 497 height 83
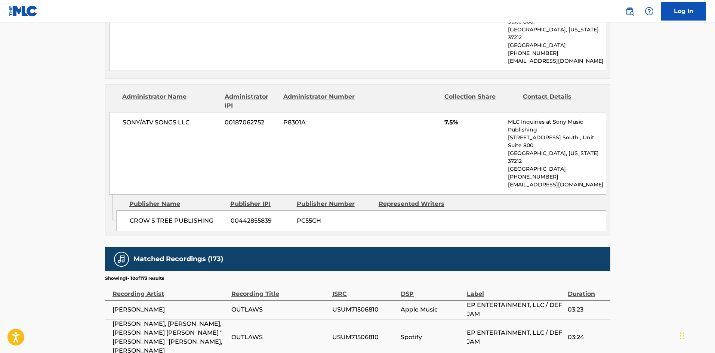
scroll to position [897, 0]
drag, startPoint x: 182, startPoint y: 200, endPoint x: 225, endPoint y: 43, distance: 162.4
click at [225, 210] on div "CROW S TREE PUBLISHING 00442855839 PC55CH" at bounding box center [361, 220] width 490 height 21
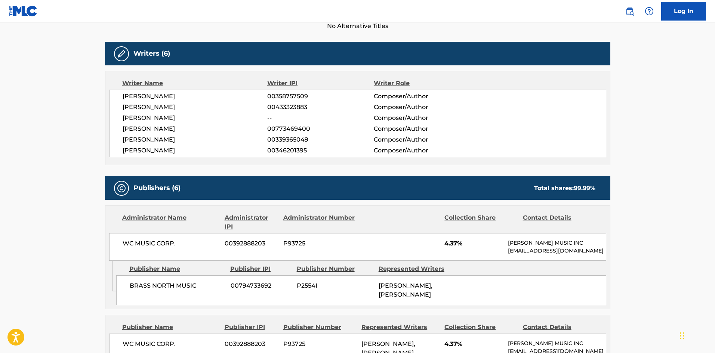
scroll to position [0, 0]
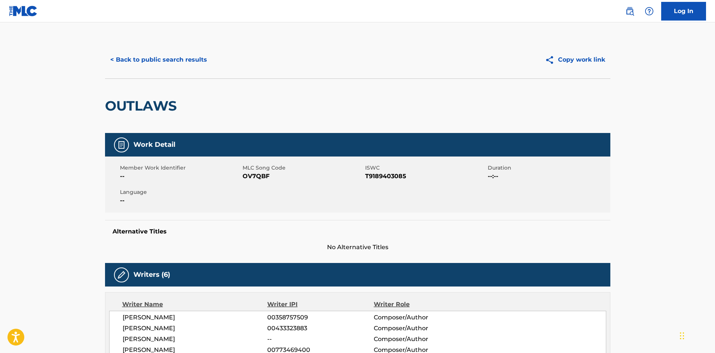
click at [153, 53] on button "< Back to public search results" at bounding box center [158, 59] width 107 height 19
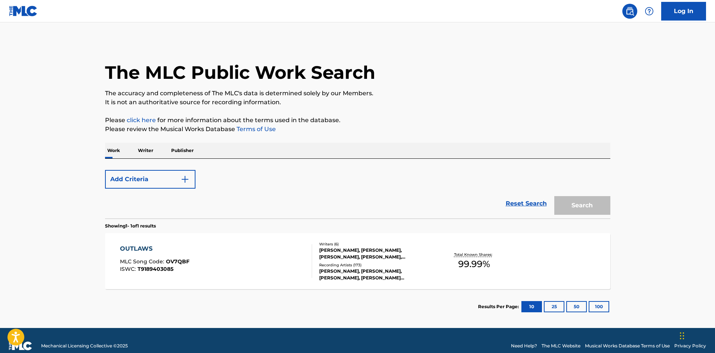
scroll to position [11, 0]
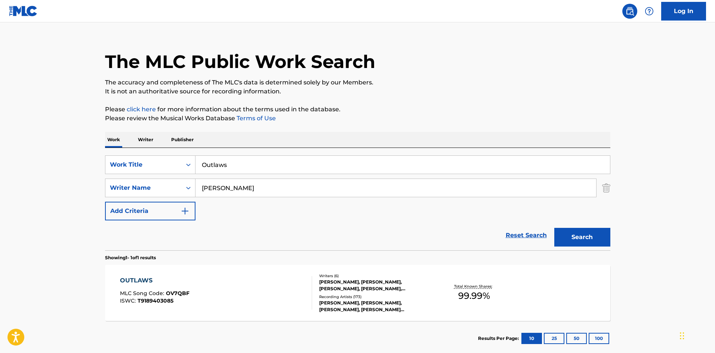
drag, startPoint x: 242, startPoint y: 167, endPoint x: 38, endPoint y: 126, distance: 208.1
click at [82, 142] on main "The MLC Public Work Search The accuracy and completeness of The MLC's data is d…" at bounding box center [357, 186] width 715 height 348
paste input "verdose"
type input "Overdose"
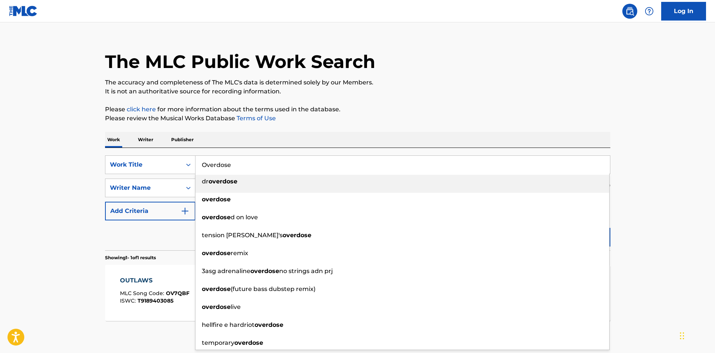
click at [263, 101] on div "The MLC Public Work Search The accuracy and completeness of The MLC's data is d…" at bounding box center [357, 193] width 523 height 326
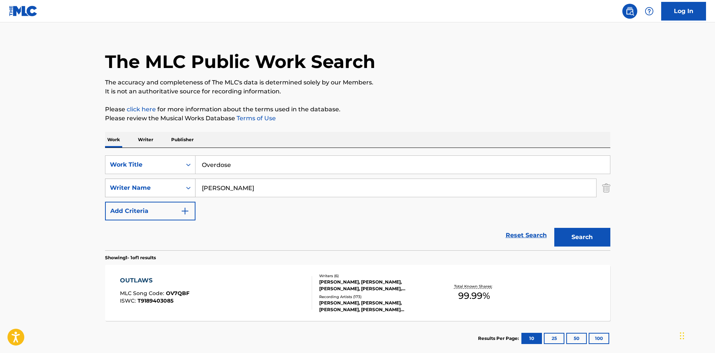
drag, startPoint x: 255, startPoint y: 186, endPoint x: 120, endPoint y: 182, distance: 134.6
click at [120, 182] on div "SearchWithCriteria649414c8-b289-441a-93a3-286a3864a203 Writer Name [PERSON_NAME]" at bounding box center [357, 188] width 505 height 19
paste input "GERONGCO"
type input "GERONGCO"
click at [589, 238] on button "Search" at bounding box center [582, 237] width 56 height 19
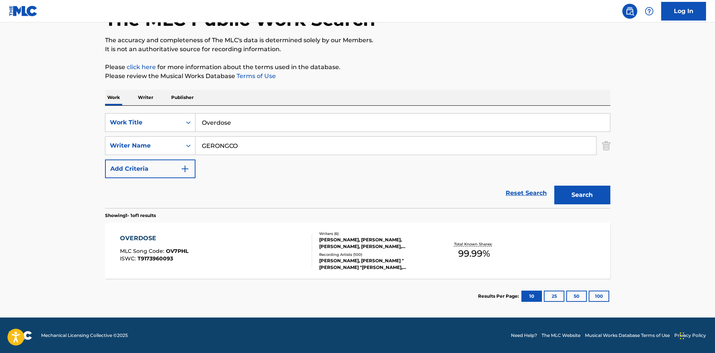
scroll to position [53, 0]
click at [139, 236] on div "OVERDOSE" at bounding box center [154, 238] width 68 height 9
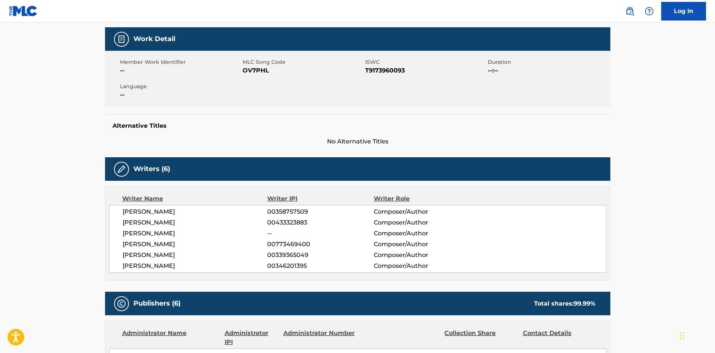
scroll to position [299, 0]
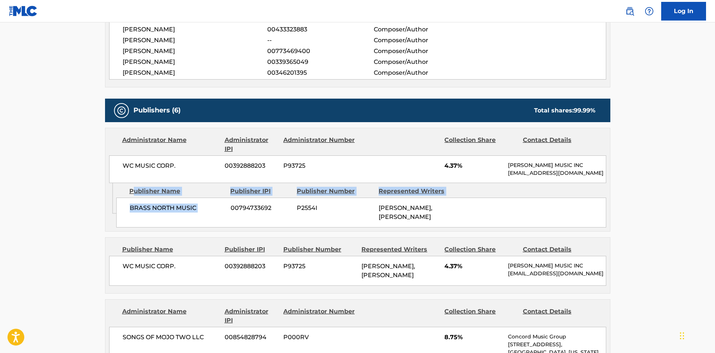
drag, startPoint x: 132, startPoint y: 201, endPoint x: 212, endPoint y: 224, distance: 83.7
click at [213, 224] on div "BRASS NORTH MUSIC 00794733692 P2554I [PERSON_NAME], [PERSON_NAME]" at bounding box center [361, 213] width 490 height 30
click at [164, 228] on div "BRASS NORTH MUSIC 00794733692 P2554I [PERSON_NAME], [PERSON_NAME]" at bounding box center [361, 213] width 490 height 30
click at [133, 221] on div "BRASS NORTH MUSIC 00794733692 P2554I [PERSON_NAME], [PERSON_NAME]" at bounding box center [361, 213] width 490 height 30
drag, startPoint x: 127, startPoint y: 214, endPoint x: 338, endPoint y: 21, distance: 285.2
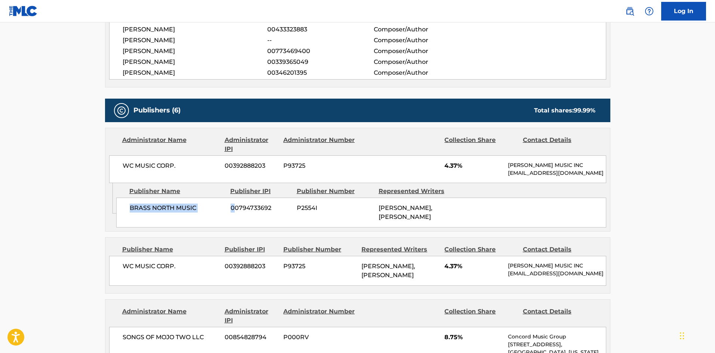
click at [234, 211] on div "BRASS NORTH MUSIC 00794733692 P2554I [PERSON_NAME], [PERSON_NAME]" at bounding box center [361, 213] width 490 height 30
drag, startPoint x: 443, startPoint y: 166, endPoint x: 456, endPoint y: 166, distance: 13.5
click at [456, 166] on div "WC MUSIC CORP. 00392888203 P93725 4.37% [PERSON_NAME] MUSIC INC [EMAIL_ADDRESS]…" at bounding box center [357, 170] width 497 height 28
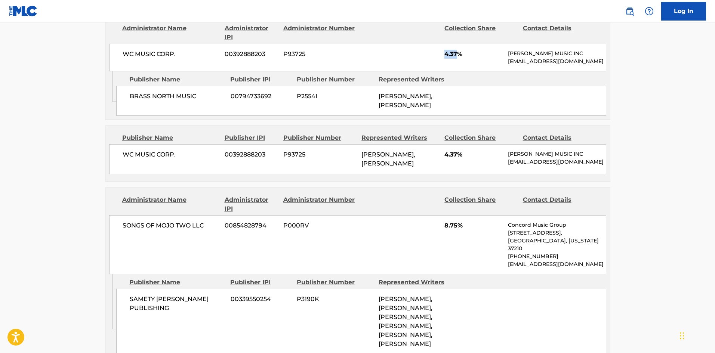
scroll to position [411, 0]
drag, startPoint x: 125, startPoint y: 172, endPoint x: 211, endPoint y: 173, distance: 86.0
click at [211, 159] on span "WC MUSIC CORP." at bounding box center [171, 154] width 97 height 9
drag, startPoint x: 445, startPoint y: 169, endPoint x: 457, endPoint y: 170, distance: 12.4
click at [457, 159] on span "4.37%" at bounding box center [473, 154] width 58 height 9
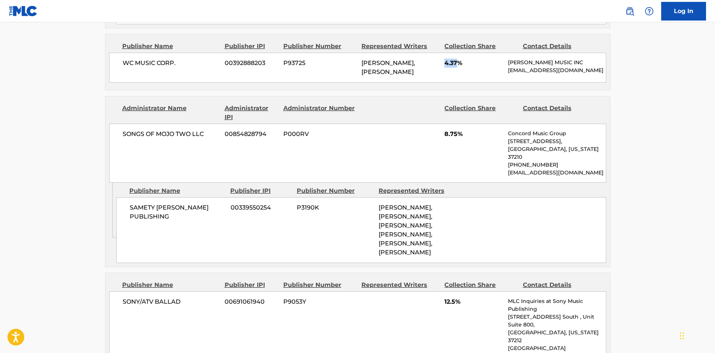
scroll to position [523, 0]
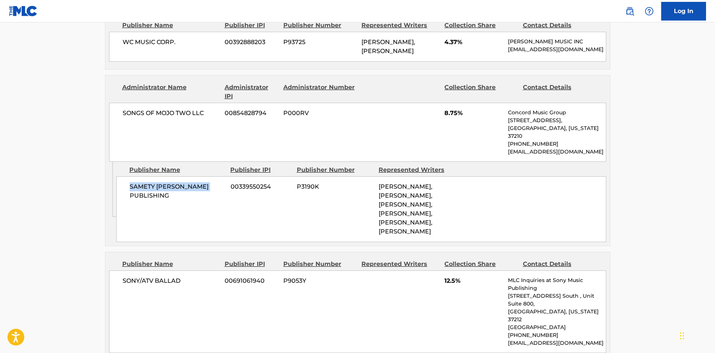
drag, startPoint x: 130, startPoint y: 204, endPoint x: 213, endPoint y: 201, distance: 83.1
click at [213, 200] on span "SAMETY [PERSON_NAME] PUBLISHING" at bounding box center [177, 191] width 95 height 18
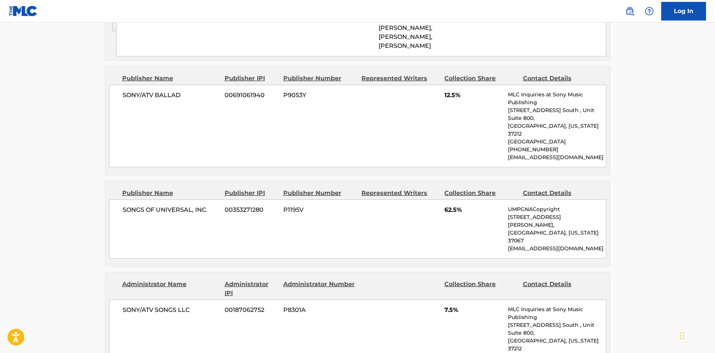
scroll to position [710, 0]
drag, startPoint x: 133, startPoint y: 125, endPoint x: 215, endPoint y: 82, distance: 92.8
click at [203, 124] on div "SONY/ATV BALLAD 00691061940 P9053Y 12.5% MLC Inquiries at Sony Music Publishing…" at bounding box center [357, 125] width 497 height 83
drag, startPoint x: 444, startPoint y: 119, endPoint x: 455, endPoint y: 121, distance: 11.4
click at [455, 121] on div "SONY/ATV BALLAD 00691061940 P9053Y 12.5% MLC Inquiries at Sony Music Publishing…" at bounding box center [357, 125] width 497 height 83
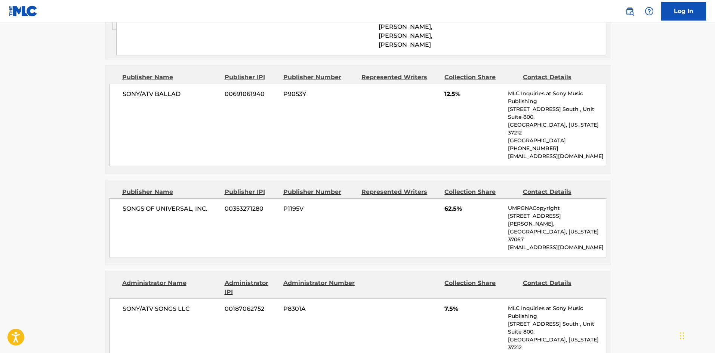
click at [126, 213] on span "SONGS OF UNIVERSAL, INC." at bounding box center [171, 208] width 97 height 9
drag, startPoint x: 121, startPoint y: 220, endPoint x: 215, endPoint y: 13, distance: 227.2
click at [216, 225] on div "SONGS OF UNIVERSAL, INC. 00353271280 P1195V 62.5% UMPGNACopyright [STREET_ADDRE…" at bounding box center [357, 227] width 497 height 59
drag, startPoint x: 443, startPoint y: 219, endPoint x: 458, endPoint y: 221, distance: 15.9
click at [458, 221] on div "SONGS OF UNIVERSAL, INC. 00353271280 P1195V 62.5% UMPGNACopyright [STREET_ADDRE…" at bounding box center [357, 227] width 497 height 59
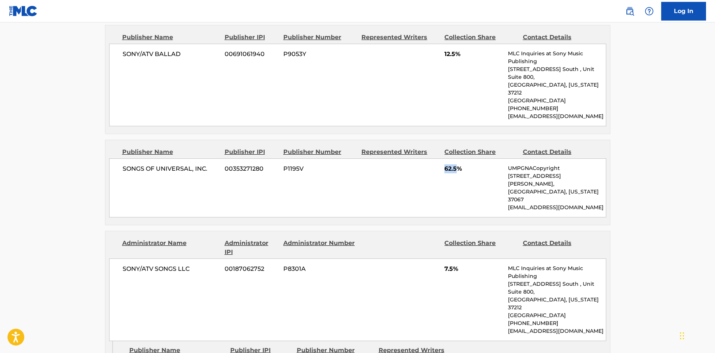
scroll to position [822, 0]
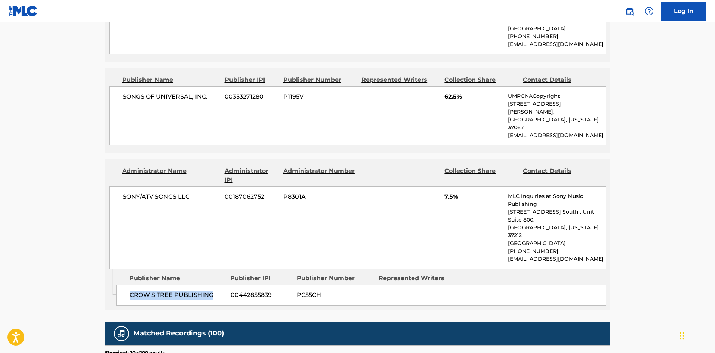
drag, startPoint x: 130, startPoint y: 275, endPoint x: 227, endPoint y: 274, distance: 96.1
click at [227, 285] on div "CROW S TREE PUBLISHING 00442855839 PC55CH" at bounding box center [361, 295] width 490 height 21
drag, startPoint x: 445, startPoint y: 190, endPoint x: 454, endPoint y: 190, distance: 9.0
click at [454, 193] on span "7.5%" at bounding box center [473, 197] width 58 height 9
drag, startPoint x: 133, startPoint y: 273, endPoint x: 190, endPoint y: 267, distance: 57.5
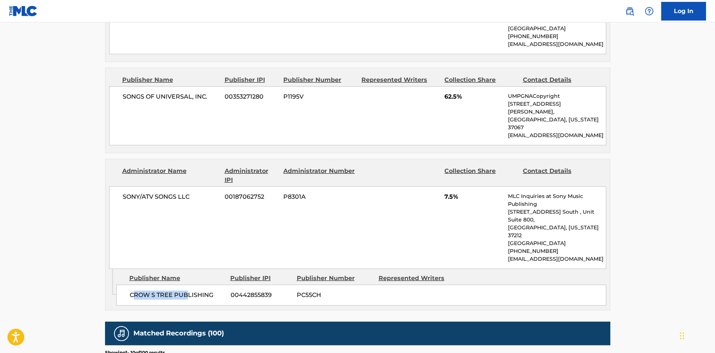
click at [190, 291] on span "CROW S TREE PUBLISHING" at bounding box center [177, 295] width 95 height 9
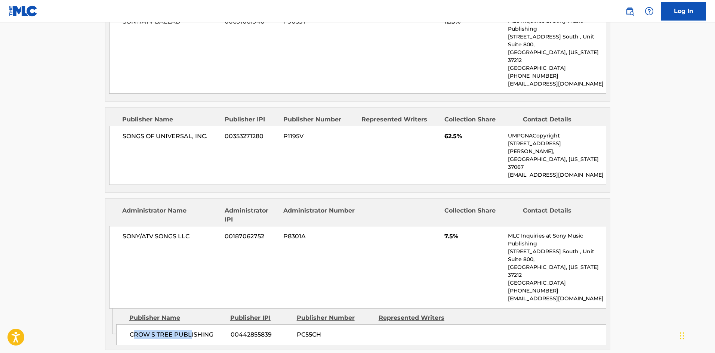
scroll to position [748, 0]
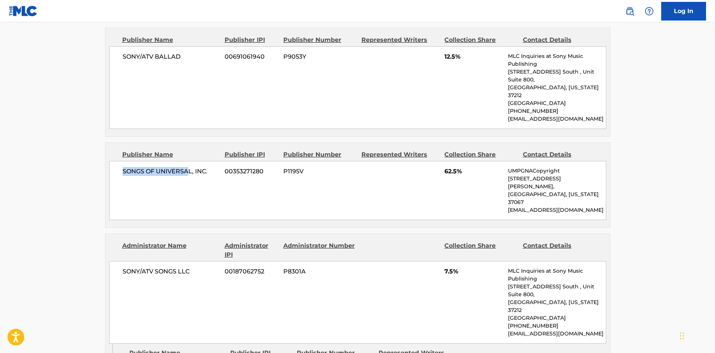
drag, startPoint x: 138, startPoint y: 181, endPoint x: 190, endPoint y: 190, distance: 52.7
click at [190, 189] on div "SONGS OF UNIVERSAL, INC. 00353271280 P1195V 62.5% UMPGNACopyright [STREET_ADDRE…" at bounding box center [357, 190] width 497 height 59
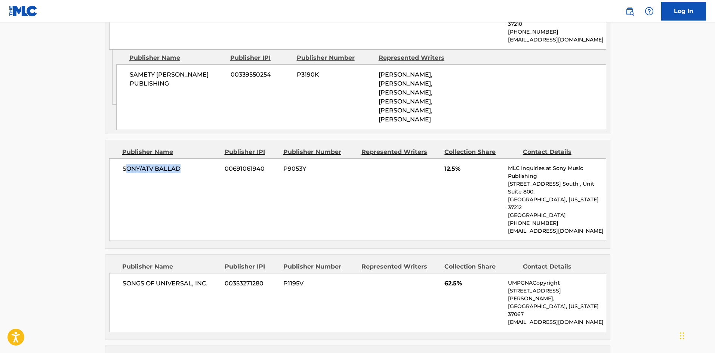
drag, startPoint x: 126, startPoint y: 196, endPoint x: 188, endPoint y: 208, distance: 63.5
click at [188, 208] on div "SONY/ATV BALLAD 00691061940 P9053Y 12.5% MLC Inquiries at Sony Music Publishing…" at bounding box center [357, 199] width 497 height 83
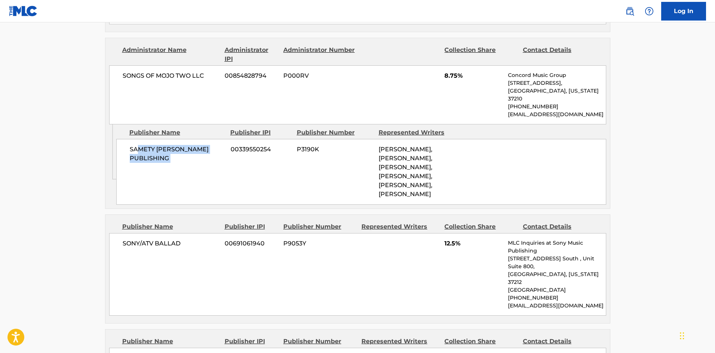
drag, startPoint x: 140, startPoint y: 168, endPoint x: 228, endPoint y: 196, distance: 92.8
click at [229, 196] on div "SAMETY [PERSON_NAME] PUBLISHING 00339550254 P3190K [PERSON_NAME], [PERSON_NAME]…" at bounding box center [361, 172] width 490 height 66
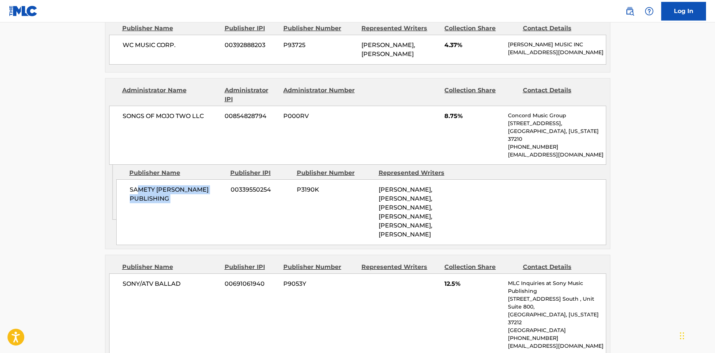
scroll to position [449, 0]
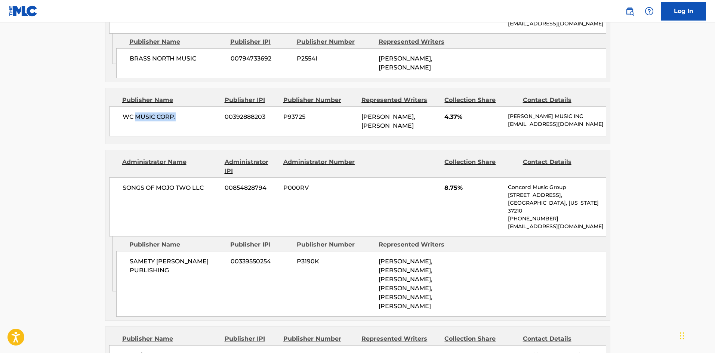
drag, startPoint x: 136, startPoint y: 135, endPoint x: 198, endPoint y: 140, distance: 61.9
click at [198, 121] on span "WC MUSIC CORP." at bounding box center [171, 117] width 97 height 9
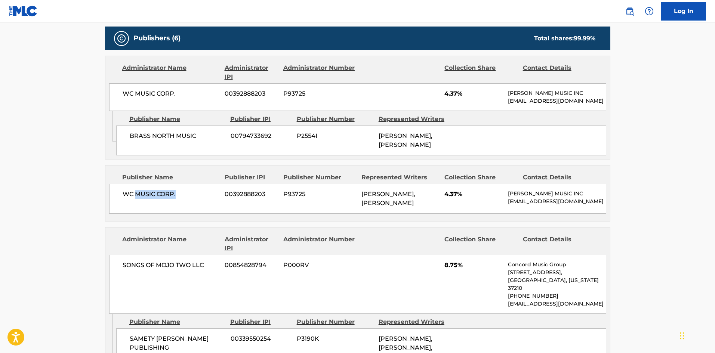
scroll to position [299, 0]
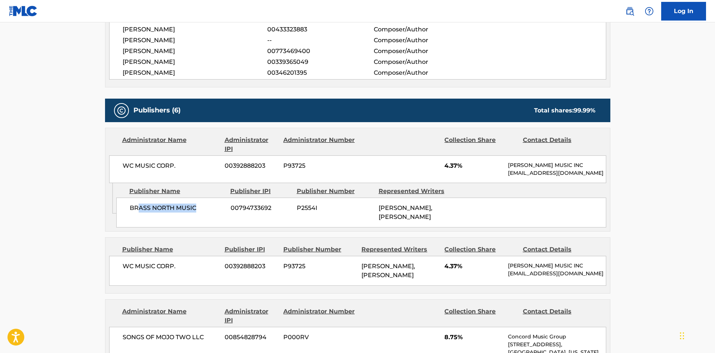
drag, startPoint x: 141, startPoint y: 218, endPoint x: 212, endPoint y: 66, distance: 167.7
click at [197, 213] on span "BRASS NORTH MUSIC" at bounding box center [177, 208] width 95 height 9
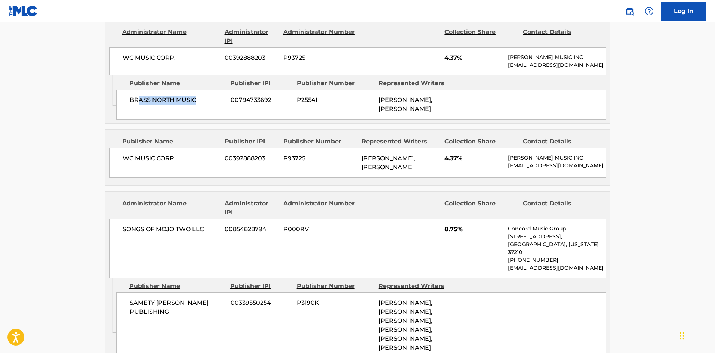
scroll to position [411, 0]
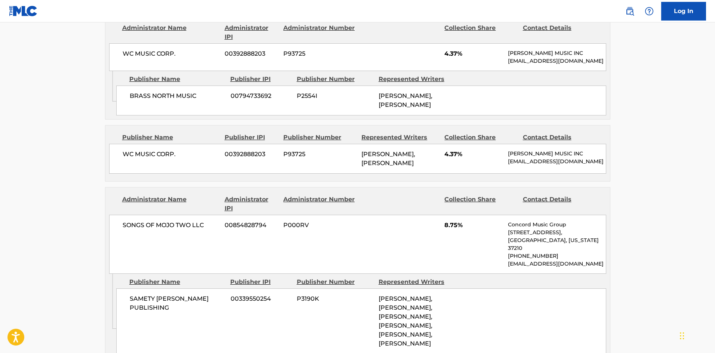
drag, startPoint x: 120, startPoint y: 167, endPoint x: 225, endPoint y: 8, distance: 190.9
click at [121, 166] on div "WC MUSIC CORP. 00392888203 P93725 [PERSON_NAME], [PERSON_NAME] 4.37% [PERSON_NA…" at bounding box center [357, 159] width 497 height 30
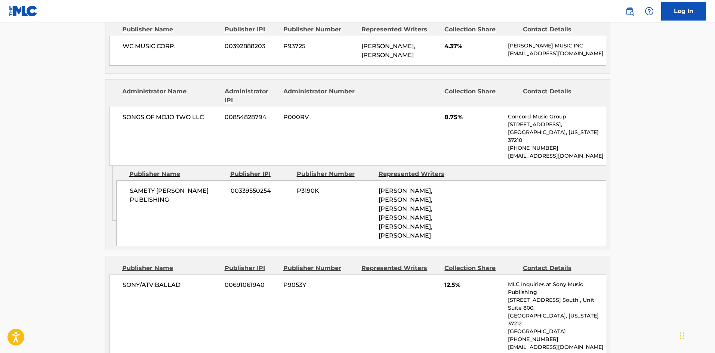
scroll to position [523, 0]
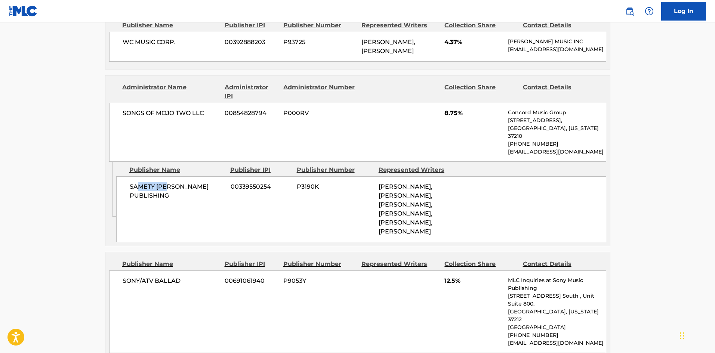
drag, startPoint x: 140, startPoint y: 215, endPoint x: 188, endPoint y: 216, distance: 48.2
click at [188, 216] on div "SAMETY [PERSON_NAME] PUBLISHING 00339550254 P3190K [PERSON_NAME], [PERSON_NAME]…" at bounding box center [361, 209] width 490 height 66
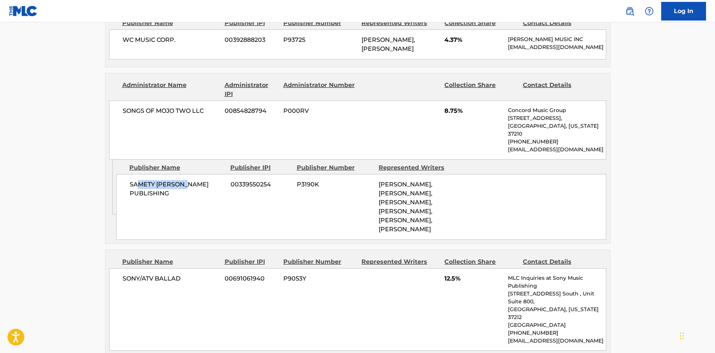
scroll to position [635, 0]
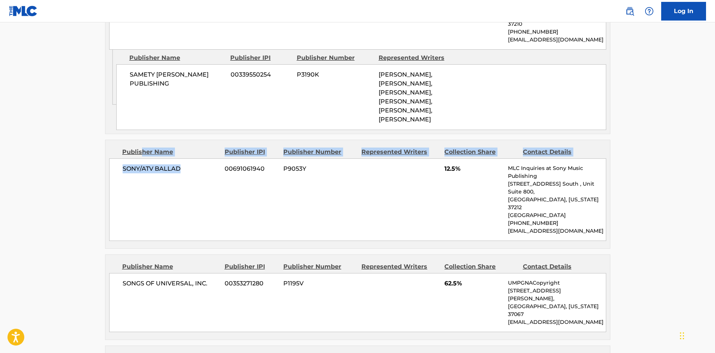
drag, startPoint x: 141, startPoint y: 182, endPoint x: 179, endPoint y: 187, distance: 38.5
click at [179, 187] on div "Publisher Name Publisher IPI Publisher Number Represented Writers Collection Sh…" at bounding box center [357, 194] width 505 height 108
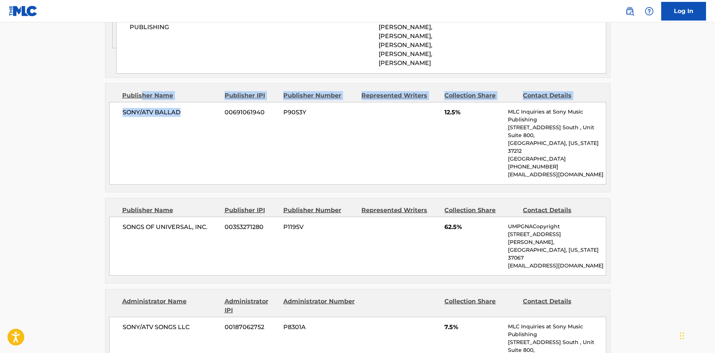
scroll to position [785, 0]
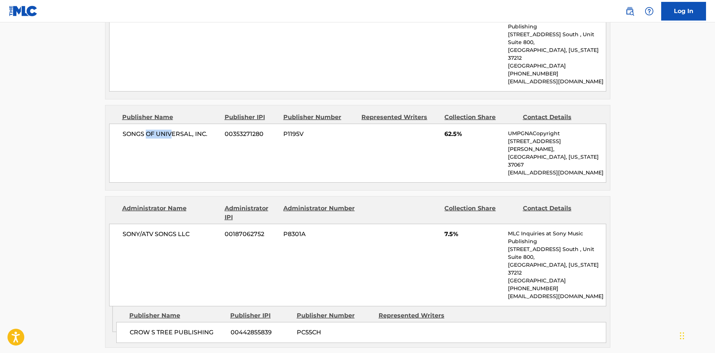
drag, startPoint x: 172, startPoint y: 156, endPoint x: 173, endPoint y: 167, distance: 10.5
click at [173, 163] on div "SONGS OF UNIVERSAL, INC. 00353271280 P1195V 62.5% UMPGNACopyright [STREET_ADDRE…" at bounding box center [357, 153] width 497 height 59
drag, startPoint x: 151, startPoint y: 238, endPoint x: 169, endPoint y: 240, distance: 18.5
click at [169, 240] on div "SONY/ATV SONGS LLC 00187062752 P8301A 7.5% MLC Inquiries at Sony Music Publishi…" at bounding box center [357, 265] width 497 height 83
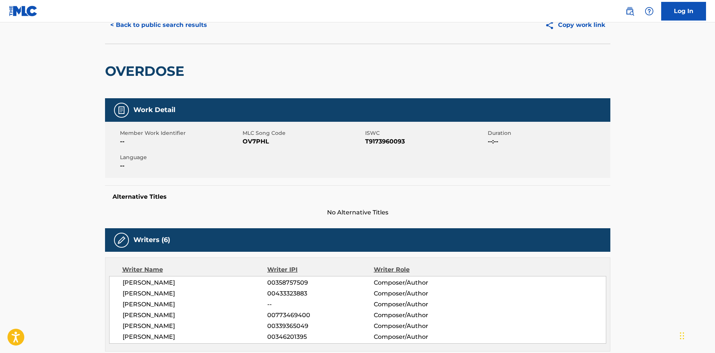
scroll to position [0, 0]
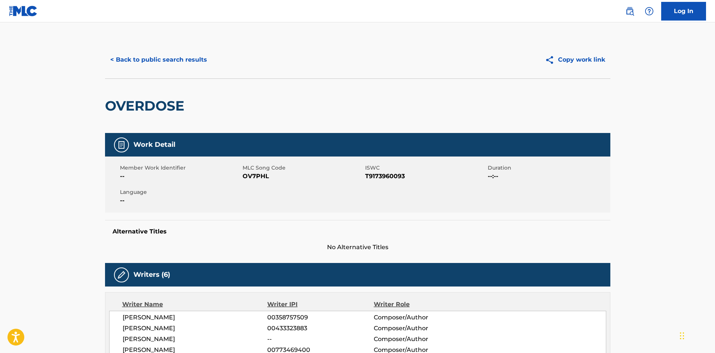
click at [189, 51] on button "< Back to public search results" at bounding box center [158, 59] width 107 height 19
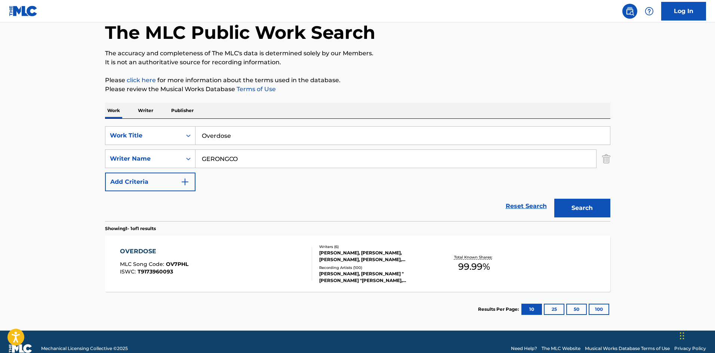
scroll to position [48, 0]
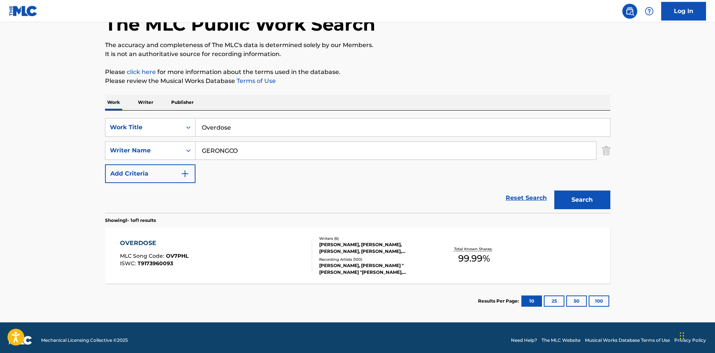
click at [135, 239] on div "OVERDOSE" at bounding box center [154, 243] width 68 height 9
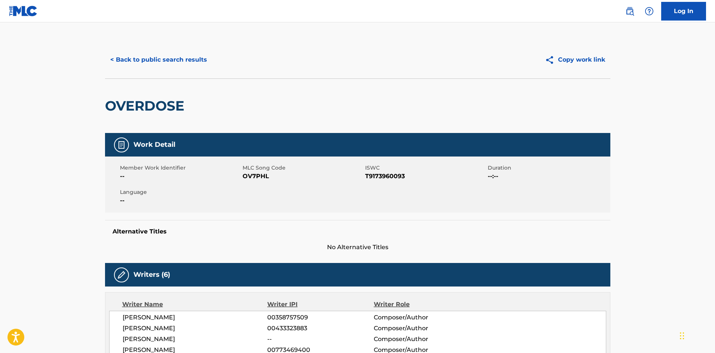
click at [320, 58] on div "< Back to public search results" at bounding box center [231, 59] width 253 height 19
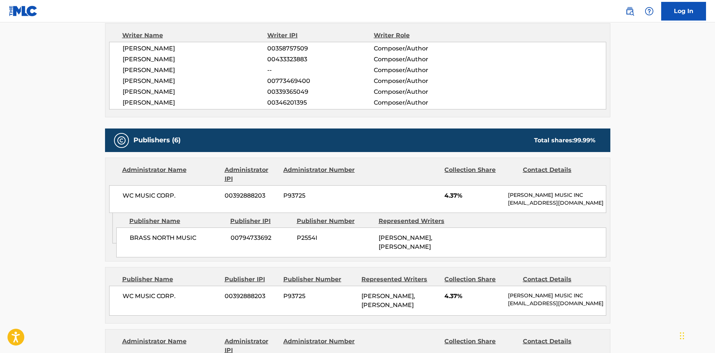
scroll to position [299, 0]
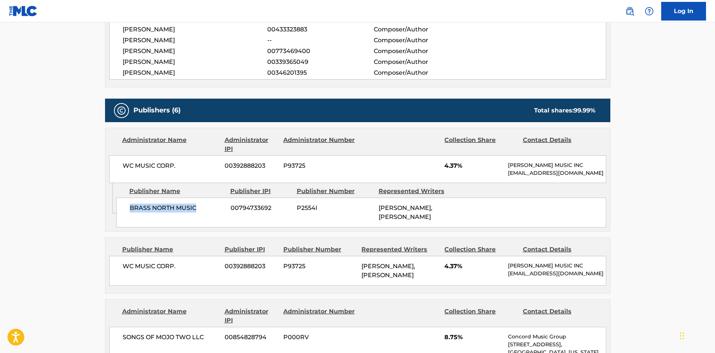
drag, startPoint x: 131, startPoint y: 217, endPoint x: 227, endPoint y: 217, distance: 96.1
click at [227, 217] on div "BRASS NORTH MUSIC 00794733692 P2554I [PERSON_NAME], [PERSON_NAME]" at bounding box center [361, 213] width 490 height 30
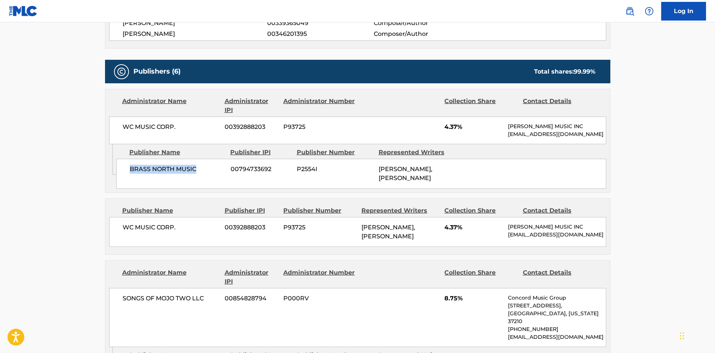
scroll to position [374, 0]
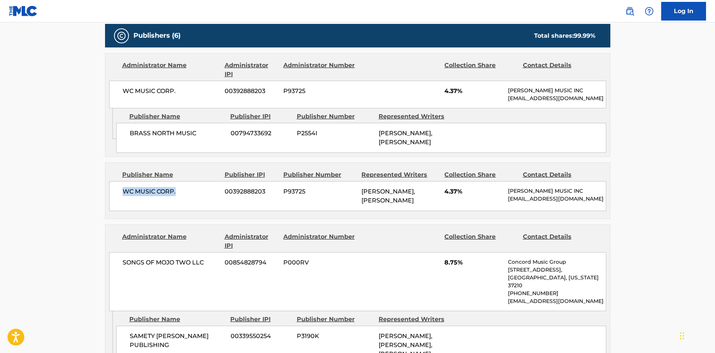
drag, startPoint x: 121, startPoint y: 206, endPoint x: 193, endPoint y: 206, distance: 71.4
click at [193, 206] on div "WC MUSIC CORP. 00392888203 P93725 [PERSON_NAME], [PERSON_NAME] 4.37% [PERSON_NA…" at bounding box center [357, 196] width 497 height 30
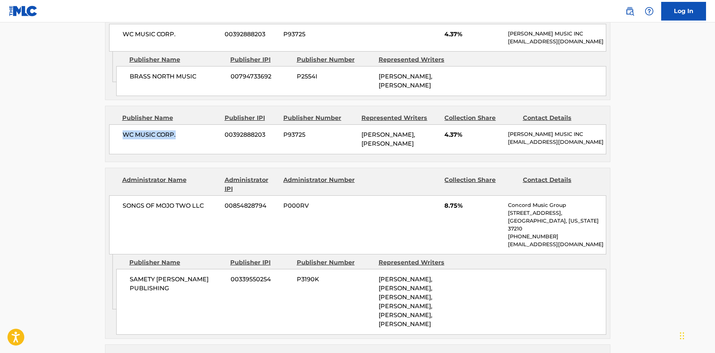
scroll to position [561, 0]
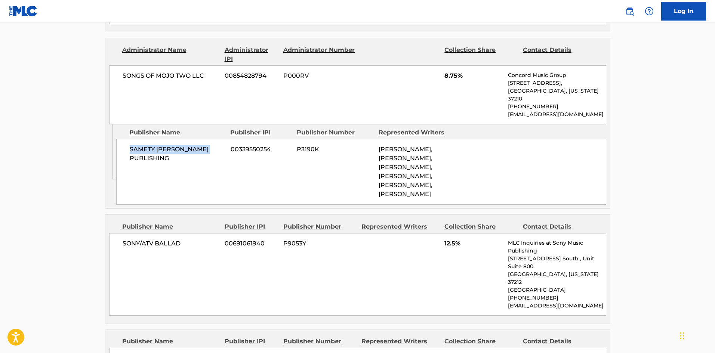
drag, startPoint x: 131, startPoint y: 170, endPoint x: 218, endPoint y: 165, distance: 86.9
click at [218, 163] on span "SAMETY [PERSON_NAME] PUBLISHING" at bounding box center [177, 154] width 95 height 18
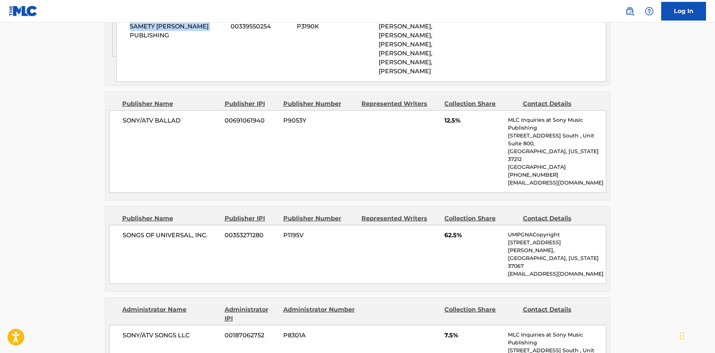
scroll to position [710, 0]
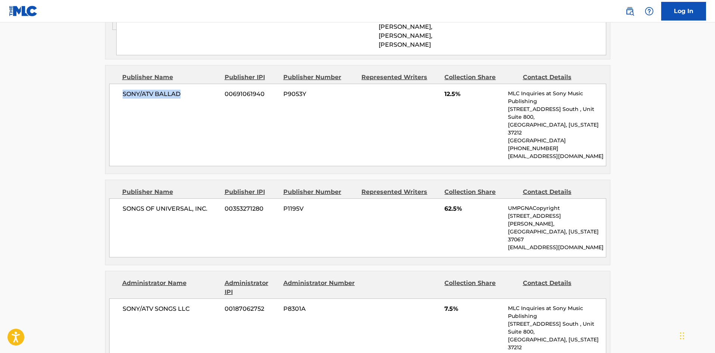
drag, startPoint x: 116, startPoint y: 121, endPoint x: 206, endPoint y: 120, distance: 90.5
click at [206, 120] on div "SONY/ATV BALLAD 00691061940 P9053Y 12.5% MLC Inquiries at Sony Music Publishing…" at bounding box center [357, 125] width 497 height 83
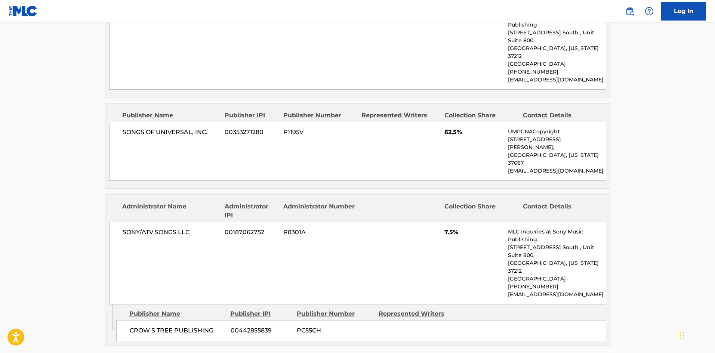
scroll to position [748, 0]
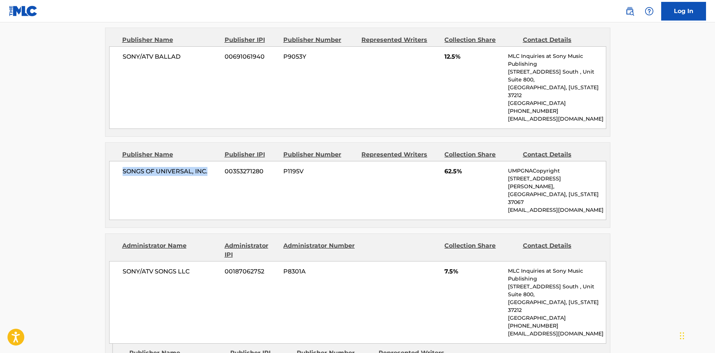
drag, startPoint x: 121, startPoint y: 183, endPoint x: 210, endPoint y: 179, distance: 89.8
click at [210, 179] on div "SONGS OF UNIVERSAL, INC. 00353271280 P1195V 62.5% UMPGNACopyright [STREET_ADDRE…" at bounding box center [357, 190] width 497 height 59
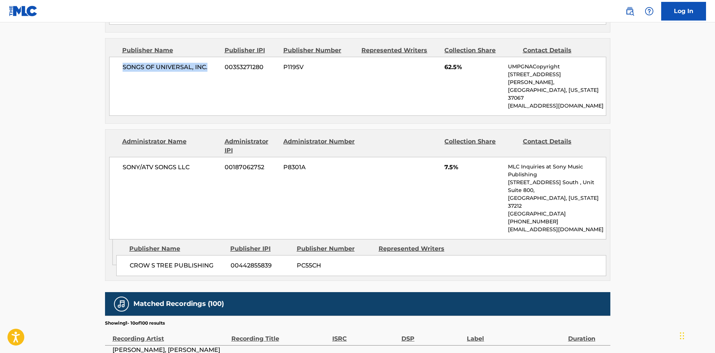
scroll to position [860, 0]
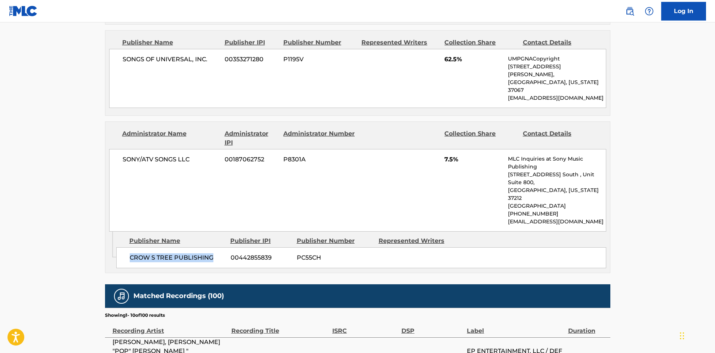
drag, startPoint x: 130, startPoint y: 238, endPoint x: 226, endPoint y: 238, distance: 96.1
click at [226, 247] on div "CROW S TREE PUBLISHING 00442855839 PC55CH" at bounding box center [361, 257] width 490 height 21
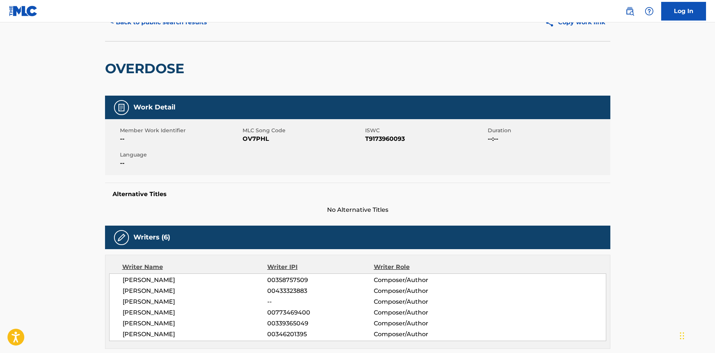
scroll to position [0, 0]
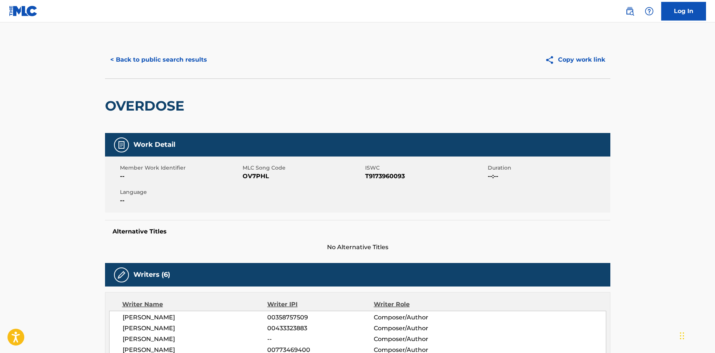
click at [172, 64] on button "< Back to public search results" at bounding box center [158, 59] width 107 height 19
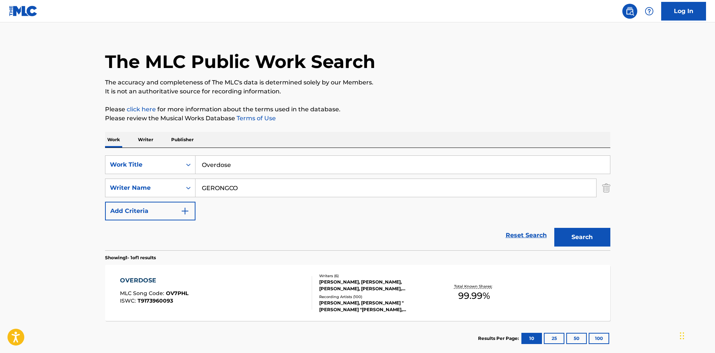
drag, startPoint x: 284, startPoint y: 161, endPoint x: 95, endPoint y: 153, distance: 190.1
click at [136, 164] on div "SearchWithCriteriad523628c-c0b6-4e8b-838c-85cd57530f70 Work Title Overdose" at bounding box center [357, 165] width 505 height 19
paste input "READY"
type input "READY"
click at [324, 73] on h1 "The MLC Public Work Search" at bounding box center [240, 61] width 270 height 22
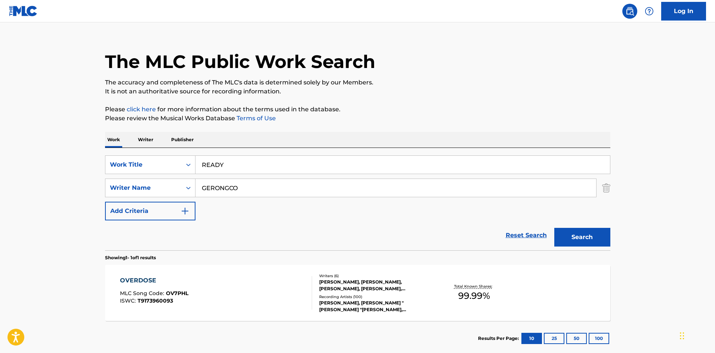
drag, startPoint x: 251, startPoint y: 189, endPoint x: 37, endPoint y: 175, distance: 214.6
click at [78, 185] on main "The MLC Public Work Search The accuracy and completeness of The MLC's data is d…" at bounding box center [357, 186] width 715 height 348
paste input "CARACCIOL"
type input "[PERSON_NAME]"
click at [582, 235] on button "Search" at bounding box center [582, 237] width 56 height 19
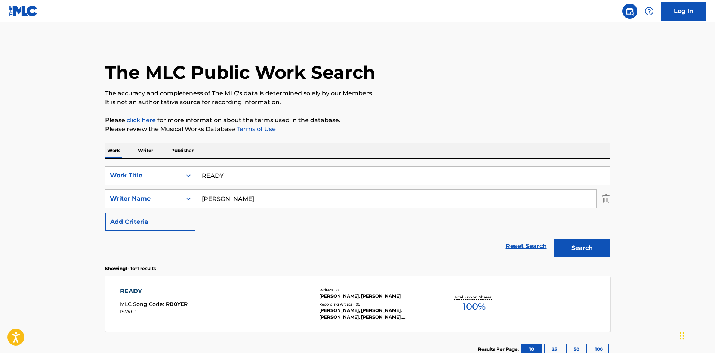
scroll to position [53, 0]
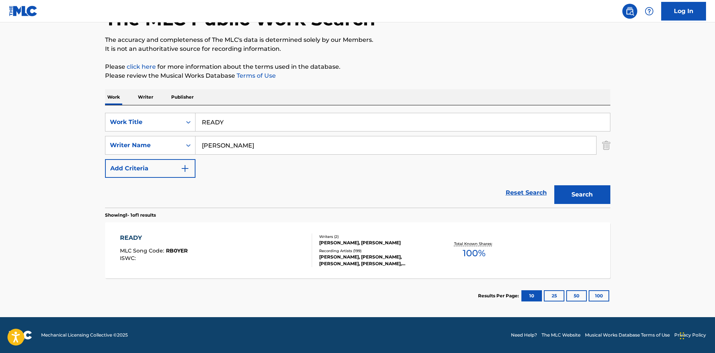
click at [133, 237] on div "READY" at bounding box center [154, 238] width 68 height 9
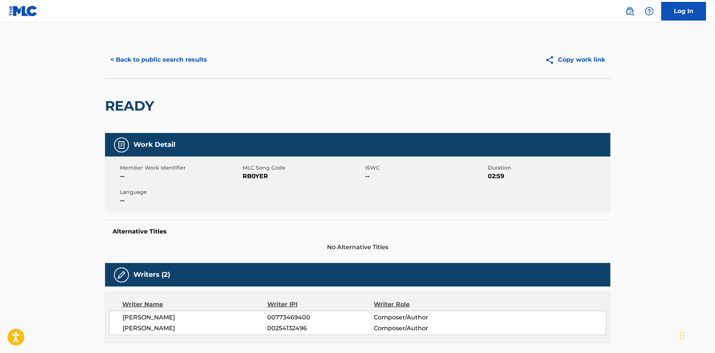
scroll to position [262, 0]
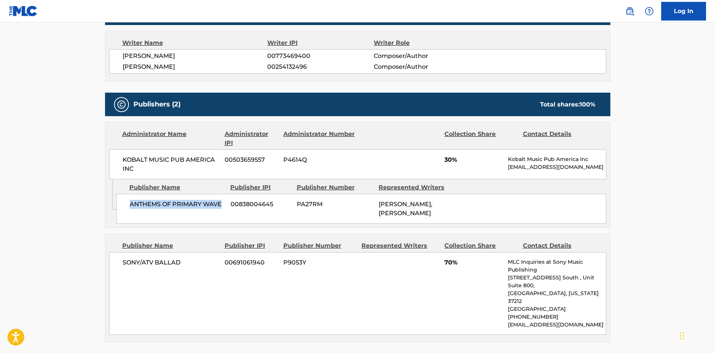
drag, startPoint x: 128, startPoint y: 206, endPoint x: 226, endPoint y: 210, distance: 97.7
click at [226, 210] on div "ANTHEMS OF PRIMARY WAVE 00838004645 PA27RM [PERSON_NAME], [PERSON_NAME]" at bounding box center [361, 209] width 490 height 30
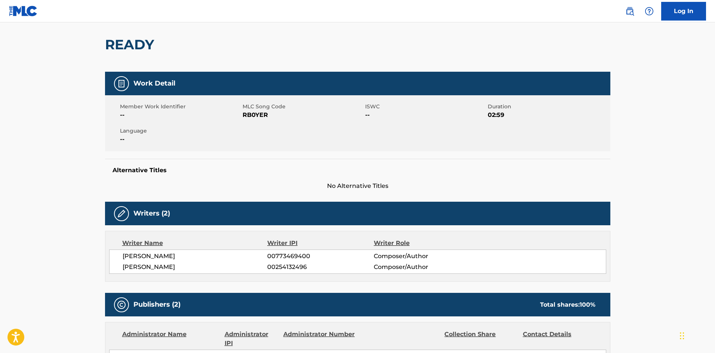
scroll to position [0, 0]
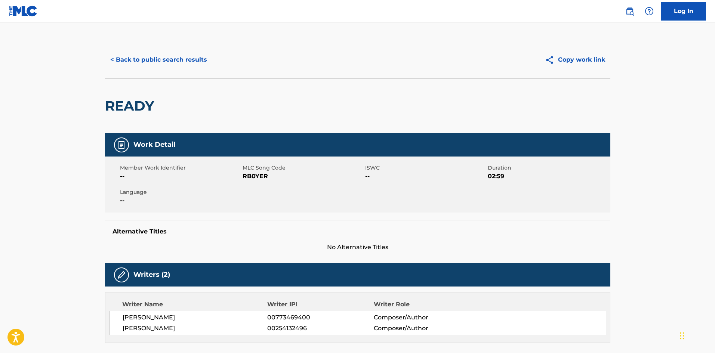
click at [189, 59] on button "< Back to public search results" at bounding box center [158, 59] width 107 height 19
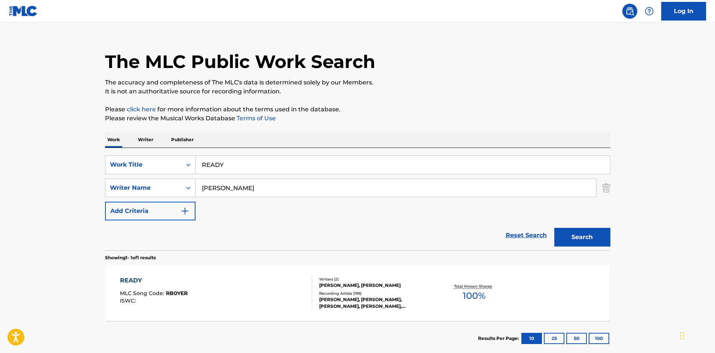
drag, startPoint x: 266, startPoint y: 160, endPoint x: 177, endPoint y: 147, distance: 89.6
click at [196, 162] on input "READY" at bounding box center [403, 165] width 415 height 18
paste input "OOTING FOR YOU"
type input "ROOTING FOR YOU"
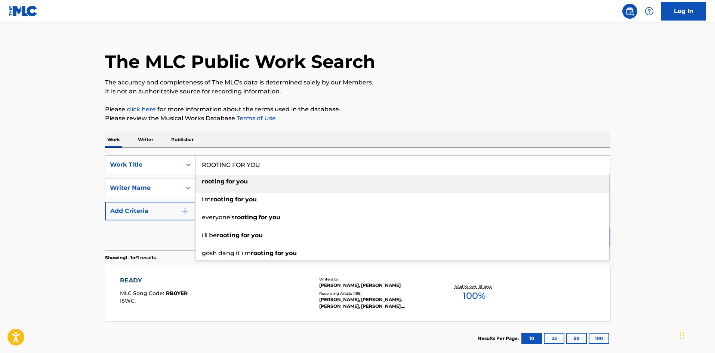
click at [301, 80] on p "The accuracy and completeness of The MLC's data is determined solely by our Mem…" at bounding box center [357, 82] width 505 height 9
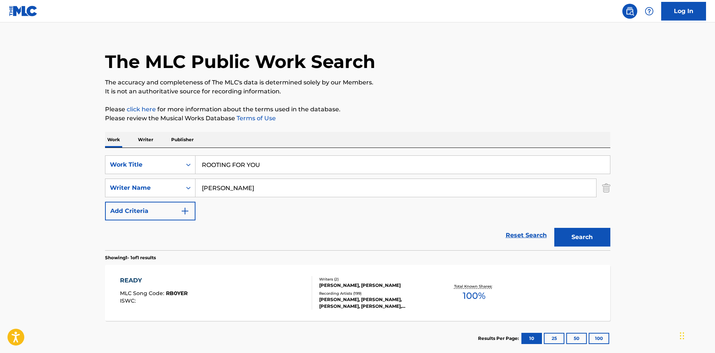
drag, startPoint x: 264, startPoint y: 193, endPoint x: 47, endPoint y: 192, distance: 216.4
click at [46, 193] on main "The MLC Public Work Search The accuracy and completeness of The MLC's data is d…" at bounding box center [357, 186] width 715 height 348
click at [580, 234] on button "Search" at bounding box center [582, 237] width 56 height 19
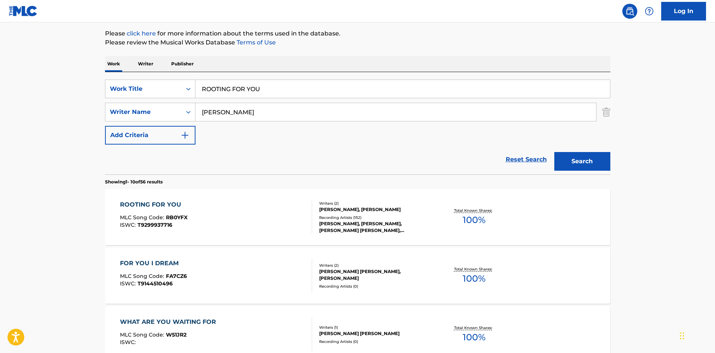
scroll to position [112, 0]
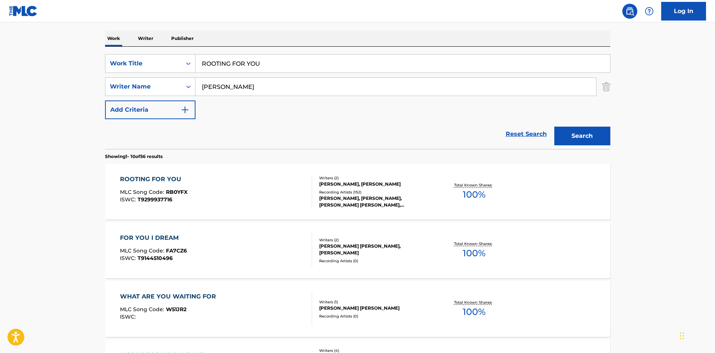
click at [147, 179] on div "ROOTING FOR YOU" at bounding box center [154, 179] width 68 height 9
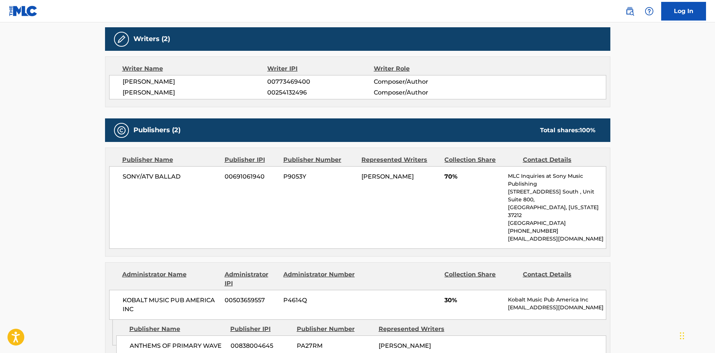
scroll to position [299, 0]
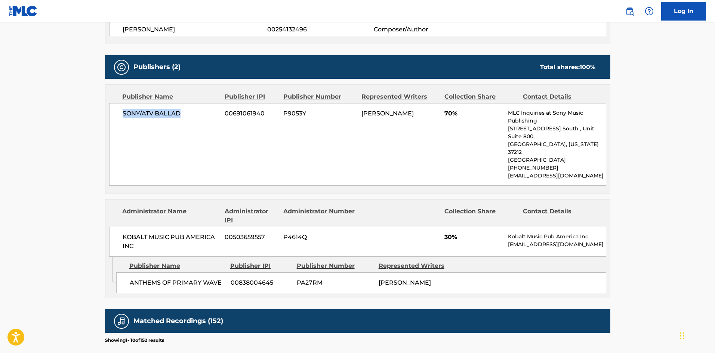
drag, startPoint x: 122, startPoint y: 113, endPoint x: 198, endPoint y: 113, distance: 75.9
click at [198, 113] on span "SONY/ATV BALLAD" at bounding box center [171, 113] width 97 height 9
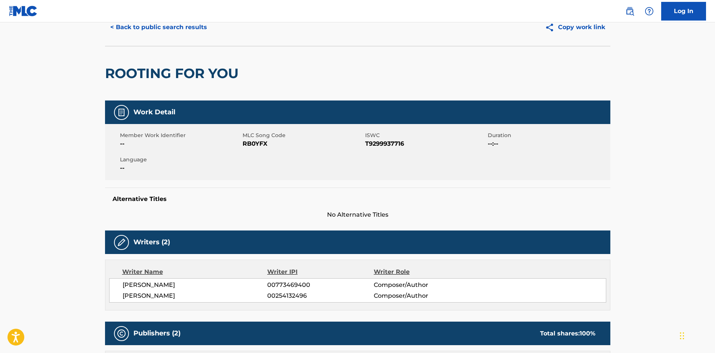
scroll to position [0, 0]
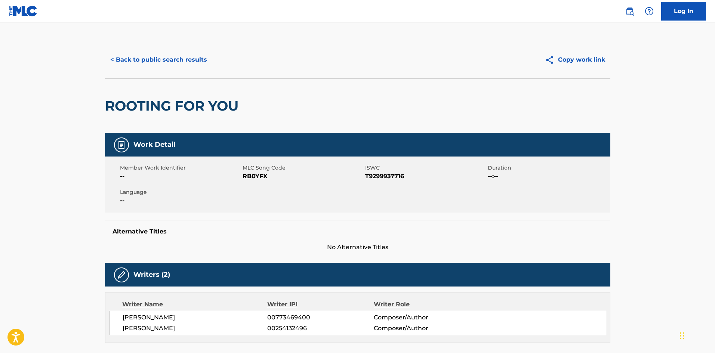
click at [185, 61] on button "< Back to public search results" at bounding box center [158, 59] width 107 height 19
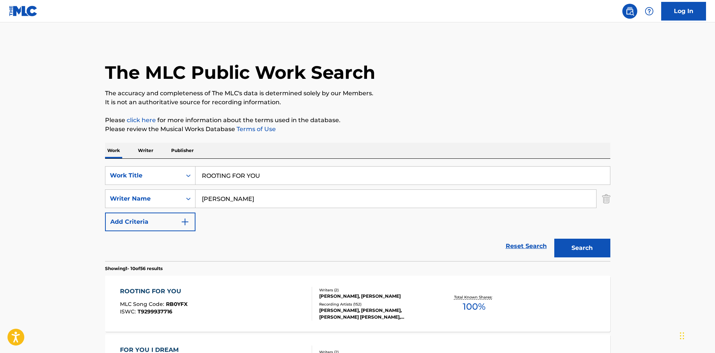
scroll to position [112, 0]
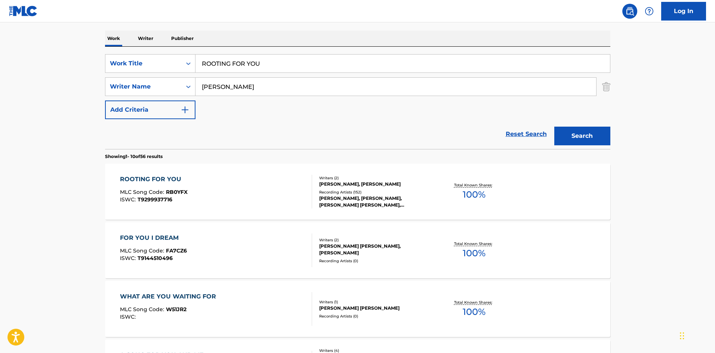
drag, startPoint x: 299, startPoint y: 59, endPoint x: 82, endPoint y: 56, distance: 216.8
click at [81, 59] on main "The MLC Public Work Search The accuracy and completeness of The MLC's data is d…" at bounding box center [357, 350] width 715 height 880
paste input "Seventeen"
type input "Seventeen"
click at [306, 36] on div "Work Writer Publisher" at bounding box center [357, 39] width 505 height 16
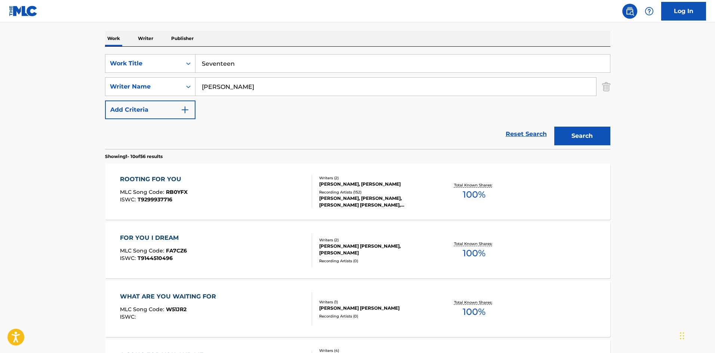
drag, startPoint x: 278, startPoint y: 89, endPoint x: 0, endPoint y: 82, distance: 278.2
click at [8, 83] on main "The MLC Public Work Search The accuracy and completeness of The MLC's data is d…" at bounding box center [357, 350] width 715 height 880
paste input "GERONGC"
click at [574, 137] on button "Search" at bounding box center [582, 136] width 56 height 19
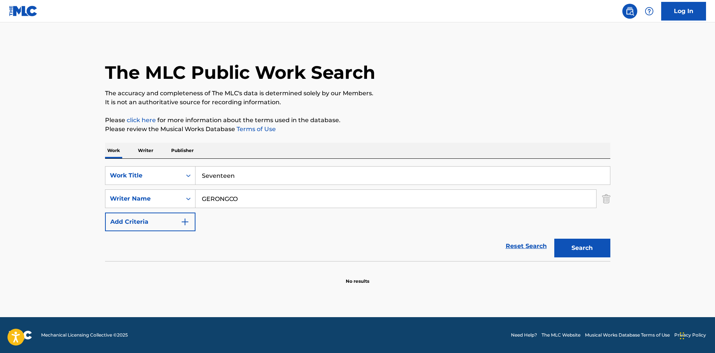
drag, startPoint x: 274, startPoint y: 197, endPoint x: 69, endPoint y: 198, distance: 204.5
click at [86, 199] on main "The MLC Public Work Search The accuracy and completeness of The MLC's data is d…" at bounding box center [357, 169] width 715 height 295
paste input "CARACCIOL"
click at [601, 253] on button "Search" at bounding box center [582, 248] width 56 height 19
drag, startPoint x: 268, startPoint y: 197, endPoint x: 106, endPoint y: 186, distance: 162.6
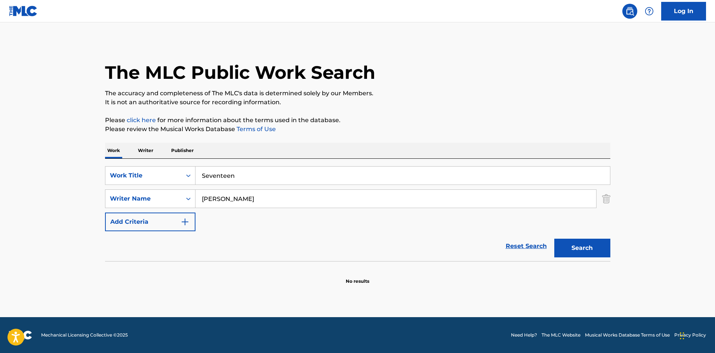
click at [60, 197] on main "The MLC Public Work Search The accuracy and completeness of The MLC's data is d…" at bounding box center [357, 169] width 715 height 295
paste input "[PERSON_NAME]"
click at [592, 262] on section at bounding box center [357, 263] width 505 height 4
click at [592, 252] on button "Search" at bounding box center [582, 248] width 56 height 19
drag, startPoint x: 253, startPoint y: 199, endPoint x: 82, endPoint y: 192, distance: 171.0
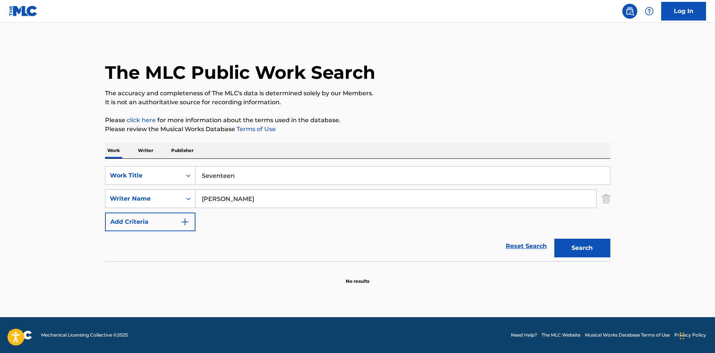
click at [82, 192] on main "The MLC Public Work Search The accuracy and completeness of The MLC's data is d…" at bounding box center [357, 169] width 715 height 295
paste input "WANSEL"
click at [584, 245] on button "Search" at bounding box center [582, 248] width 56 height 19
drag, startPoint x: 264, startPoint y: 198, endPoint x: 40, endPoint y: 193, distance: 223.6
click at [55, 197] on main "The MLC Public Work Search The accuracy and completeness of The MLC's data is d…" at bounding box center [357, 169] width 715 height 295
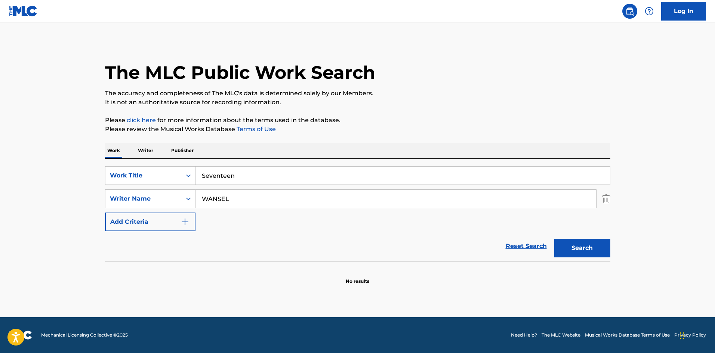
paste input "[PERSON_NAME]"
click at [580, 246] on button "Search" at bounding box center [582, 248] width 56 height 19
drag, startPoint x: 169, startPoint y: 203, endPoint x: 94, endPoint y: 188, distance: 76.5
click at [94, 188] on main "The MLC Public Work Search The accuracy and completeness of The MLC's data is d…" at bounding box center [357, 169] width 715 height 295
paste input "WHITE"
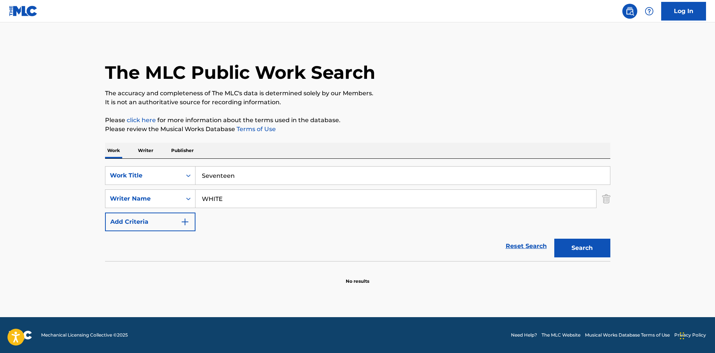
type input "WHITE"
click at [582, 252] on button "Search" at bounding box center [582, 248] width 56 height 19
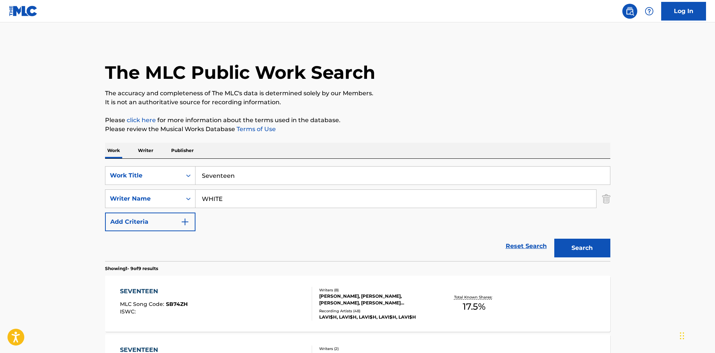
drag, startPoint x: 268, startPoint y: 177, endPoint x: 215, endPoint y: 93, distance: 99.5
click at [123, 160] on div "SearchWithCriteriad523628c-c0b6-4e8b-838c-85cd57530f70 Work Title Seventeen Sea…" at bounding box center [357, 210] width 505 height 102
paste input "hapeshifter"
type input "Shapeshifter"
drag, startPoint x: 300, startPoint y: 91, endPoint x: 249, endPoint y: 178, distance: 101.4
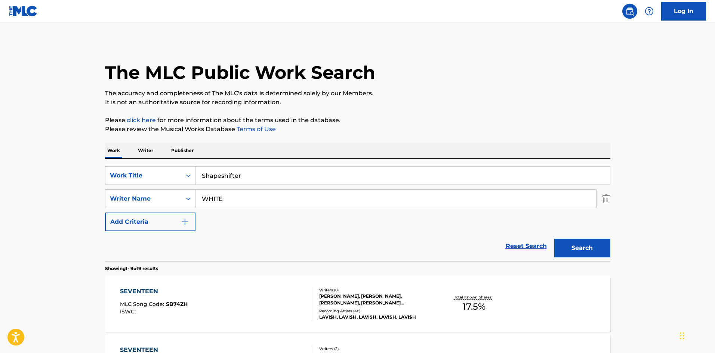
click at [300, 95] on p "The accuracy and completeness of The MLC's data is determined solely by our Mem…" at bounding box center [357, 93] width 505 height 9
drag, startPoint x: 246, startPoint y: 201, endPoint x: 0, endPoint y: 206, distance: 246.4
paste input "[PERSON_NAME]"
type input "[PERSON_NAME]"
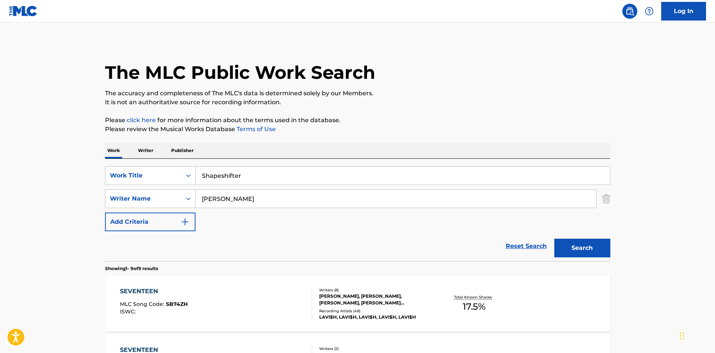
click at [582, 250] on button "Search" at bounding box center [582, 248] width 56 height 19
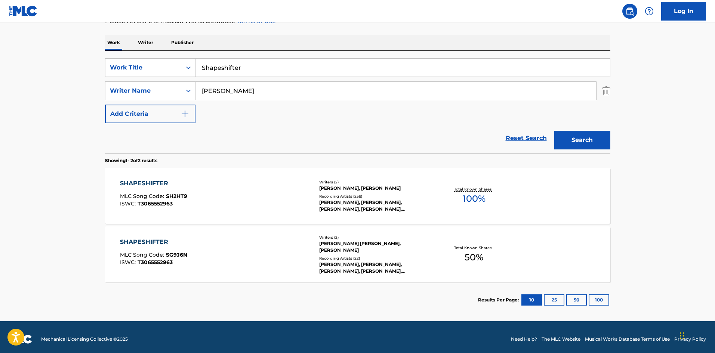
scroll to position [112, 0]
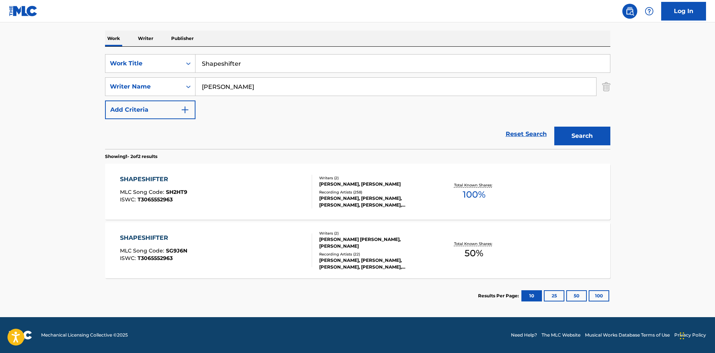
click at [161, 180] on div "SHAPESHIFTER" at bounding box center [153, 179] width 67 height 9
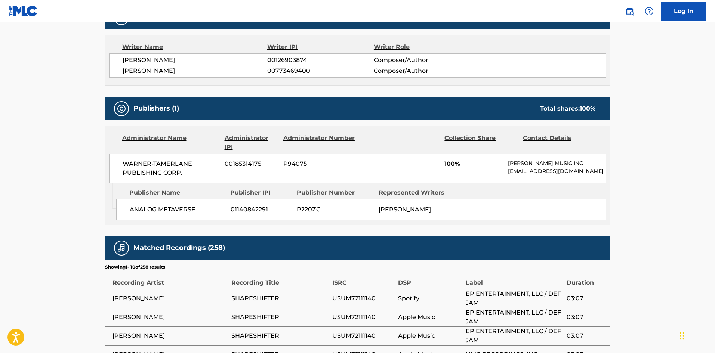
scroll to position [262, 0]
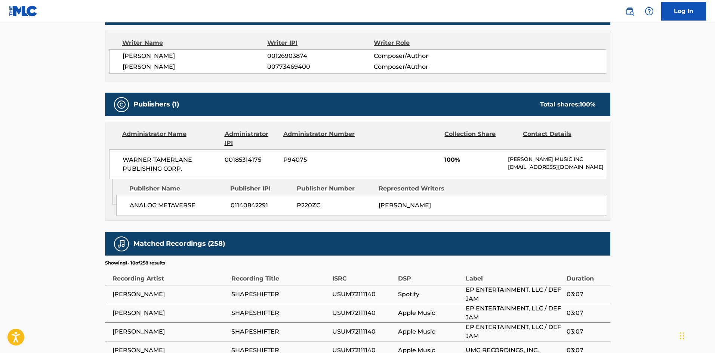
scroll to position [112, 0]
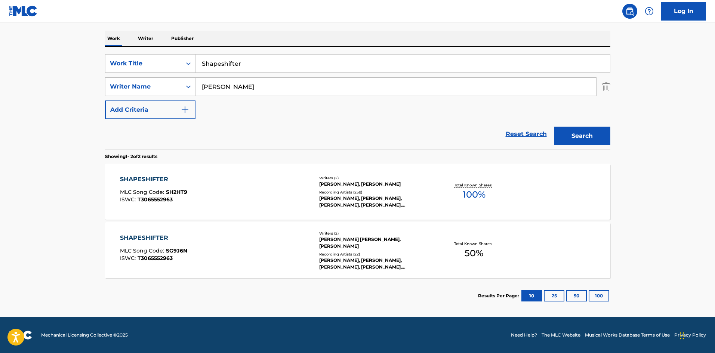
click at [151, 178] on div "SHAPESHIFTER" at bounding box center [153, 179] width 67 height 9
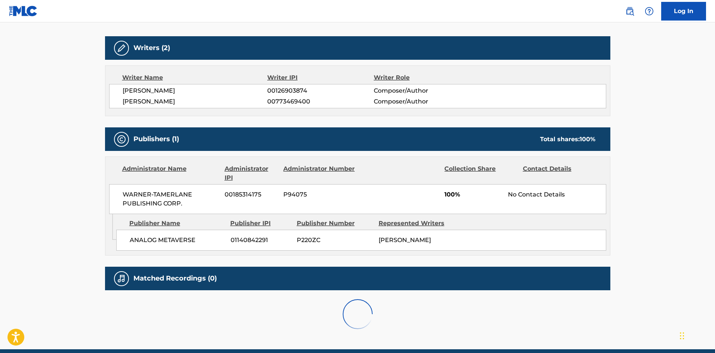
scroll to position [259, 0]
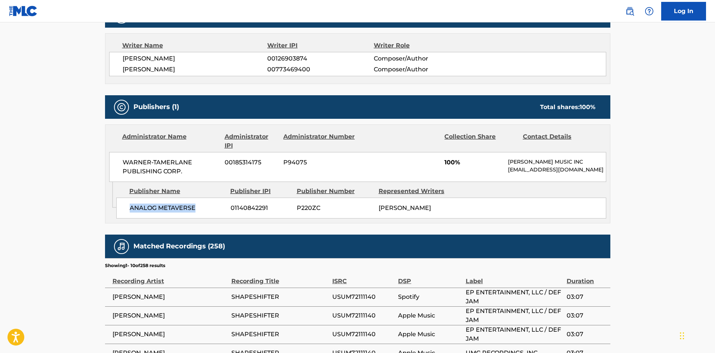
drag, startPoint x: 129, startPoint y: 213, endPoint x: 219, endPoint y: 179, distance: 96.4
click at [218, 213] on span "ANALOG METAVERSE" at bounding box center [177, 208] width 95 height 9
drag, startPoint x: 446, startPoint y: 165, endPoint x: 456, endPoint y: 165, distance: 10.1
click at [456, 165] on span "100%" at bounding box center [473, 162] width 58 height 9
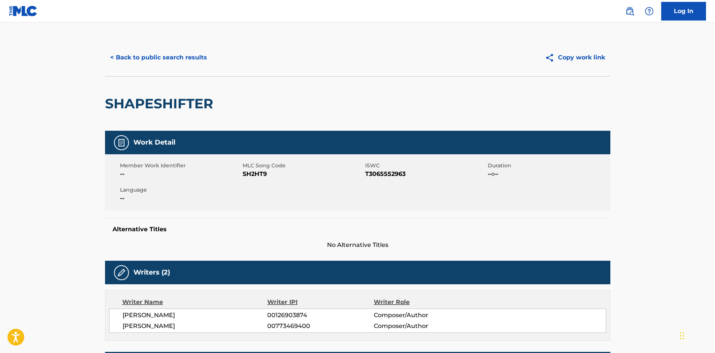
scroll to position [0, 0]
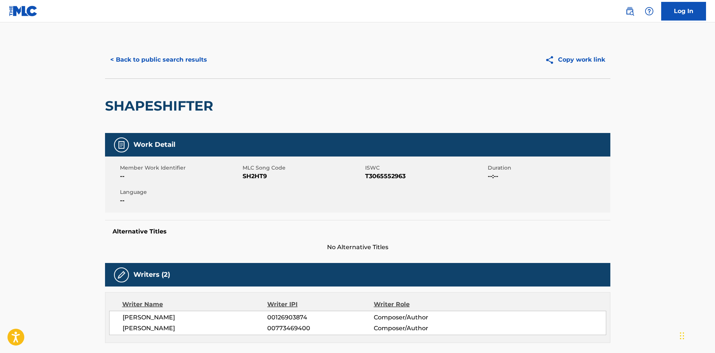
click at [151, 61] on button "< Back to public search results" at bounding box center [158, 59] width 107 height 19
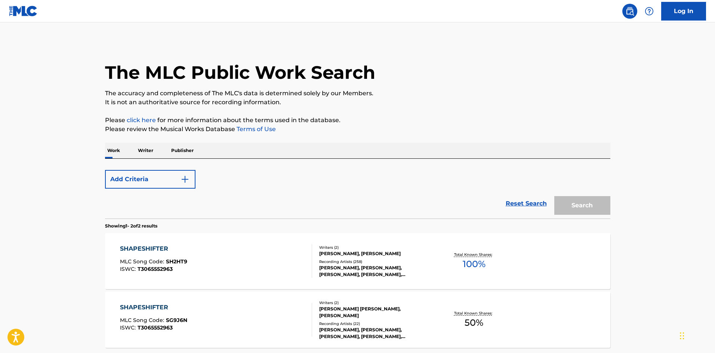
scroll to position [70, 0]
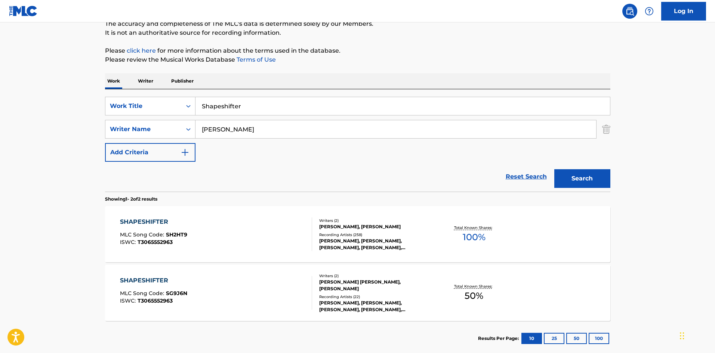
drag, startPoint x: 255, startPoint y: 108, endPoint x: 74, endPoint y: 72, distance: 184.8
click at [85, 81] on main "The MLC Public Work Search The accuracy and completeness of The MLC's data is d…" at bounding box center [357, 156] width 715 height 407
paste input "LOW LIE"
type input "SLOW LIE"
click at [292, 72] on div "The MLC Public Work Search The accuracy and completeness of The MLC's data is d…" at bounding box center [357, 164] width 523 height 385
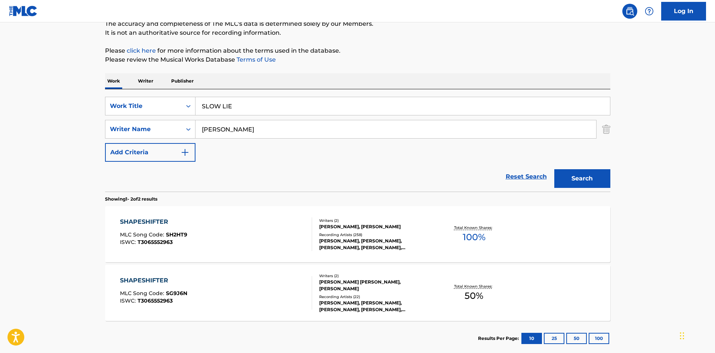
drag, startPoint x: 270, startPoint y: 126, endPoint x: 10, endPoint y: 113, distance: 260.1
click at [8, 114] on main "The MLC Public Work Search The accuracy and completeness of The MLC's data is d…" at bounding box center [357, 156] width 715 height 407
paste input "TORREY"
type input "TORREY"
click at [578, 179] on button "Search" at bounding box center [582, 178] width 56 height 19
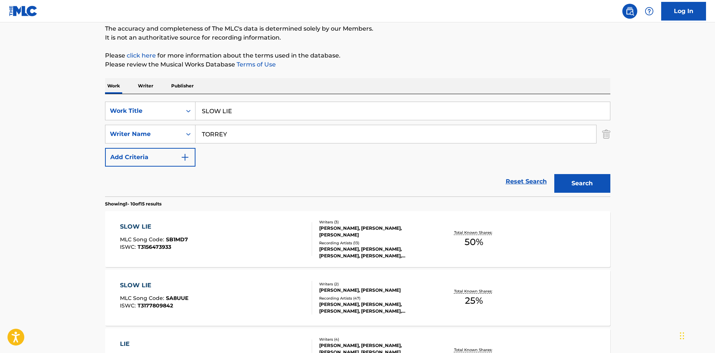
scroll to position [0, 0]
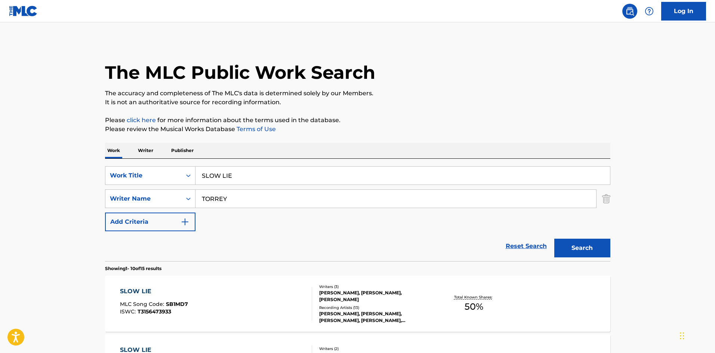
drag, startPoint x: 266, startPoint y: 188, endPoint x: 271, endPoint y: 176, distance: 12.8
click at [269, 183] on div "SearchWithCriteriad523628c-c0b6-4e8b-838c-85cd57530f70 Work Title SLOW LIE Sear…" at bounding box center [357, 198] width 505 height 65
drag, startPoint x: 271, startPoint y: 176, endPoint x: 74, endPoint y: 149, distance: 198.9
paste input "tars"
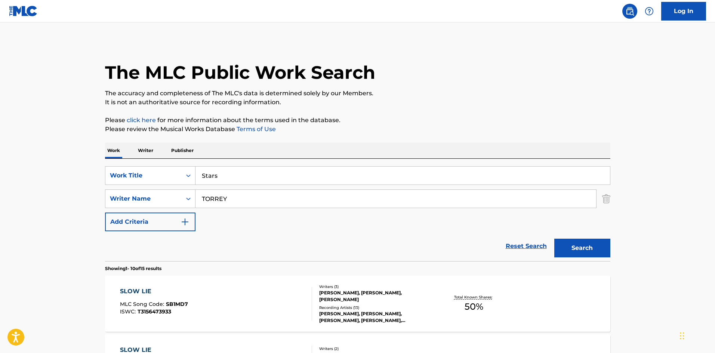
type input "Stars"
drag, startPoint x: 283, startPoint y: 126, endPoint x: 277, endPoint y: 143, distance: 18.2
click at [283, 125] on p "Please review the Musical Works Database Terms of Use" at bounding box center [357, 129] width 505 height 9
click at [255, 210] on div "SearchWithCriteriad523628c-c0b6-4e8b-838c-85cd57530f70 Work Title Stars SearchW…" at bounding box center [357, 198] width 505 height 65
drag, startPoint x: 259, startPoint y: 197, endPoint x: 37, endPoint y: 180, distance: 223.0
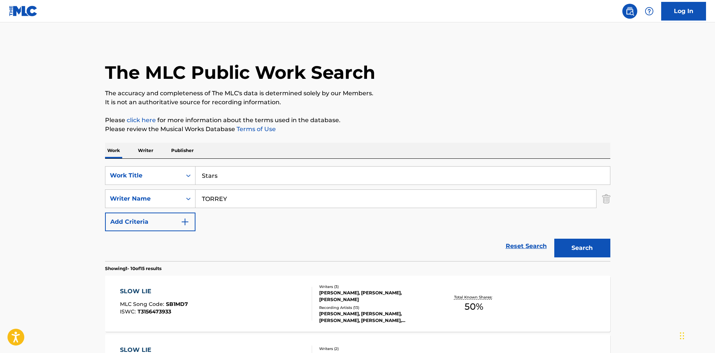
paste input "GERONGCO"
type input "GERONGCO"
click at [579, 243] on button "Search" at bounding box center [582, 248] width 56 height 19
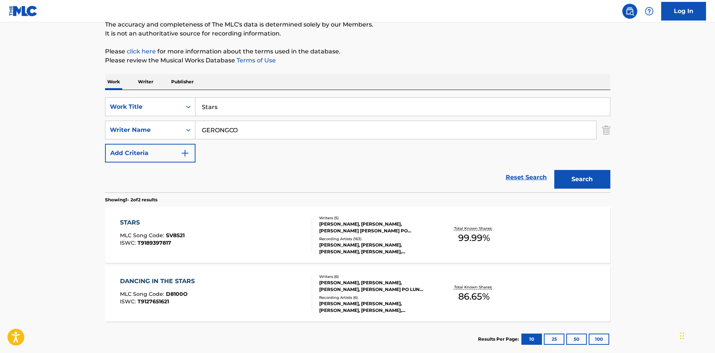
scroll to position [112, 0]
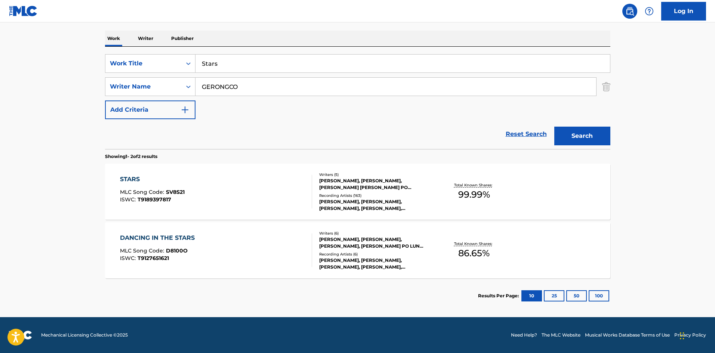
click at [132, 178] on div "STARS" at bounding box center [152, 179] width 65 height 9
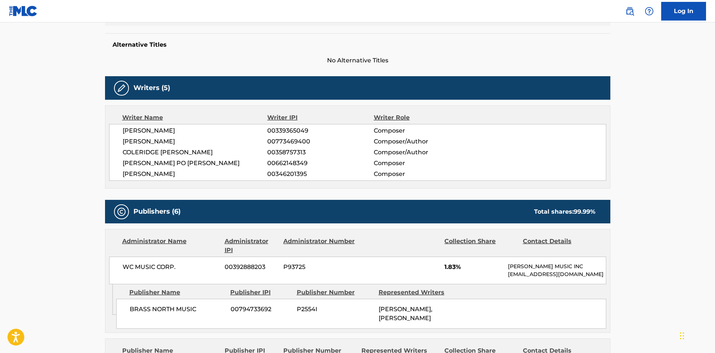
scroll to position [299, 0]
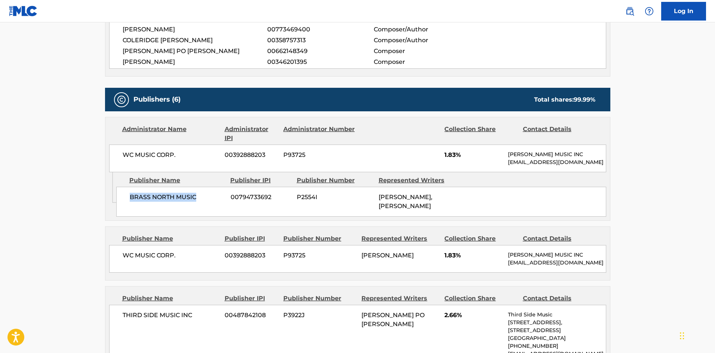
drag, startPoint x: 130, startPoint y: 209, endPoint x: 210, endPoint y: 208, distance: 80.4
click at [210, 202] on span "BRASS NORTH MUSIC" at bounding box center [177, 197] width 95 height 9
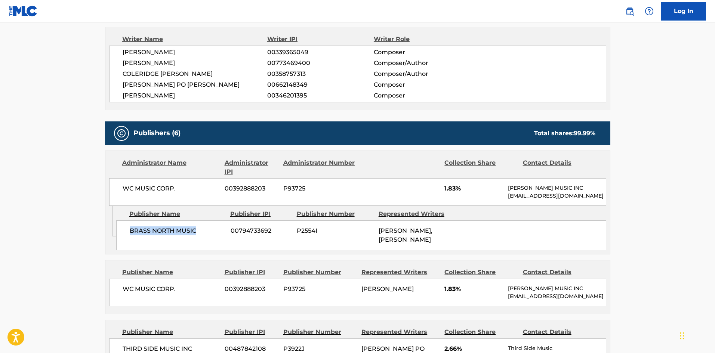
scroll to position [224, 0]
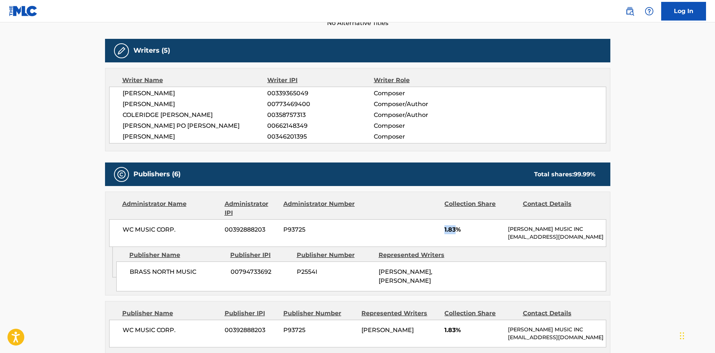
drag, startPoint x: 443, startPoint y: 230, endPoint x: 456, endPoint y: 230, distance: 12.7
click at [456, 230] on div "WC MUSIC CORP. 00392888203 P93725 1.83% [PERSON_NAME] MUSIC INC [EMAIL_ADDRESS]…" at bounding box center [357, 233] width 497 height 28
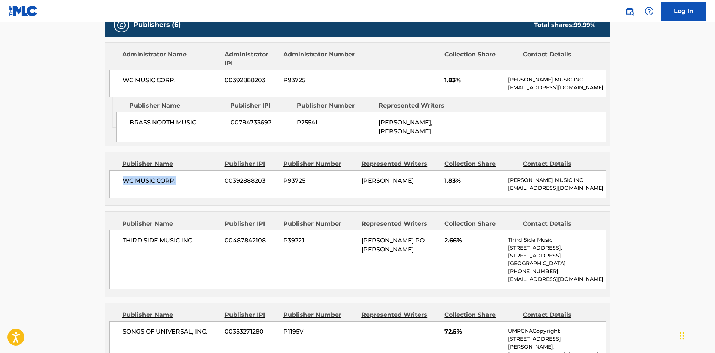
drag, startPoint x: 121, startPoint y: 199, endPoint x: 194, endPoint y: 197, distance: 73.3
click at [194, 197] on div "WC MUSIC CORP. 00392888203 P93725 [PERSON_NAME] GERONGCO 1.83% [PERSON_NAME] MU…" at bounding box center [357, 184] width 497 height 28
drag, startPoint x: 441, startPoint y: 197, endPoint x: 456, endPoint y: 197, distance: 14.6
click at [456, 197] on div "WC MUSIC CORP. 00392888203 P93725 [PERSON_NAME] GERONGCO 1.83% [PERSON_NAME] MU…" at bounding box center [357, 184] width 497 height 28
click at [445, 198] on div "WC MUSIC CORP. 00392888203 P93725 [PERSON_NAME] GERONGCO 1.83% [PERSON_NAME] MU…" at bounding box center [357, 184] width 497 height 28
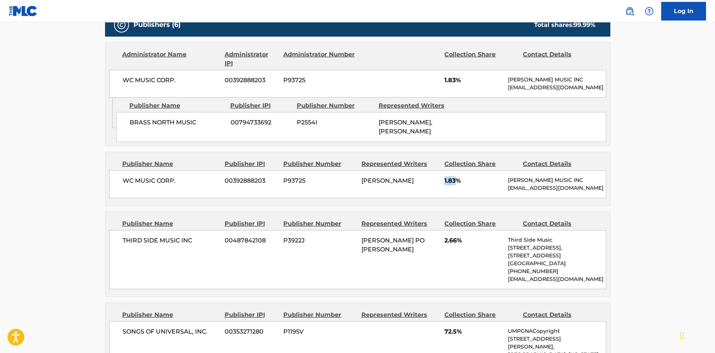
drag, startPoint x: 444, startPoint y: 196, endPoint x: 457, endPoint y: 199, distance: 13.4
click at [457, 198] on div "WC MUSIC CORP. 00392888203 P93725 [PERSON_NAME] GERONGCO 1.83% [PERSON_NAME] MU…" at bounding box center [357, 184] width 497 height 28
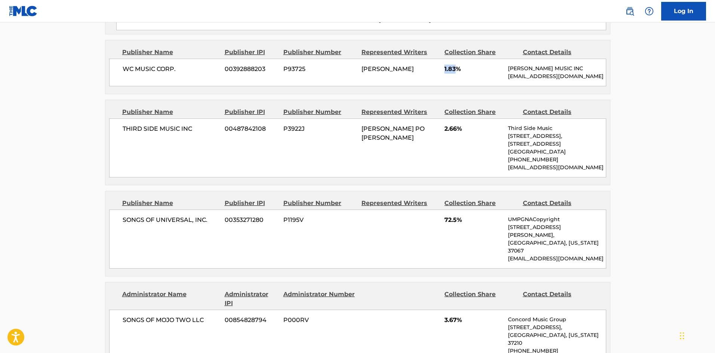
scroll to position [486, 0]
drag, startPoint x: 123, startPoint y: 154, endPoint x: 206, endPoint y: 153, distance: 83.0
click at [206, 133] on span "THIRD SIDE MUSIC INC" at bounding box center [171, 128] width 97 height 9
drag, startPoint x: 447, startPoint y: 154, endPoint x: 458, endPoint y: 152, distance: 10.6
click at [458, 133] on span "2.66%" at bounding box center [473, 128] width 58 height 9
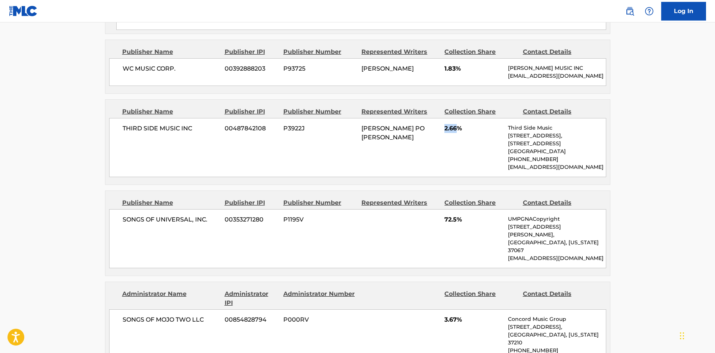
drag, startPoint x: 442, startPoint y: 152, endPoint x: 456, endPoint y: 152, distance: 13.8
click at [456, 152] on div "THIRD SIDE MUSIC INC 00487842108 P3922J [PERSON_NAME] PO [PERSON_NAME] 2.66% Th…" at bounding box center [357, 147] width 497 height 59
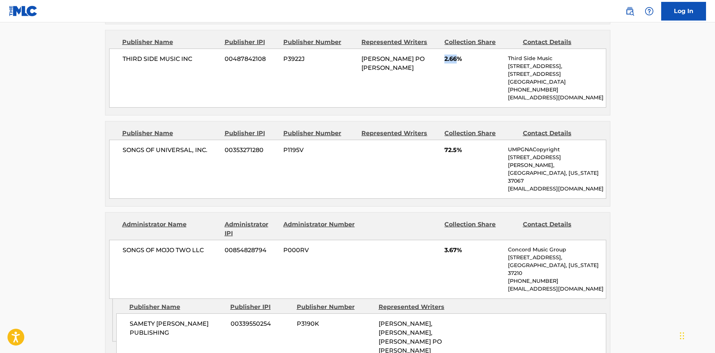
scroll to position [561, 0]
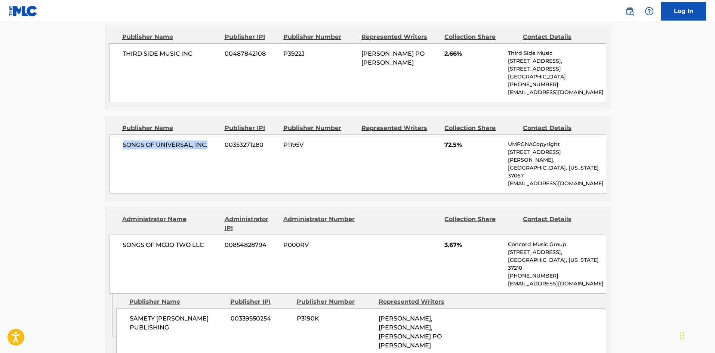
drag, startPoint x: 123, startPoint y: 170, endPoint x: 216, endPoint y: 168, distance: 93.1
click at [216, 150] on span "SONGS OF UNIVERSAL, INC." at bounding box center [171, 145] width 97 height 9
drag, startPoint x: 446, startPoint y: 169, endPoint x: 456, endPoint y: 169, distance: 10.5
click at [456, 150] on span "72.5%" at bounding box center [473, 145] width 58 height 9
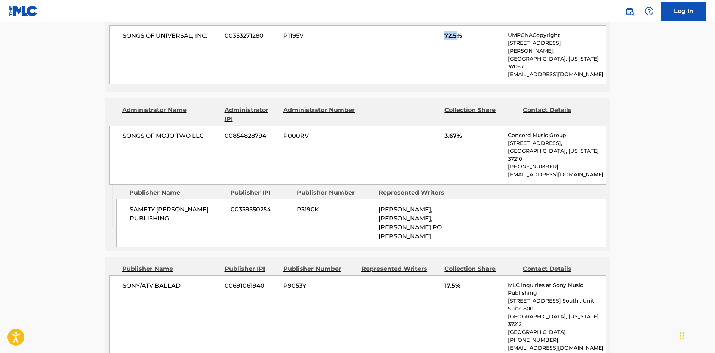
scroll to position [673, 0]
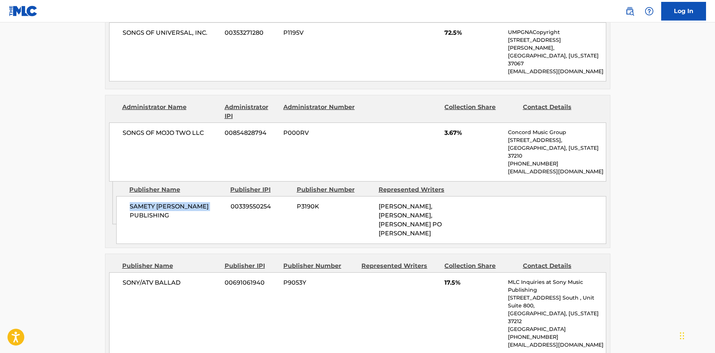
drag, startPoint x: 129, startPoint y: 209, endPoint x: 214, endPoint y: 208, distance: 85.2
click at [214, 208] on div "SAMETY [PERSON_NAME] PUBLISHING 00339550254 P3190K [PERSON_NAME], [PERSON_NAME]…" at bounding box center [361, 220] width 490 height 48
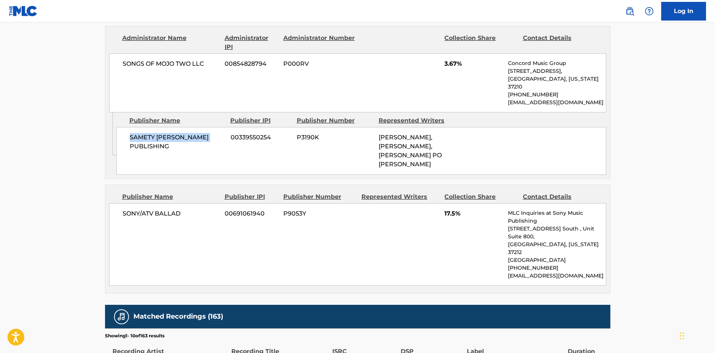
scroll to position [860, 0]
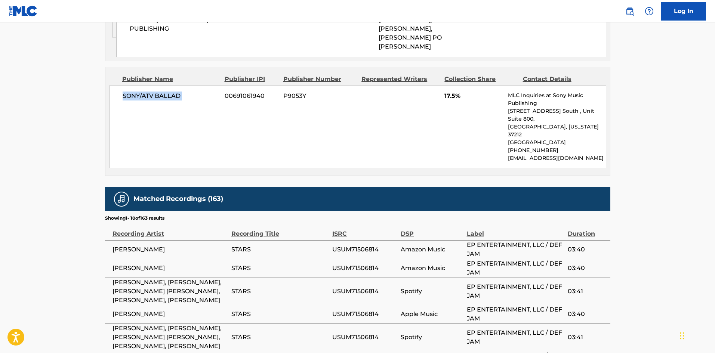
drag, startPoint x: 123, startPoint y: 98, endPoint x: 218, endPoint y: 94, distance: 95.0
click at [220, 96] on div "SONY/ATV BALLAD 00691061940 P9053Y 17.5% MLC Inquiries at Sony Music Publishing…" at bounding box center [357, 127] width 497 height 83
drag, startPoint x: 444, startPoint y: 95, endPoint x: 455, endPoint y: 96, distance: 10.9
click at [455, 96] on div "SONY/ATV BALLAD 00691061940 P9053Y 17.5% MLC Inquiries at Sony Music Publishing…" at bounding box center [357, 127] width 497 height 83
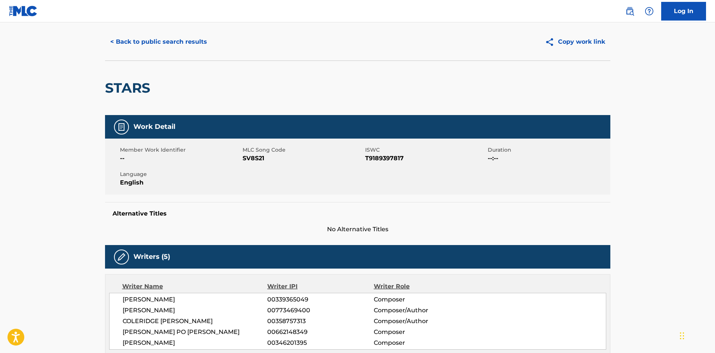
scroll to position [0, 0]
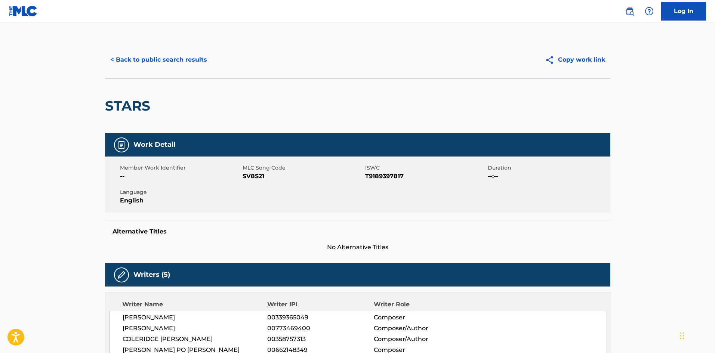
click at [181, 62] on button "< Back to public search results" at bounding box center [158, 59] width 107 height 19
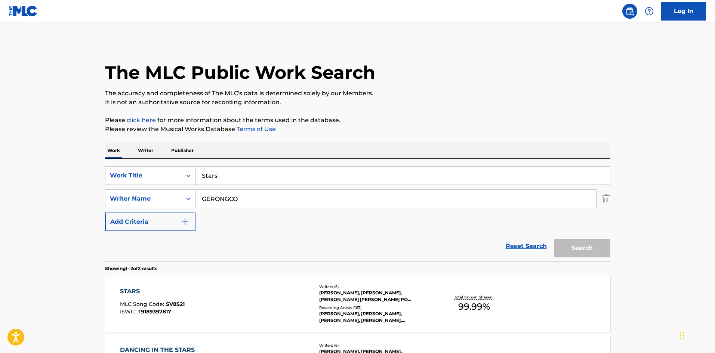
scroll to position [70, 0]
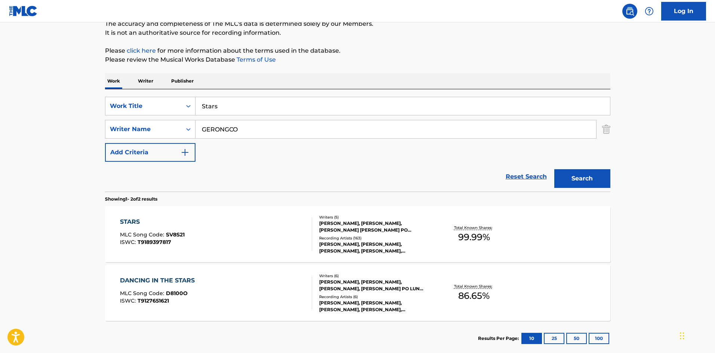
drag, startPoint x: 254, startPoint y: 99, endPoint x: 86, endPoint y: 111, distance: 168.3
click at [87, 111] on main "The MLC Public Work Search The accuracy and completeness of The MLC's data is d…" at bounding box center [357, 156] width 715 height 407
paste input "THE OTHER SIDE"
type input "THE OTHER SIDE"
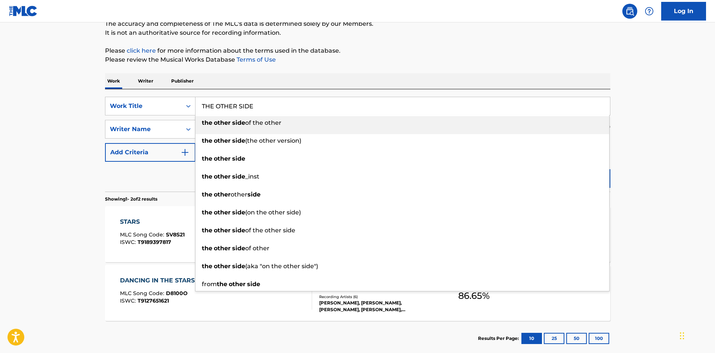
drag, startPoint x: 278, startPoint y: 68, endPoint x: 275, endPoint y: 92, distance: 24.4
click at [278, 70] on div "The MLC Public Work Search The accuracy and completeness of The MLC's data is d…" at bounding box center [357, 164] width 523 height 385
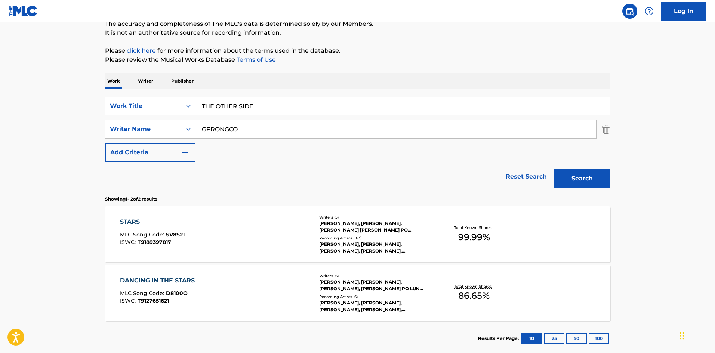
drag, startPoint x: 264, startPoint y: 124, endPoint x: 0, endPoint y: 131, distance: 263.6
click at [0, 131] on main "The MLC Public Work Search The accuracy and completeness of The MLC's data is d…" at bounding box center [357, 156] width 715 height 407
paste input "[PERSON_NAME]"
type input "[PERSON_NAME]"
click at [594, 177] on button "Search" at bounding box center [582, 178] width 56 height 19
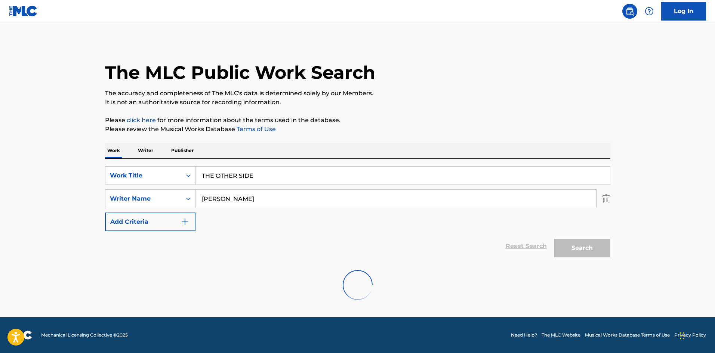
scroll to position [0, 0]
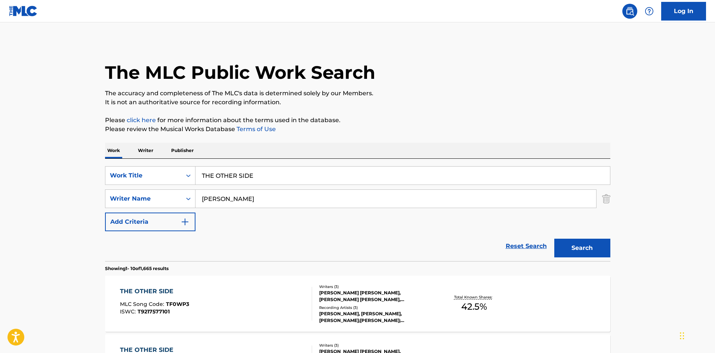
click at [437, 66] on div "The MLC Public Work Search" at bounding box center [357, 68] width 505 height 55
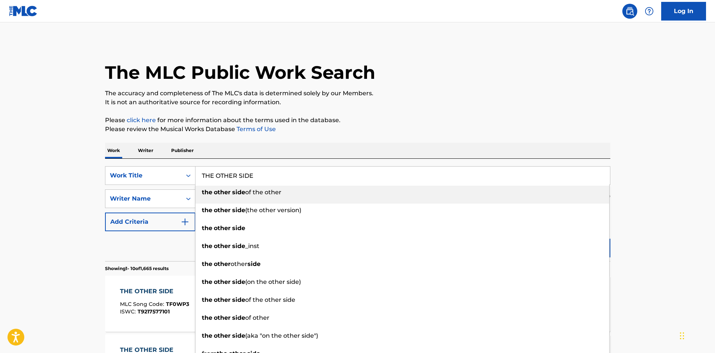
drag, startPoint x: 270, startPoint y: 175, endPoint x: 39, endPoint y: 144, distance: 232.3
paste input "USE IN TRYING"
type input "THE USE IN TRYING"
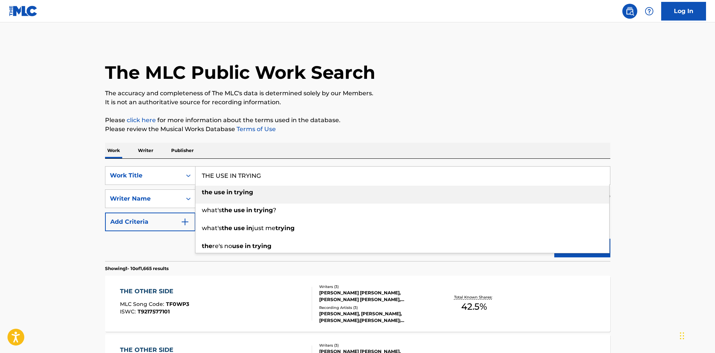
click at [259, 99] on p "It is not an authoritative source for recording information." at bounding box center [357, 102] width 505 height 9
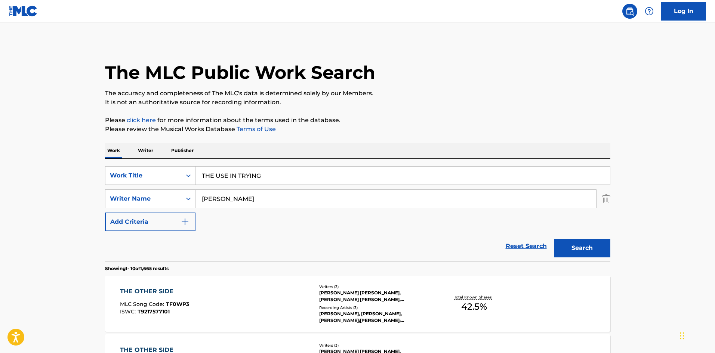
drag, startPoint x: 255, startPoint y: 199, endPoint x: 16, endPoint y: 181, distance: 239.9
paste input "[PERSON_NAME]"
type input "[PERSON_NAME]"
click at [588, 249] on button "Search" at bounding box center [582, 248] width 56 height 19
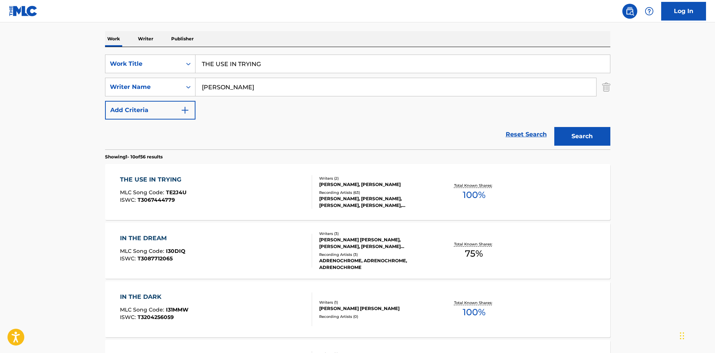
scroll to position [112, 0]
drag, startPoint x: 262, startPoint y: 113, endPoint x: 306, endPoint y: 25, distance: 98.1
click at [306, 25] on div "The MLC Public Work Search The accuracy and completeness of The MLC's data is d…" at bounding box center [357, 358] width 523 height 858
click at [163, 180] on div "THE USE IN TRYING" at bounding box center [153, 179] width 67 height 9
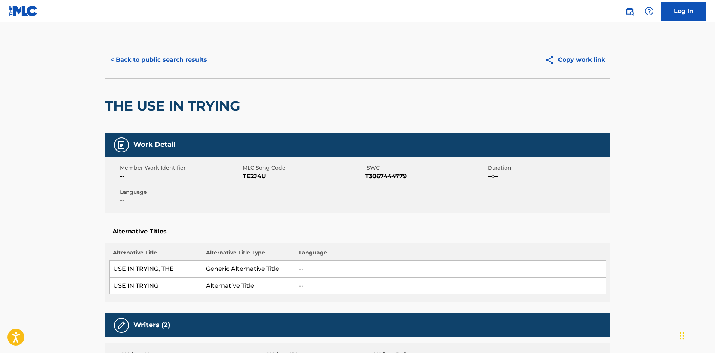
scroll to position [224, 0]
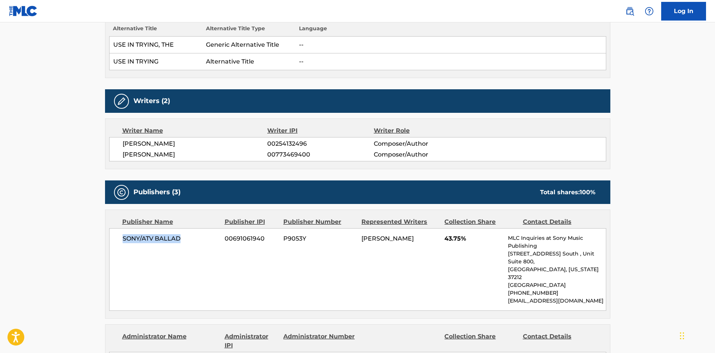
drag, startPoint x: 122, startPoint y: 240, endPoint x: 200, endPoint y: 235, distance: 77.5
click at [200, 235] on span "SONY/ATV BALLAD" at bounding box center [171, 238] width 97 height 9
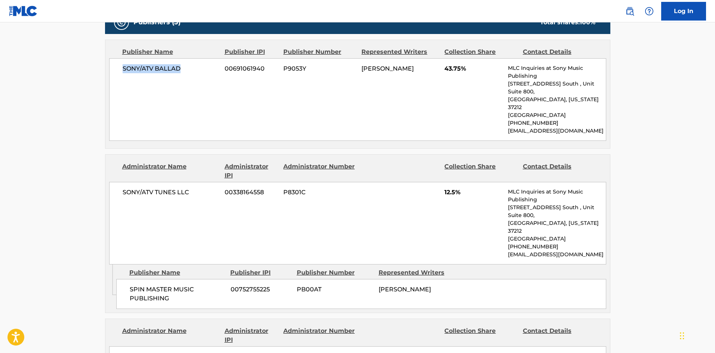
scroll to position [411, 0]
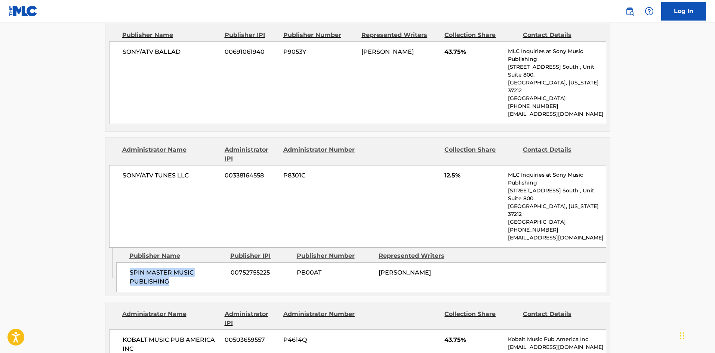
drag, startPoint x: 123, startPoint y: 244, endPoint x: 193, endPoint y: 254, distance: 70.6
click at [193, 262] on div "SPIN MASTER MUSIC PUBLISHING 00752755225 PB00AT [PERSON_NAME]" at bounding box center [361, 277] width 490 height 30
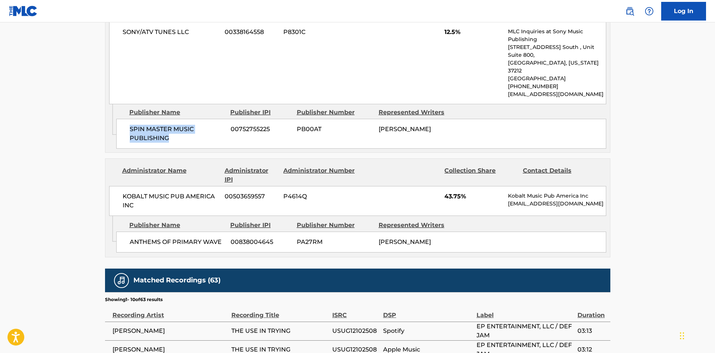
scroll to position [561, 0]
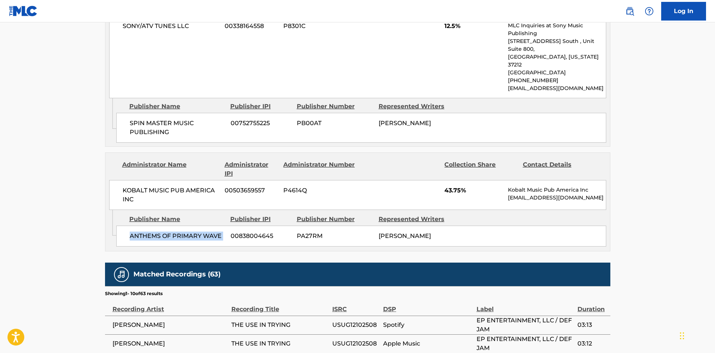
drag, startPoint x: 126, startPoint y: 210, endPoint x: 224, endPoint y: 207, distance: 97.2
click at [228, 226] on div "ANTHEMS OF PRIMARY WAVE 00838004645 PA27RM [PERSON_NAME]" at bounding box center [361, 236] width 490 height 21
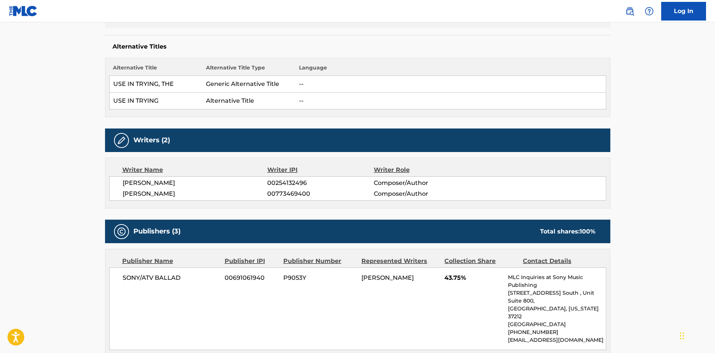
scroll to position [0, 0]
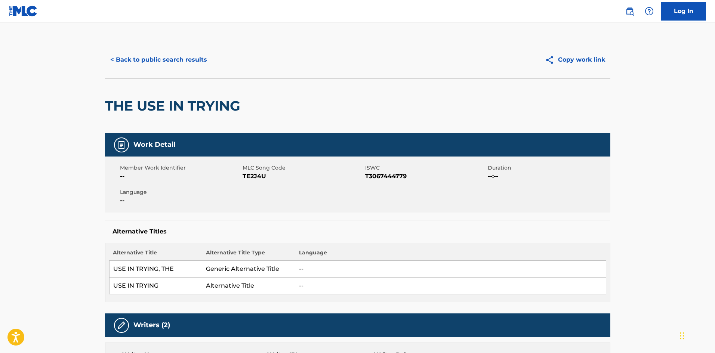
click at [177, 63] on button "< Back to public search results" at bounding box center [158, 59] width 107 height 19
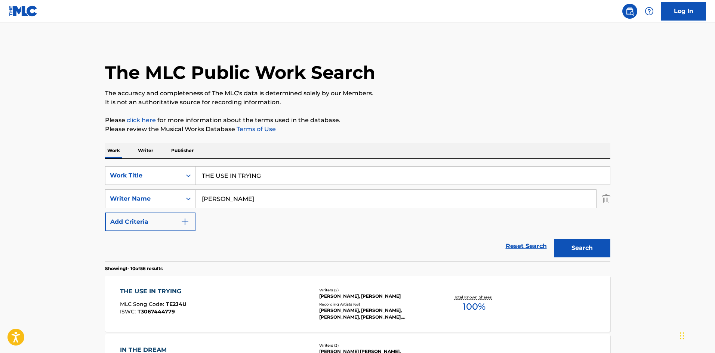
scroll to position [112, 0]
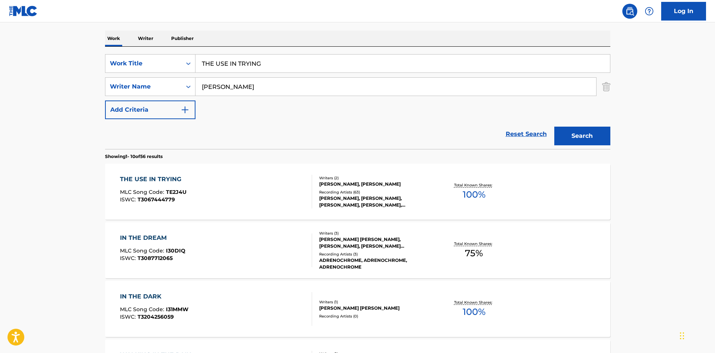
drag, startPoint x: 256, startPoint y: 70, endPoint x: 110, endPoint y: 0, distance: 162.0
click at [82, 32] on main "The MLC Public Work Search The accuracy and completeness of The MLC's data is d…" at bounding box center [357, 350] width 715 height 880
paste input "UNBOXING INTRO"
type input "UNBOXING INTRO"
drag, startPoint x: 204, startPoint y: 137, endPoint x: 211, endPoint y: 130, distance: 10.1
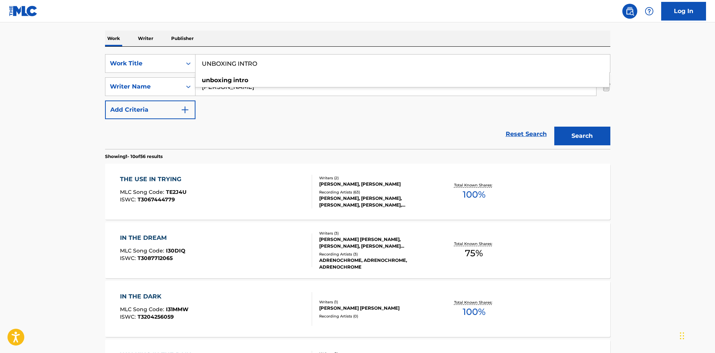
click at [205, 138] on div "Reset Search Search" at bounding box center [357, 134] width 505 height 30
drag, startPoint x: 272, startPoint y: 79, endPoint x: 0, endPoint y: 100, distance: 272.9
click at [0, 100] on main "The MLC Public Work Search The accuracy and completeness of The MLC's data is d…" at bounding box center [357, 350] width 715 height 880
click at [603, 145] on button "Search" at bounding box center [582, 136] width 56 height 19
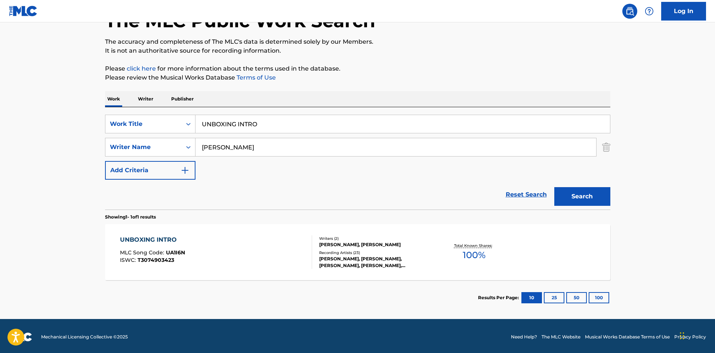
scroll to position [53, 0]
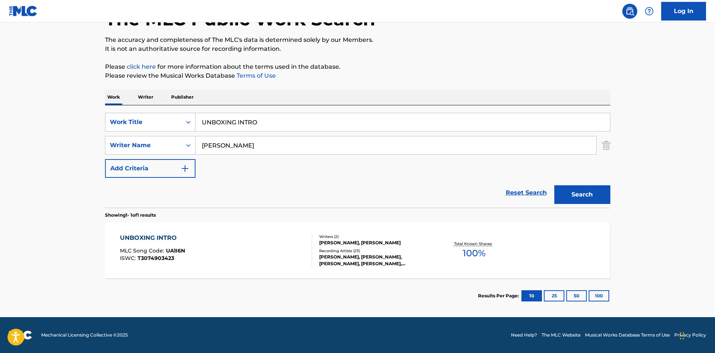
click at [137, 234] on div "UNBOXING INTRO" at bounding box center [152, 238] width 65 height 9
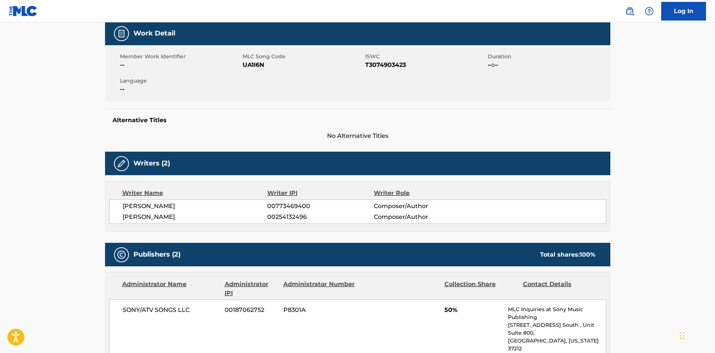
scroll to position [224, 0]
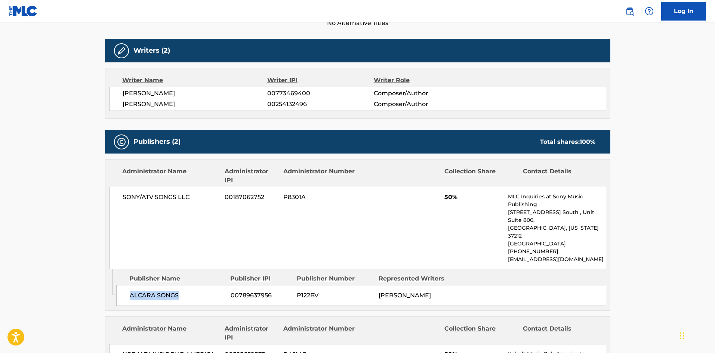
drag, startPoint x: 130, startPoint y: 282, endPoint x: 201, endPoint y: 280, distance: 71.1
click at [201, 291] on span "ALCARA SONGS" at bounding box center [177, 295] width 95 height 9
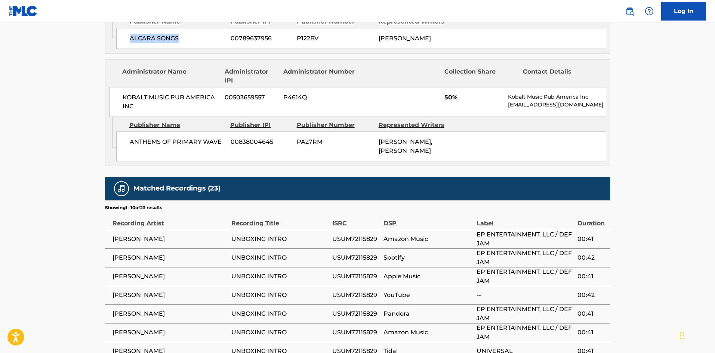
scroll to position [486, 0]
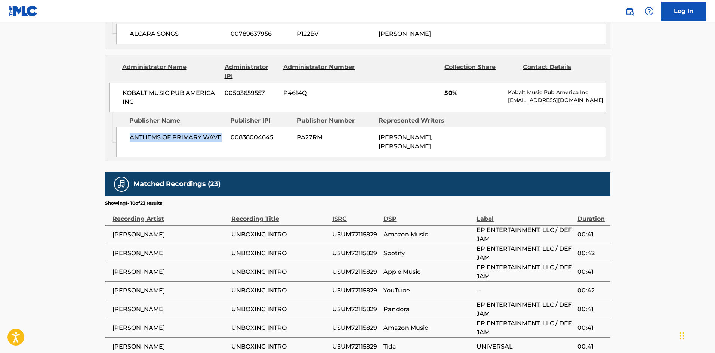
drag, startPoint x: 127, startPoint y: 120, endPoint x: 227, endPoint y: 120, distance: 99.8
click at [227, 127] on div "ANTHEMS OF PRIMARY WAVE 00838004645 PA27RM [PERSON_NAME], [PERSON_NAME]" at bounding box center [361, 142] width 490 height 30
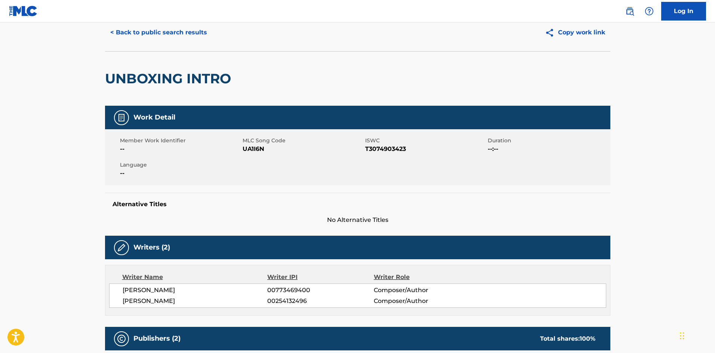
scroll to position [0, 0]
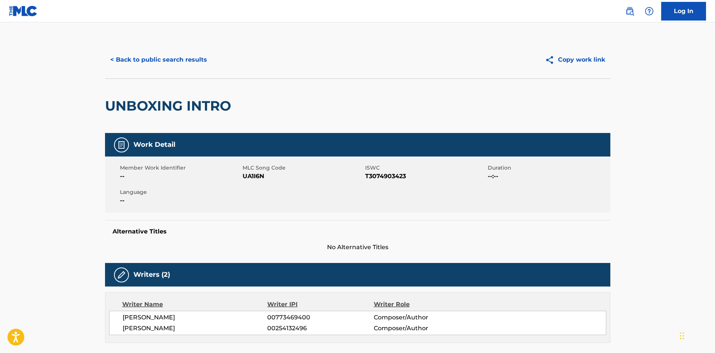
click at [188, 51] on button "< Back to public search results" at bounding box center [158, 59] width 107 height 19
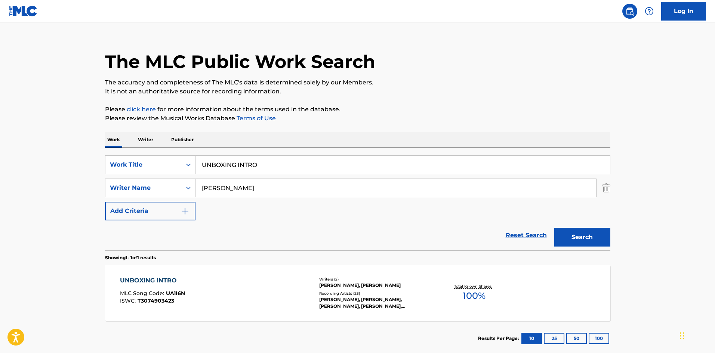
drag, startPoint x: 280, startPoint y: 170, endPoint x: 150, endPoint y: 33, distance: 188.8
click at [65, 148] on main "The MLC Public Work Search The accuracy and completeness of The MLC's data is d…" at bounding box center [357, 186] width 715 height 348
paste input "CHASING SHADOWS"
type input "CHASING SHADOWS"
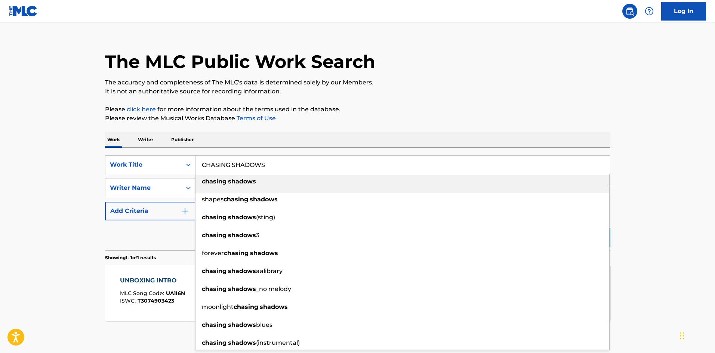
click at [280, 115] on p "Please review the Musical Works Database Terms of Use" at bounding box center [357, 118] width 505 height 9
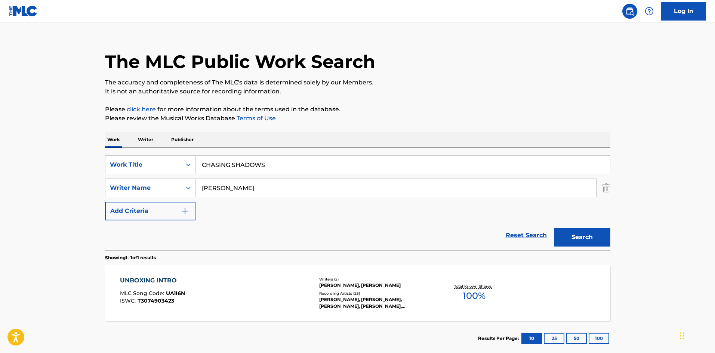
drag, startPoint x: 258, startPoint y: 184, endPoint x: 22, endPoint y: 187, distance: 235.5
click at [107, 187] on div "SearchWithCriteria649414c8-b289-441a-93a3-286a3864a203 Writer Name [PERSON_NAME]" at bounding box center [357, 188] width 505 height 19
paste input "[PERSON_NAME]"
click at [589, 236] on button "Search" at bounding box center [582, 237] width 56 height 19
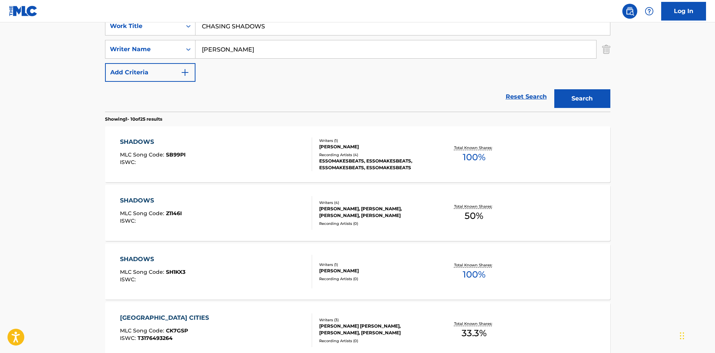
scroll to position [0, 0]
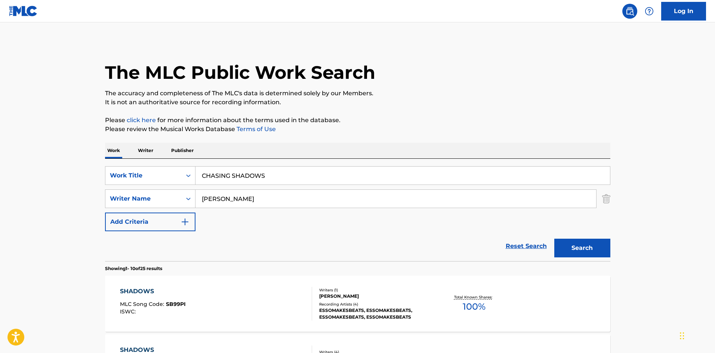
drag, startPoint x: 262, startPoint y: 202, endPoint x: 2, endPoint y: 198, distance: 259.4
paste input "WINFIELD"
type input "WINFIELD"
click at [585, 242] on button "Search" at bounding box center [582, 248] width 56 height 19
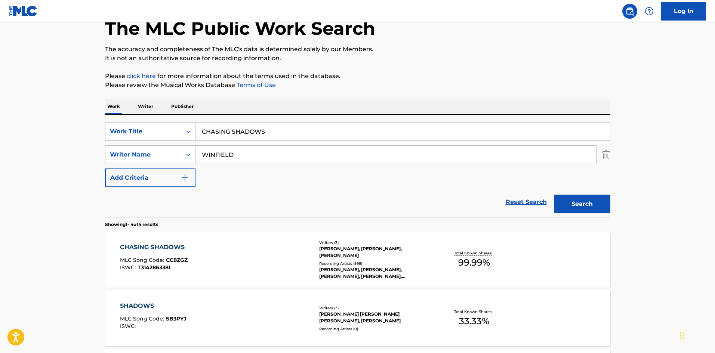
scroll to position [112, 0]
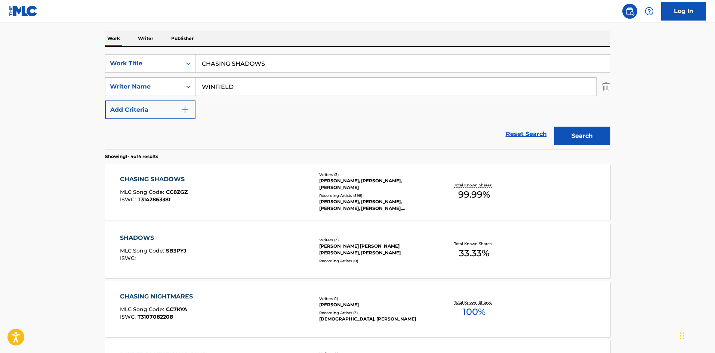
click at [166, 176] on div "CHASING SHADOWS" at bounding box center [154, 179] width 68 height 9
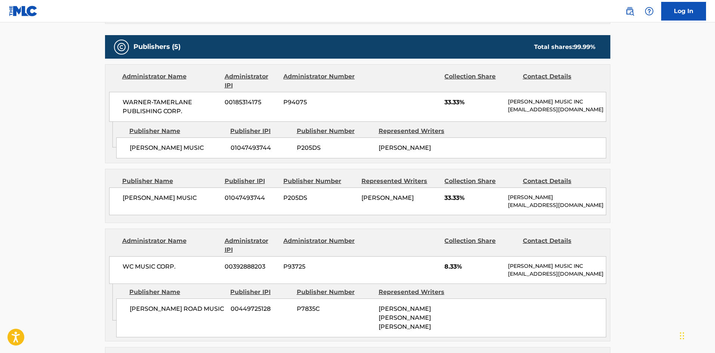
scroll to position [336, 0]
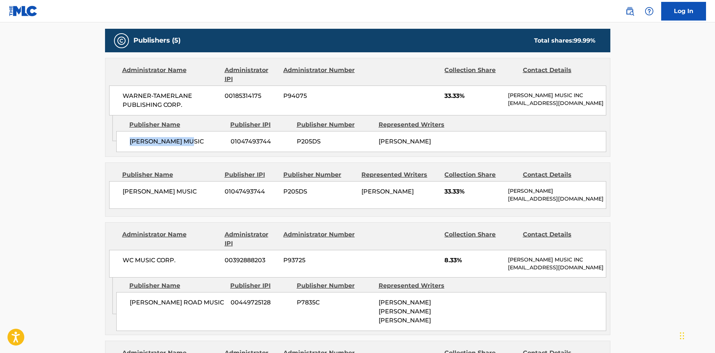
drag, startPoint x: 129, startPoint y: 150, endPoint x: 209, endPoint y: 148, distance: 80.0
click at [209, 148] on div "[PERSON_NAME] MUSIC 01047493744 P205DS [PERSON_NAME]" at bounding box center [361, 141] width 490 height 21
drag, startPoint x: 121, startPoint y: 197, endPoint x: 207, endPoint y: 201, distance: 85.3
click at [207, 201] on div "[PERSON_NAME] MUSIC 01047493744 P205DS [PERSON_NAME] 33.33% [PERSON_NAME] [PERS…" at bounding box center [357, 195] width 497 height 28
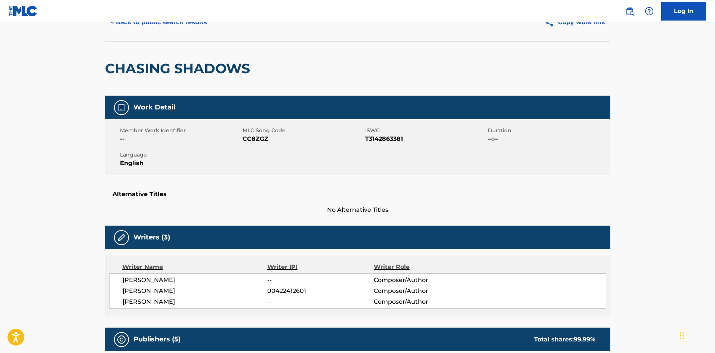
scroll to position [0, 0]
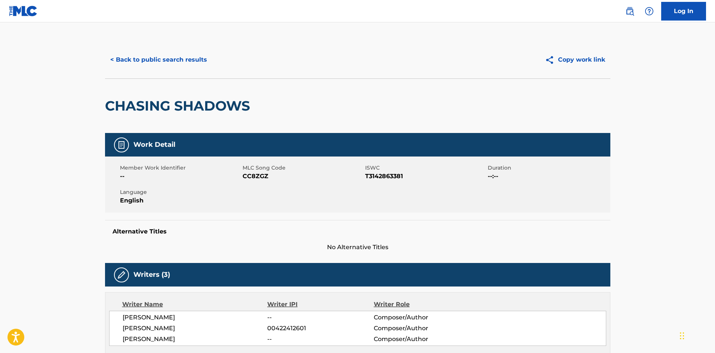
click at [173, 63] on button "< Back to public search results" at bounding box center [158, 59] width 107 height 19
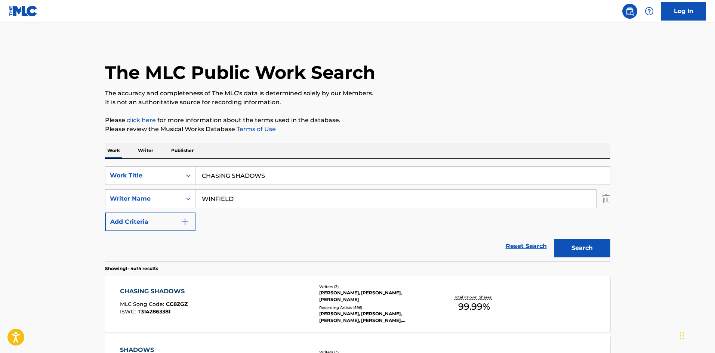
scroll to position [112, 0]
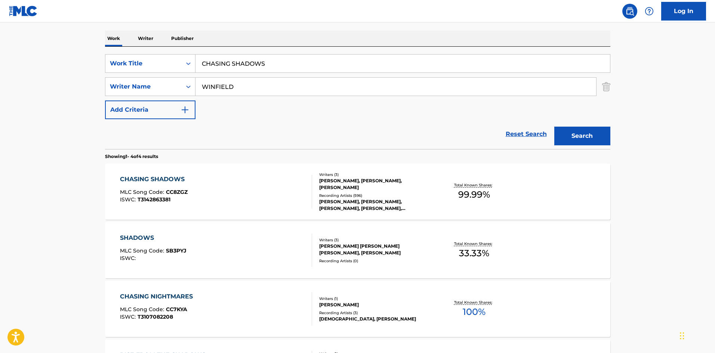
drag, startPoint x: 304, startPoint y: 71, endPoint x: 123, endPoint y: 53, distance: 181.5
click at [123, 53] on div "SearchWithCriteriad523628c-c0b6-4e8b-838c-85cd57530f70 Work Title CHASING SHADO…" at bounding box center [357, 98] width 505 height 102
paste input "HEADLIGHT"
type input "HEADLIGHTS"
click at [247, 33] on div "Work Writer Publisher" at bounding box center [357, 39] width 505 height 16
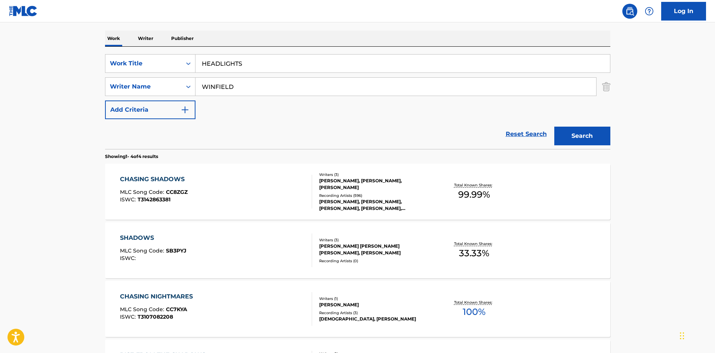
drag, startPoint x: 255, startPoint y: 87, endPoint x: 1, endPoint y: 60, distance: 254.9
click at [0, 66] on main "The MLC Public Work Search The accuracy and completeness of The MLC's data is d…" at bounding box center [357, 172] width 715 height 524
paste input "YARON"
type input "YARON"
click at [584, 134] on button "Search" at bounding box center [582, 136] width 56 height 19
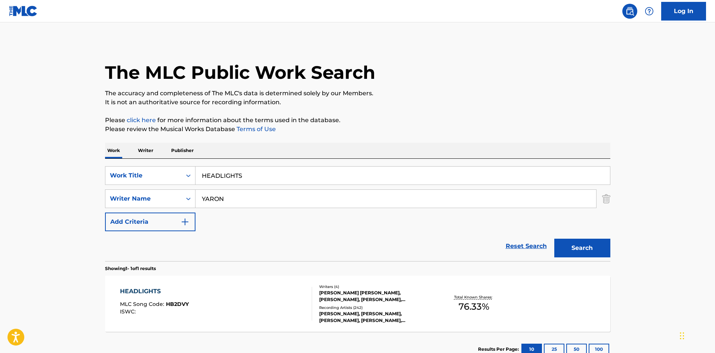
scroll to position [53, 0]
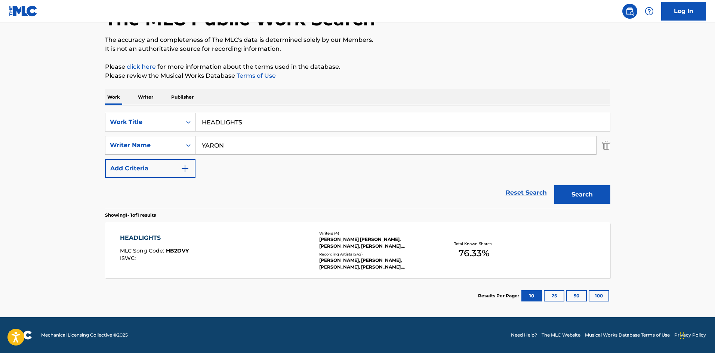
click at [141, 234] on div "HEADLIGHTS" at bounding box center [154, 238] width 69 height 9
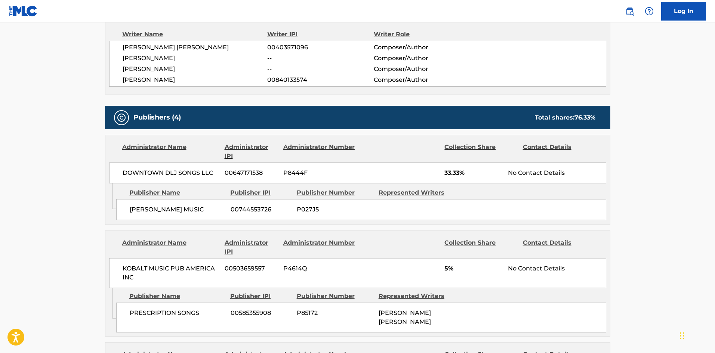
scroll to position [336, 0]
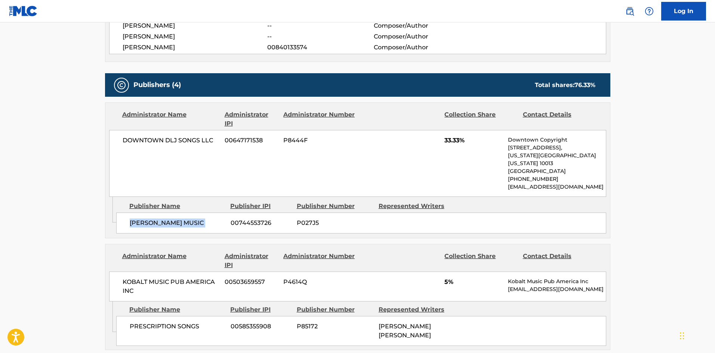
drag, startPoint x: 129, startPoint y: 217, endPoint x: 228, endPoint y: 221, distance: 99.1
click at [228, 221] on div "[PERSON_NAME] MUSIC 00744553726 P027J5" at bounding box center [361, 223] width 490 height 21
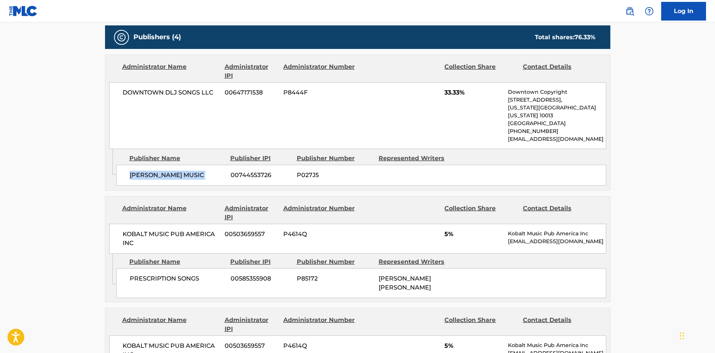
scroll to position [486, 0]
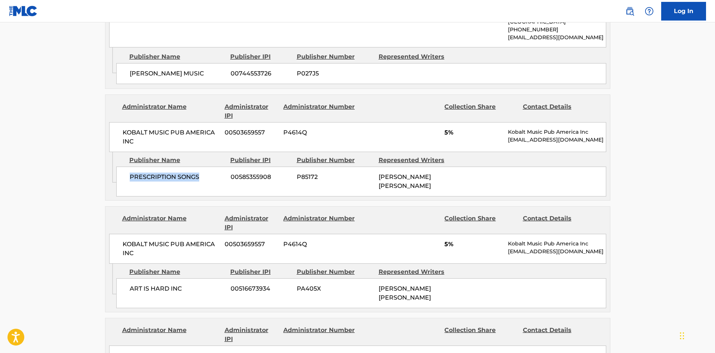
drag, startPoint x: 129, startPoint y: 170, endPoint x: 227, endPoint y: 90, distance: 125.9
click at [208, 167] on div "PRESCRIPTION SONGS 00585355908 P85172 [PERSON_NAME] [PERSON_NAME]" at bounding box center [361, 182] width 490 height 30
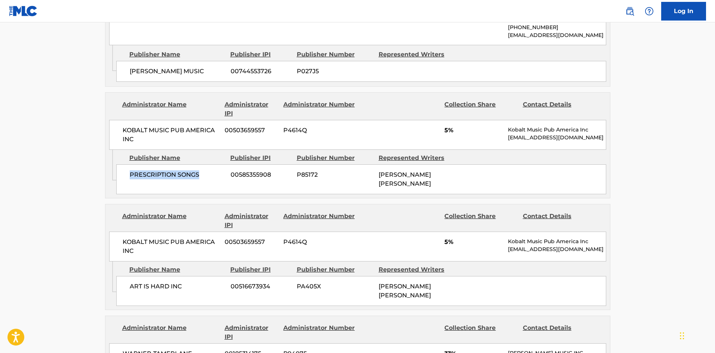
scroll to position [561, 0]
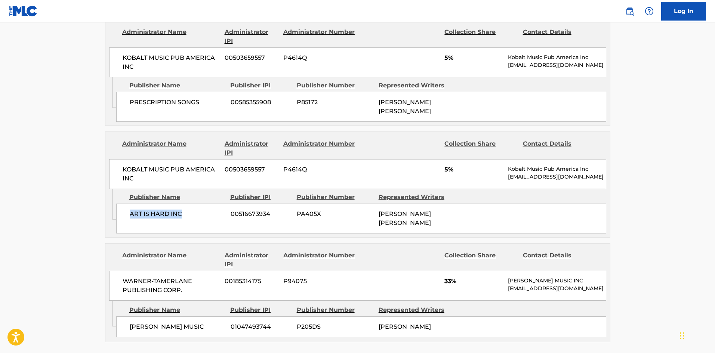
drag, startPoint x: 131, startPoint y: 198, endPoint x: 223, endPoint y: 86, distance: 145.3
click at [184, 210] on span "ART IS HARD INC" at bounding box center [177, 214] width 95 height 9
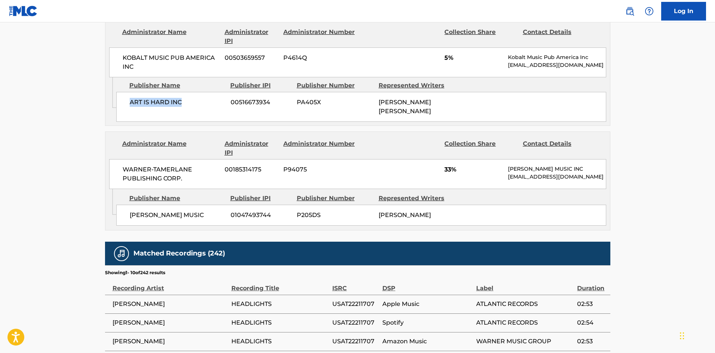
scroll to position [673, 0]
drag, startPoint x: 124, startPoint y: 200, endPoint x: 210, endPoint y: 203, distance: 86.4
click at [210, 204] on div "[PERSON_NAME] MUSIC 01047493744 P205DS [PERSON_NAME]" at bounding box center [361, 214] width 490 height 21
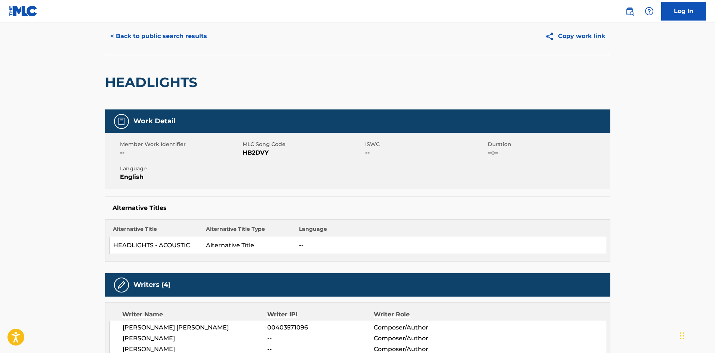
scroll to position [0, 0]
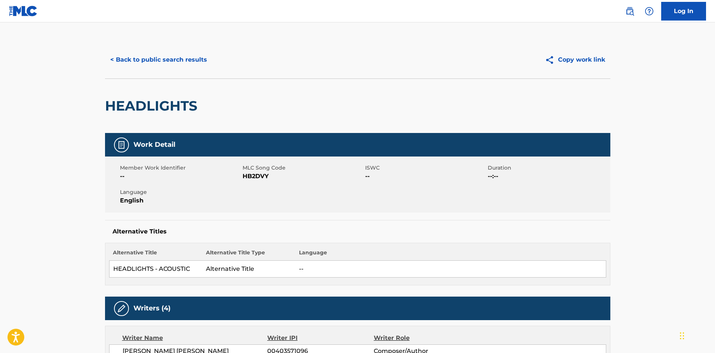
click at [154, 67] on button "< Back to public search results" at bounding box center [158, 59] width 107 height 19
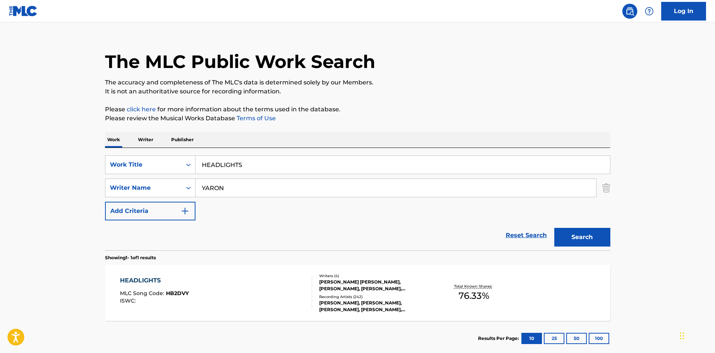
drag, startPoint x: 261, startPoint y: 168, endPoint x: 74, endPoint y: 125, distance: 192.1
click at [65, 132] on main "The MLC Public Work Search The accuracy and completeness of The MLC's data is d…" at bounding box center [357, 186] width 715 height 348
paste input "ORDINARY"
type input "ORDINARY"
click at [296, 101] on div "The MLC Public Work Search The accuracy and completeness of The MLC's data is d…" at bounding box center [357, 193] width 523 height 326
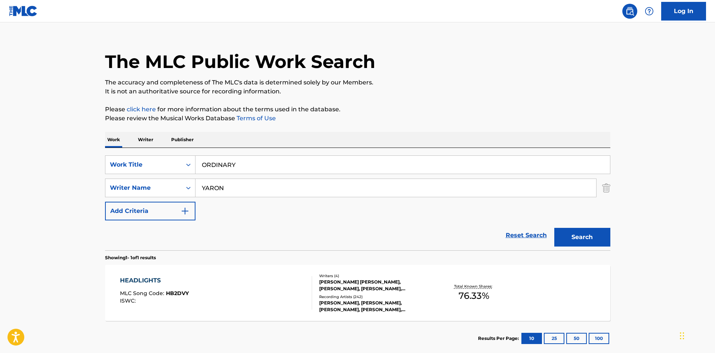
drag, startPoint x: 262, startPoint y: 187, endPoint x: 46, endPoint y: 195, distance: 215.5
click at [53, 195] on main "The MLC Public Work Search The accuracy and completeness of The MLC's data is d…" at bounding box center [357, 186] width 715 height 348
paste input "[PERSON_NAME]"
type input "[PERSON_NAME]"
click at [603, 242] on button "Search" at bounding box center [582, 237] width 56 height 19
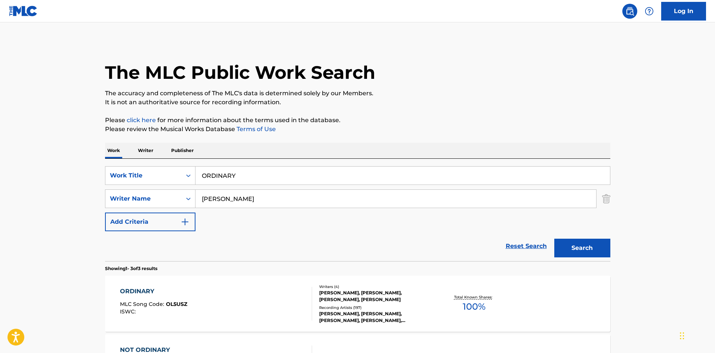
scroll to position [171, 0]
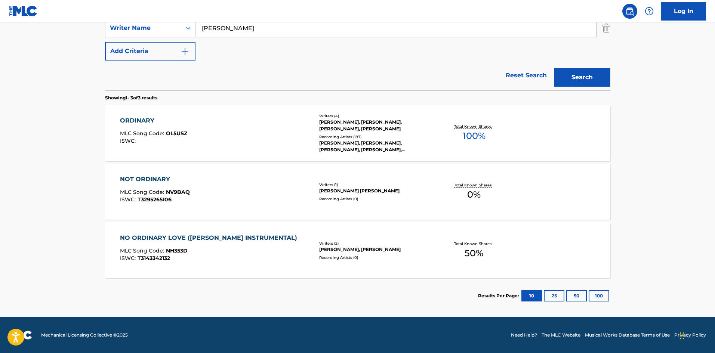
click at [128, 122] on div "ORDINARY" at bounding box center [153, 120] width 67 height 9
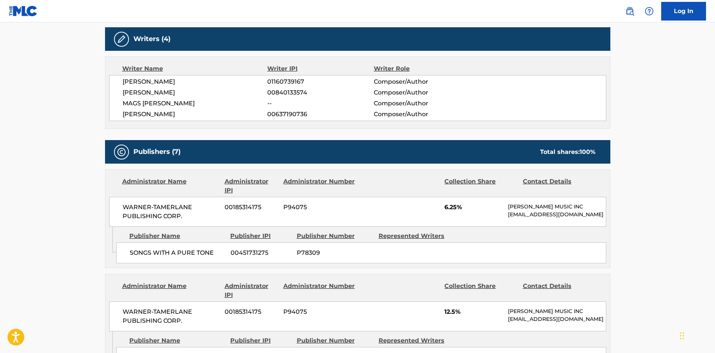
scroll to position [299, 0]
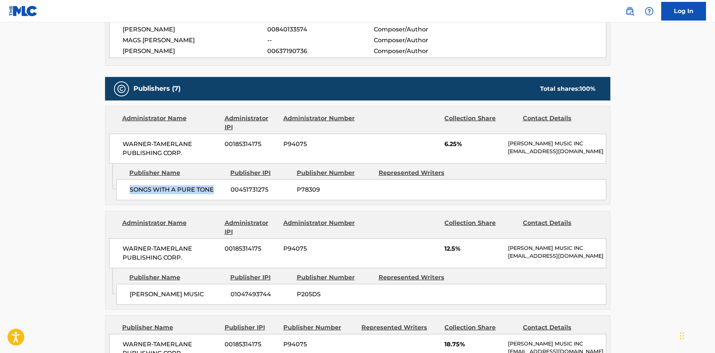
drag, startPoint x: 129, startPoint y: 194, endPoint x: 221, endPoint y: 191, distance: 92.8
click at [221, 191] on div "SONGS WITH A PURE TONE 00451731275 P78309" at bounding box center [361, 189] width 490 height 21
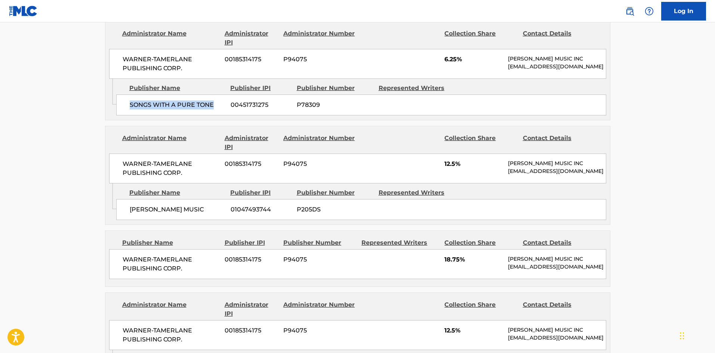
scroll to position [486, 0]
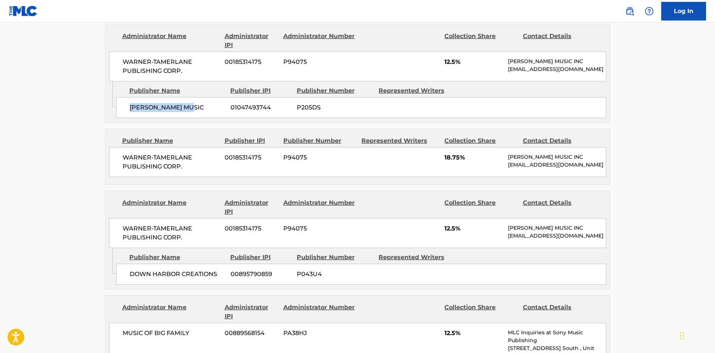
drag, startPoint x: 124, startPoint y: 118, endPoint x: 207, endPoint y: 117, distance: 83.0
click at [207, 117] on div "[PERSON_NAME] MUSIC 01047493744 P205DS" at bounding box center [361, 107] width 490 height 21
drag, startPoint x: 121, startPoint y: 168, endPoint x: 193, endPoint y: 171, distance: 71.4
click at [196, 177] on div "WARNER-[PERSON_NAME] PUBLISHING CORP. 00185314175 P94075 18.75% [PERSON_NAME] M…" at bounding box center [357, 162] width 497 height 30
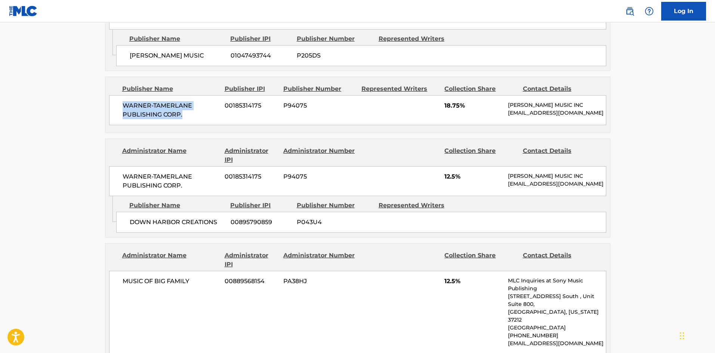
scroll to position [598, 0]
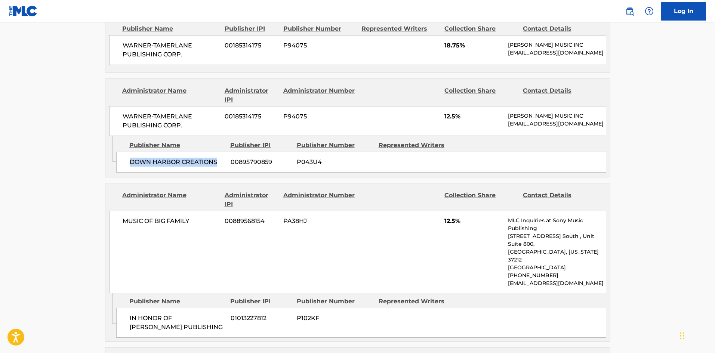
drag, startPoint x: 132, startPoint y: 185, endPoint x: 219, endPoint y: 176, distance: 88.2
click at [219, 173] on div "DOWN HARBOR CREATIONS 00895790859 P043U4" at bounding box center [361, 162] width 490 height 21
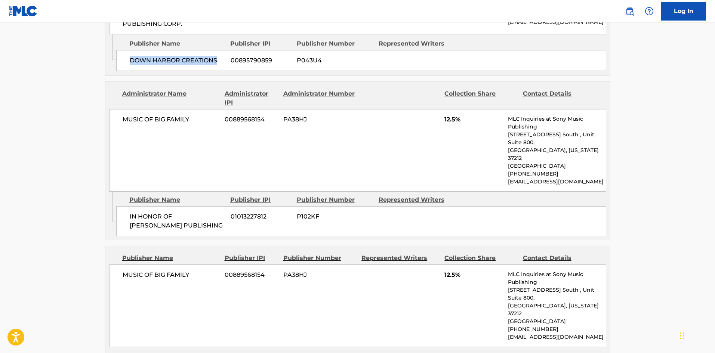
scroll to position [710, 0]
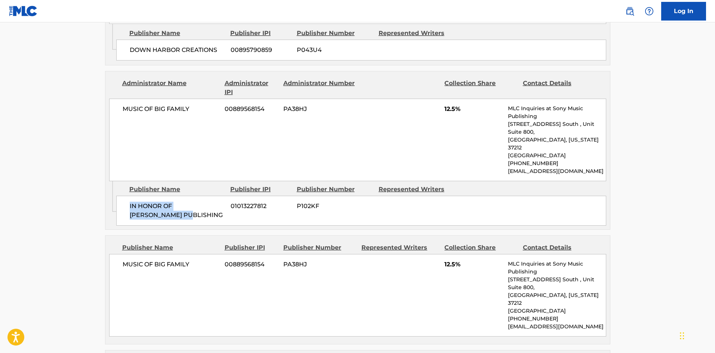
drag, startPoint x: 129, startPoint y: 211, endPoint x: 217, endPoint y: 225, distance: 88.7
click at [217, 220] on span "IN HONOR OF [PERSON_NAME] PUBLISHING" at bounding box center [177, 211] width 95 height 18
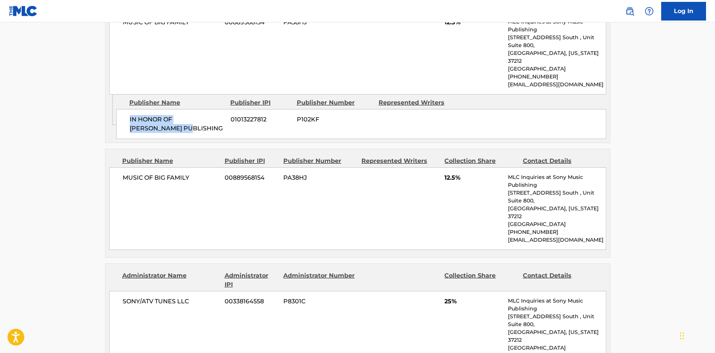
scroll to position [822, 0]
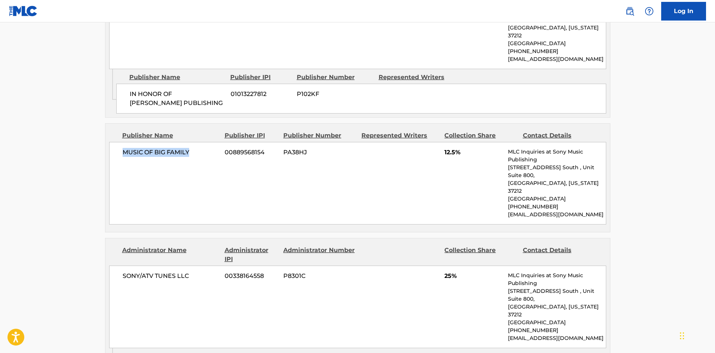
drag, startPoint x: 121, startPoint y: 162, endPoint x: 212, endPoint y: 159, distance: 91.6
click at [212, 159] on div "MUSIC OF BIG FAMILY 00889568154 PA38HJ 12.5% MLC Inquiries at Sony Music Publis…" at bounding box center [357, 183] width 497 height 83
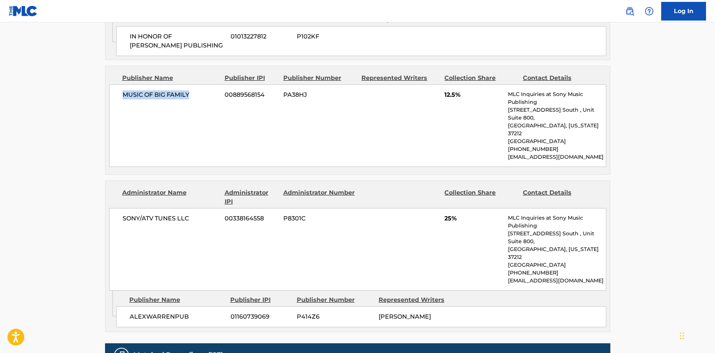
scroll to position [935, 0]
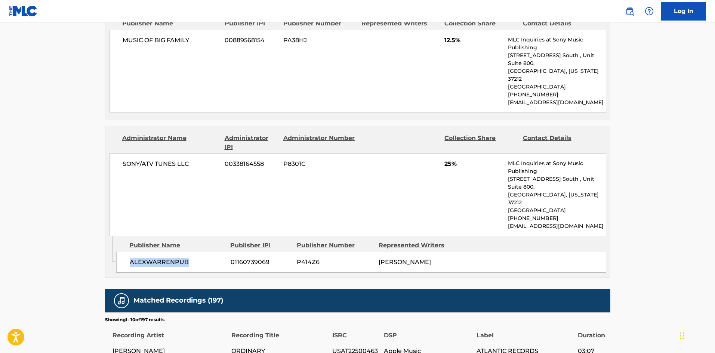
drag, startPoint x: 129, startPoint y: 238, endPoint x: 218, endPoint y: 238, distance: 89.0
click at [218, 252] on div "ALEXWARRENPUB 01160739069 P414Z6 [PERSON_NAME]" at bounding box center [361, 262] width 490 height 21
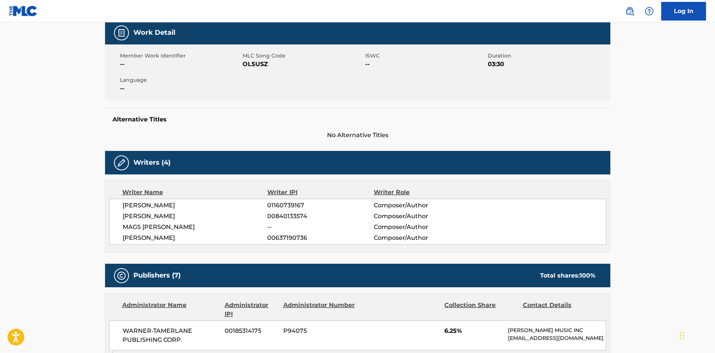
scroll to position [0, 0]
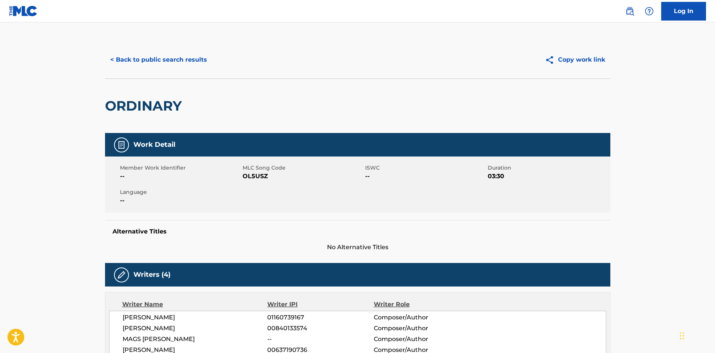
click at [167, 60] on button "< Back to public search results" at bounding box center [158, 59] width 107 height 19
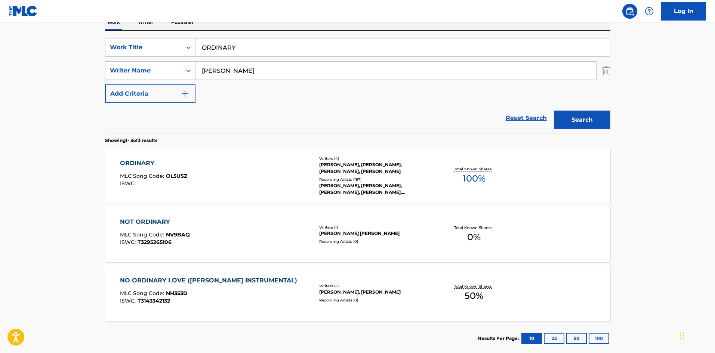
drag, startPoint x: 287, startPoint y: 46, endPoint x: 5, endPoint y: 41, distance: 281.5
click at [21, 43] on main "The MLC Public Work Search The accuracy and completeness of The MLC's data is d…" at bounding box center [357, 127] width 715 height 466
paste input "SAVE YOU A SEAT"
type input "SAVE YOU A SEAT"
click at [295, 25] on div "Work Writer Publisher" at bounding box center [357, 23] width 505 height 16
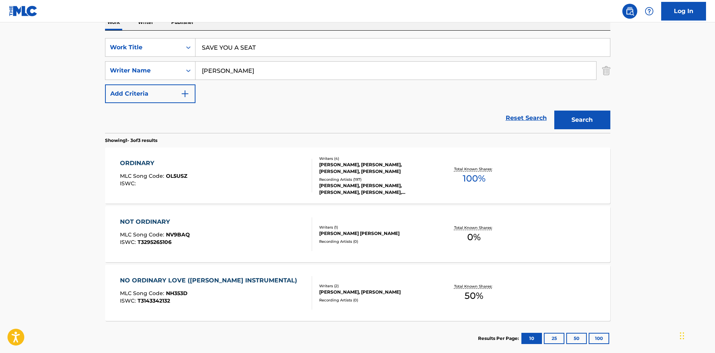
drag, startPoint x: 274, startPoint y: 67, endPoint x: 230, endPoint y: 22, distance: 62.4
click at [66, 60] on main "The MLC Public Work Search The accuracy and completeness of The MLC's data is d…" at bounding box center [357, 127] width 715 height 466
click at [584, 118] on button "Search" at bounding box center [582, 120] width 56 height 19
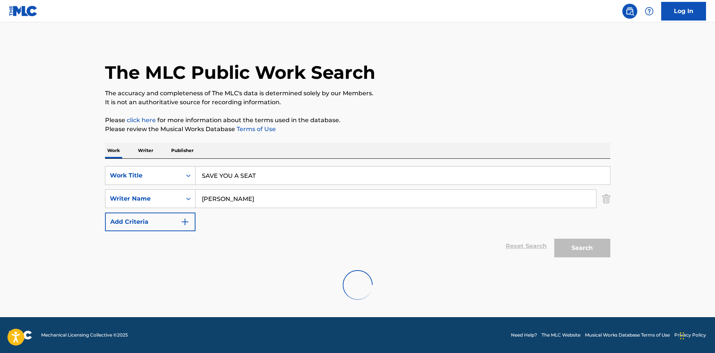
scroll to position [0, 0]
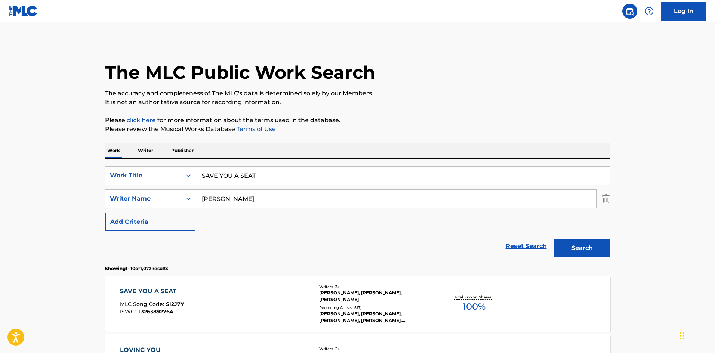
click at [323, 14] on nav "Log In" at bounding box center [357, 11] width 715 height 22
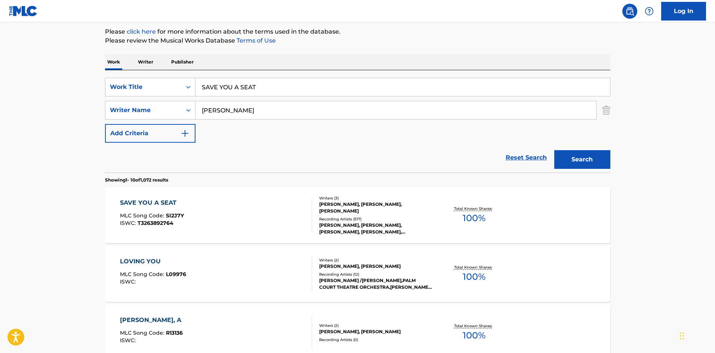
scroll to position [75, 0]
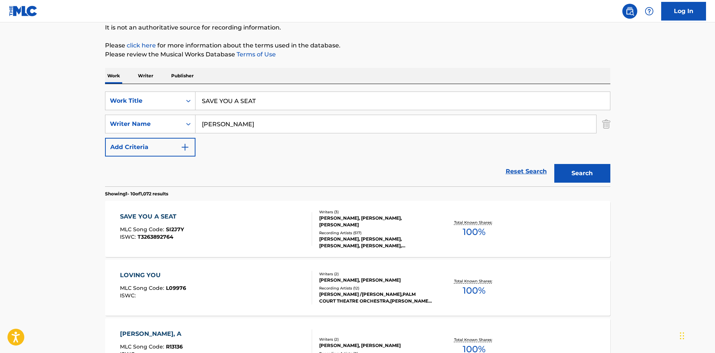
click at [152, 215] on div "SAVE YOU A SEAT" at bounding box center [152, 216] width 64 height 9
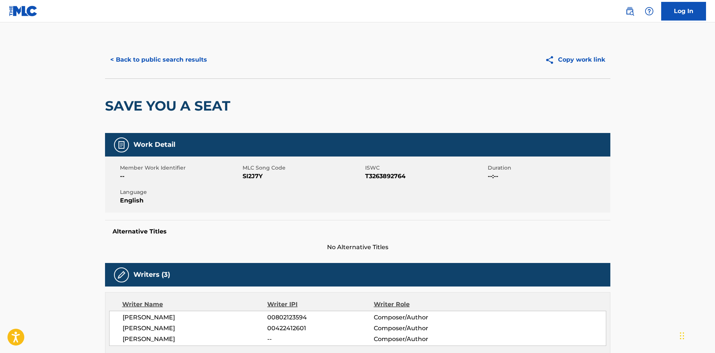
click at [298, 58] on div "< Back to public search results" at bounding box center [231, 59] width 253 height 19
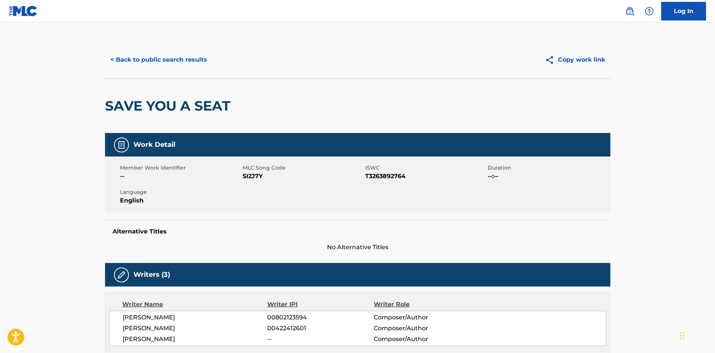
click at [298, 58] on div "< Back to public search results" at bounding box center [231, 59] width 253 height 19
click at [295, 58] on div "< Back to public search results" at bounding box center [231, 59] width 253 height 19
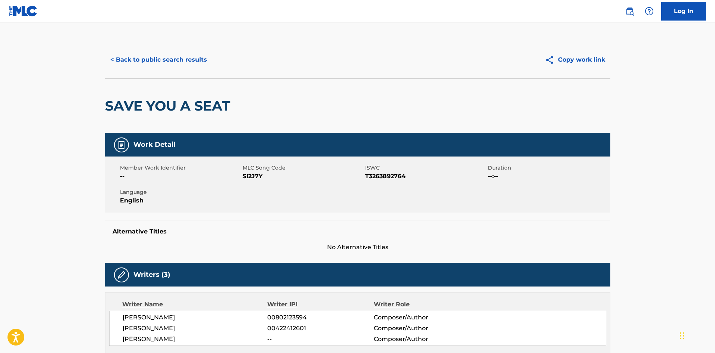
click at [295, 58] on div "< Back to public search results" at bounding box center [231, 59] width 253 height 19
click at [294, 60] on div "< Back to public search results" at bounding box center [231, 59] width 253 height 19
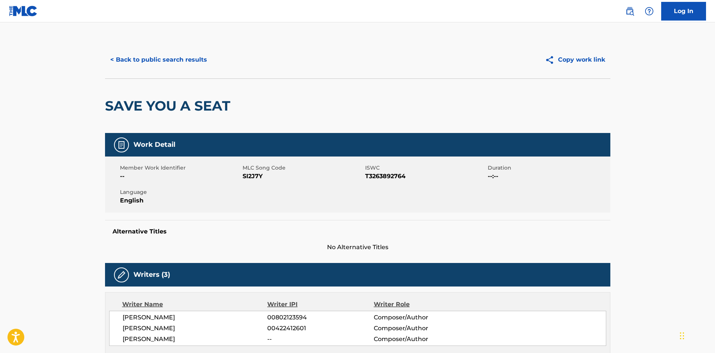
scroll to position [187, 0]
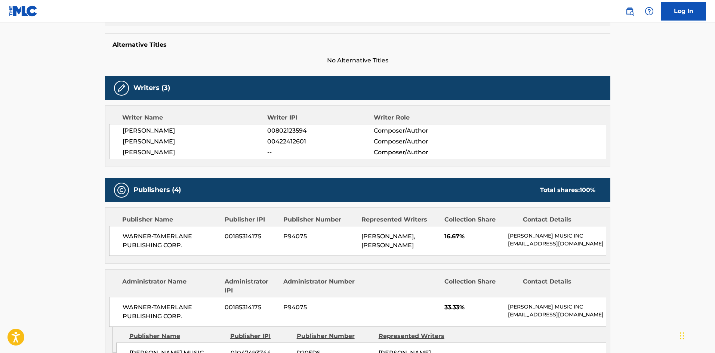
click at [93, 110] on main "< Back to public search results Copy work link SAVE YOU A SEAT Work Detail Memb…" at bounding box center [357, 333] width 715 height 995
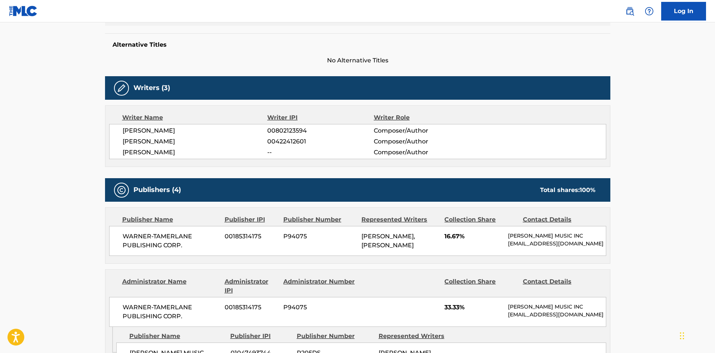
click at [93, 110] on main "< Back to public search results Copy work link SAVE YOU A SEAT Work Detail Memb…" at bounding box center [357, 333] width 715 height 995
click at [95, 111] on main "< Back to public search results Copy work link SAVE YOU A SEAT Work Detail Memb…" at bounding box center [357, 333] width 715 height 995
click at [261, 43] on h5 "Alternative Titles" at bounding box center [358, 44] width 490 height 7
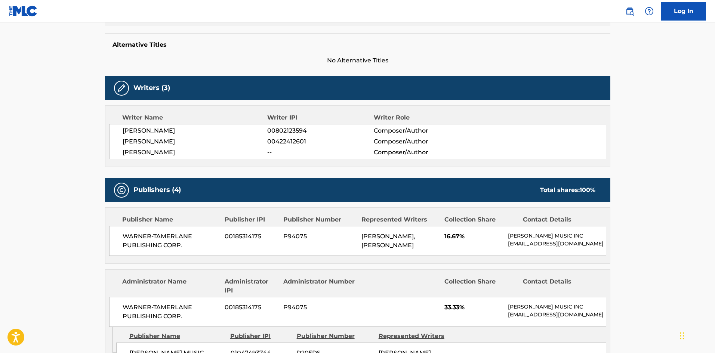
click at [265, 51] on div "Alternative Titles No Alternative Titles" at bounding box center [357, 49] width 505 height 32
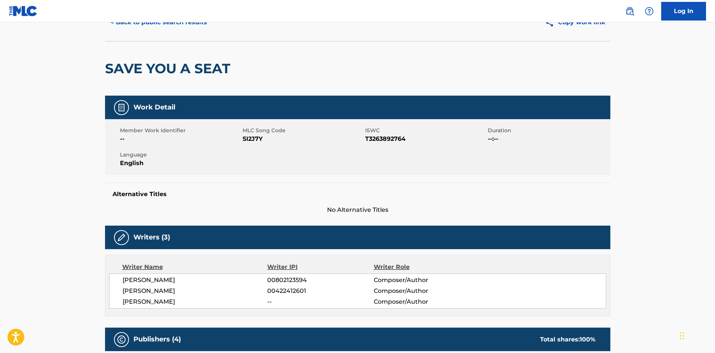
scroll to position [262, 0]
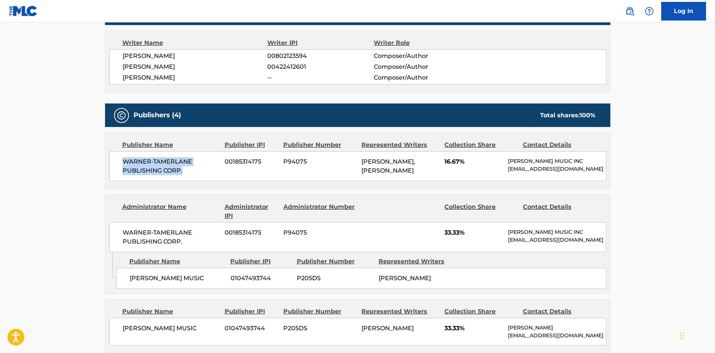
drag, startPoint x: 124, startPoint y: 163, endPoint x: 200, endPoint y: 177, distance: 76.8
click at [200, 177] on div "WARNER-[PERSON_NAME] PUBLISHING CORP. 00185314175 P94075 [PERSON_NAME], [PERSON…" at bounding box center [357, 166] width 497 height 30
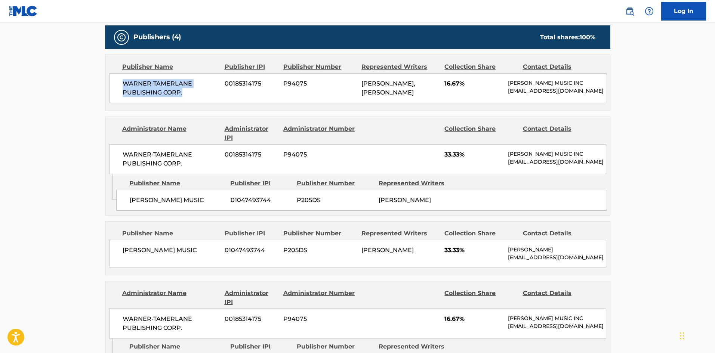
scroll to position [374, 0]
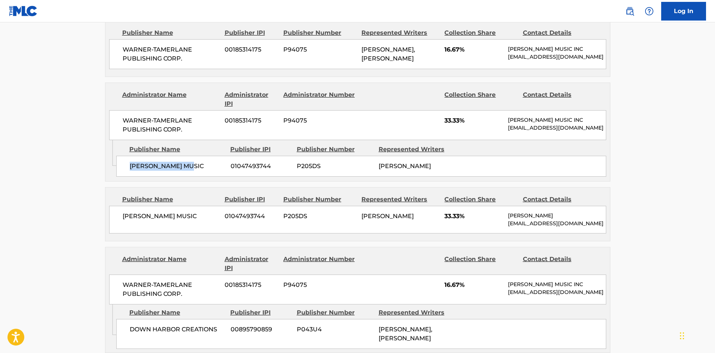
drag, startPoint x: 126, startPoint y: 182, endPoint x: 216, endPoint y: 182, distance: 90.1
click at [216, 177] on div "[PERSON_NAME] MUSIC 01047493744 P205DS [PERSON_NAME]" at bounding box center [361, 166] width 490 height 21
drag, startPoint x: 444, startPoint y: 125, endPoint x: 462, endPoint y: 124, distance: 17.9
click at [462, 124] on span "33.33%" at bounding box center [473, 120] width 58 height 9
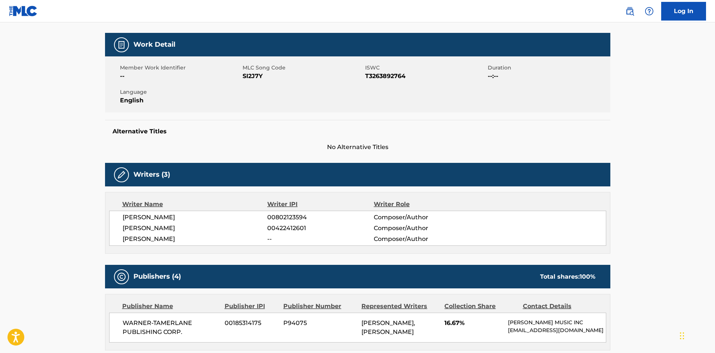
scroll to position [0, 0]
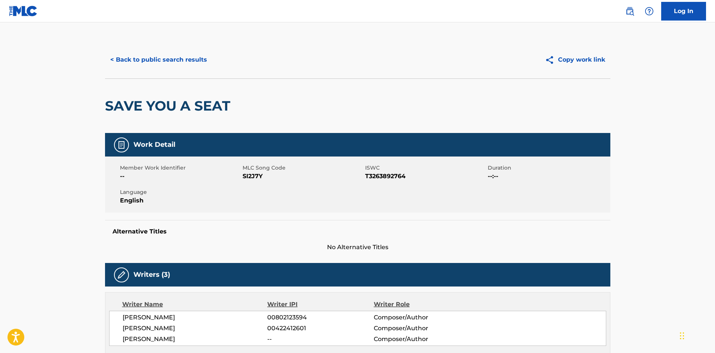
click at [184, 50] on div "< Back to public search results Copy work link" at bounding box center [357, 59] width 505 height 37
click at [177, 56] on button "< Back to public search results" at bounding box center [158, 59] width 107 height 19
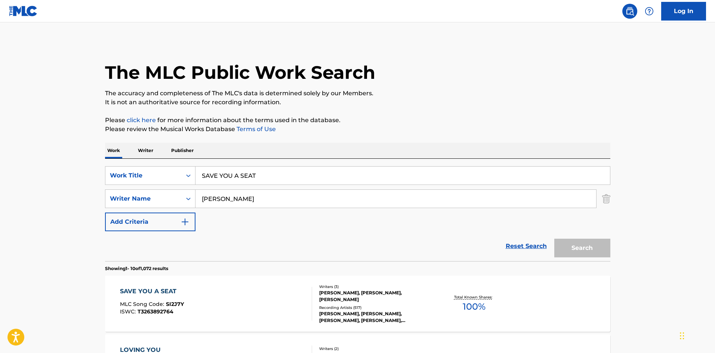
scroll to position [75, 0]
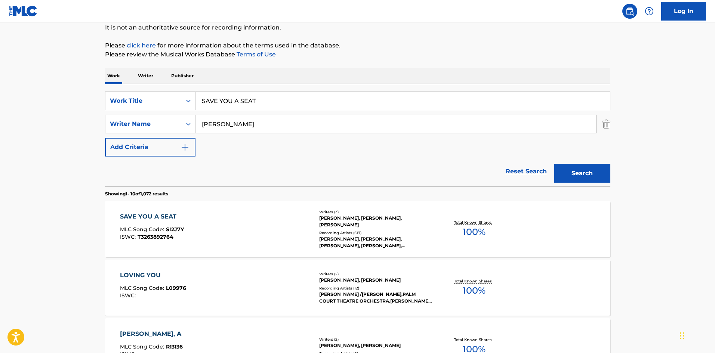
drag, startPoint x: 301, startPoint y: 106, endPoint x: 130, endPoint y: 89, distance: 172.4
click at [116, 94] on div "SearchWithCriteriad523628c-c0b6-4e8b-838c-85cd57530f70 Work Title SAVE YOU A SE…" at bounding box center [357, 101] width 505 height 19
paste input "Body On My Mind"
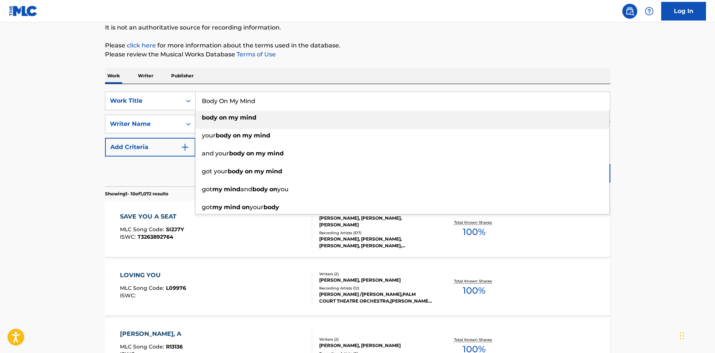
drag, startPoint x: 274, startPoint y: 103, endPoint x: 92, endPoint y: 106, distance: 182.4
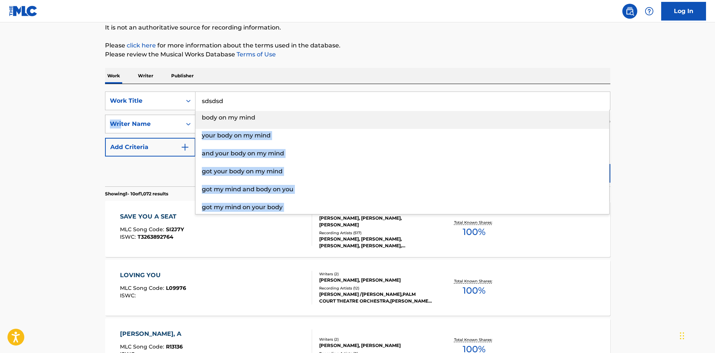
click at [121, 124] on div "SearchWithCriteriad523628c-c0b6-4e8b-838c-85cd57530f70 Work Title sdsdsd body o…" at bounding box center [357, 124] width 505 height 65
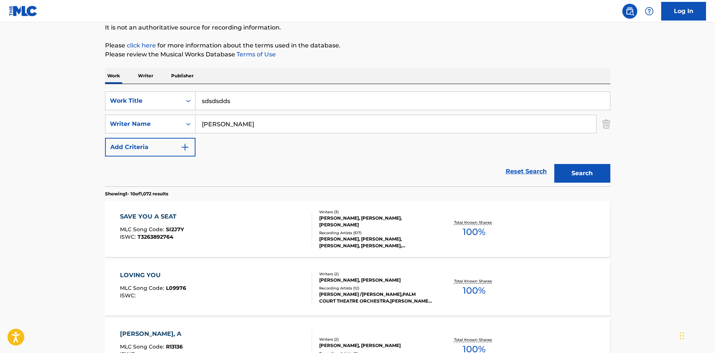
type input "sdsdsdds"
click at [298, 74] on div "Work Writer Publisher" at bounding box center [357, 76] width 505 height 16
drag, startPoint x: 247, startPoint y: 135, endPoint x: 249, endPoint y: 129, distance: 7.1
click at [247, 134] on div "SearchWithCriteriad523628c-c0b6-4e8b-838c-85cd57530f70 Work Title sdsdsdds Sear…" at bounding box center [357, 124] width 505 height 65
drag, startPoint x: 249, startPoint y: 129, endPoint x: 3, endPoint y: 126, distance: 246.0
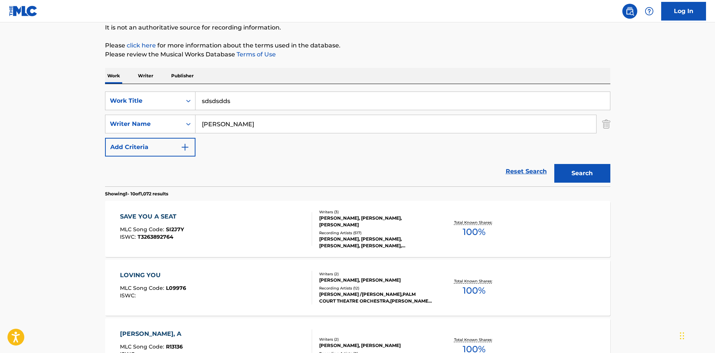
type input "sdsdsdsdsdsds"
click at [554, 164] on button "Search" at bounding box center [582, 173] width 56 height 19
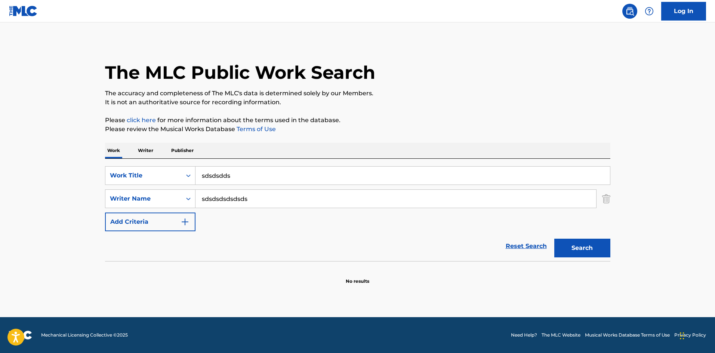
drag, startPoint x: 257, startPoint y: 180, endPoint x: 73, endPoint y: 187, distance: 183.7
click at [31, 184] on main "The MLC Public Work Search The accuracy and completeness of The MLC's data is d…" at bounding box center [357, 169] width 715 height 295
drag, startPoint x: 276, startPoint y: 203, endPoint x: 23, endPoint y: 202, distance: 253.1
click at [21, 205] on main "The MLC Public Work Search The accuracy and completeness of The MLC's data is d…" at bounding box center [357, 169] width 715 height 295
click at [363, 90] on p "The accuracy and completeness of The MLC's data is determined solely by our Mem…" at bounding box center [357, 93] width 505 height 9
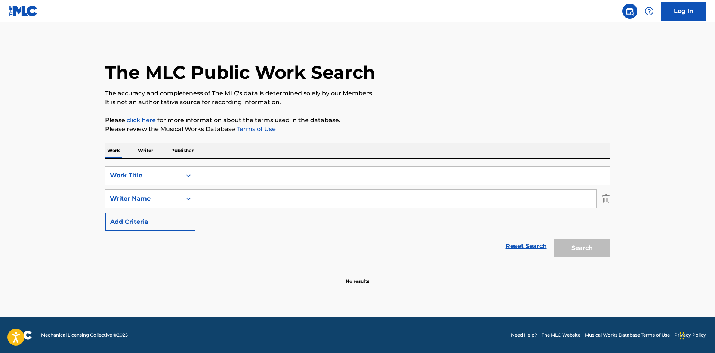
click at [397, 82] on div "The MLC Public Work Search" at bounding box center [357, 68] width 505 height 55
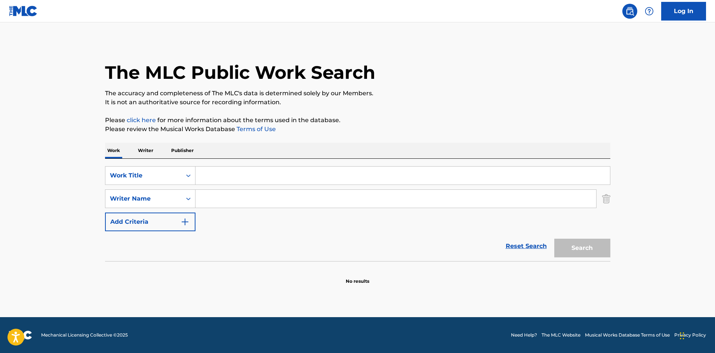
click at [397, 82] on div "The MLC Public Work Search" at bounding box center [357, 68] width 505 height 55
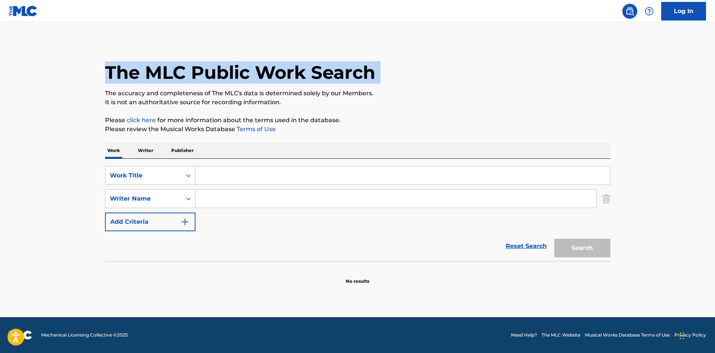
click at [397, 82] on div "The MLC Public Work Search" at bounding box center [357, 68] width 505 height 55
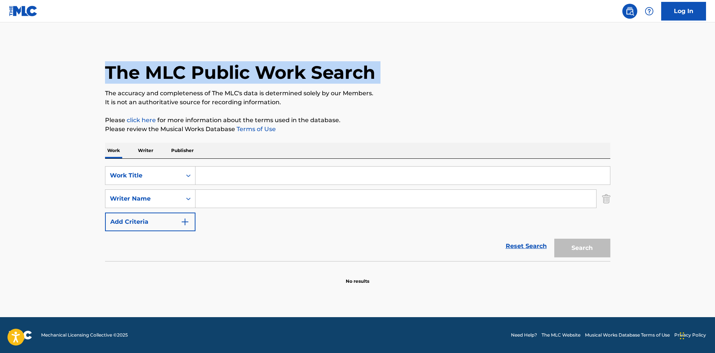
click at [397, 82] on div "The MLC Public Work Search" at bounding box center [357, 68] width 505 height 55
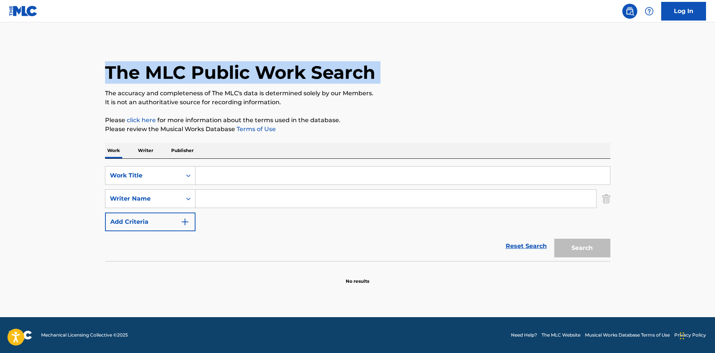
click at [397, 82] on div "The MLC Public Work Search" at bounding box center [357, 68] width 505 height 55
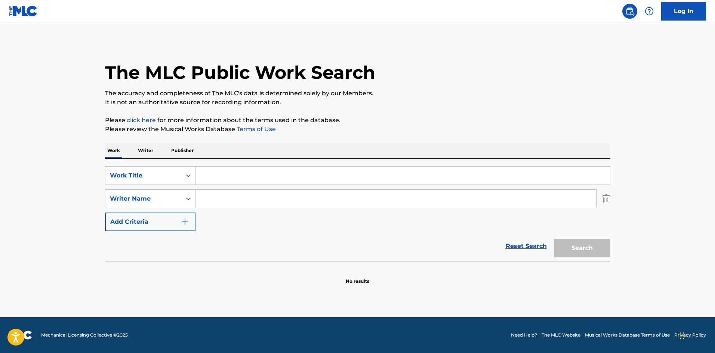
click at [397, 82] on div "The MLC Public Work Search" at bounding box center [357, 68] width 505 height 55
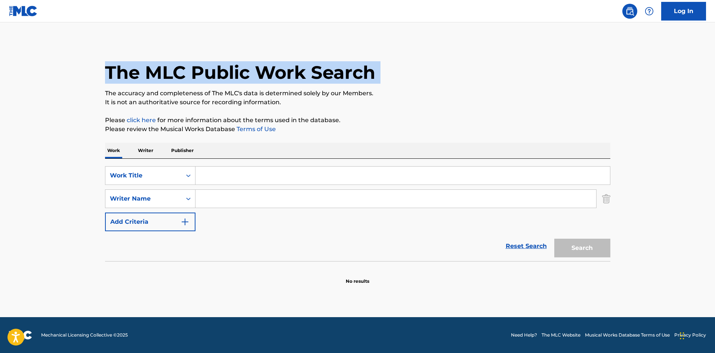
click at [397, 82] on div "The MLC Public Work Search" at bounding box center [357, 68] width 505 height 55
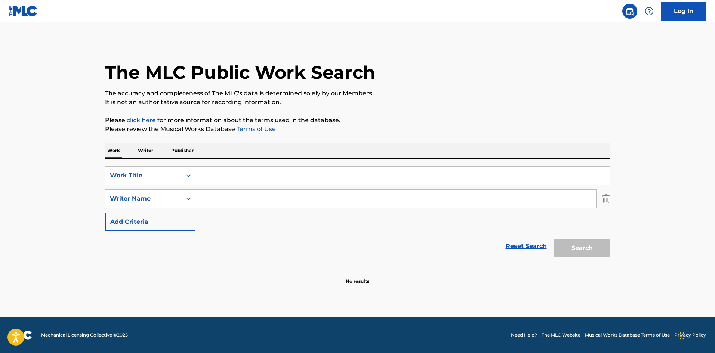
click at [397, 82] on div "The MLC Public Work Search" at bounding box center [357, 68] width 505 height 55
click at [395, 83] on div "The MLC Public Work Search" at bounding box center [357, 68] width 505 height 55
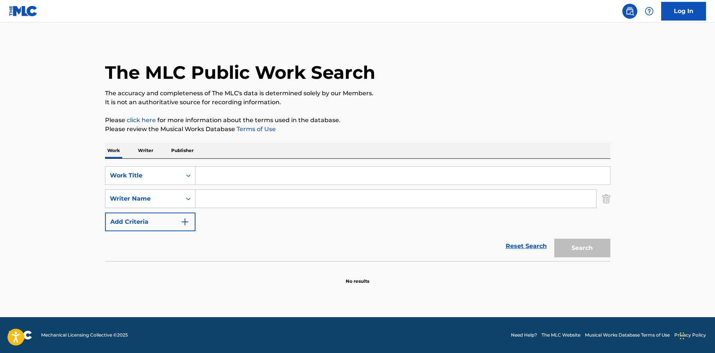
click at [395, 83] on div "The MLC Public Work Search" at bounding box center [357, 68] width 505 height 55
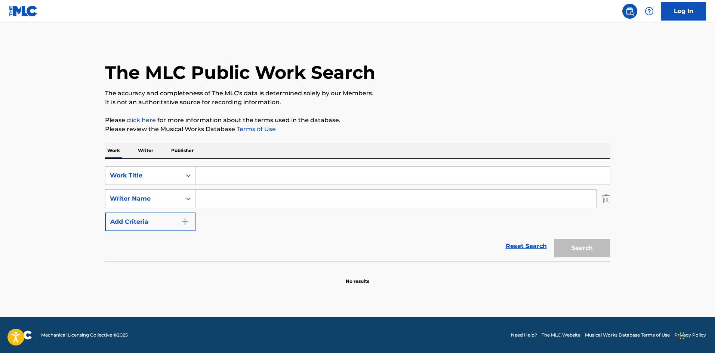
click at [395, 83] on div "The MLC Public Work Search" at bounding box center [357, 68] width 505 height 55
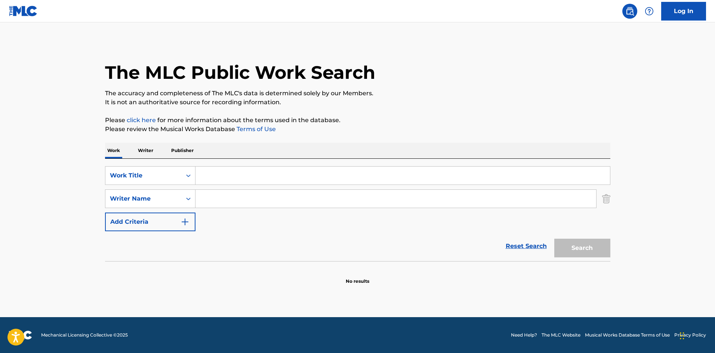
click at [395, 83] on div "The MLC Public Work Search" at bounding box center [357, 68] width 505 height 55
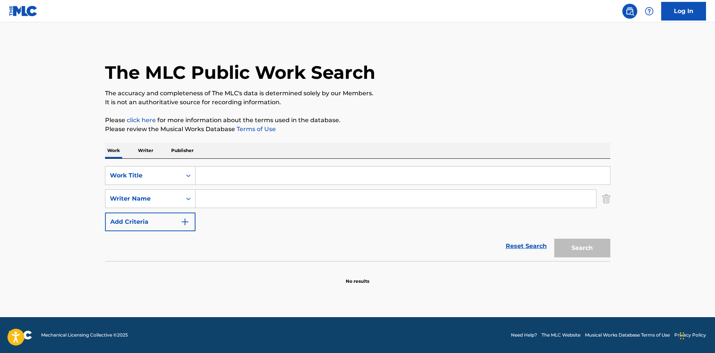
click at [395, 83] on div "The MLC Public Work Search" at bounding box center [357, 68] width 505 height 55
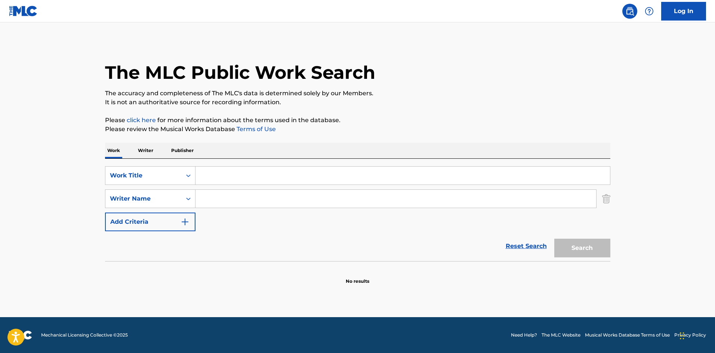
click at [395, 83] on div "The MLC Public Work Search" at bounding box center [357, 68] width 505 height 55
click at [409, 84] on div "The MLC Public Work Search" at bounding box center [357, 68] width 505 height 55
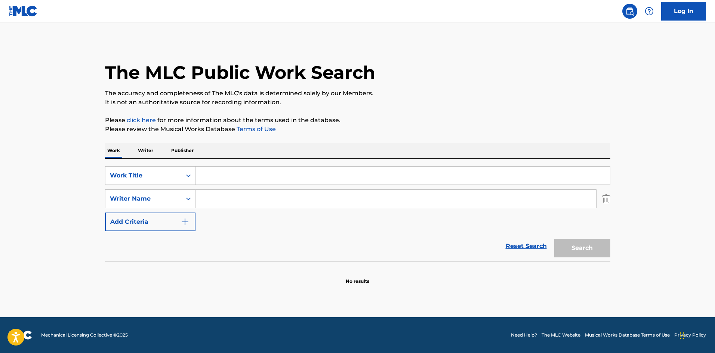
click at [409, 84] on div "The MLC Public Work Search" at bounding box center [357, 68] width 505 height 55
